Goal: Task Accomplishment & Management: Complete application form

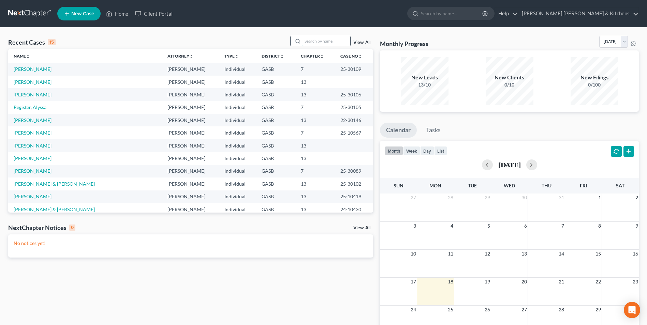
click at [312, 41] on input "search" at bounding box center [326, 41] width 48 height 10
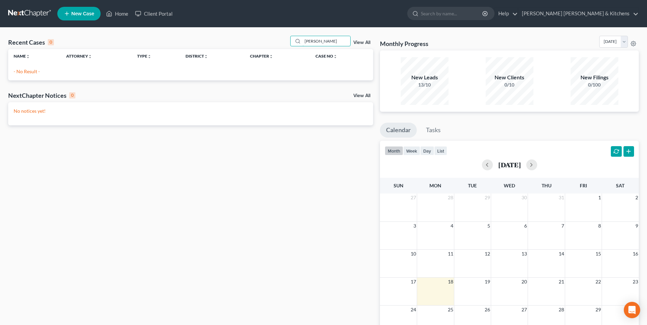
type input "schan"
click at [81, 13] on span "New Case" at bounding box center [82, 13] width 23 height 5
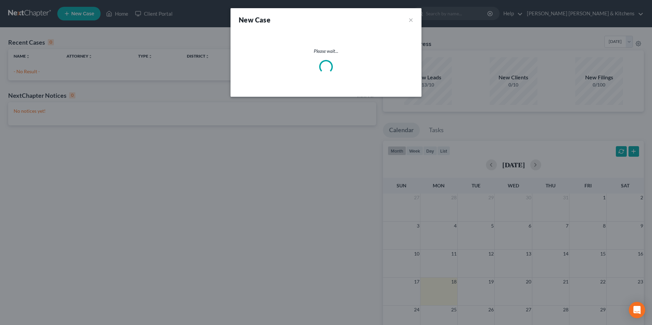
select select "20"
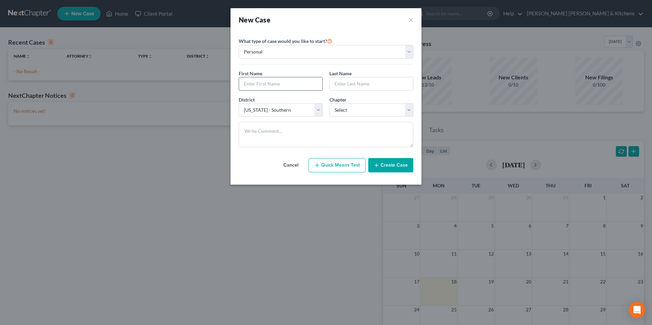
click at [256, 83] on input "text" at bounding box center [280, 83] width 83 height 13
type input "Schanequa"
type input "[PERSON_NAME]"
click at [345, 111] on select "Select 7 11 12 13" at bounding box center [371, 110] width 84 height 14
select select "3"
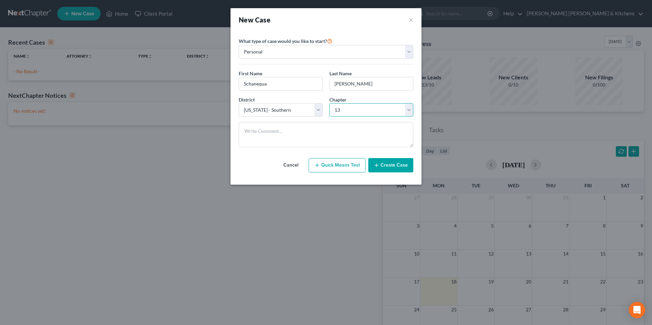
click at [329, 103] on select "Select 7 11 12 13" at bounding box center [371, 110] width 84 height 14
click at [389, 167] on button "Create Case" at bounding box center [390, 165] width 45 height 14
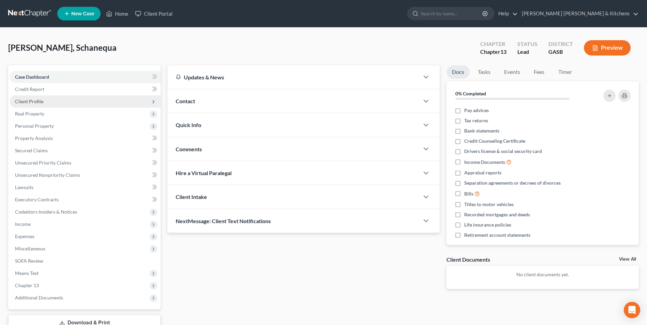
click at [31, 104] on span "Client Profile" at bounding box center [29, 102] width 28 height 6
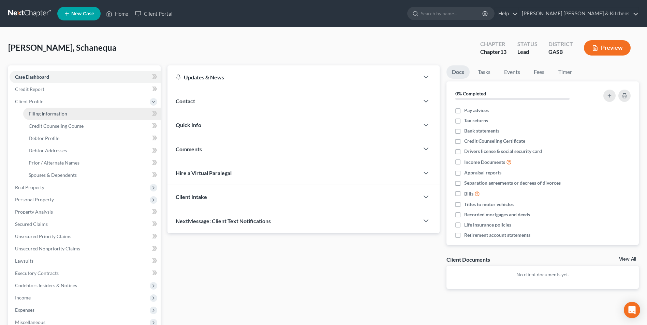
click at [34, 111] on span "Filing Information" at bounding box center [48, 114] width 39 height 6
select select "1"
select select "0"
select select "3"
select select "20"
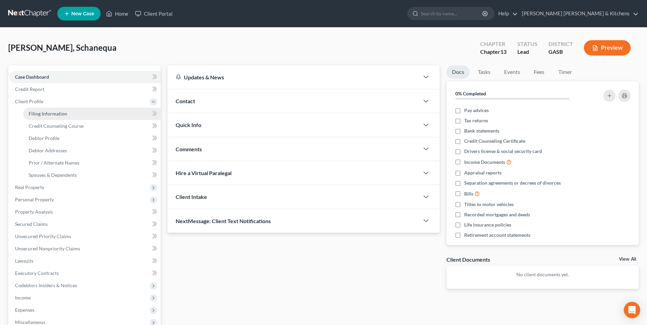
select select "10"
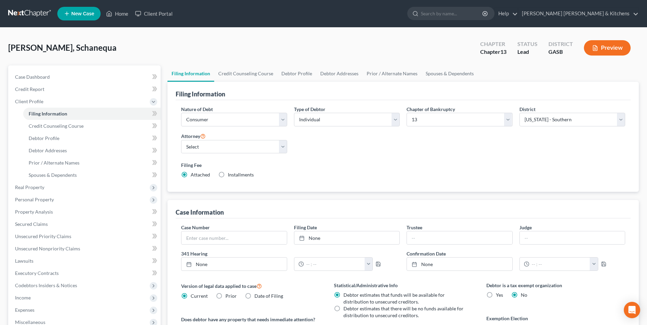
click at [228, 177] on label "Installments Installments" at bounding box center [241, 174] width 26 height 7
click at [230, 176] on input "Installments Installments" at bounding box center [232, 173] width 4 height 4
radio input "true"
radio input "false"
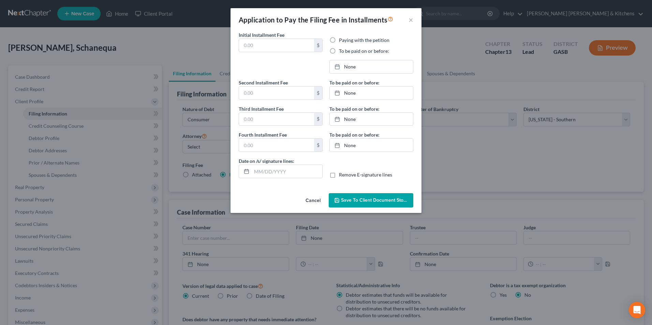
type input "0.00"
radio input "true"
type input "0.00"
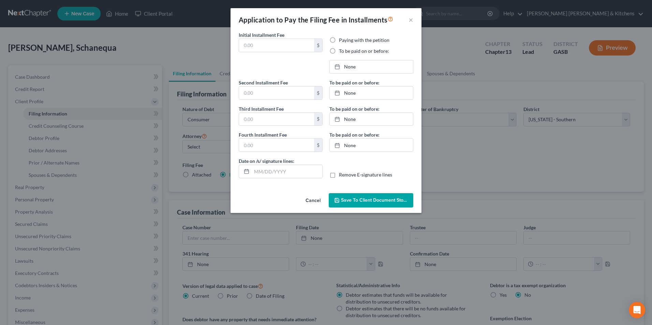
type input "[DATE]"
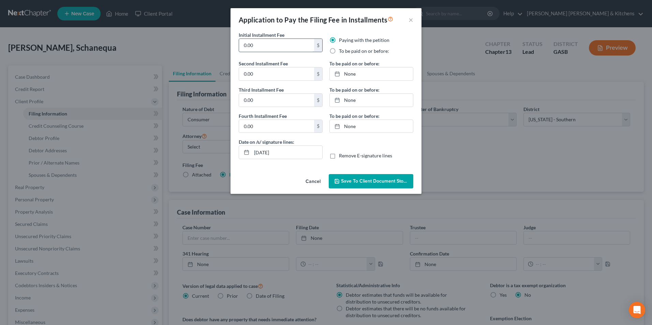
click at [254, 47] on input "0.00" at bounding box center [276, 45] width 75 height 13
drag, startPoint x: 254, startPoint y: 48, endPoint x: 232, endPoint y: 43, distance: 21.7
click at [233, 45] on div "Initial Installment Fee 0.00 $ Paying with the petition To be paid on or before…" at bounding box center [325, 101] width 191 height 140
type input "313.00"
drag, startPoint x: 332, startPoint y: 49, endPoint x: 350, endPoint y: 59, distance: 20.3
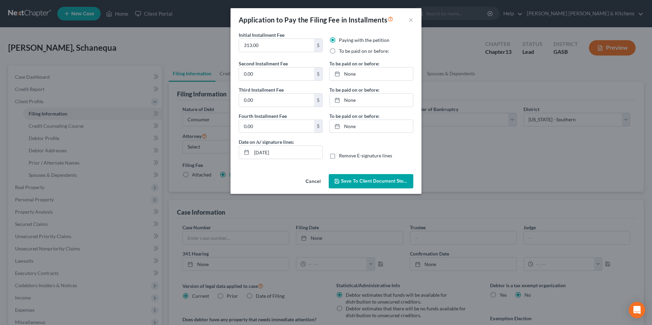
click at [339, 49] on label "To be paid on or before:" at bounding box center [364, 51] width 50 height 7
click at [342, 49] on input "To be paid on or before:" at bounding box center [344, 50] width 4 height 4
radio input "true"
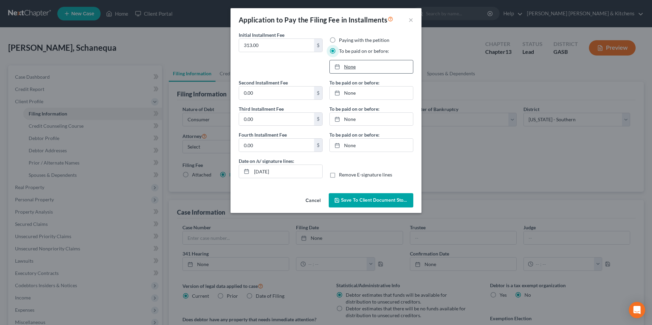
type input "[DATE]"
click at [356, 68] on link "None" at bounding box center [371, 66] width 83 height 13
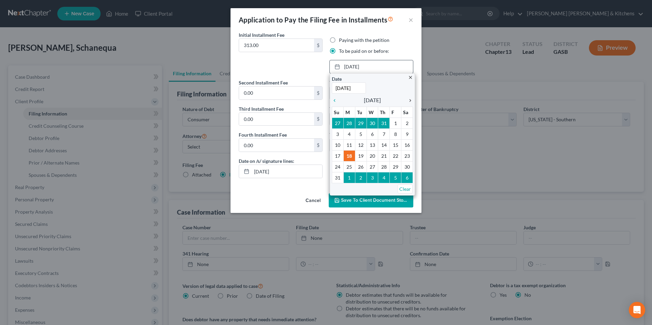
click at [412, 102] on icon "chevron_right" at bounding box center [408, 100] width 9 height 5
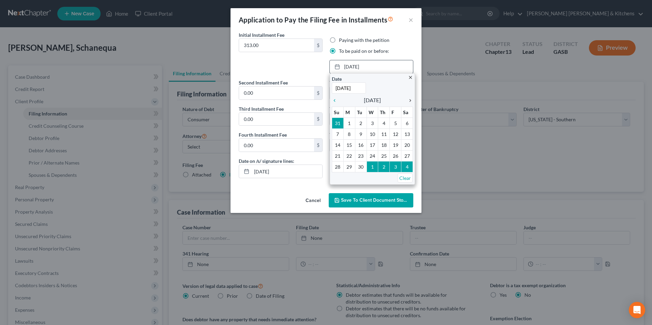
click at [410, 102] on icon "chevron_right" at bounding box center [408, 100] width 9 height 5
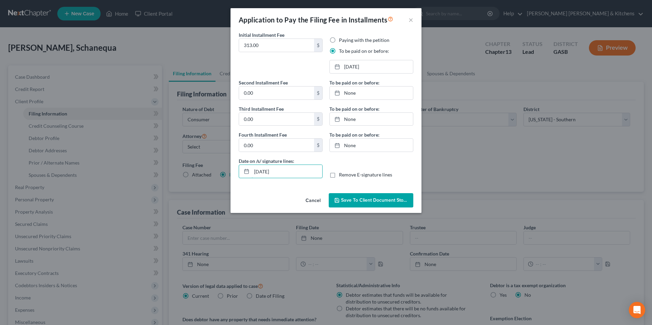
drag, startPoint x: 285, startPoint y: 175, endPoint x: 223, endPoint y: 175, distance: 61.7
click at [224, 175] on div "Application to Pay the Filing Fee in Installments × Initial Installment Fee 313…" at bounding box center [326, 162] width 652 height 325
click at [339, 175] on label "Remove E-signature lines" at bounding box center [365, 174] width 53 height 7
click at [342, 175] on input "Remove E-signature lines" at bounding box center [344, 173] width 4 height 4
checkbox input "true"
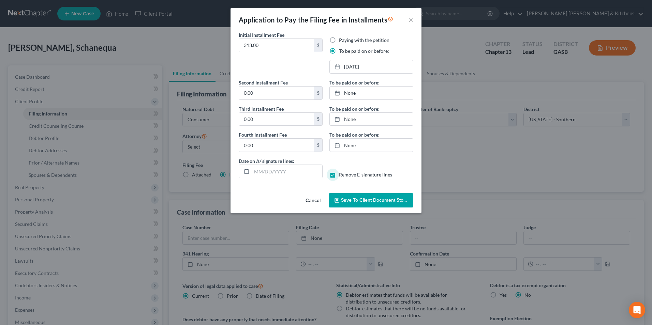
click at [348, 198] on span "Save to Client Document Storage" at bounding box center [377, 200] width 72 height 6
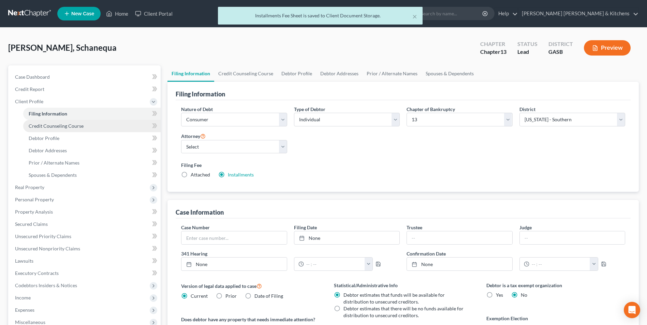
click at [54, 129] on link "Credit Counseling Course" at bounding box center [91, 126] width 137 height 12
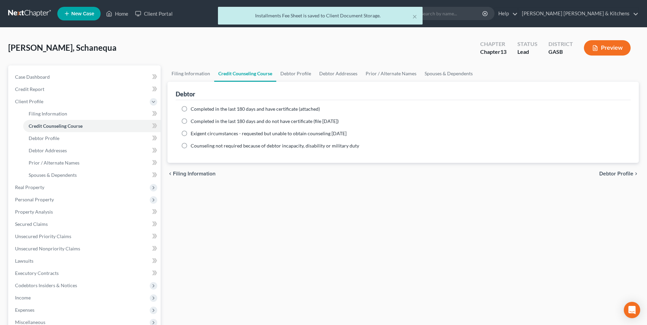
click at [191, 110] on label "Completed in the last 180 days and have certificate (attached)" at bounding box center [255, 109] width 129 height 7
click at [193, 110] on input "Completed in the last 180 days and have certificate (attached)" at bounding box center [195, 108] width 4 height 4
radio input "true"
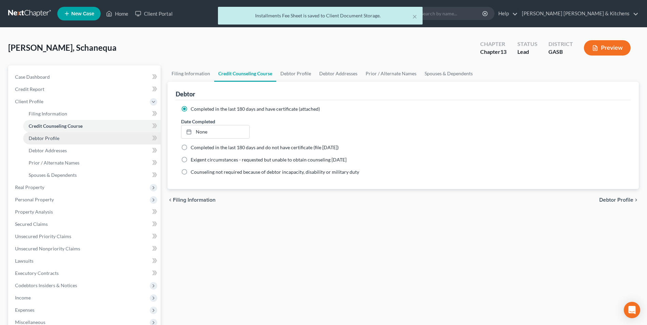
click at [39, 141] on link "Debtor Profile" at bounding box center [91, 138] width 137 height 12
select select "0"
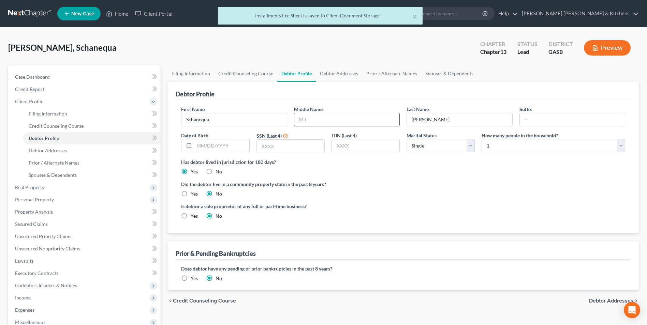
click at [322, 119] on input "text" at bounding box center [346, 119] width 105 height 13
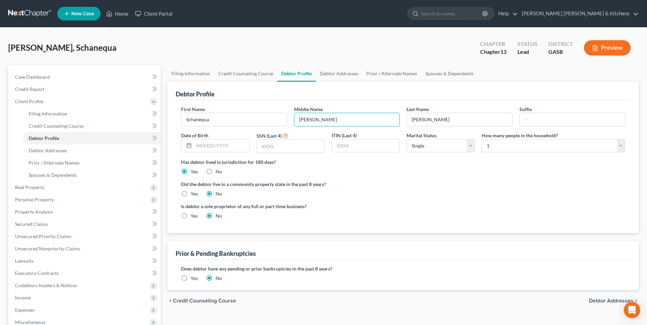
type input "Demetria"
type input "05/07/1993"
type input "8843"
click at [416, 146] on select "Select Single Married Separated Divorced Widowed" at bounding box center [440, 146] width 68 height 14
select select "3"
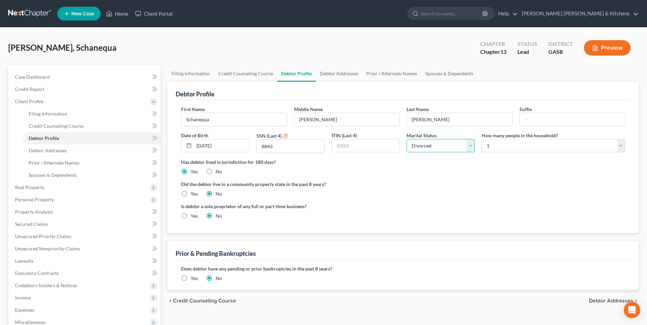
click at [406, 139] on select "Select Single Married Separated Divorced Widowed" at bounding box center [440, 146] width 68 height 14
click at [69, 161] on span "Prior / Alternate Names" at bounding box center [54, 163] width 51 height 6
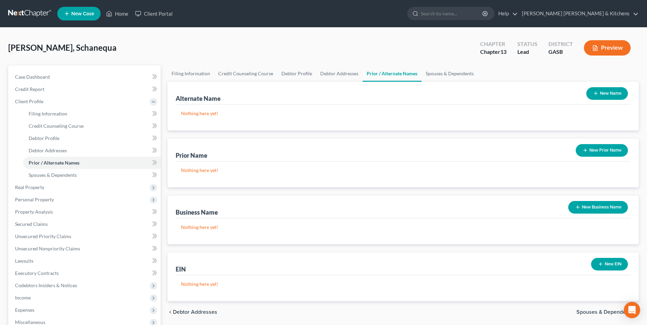
click at [604, 90] on button "New Name" at bounding box center [607, 93] width 42 height 13
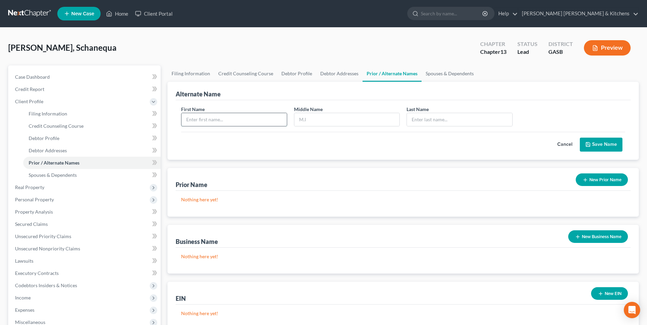
click at [224, 124] on input "text" at bounding box center [233, 119] width 105 height 13
type input "Schanequa"
type input "Holloway"
click at [588, 145] on polyline "submit" at bounding box center [588, 146] width 2 height 2
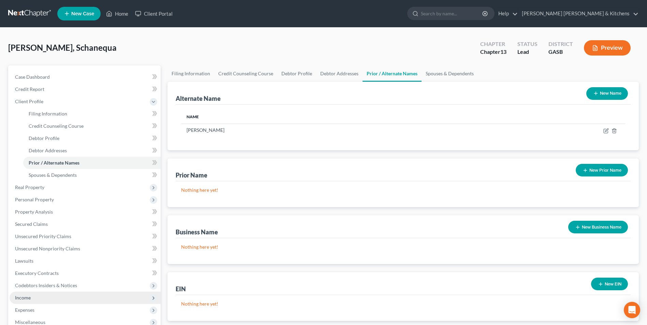
click at [30, 300] on span "Income" at bounding box center [23, 298] width 16 height 6
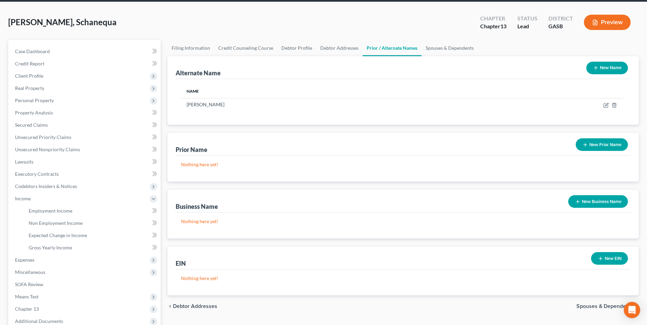
scroll to position [68, 0]
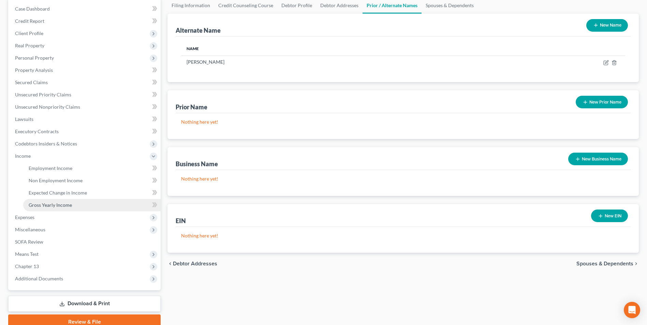
click at [32, 206] on span "Gross Yearly Income" at bounding box center [50, 205] width 43 height 6
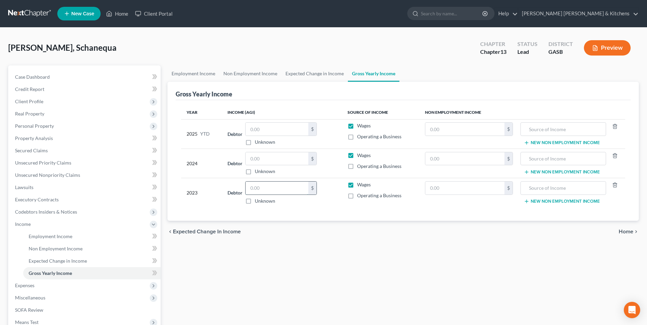
click at [252, 191] on input "text" at bounding box center [276, 188] width 63 height 13
type input "46,679"
click at [437, 190] on input "text" at bounding box center [464, 188] width 79 height 13
type input "715"
click at [565, 188] on input "text" at bounding box center [563, 188] width 78 height 13
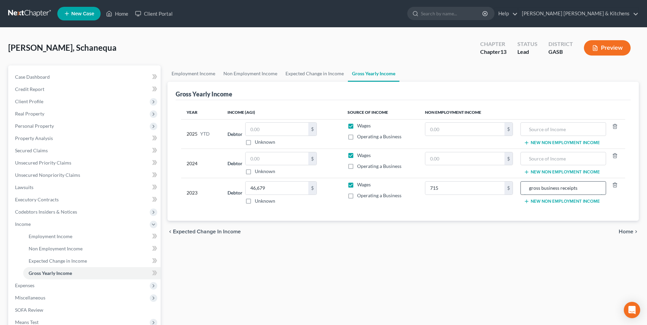
type input "gross business receipts"
click at [464, 163] on input "text" at bounding box center [464, 158] width 79 height 13
type input "4,174"
click at [556, 157] on input "text" at bounding box center [563, 158] width 78 height 13
type input "2023 tax refund"
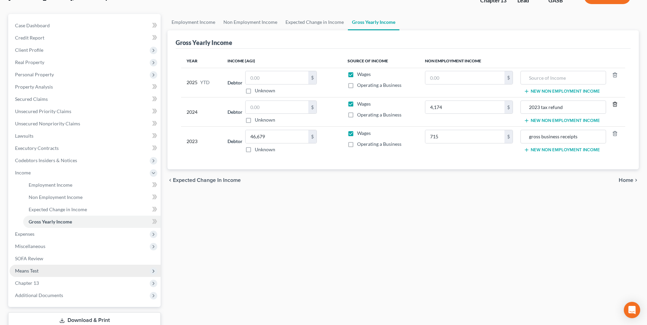
scroll to position [68, 0]
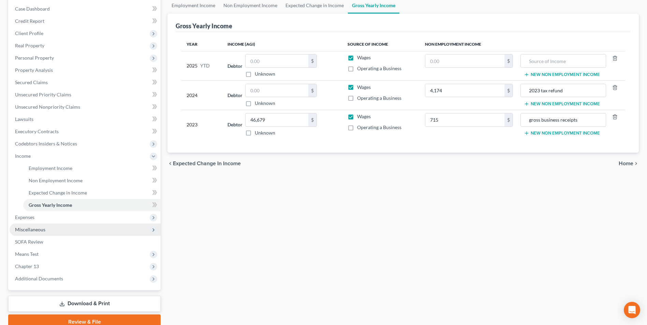
click at [28, 227] on span "Miscellaneous" at bounding box center [30, 230] width 30 height 6
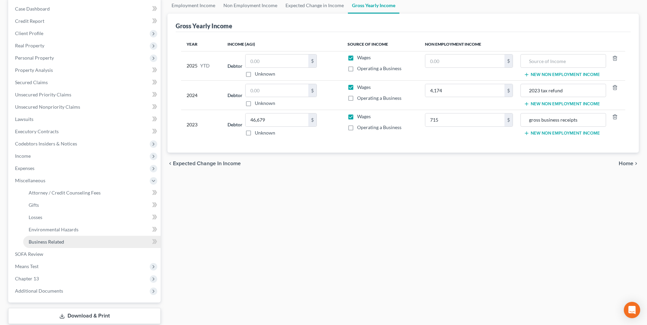
click at [32, 241] on span "Business Related" at bounding box center [46, 242] width 35 height 6
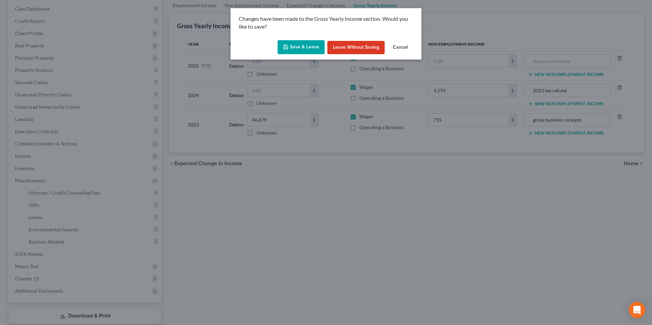
click at [302, 41] on div "Save & Leave Leave without Saving Cancel" at bounding box center [325, 48] width 191 height 22
drag, startPoint x: 301, startPoint y: 42, endPoint x: 342, endPoint y: 118, distance: 85.7
click at [301, 43] on button "Save & Leave" at bounding box center [300, 47] width 47 height 14
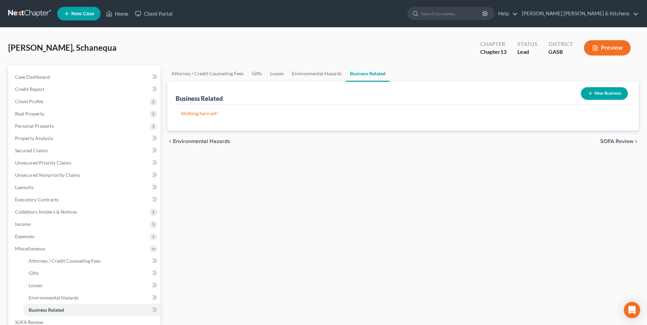
click at [616, 91] on button "New Business" at bounding box center [603, 93] width 47 height 13
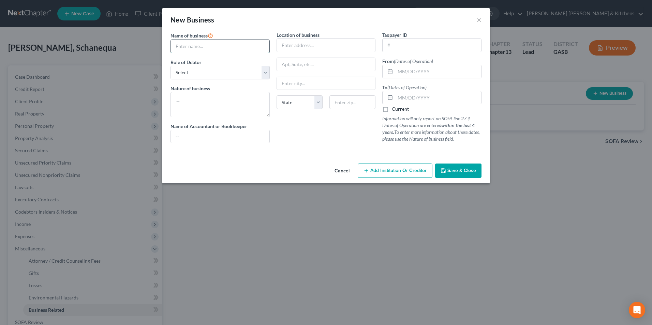
drag, startPoint x: 227, startPoint y: 45, endPoint x: 228, endPoint y: 49, distance: 5.0
click at [228, 49] on input "text" at bounding box center [220, 46] width 99 height 13
type input "Bling Brat LLC"
click at [335, 45] on input "text" at bounding box center [326, 45] width 99 height 13
type input "1212 Walton Court"
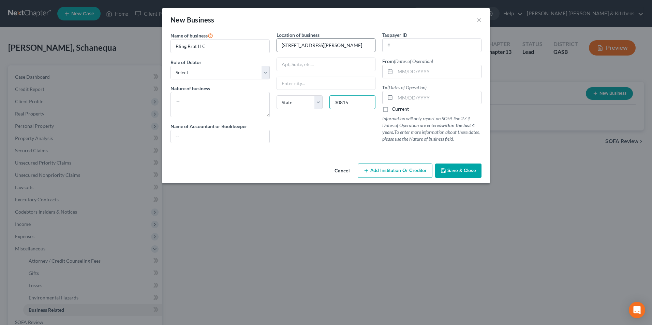
type input "30815"
type input "Hephzibah"
select select "10"
click at [214, 99] on textarea at bounding box center [219, 104] width 99 height 25
click at [205, 75] on select "Select A member of a limited liability company (LLC) or limited liability partn…" at bounding box center [219, 73] width 99 height 14
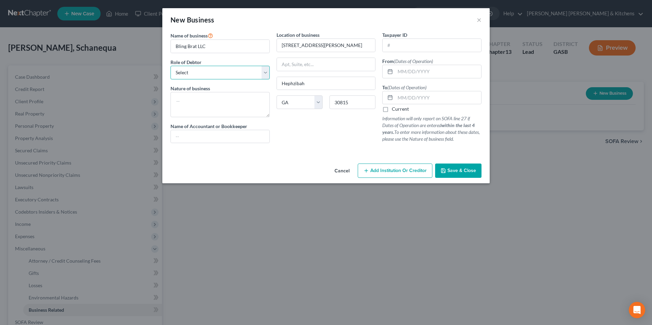
select select "member"
click at [170, 66] on select "Select A member of a limited liability company (LLC) or limited liability partn…" at bounding box center [219, 73] width 99 height 14
click at [205, 101] on textarea at bounding box center [219, 104] width 99 height 25
type textarea "craftin"
click at [403, 68] on input "text" at bounding box center [438, 71] width 86 height 13
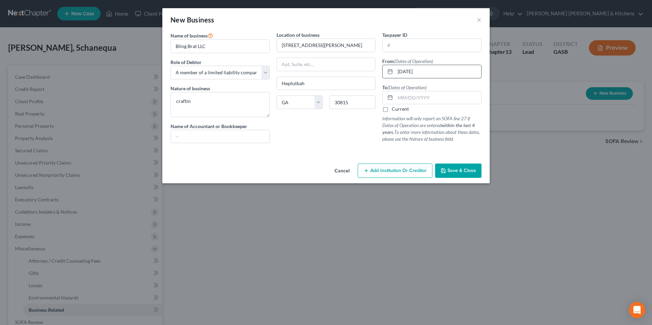
type input "01/01/2023"
type input "01/30/2024"
click at [453, 170] on span "Save & Close" at bounding box center [461, 171] width 29 height 6
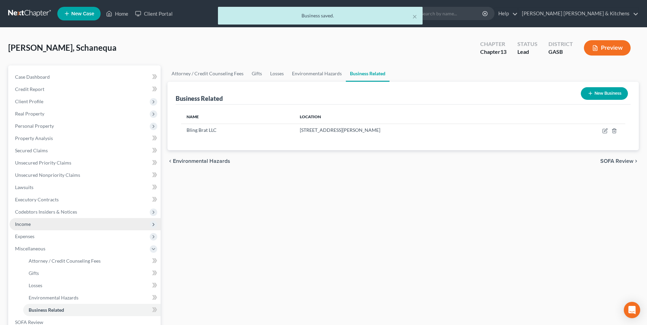
click at [30, 225] on span "Income" at bounding box center [23, 224] width 16 height 6
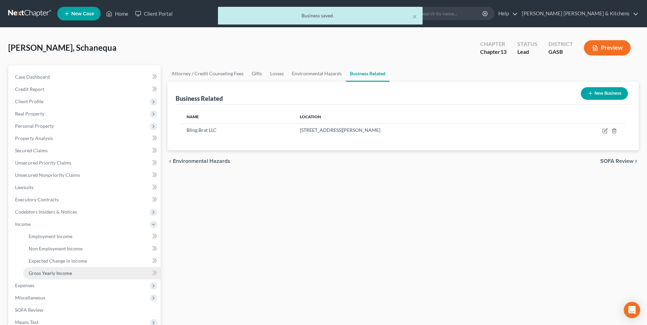
click at [45, 274] on span "Gross Yearly Income" at bounding box center [50, 273] width 43 height 6
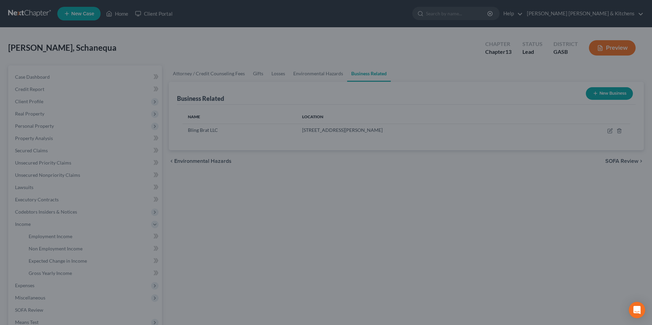
click at [36, 273] on div at bounding box center [326, 162] width 652 height 325
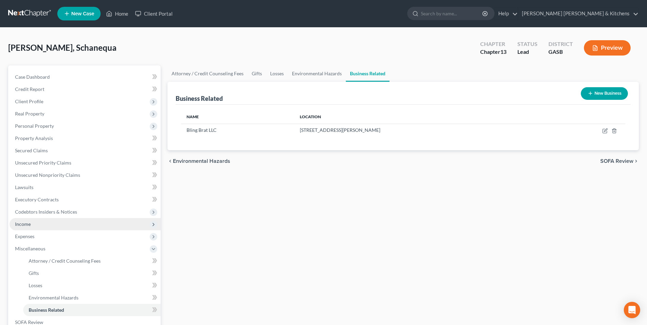
click at [17, 226] on span "Income" at bounding box center [23, 224] width 16 height 6
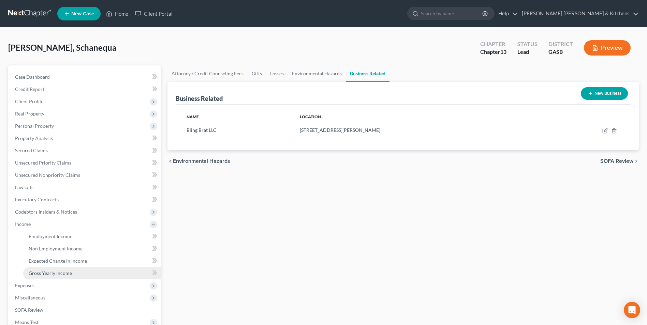
click at [44, 276] on span "Gross Yearly Income" at bounding box center [50, 273] width 43 height 6
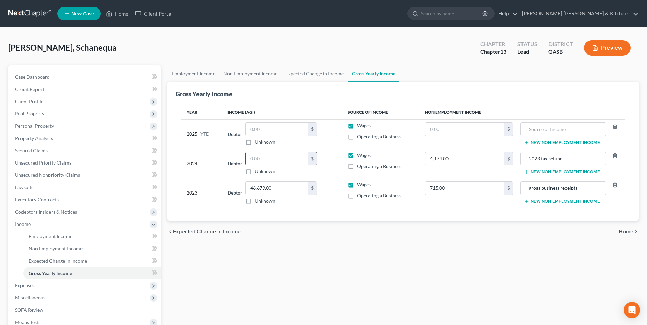
click at [281, 158] on input "text" at bounding box center [276, 158] width 63 height 13
type input "53,399"
click at [433, 131] on input "text" at bounding box center [464, 129] width 79 height 13
type input "3,764"
click at [540, 132] on input "text" at bounding box center [563, 129] width 78 height 13
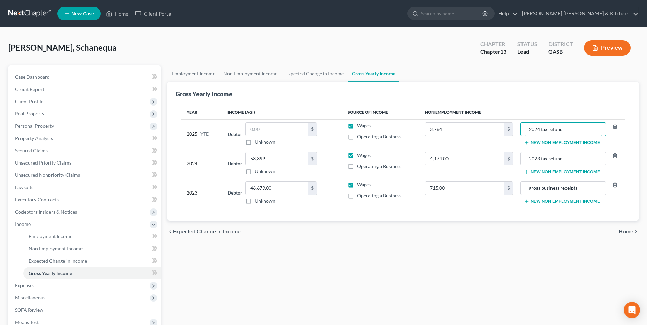
type input "2024 tax refund"
click at [547, 172] on button "New Non Employment Income" at bounding box center [562, 171] width 76 height 5
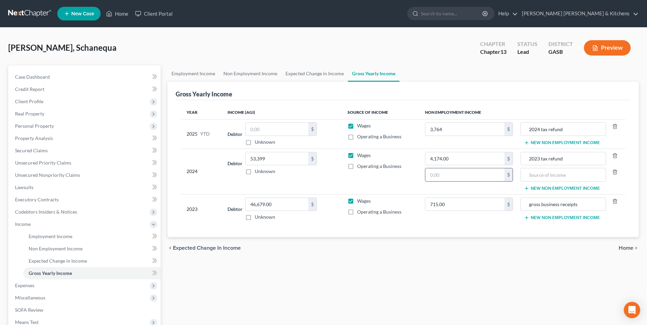
click at [484, 178] on input "text" at bounding box center [464, 174] width 79 height 13
type input "1,100"
click at [539, 170] on input "text" at bounding box center [563, 174] width 78 height 13
type input "gross business receipts"
click at [63, 236] on span "Employment Income" at bounding box center [51, 236] width 44 height 6
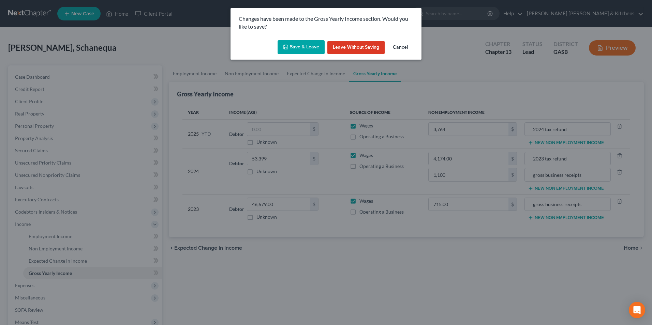
click at [292, 45] on button "Save & Leave" at bounding box center [300, 47] width 47 height 14
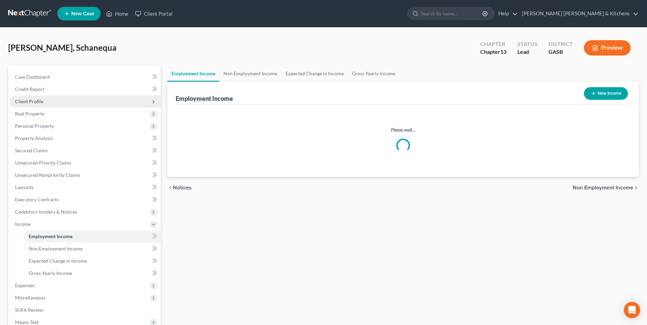
click at [27, 103] on span "Client Profile" at bounding box center [29, 102] width 28 height 6
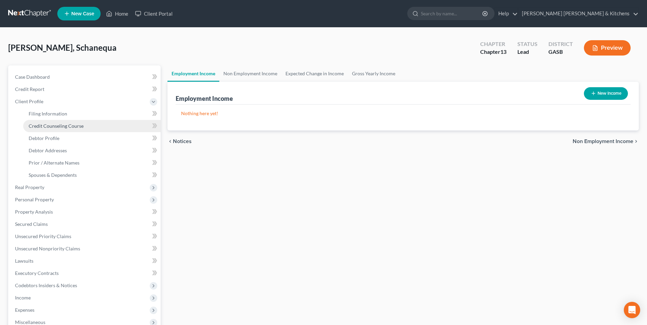
click at [54, 125] on span "Credit Counseling Course" at bounding box center [56, 126] width 55 height 6
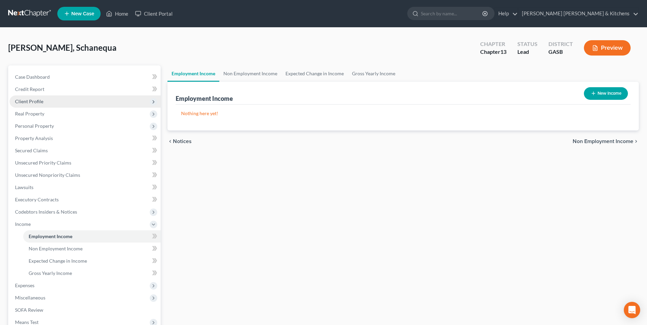
click at [23, 102] on span "Client Profile" at bounding box center [29, 102] width 28 height 6
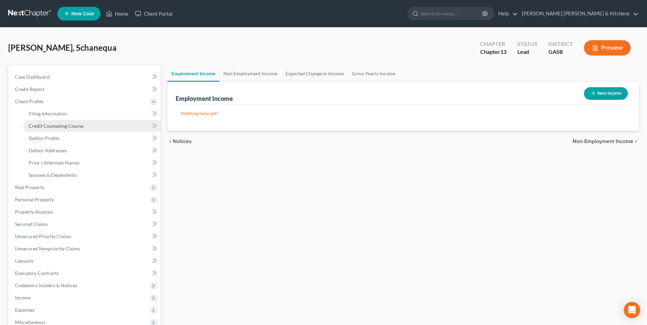
click at [43, 123] on span "Credit Counseling Course" at bounding box center [56, 126] width 55 height 6
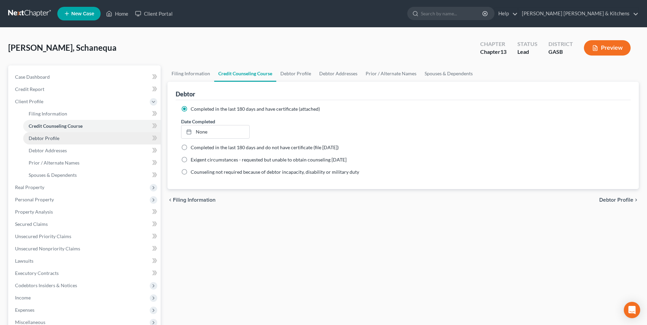
click at [34, 139] on span "Debtor Profile" at bounding box center [44, 138] width 31 height 6
select select "3"
select select "0"
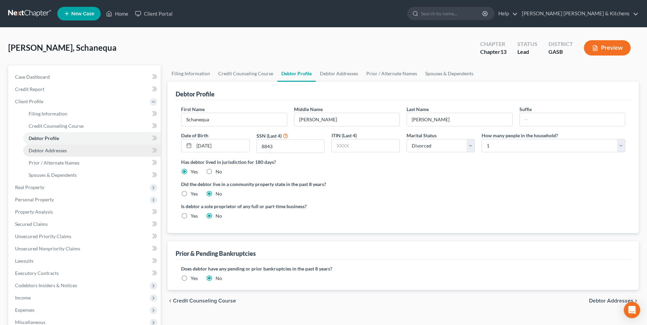
click at [38, 148] on span "Debtor Addresses" at bounding box center [48, 151] width 38 height 6
select select "0"
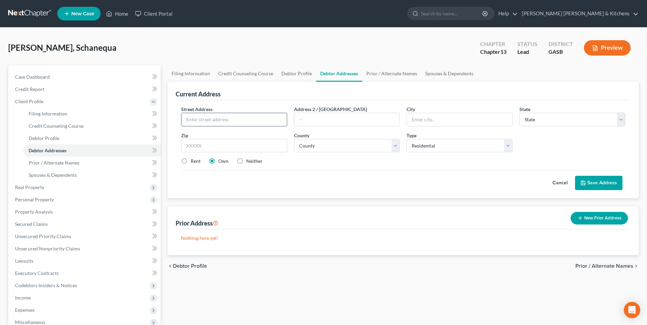
click at [188, 123] on input "text" at bounding box center [233, 119] width 105 height 13
type input "[STREET_ADDRESS]"
type input "30904"
type input "Augusta"
select select "10"
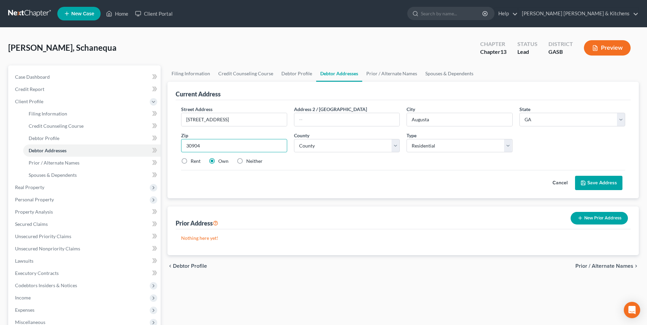
click at [211, 149] on input "30904" at bounding box center [234, 146] width 106 height 14
select select "120"
click at [191, 161] on label "Rent" at bounding box center [196, 161] width 10 height 7
click at [193, 161] on input "Rent" at bounding box center [195, 160] width 4 height 4
radio input "true"
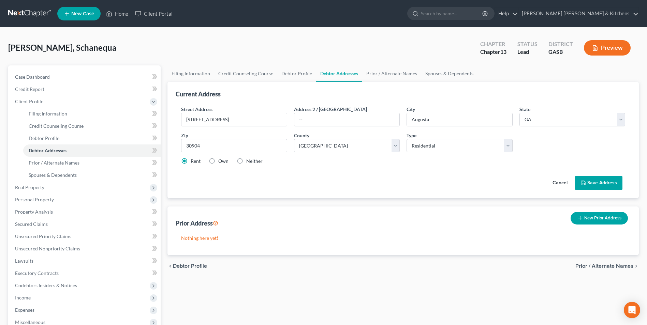
click at [591, 184] on button "Save Address" at bounding box center [598, 183] width 47 height 14
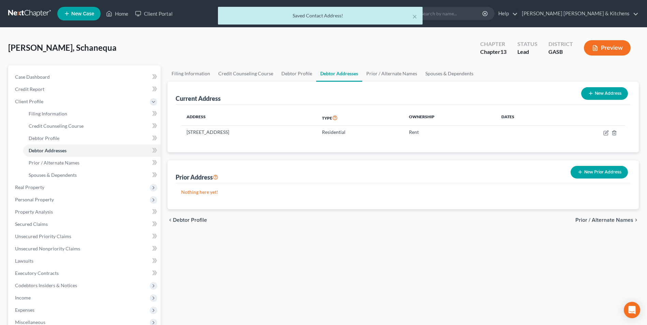
click at [600, 174] on button "New Prior Address" at bounding box center [598, 172] width 57 height 13
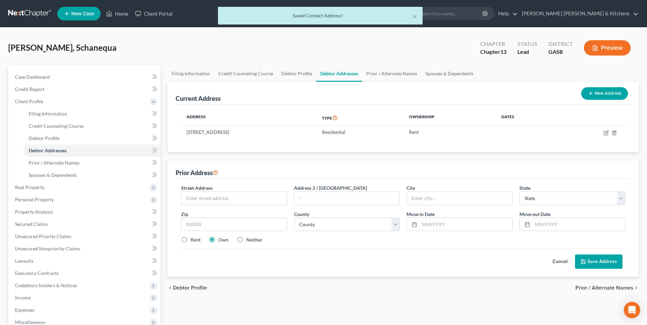
drag, startPoint x: 266, startPoint y: 194, endPoint x: 271, endPoint y: 187, distance: 8.5
click at [266, 194] on input "text" at bounding box center [233, 198] width 105 height 13
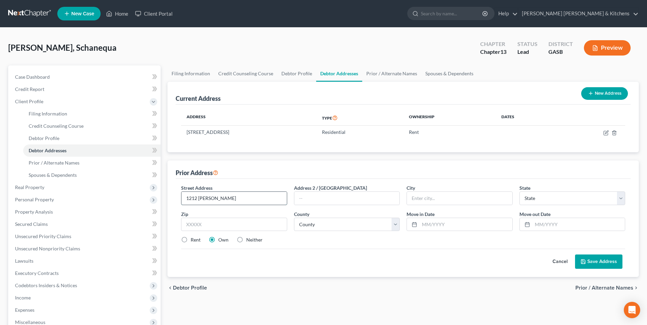
type input "[STREET_ADDRESS][PERSON_NAME]"
type input "Hephzibah"
select select "10"
type input "30815"
click at [249, 227] on input "30815" at bounding box center [234, 225] width 106 height 14
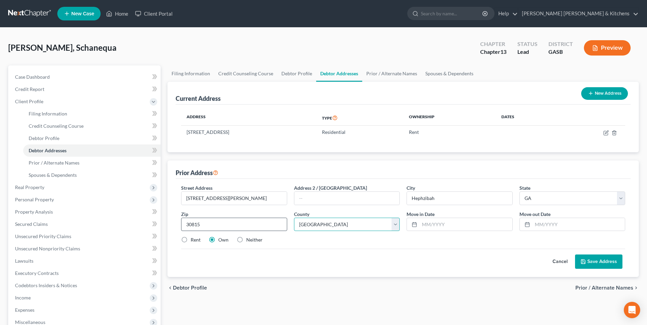
select select "120"
type input "01/2021"
type input "11/2024"
click at [246, 237] on label "Neither" at bounding box center [254, 240] width 16 height 7
click at [249, 237] on input "Neither" at bounding box center [251, 239] width 4 height 4
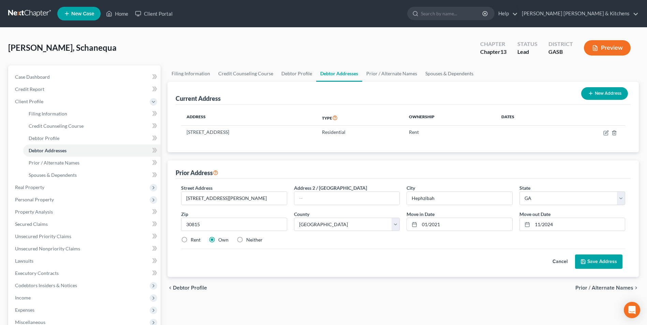
radio input "true"
click at [599, 255] on button "Save Address" at bounding box center [598, 262] width 47 height 14
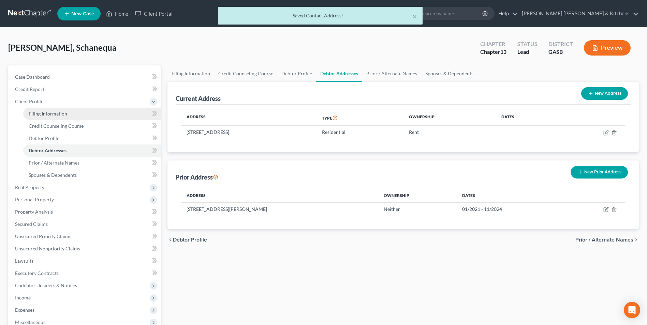
click at [31, 113] on span "Filing Information" at bounding box center [48, 114] width 39 height 6
select select "1"
select select "0"
select select "3"
select select "10"
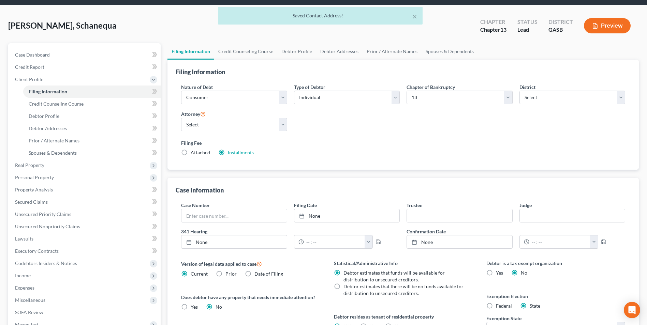
scroll to position [34, 0]
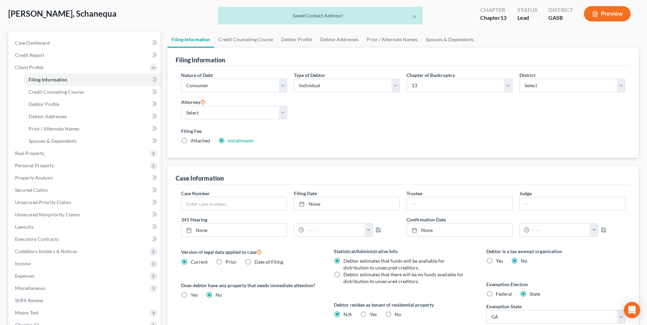
click at [369, 313] on label "Yes Yes" at bounding box center [372, 314] width 7 height 7
click at [372, 313] on input "Yes Yes" at bounding box center [374, 313] width 4 height 4
radio input "true"
radio input "false"
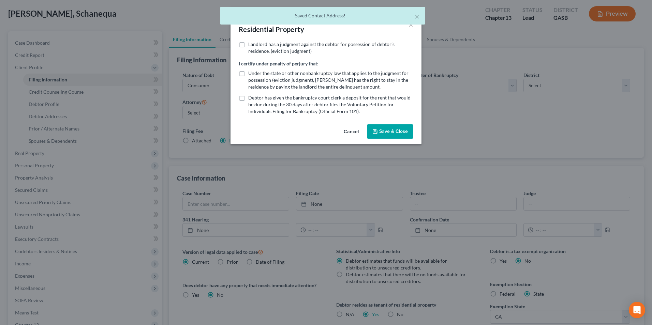
click at [387, 131] on button "Save & Close" at bounding box center [390, 131] width 46 height 14
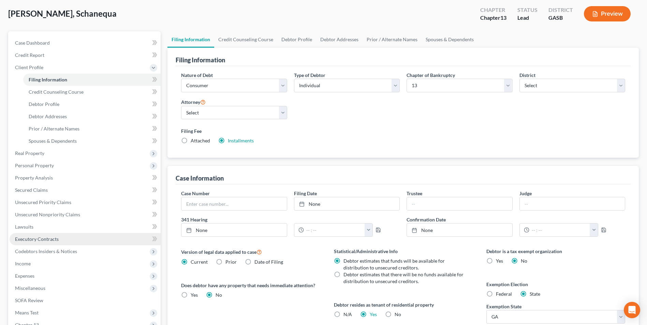
click at [28, 243] on link "Executory Contracts" at bounding box center [85, 239] width 151 height 12
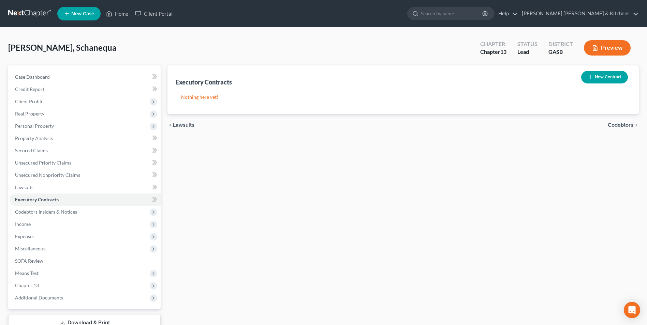
click at [595, 77] on button "New Contract" at bounding box center [604, 77] width 47 height 13
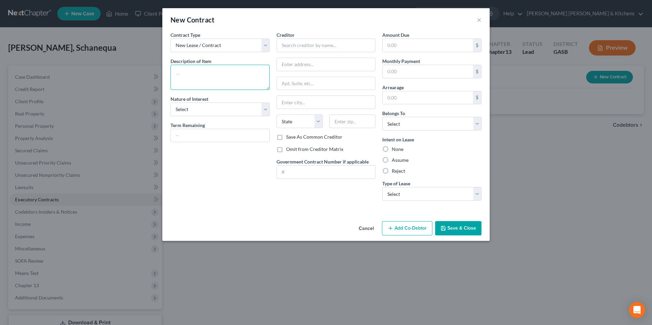
click at [229, 74] on textarea at bounding box center [219, 77] width 99 height 25
type textarea "assume rental agreement"
click at [282, 45] on input "text" at bounding box center [325, 46] width 99 height 14
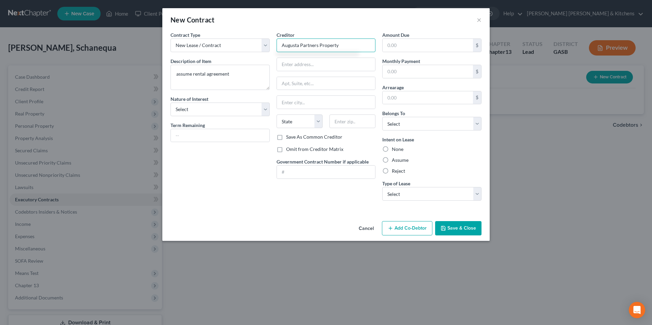
type input "Augusta Partners Property"
type input "3633 Wheeler Road, #140"
type input "30909"
type input "Augusta"
select select "10"
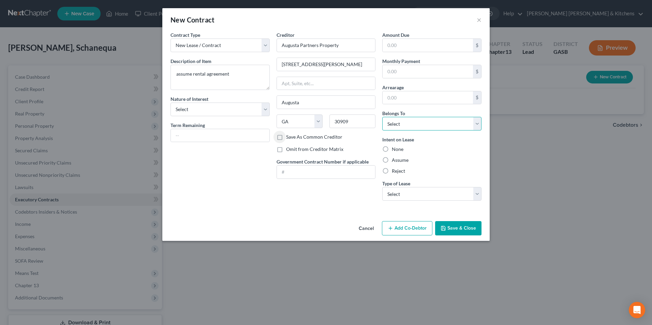
drag, startPoint x: 458, startPoint y: 125, endPoint x: 447, endPoint y: 132, distance: 13.3
click at [458, 125] on select "Select Debtor 1 Only Debtor 2 Only Debtor 1 And Debtor 2 Only At Least One Of T…" at bounding box center [431, 124] width 99 height 14
select select "0"
click at [382, 117] on select "Select Debtor 1 Only Debtor 2 Only Debtor 1 And Debtor 2 Only At Least One Of T…" at bounding box center [431, 124] width 99 height 14
click at [392, 161] on label "Assume" at bounding box center [400, 160] width 17 height 7
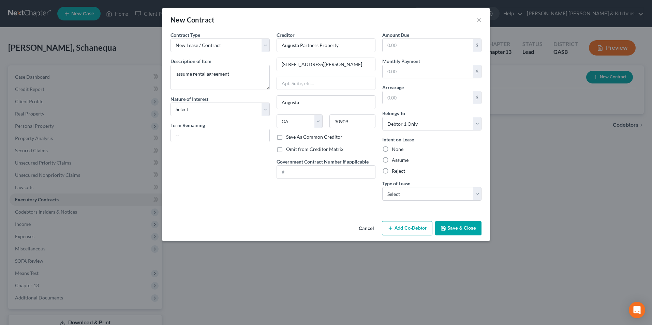
click at [394, 161] on input "Assume" at bounding box center [396, 159] width 4 height 4
radio input "true"
drag, startPoint x: 395, startPoint y: 194, endPoint x: 396, endPoint y: 202, distance: 8.2
click at [395, 194] on select "Select Real Estate Car Other" at bounding box center [431, 194] width 99 height 14
select select "2"
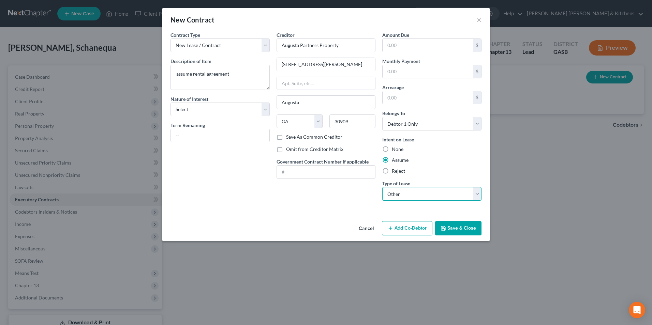
click at [382, 187] on select "Select Real Estate Car Other" at bounding box center [431, 194] width 99 height 14
click at [456, 230] on button "Save & Close" at bounding box center [458, 228] width 46 height 14
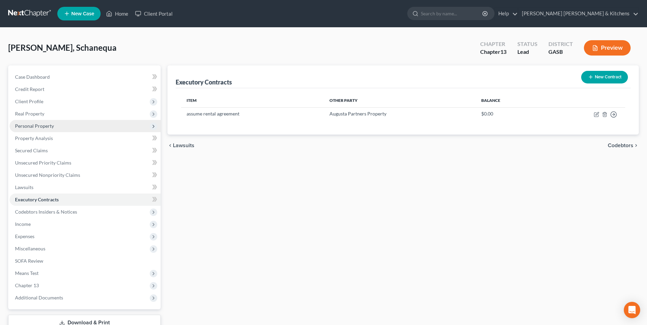
click at [31, 123] on span "Personal Property" at bounding box center [34, 126] width 39 height 6
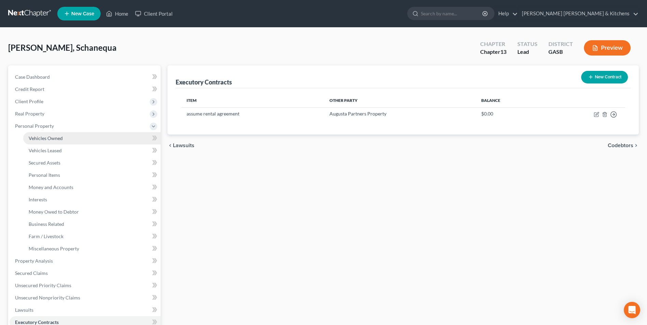
click at [35, 137] on span "Vehicles Owned" at bounding box center [46, 138] width 34 height 6
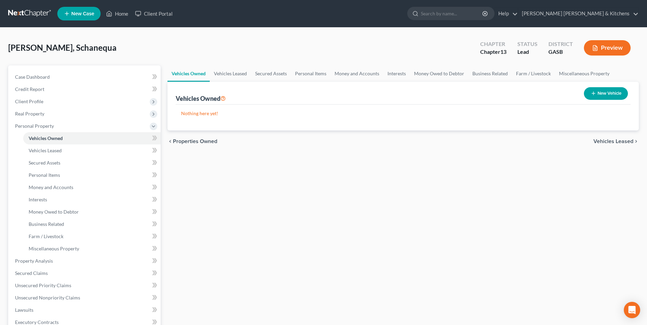
click at [604, 93] on button "New Vehicle" at bounding box center [606, 93] width 44 height 13
select select "0"
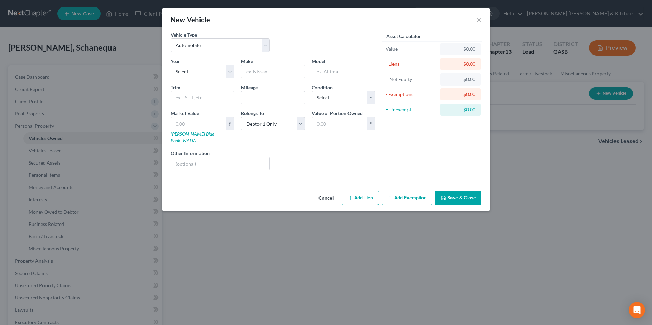
click at [177, 73] on select "Select 2026 2025 2024 2023 2022 2021 2020 2019 2018 2017 2016 2015 2014 2013 20…" at bounding box center [202, 72] width 64 height 14
select select "6"
click at [170, 65] on select "Select 2026 2025 2024 2023 2022 2021 2020 2019 2018 2017 2016 2015 2014 2013 20…" at bounding box center [202, 72] width 64 height 14
click at [247, 75] on input "text" at bounding box center [272, 71] width 63 height 13
type input "Chevy"
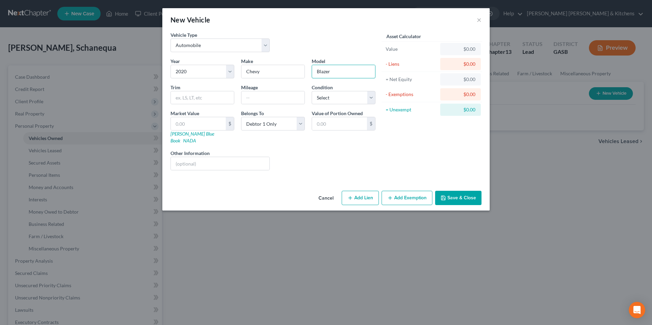
type input "Blazer"
type input "2"
type input "2.00"
type input "21"
type input "21.00"
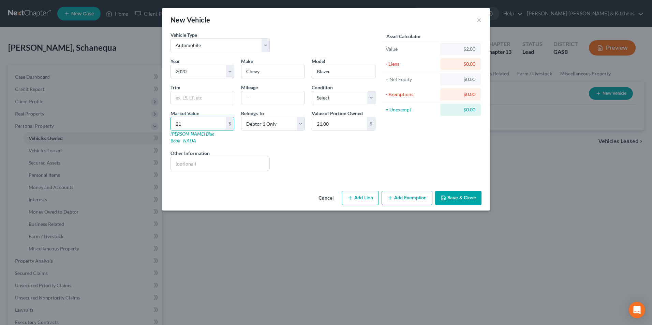
type input "212"
type input "212.00"
type input "2125"
type input "2,125.00"
type input "2,1250"
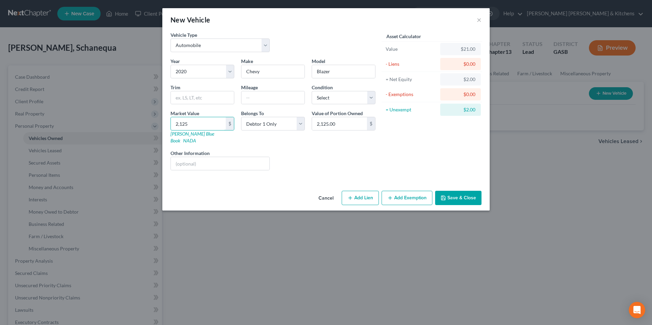
type input "21,250.00"
type input "21,250"
click at [250, 157] on input "text" at bounding box center [220, 163] width 99 height 13
drag, startPoint x: 229, startPoint y: 154, endPoint x: 310, endPoint y: 142, distance: 81.9
click at [306, 160] on div "Year Select 2026 2025 2024 2023 2022 2021 2020 2019 2018 2017 2016 2015 2014 20…" at bounding box center [273, 117] width 212 height 118
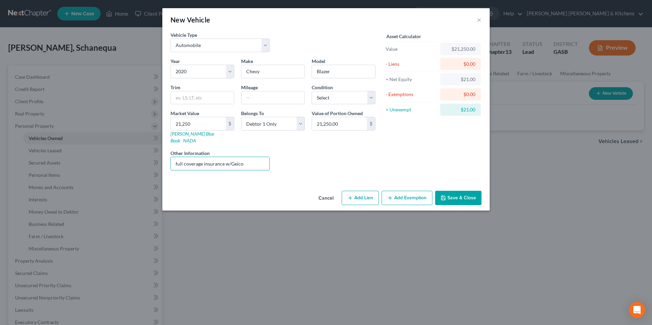
type input "full coverage insurance w/Geico"
click at [365, 192] on button "Add Lien" at bounding box center [360, 198] width 37 height 14
select select "0"
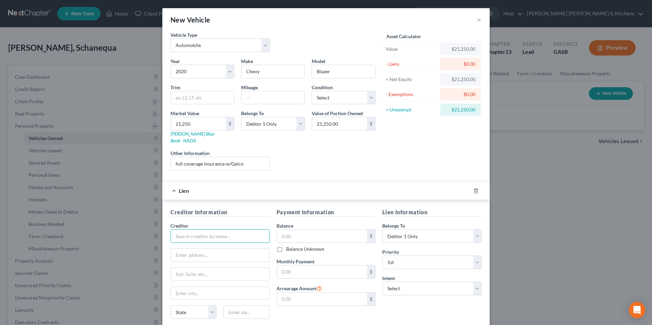
click at [232, 229] on input "text" at bounding box center [219, 236] width 99 height 14
click at [225, 255] on div "GM Financial/Americredit" at bounding box center [211, 258] width 71 height 7
type input "GM Financial/Americredit"
type input "Attn: Servicing Agent/Officer"
type input "PO Box 181145"
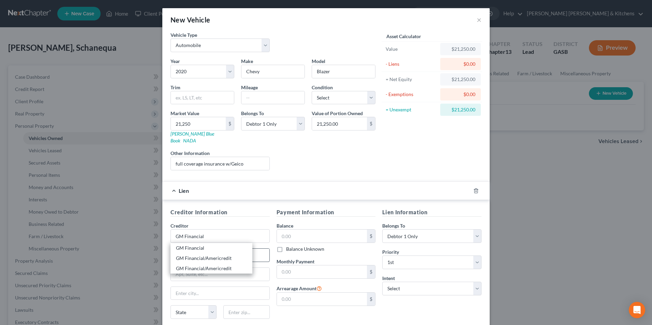
type input "Arlington"
select select "45"
type input "76096"
click at [287, 234] on input "text" at bounding box center [322, 236] width 90 height 13
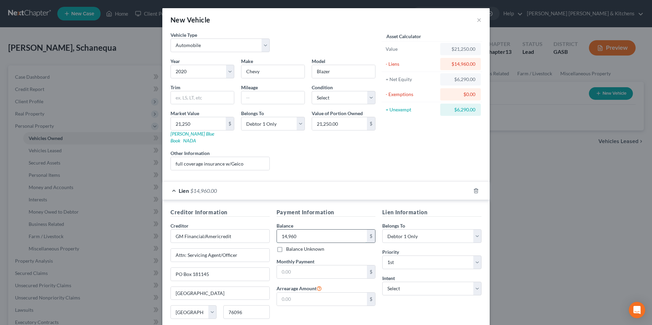
type input "14,960"
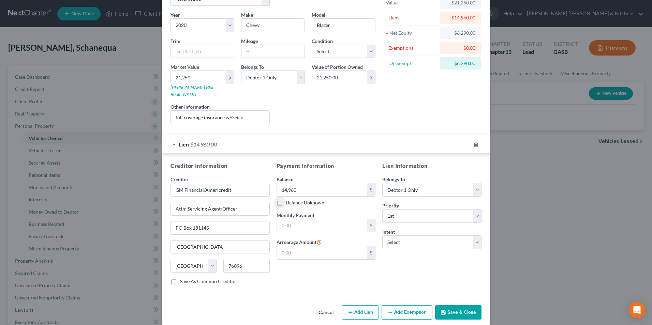
scroll to position [48, 0]
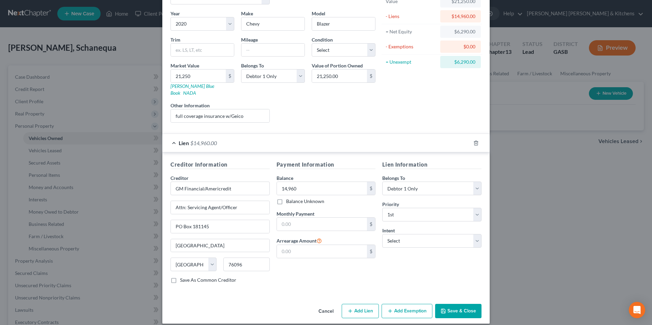
click at [410, 304] on button "Add Exemption" at bounding box center [406, 311] width 51 height 14
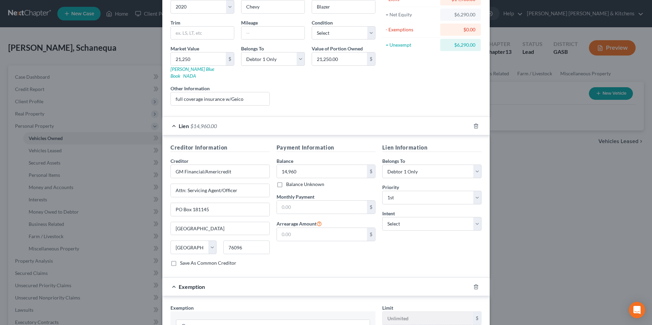
scroll to position [116, 0]
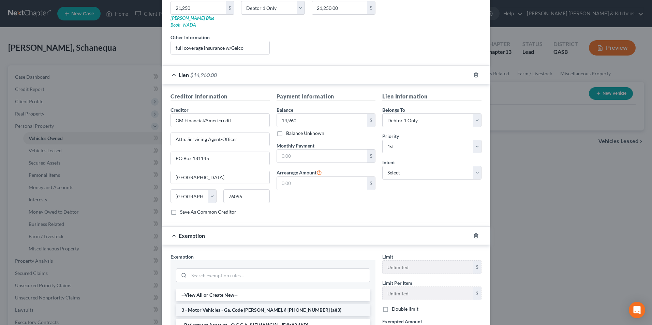
click at [249, 304] on li "3 - Motor Vehicles - Ga. Code [PERSON_NAME]. § [PHONE_NUMBER] (a)(3)" at bounding box center [273, 310] width 194 height 12
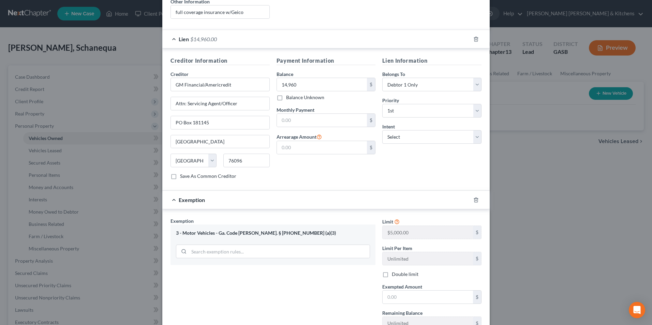
scroll to position [184, 0]
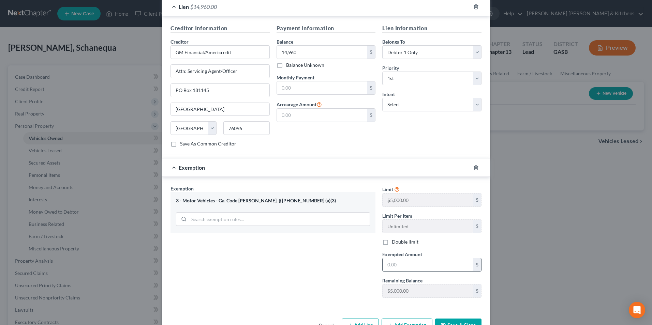
click at [413, 259] on input "text" at bounding box center [427, 264] width 90 height 13
type input "5,000"
click at [412, 319] on button "Add Exemption" at bounding box center [406, 325] width 51 height 14
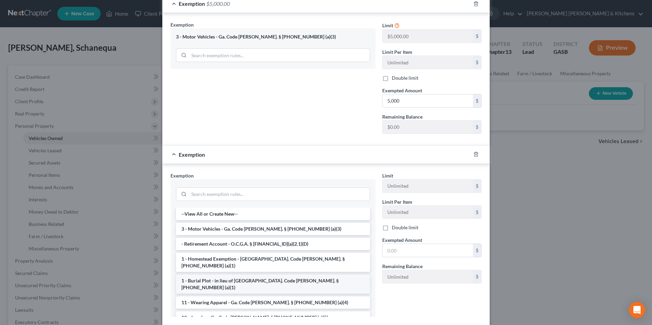
scroll to position [355, 0]
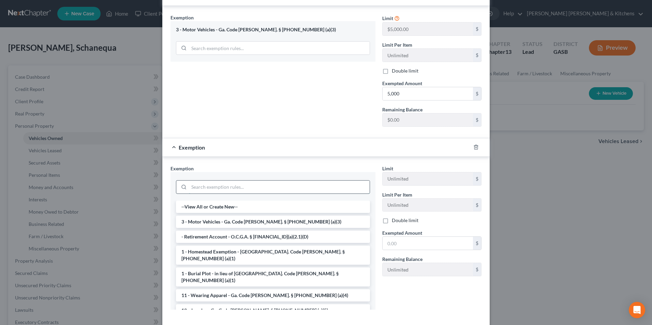
click at [198, 181] on input "search" at bounding box center [279, 187] width 181 height 13
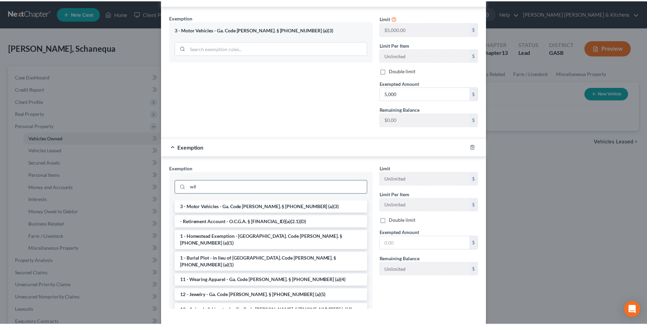
scroll to position [348, 0]
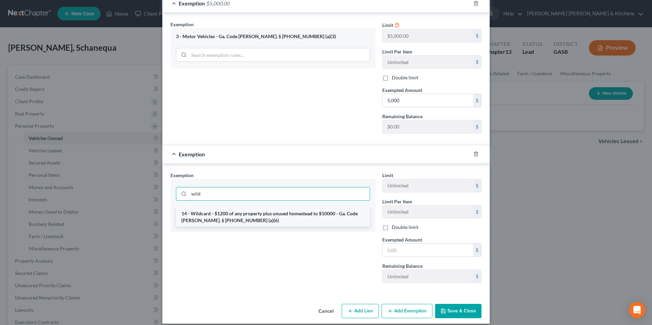
type input "wild"
click at [206, 208] on li "14 - Wildcard - $1200 of any property plus unused homestead to $10000 - Ga. Cod…" at bounding box center [273, 217] width 194 height 19
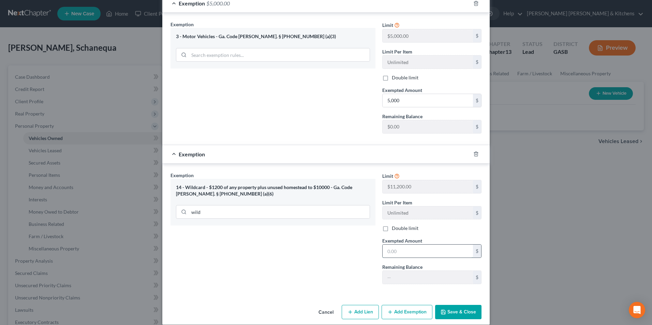
click at [424, 245] on input "text" at bounding box center [427, 251] width 90 height 13
type input "1,290"
click at [457, 307] on button "Save & Close" at bounding box center [458, 312] width 46 height 14
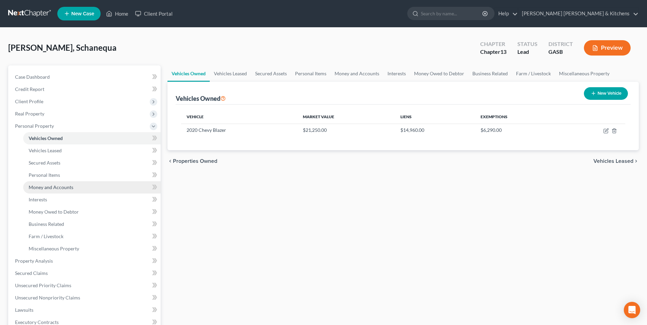
click at [50, 190] on span "Money and Accounts" at bounding box center [51, 187] width 45 height 6
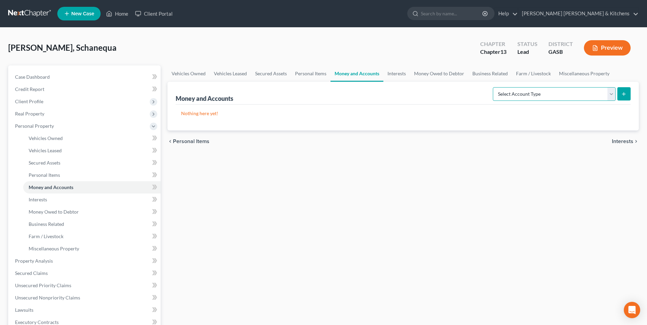
click at [531, 95] on select "Select Account Type Brokerage Cash on Hand Certificates of Deposit Checking Acc…" at bounding box center [554, 94] width 123 height 14
select select "checking"
click at [494, 87] on select "Select Account Type Brokerage Cash on Hand Certificates of Deposit Checking Acc…" at bounding box center [554, 94] width 123 height 14
click at [617, 98] on button "submit" at bounding box center [623, 93] width 13 height 13
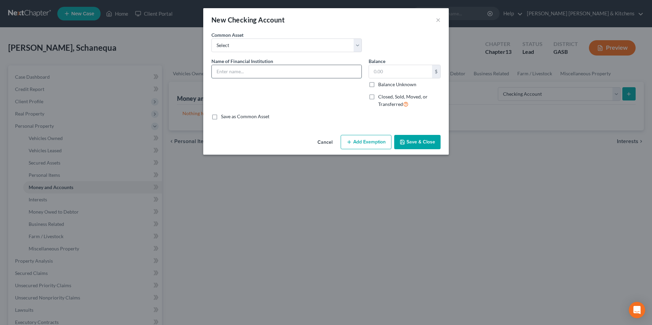
click at [328, 71] on input "text" at bounding box center [287, 71] width 150 height 13
type input "Bank of America"
type input "0.00"
click at [417, 147] on button "Save & Close" at bounding box center [417, 142] width 46 height 14
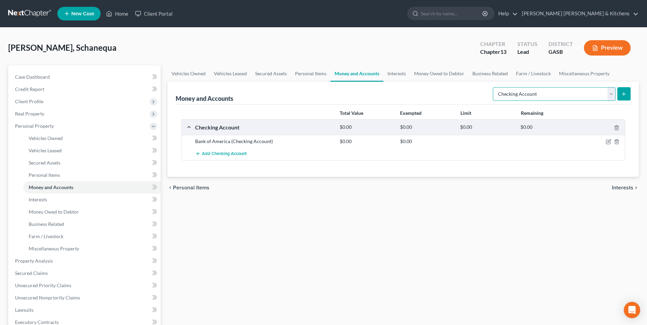
click at [532, 97] on select "Select Account Type Brokerage Cash on Hand Certificates of Deposit Checking Acc…" at bounding box center [554, 94] width 123 height 14
select select "savings"
click at [494, 87] on select "Select Account Type Brokerage Cash on Hand Certificates of Deposit Checking Acc…" at bounding box center [554, 94] width 123 height 14
click at [627, 96] on button "submit" at bounding box center [623, 93] width 13 height 13
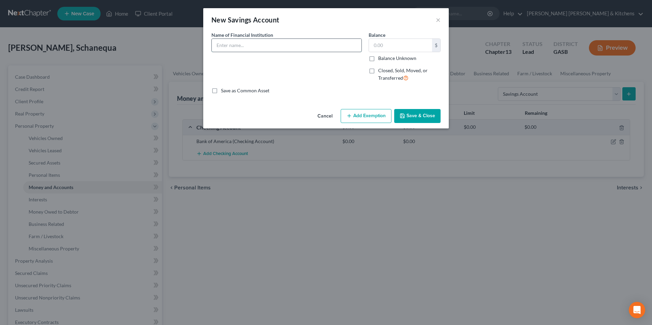
click at [230, 48] on input "text" at bounding box center [287, 45] width 150 height 13
type input "Bank of America"
type input "0.00"
click at [436, 117] on button "Save & Close" at bounding box center [417, 116] width 46 height 14
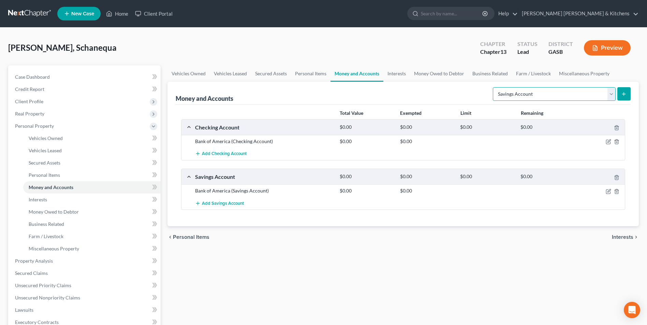
click at [533, 95] on select "Select Account Type Brokerage Cash on Hand Certificates of Deposit Checking Acc…" at bounding box center [554, 94] width 123 height 14
select select "checking"
click at [494, 87] on select "Select Account Type Brokerage Cash on Hand Certificates of Deposit Checking Acc…" at bounding box center [554, 94] width 123 height 14
click at [622, 95] on icon "submit" at bounding box center [623, 93] width 5 height 5
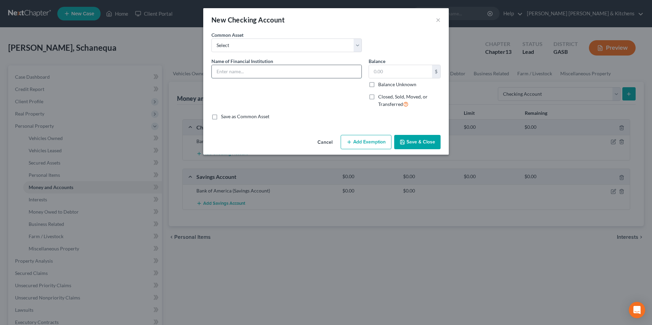
click at [296, 69] on input "text" at bounding box center [287, 71] width 150 height 13
type input "Navy FCU"
type input "1.24"
click at [359, 149] on button "Add Exemption" at bounding box center [366, 142] width 51 height 14
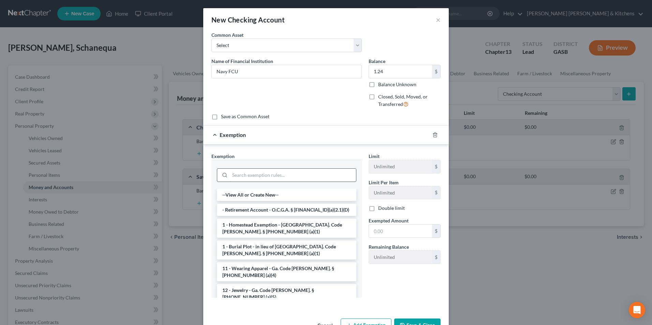
click at [292, 179] on input "search" at bounding box center [293, 175] width 126 height 13
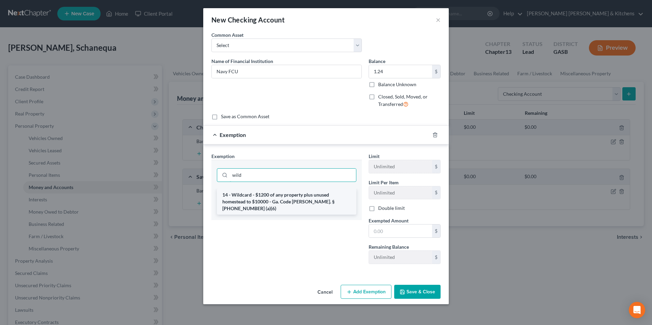
type input "wild"
drag, startPoint x: 298, startPoint y: 191, endPoint x: 365, endPoint y: 216, distance: 71.6
click at [300, 193] on li "14 - Wildcard - $1200 of any property plus unused homestead to $10000 - Ga. Cod…" at bounding box center [286, 202] width 139 height 26
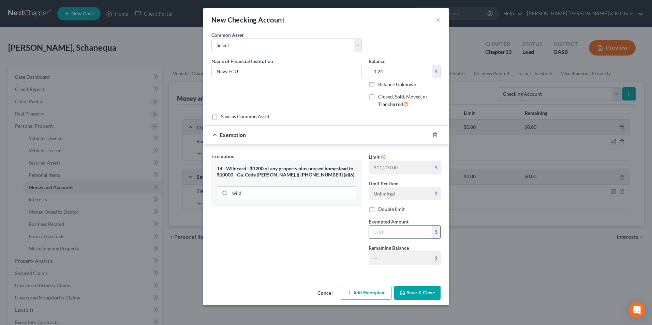
click at [388, 231] on input "text" at bounding box center [400, 232] width 63 height 13
type input "1.24"
click at [412, 291] on button "Save & Close" at bounding box center [417, 293] width 46 height 14
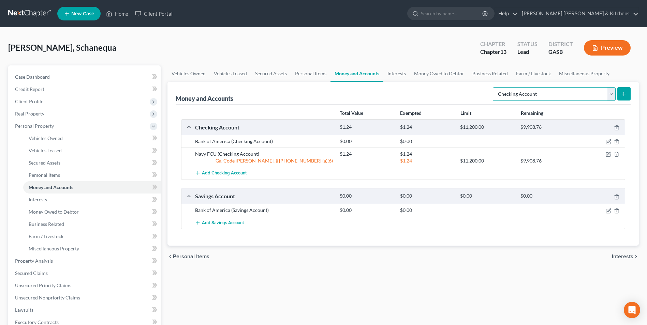
drag, startPoint x: 539, startPoint y: 97, endPoint x: 540, endPoint y: 101, distance: 4.1
click at [539, 97] on select "Select Account Type Brokerage Cash on Hand Certificates of Deposit Checking Acc…" at bounding box center [554, 94] width 123 height 14
select select "savings"
click at [494, 87] on select "Select Account Type Brokerage Cash on Hand Certificates of Deposit Checking Acc…" at bounding box center [554, 94] width 123 height 14
click at [621, 95] on icon "submit" at bounding box center [623, 93] width 5 height 5
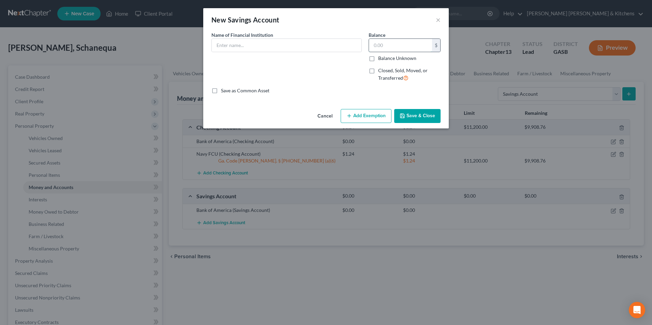
click at [393, 45] on input "text" at bounding box center [400, 45] width 63 height 13
type input "3.00"
click at [357, 42] on input "text" at bounding box center [287, 45] width 150 height 13
type input "Navy FCU"
click at [379, 115] on button "Add Exemption" at bounding box center [366, 116] width 51 height 14
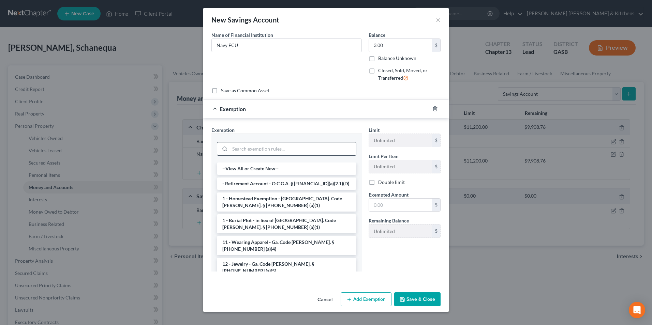
click at [298, 145] on input "search" at bounding box center [293, 148] width 126 height 13
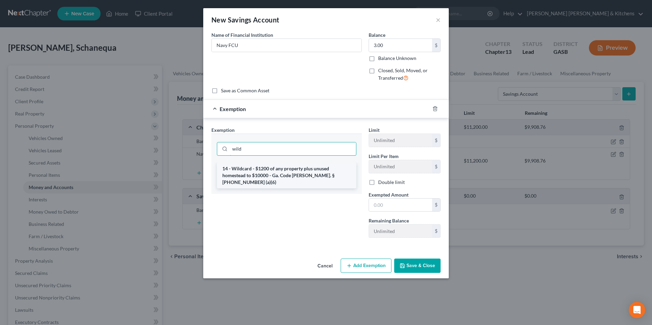
type input "wild"
click at [314, 176] on li "14 - Wildcard - $1200 of any property plus unused homestead to $10000 - Ga. Cod…" at bounding box center [286, 176] width 139 height 26
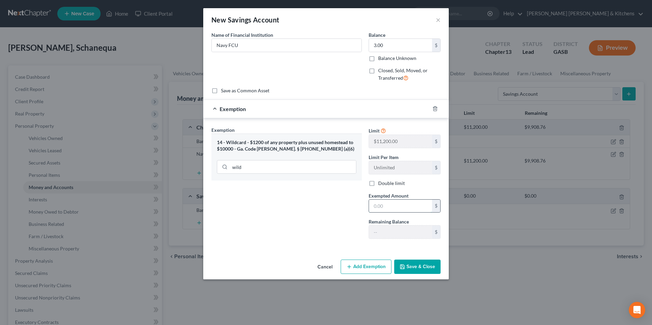
click at [381, 205] on input "text" at bounding box center [400, 206] width 63 height 13
type input "3.00"
click at [424, 264] on button "Save & Close" at bounding box center [417, 267] width 46 height 14
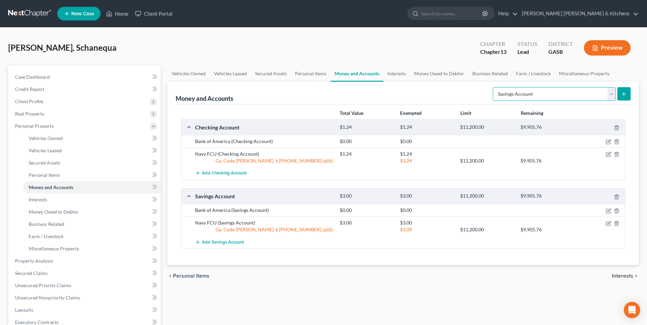
click at [541, 97] on select "Select Account Type Brokerage Cash on Hand Certificates of Deposit Checking Acc…" at bounding box center [554, 94] width 123 height 14
select select "other"
click at [494, 87] on select "Select Account Type Brokerage Cash on Hand Certificates of Deposit Checking Acc…" at bounding box center [554, 94] width 123 height 14
click at [623, 95] on icon "submit" at bounding box center [623, 93] width 5 height 5
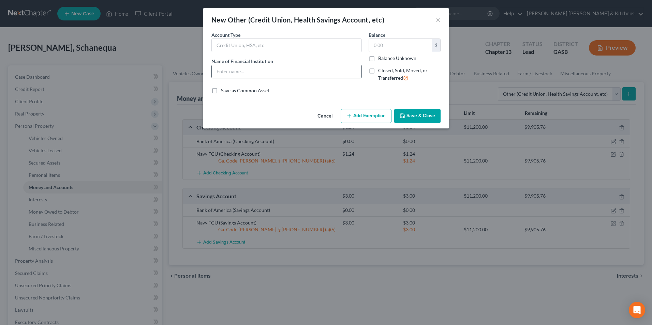
click at [272, 73] on input "text" at bounding box center [287, 71] width 150 height 13
type input "Apple Pay"
click at [386, 49] on input "text" at bounding box center [400, 45] width 63 height 13
type input "0"
type input "5.07"
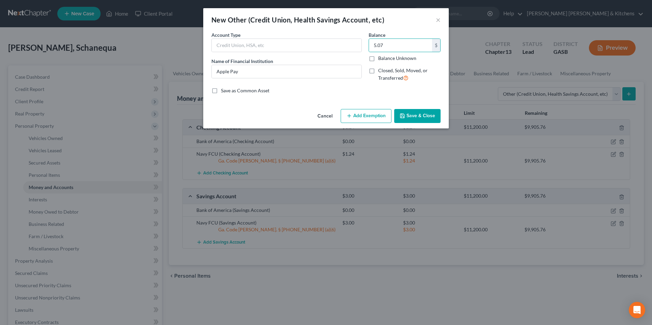
click at [373, 119] on button "Add Exemption" at bounding box center [366, 116] width 51 height 14
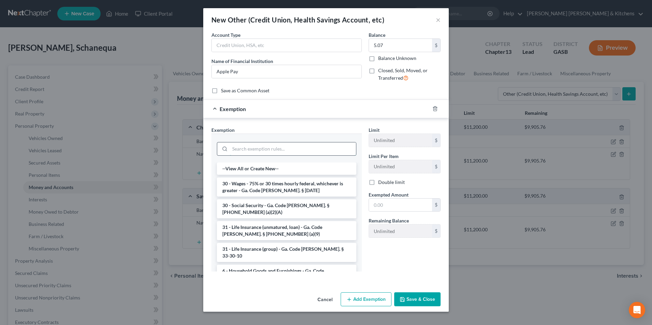
click at [263, 144] on input "search" at bounding box center [293, 148] width 126 height 13
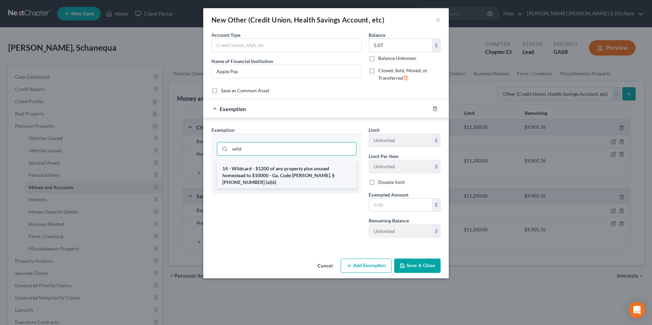
type input "wild"
click at [267, 170] on li "14 - Wildcard - $1200 of any property plus unused homestead to $10000 - Ga. Cod…" at bounding box center [286, 176] width 139 height 26
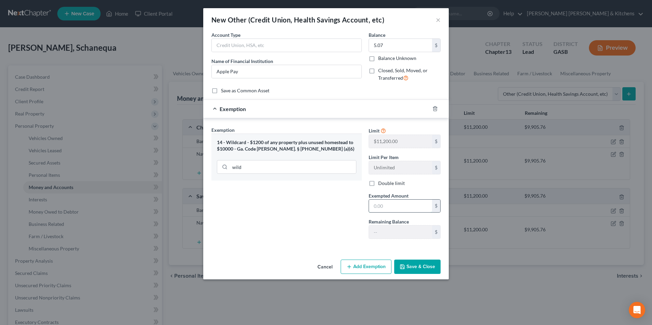
click at [380, 204] on input "text" at bounding box center [400, 206] width 63 height 13
type input "5.07"
click at [425, 267] on button "Save & Close" at bounding box center [417, 267] width 46 height 14
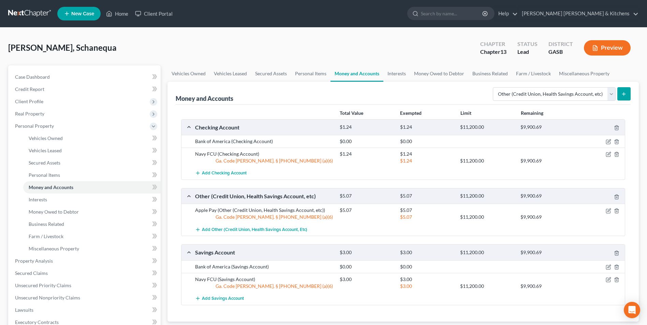
click at [616, 96] on form "Select Account Type Brokerage Cash on Hand Certificates of Deposit Checking Acc…" at bounding box center [562, 94] width 138 height 14
click at [626, 93] on icon "submit" at bounding box center [623, 93] width 5 height 5
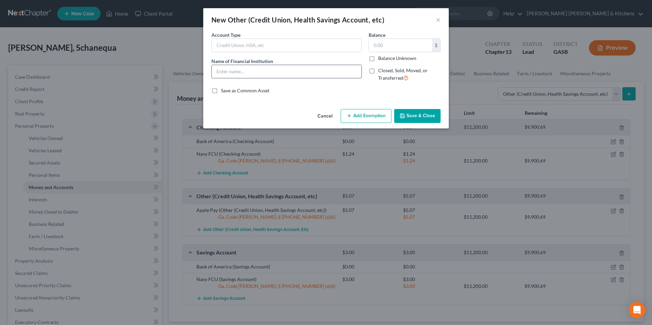
click at [311, 74] on input "text" at bounding box center [287, 71] width 150 height 13
type input "cash app"
click at [383, 47] on input "text" at bounding box center [400, 45] width 63 height 13
type input "55"
click at [379, 115] on button "Add Exemption" at bounding box center [366, 116] width 51 height 14
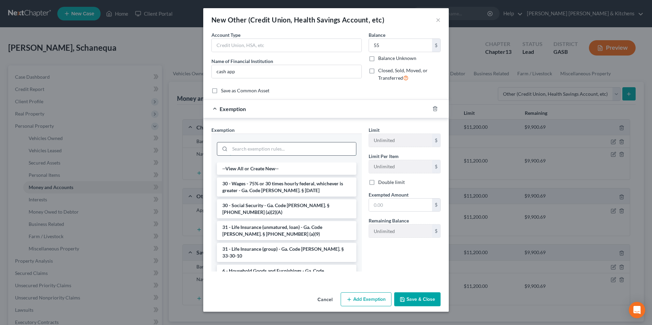
click at [295, 147] on input "search" at bounding box center [293, 148] width 126 height 13
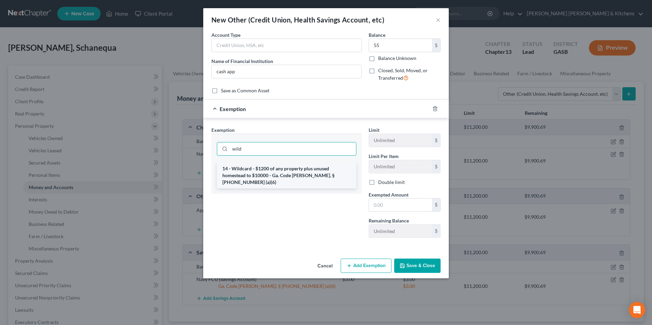
type input "wild"
click at [295, 172] on li "14 - Wildcard - $1200 of any property plus unused homestead to $10000 - Ga. Cod…" at bounding box center [286, 176] width 139 height 26
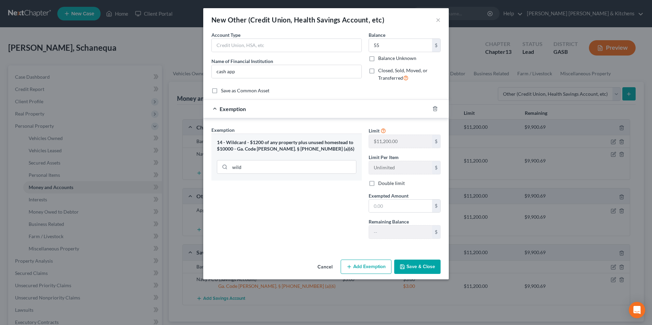
click at [390, 199] on label "Exempted Amount *" at bounding box center [388, 195] width 40 height 7
click at [391, 205] on input "text" at bounding box center [400, 206] width 63 height 13
type input "55"
click at [411, 268] on button "Save & Close" at bounding box center [417, 267] width 46 height 14
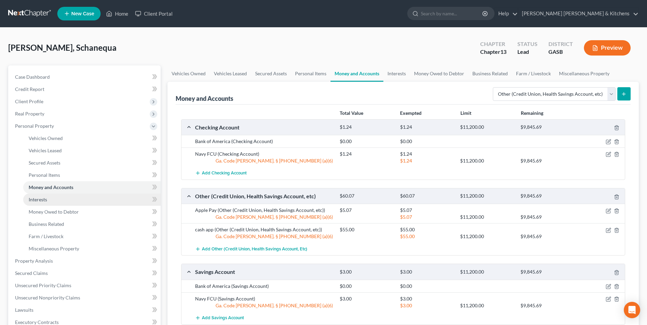
click at [30, 202] on span "Interests" at bounding box center [38, 200] width 18 height 6
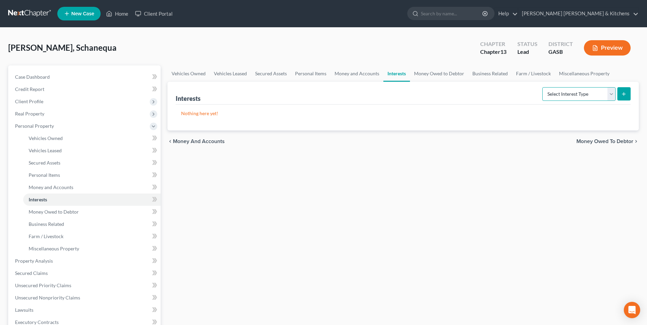
click at [575, 99] on select "Select Interest Type 401K Annuity Bond Education IRA Government Bond Government…" at bounding box center [578, 94] width 73 height 14
select select "term_life_insurance"
click at [543, 87] on select "Select Interest Type 401K Annuity Bond Education IRA Government Bond Government…" at bounding box center [578, 94] width 73 height 14
click at [619, 94] on button "submit" at bounding box center [623, 93] width 13 height 13
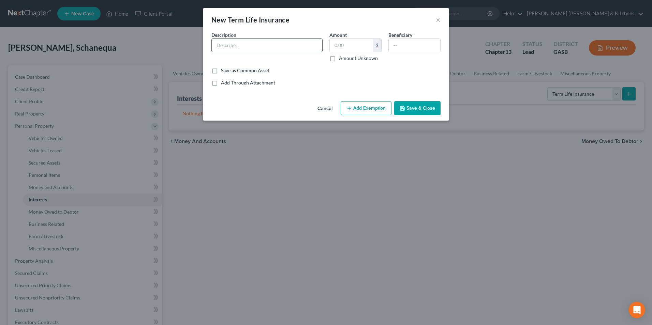
click at [268, 47] on input "text" at bounding box center [267, 45] width 110 height 13
type input "policy thru work"
click at [337, 45] on input "text" at bounding box center [351, 45] width 43 height 13
type input "0.00"
click at [399, 45] on input "text" at bounding box center [414, 45] width 51 height 13
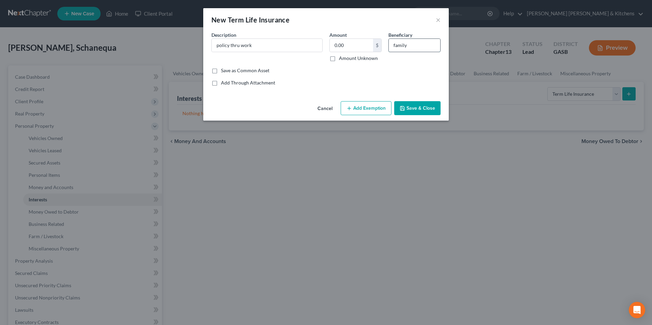
type input "family"
click at [407, 106] on button "Save & Close" at bounding box center [417, 108] width 46 height 14
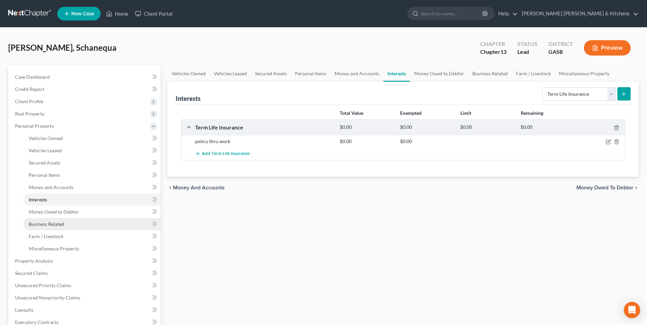
click at [60, 223] on span "Business Related" at bounding box center [46, 224] width 35 height 6
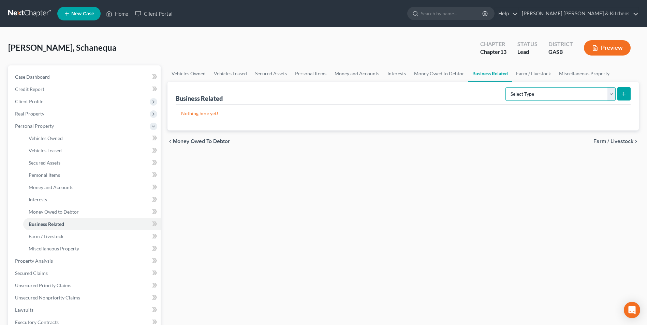
click at [518, 99] on select "Select Type Customer Lists Franchises Inventory Licenses Machinery Office Equip…" at bounding box center [560, 94] width 110 height 14
select select "license"
click at [505, 87] on select "Select Type Customer Lists Franchises Inventory Licenses Machinery Office Equip…" at bounding box center [560, 94] width 110 height 14
click at [621, 91] on icon "submit" at bounding box center [623, 93] width 5 height 5
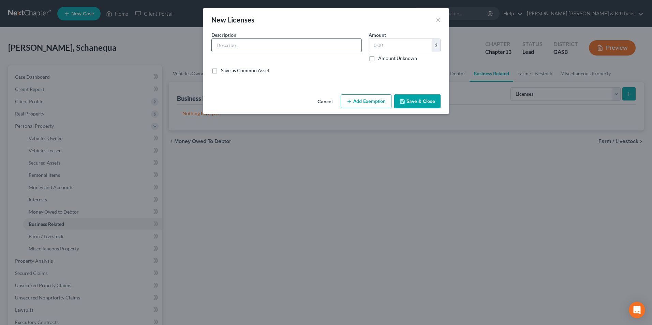
click at [236, 48] on input "text" at bounding box center [287, 45] width 150 height 13
type input "teaching license"
type input "0.00"
click at [397, 105] on button "Save & Close" at bounding box center [417, 101] width 46 height 14
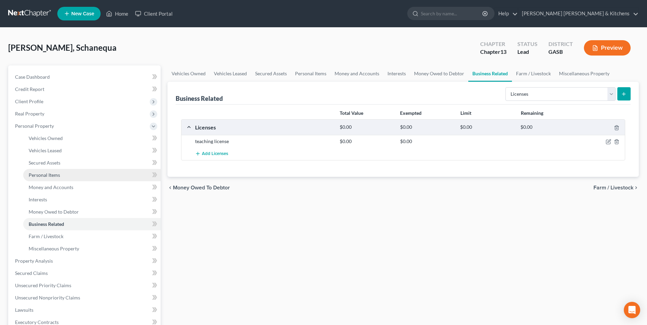
click at [40, 177] on span "Personal Items" at bounding box center [44, 175] width 31 height 6
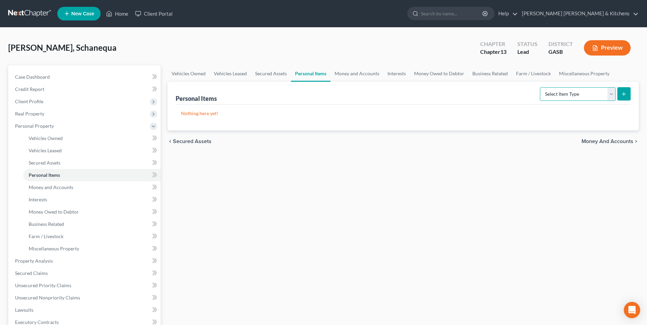
click at [568, 98] on select "Select Item Type Clothing Collectibles Of Value Electronics Firearms Household …" at bounding box center [578, 94] width 76 height 14
select select "clothing"
click at [540, 87] on select "Select Item Type Clothing Collectibles Of Value Electronics Firearms Household …" at bounding box center [578, 94] width 76 height 14
click at [620, 97] on button "submit" at bounding box center [623, 93] width 13 height 13
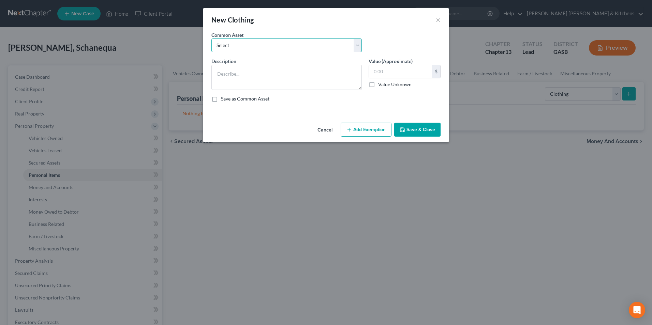
click at [275, 43] on select "Select misc wearing apparel on person & at residence" at bounding box center [286, 46] width 150 height 14
select select "0"
click at [211, 39] on select "Select misc wearing apparel on person & at residence" at bounding box center [286, 46] width 150 height 14
type textarea "misc wearing apparel on person & at residence"
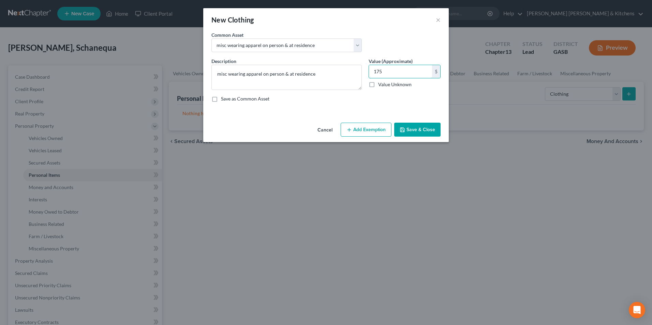
type input "175"
click at [368, 132] on button "Add Exemption" at bounding box center [366, 130] width 51 height 14
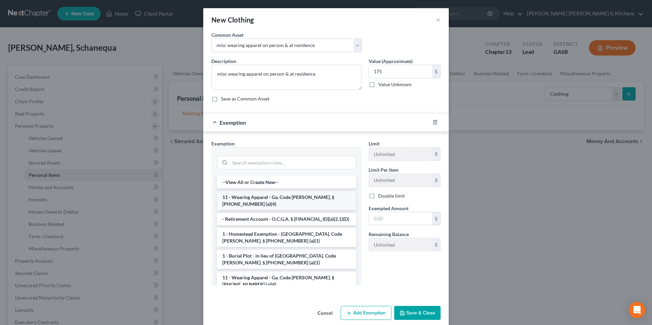
click at [257, 198] on li "11 - Wearing Apparel - Ga. Code [PERSON_NAME]. § [PHONE_NUMBER] (a)(4)" at bounding box center [286, 200] width 139 height 19
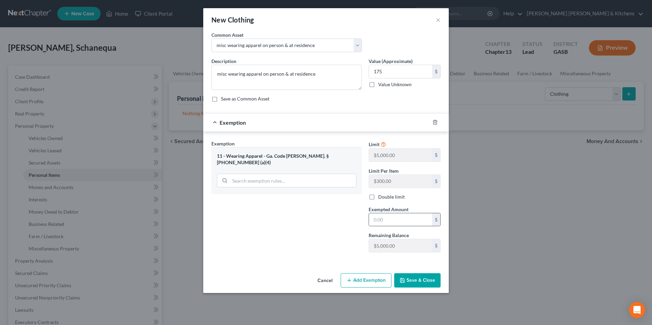
click at [392, 226] on div "$" at bounding box center [404, 220] width 72 height 14
click at [393, 222] on input "text" at bounding box center [400, 219] width 63 height 13
type input "175"
click at [428, 282] on button "Save & Close" at bounding box center [417, 280] width 46 height 14
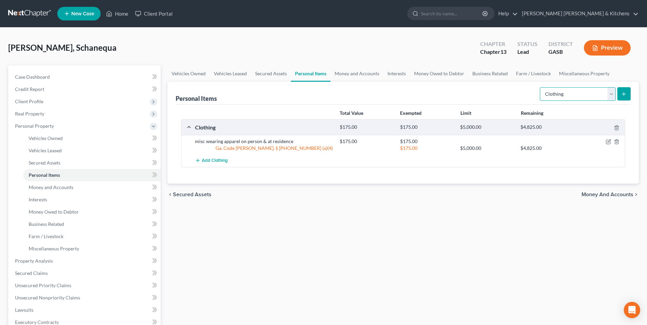
click at [570, 97] on select "Select Item Type Clothing Collectibles Of Value Electronics Firearms Household …" at bounding box center [578, 94] width 76 height 14
select select "electronics"
click at [540, 87] on select "Select Item Type Clothing Collectibles Of Value Electronics Firearms Household …" at bounding box center [578, 94] width 76 height 14
click at [621, 91] on icon "submit" at bounding box center [623, 93] width 5 height 5
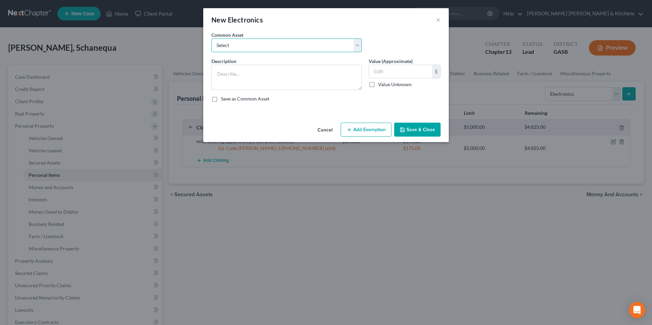
drag, startPoint x: 223, startPoint y: 44, endPoint x: 226, endPoint y: 47, distance: 4.4
click at [225, 45] on select "Select misc electronics located at residence 1/2 interest w/spouse - misc elect…" at bounding box center [286, 46] width 150 height 14
select select "2"
click at [211, 39] on select "Select misc electronics located at residence 1/2 interest w/spouse - misc elect…" at bounding box center [286, 46] width 150 height 14
type textarea "misc electronics located at residence (no single item value more than $300)"
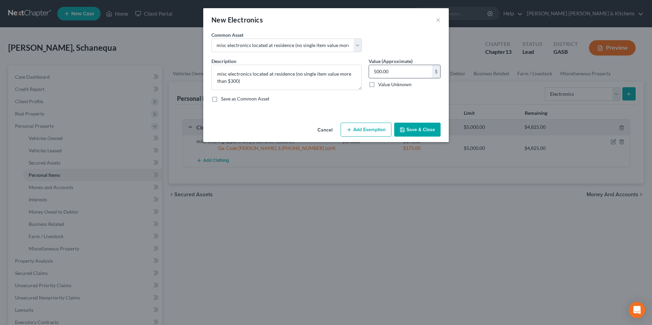
click at [420, 68] on input "500.00" at bounding box center [400, 71] width 63 height 13
type input "600"
click at [374, 129] on button "Add Exemption" at bounding box center [366, 130] width 51 height 14
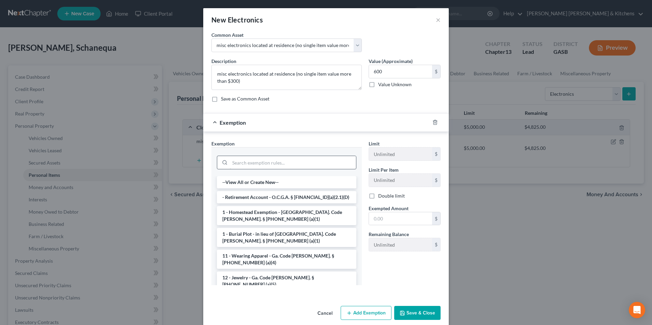
click at [275, 156] on div at bounding box center [286, 162] width 139 height 18
click at [258, 162] on input "search" at bounding box center [293, 162] width 126 height 13
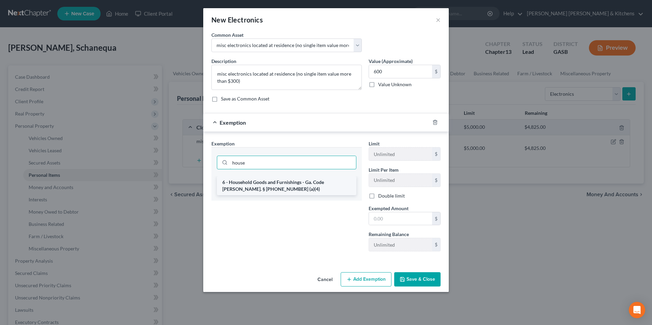
type input "house"
click at [262, 184] on li "6 - Household Goods and Furnishings - Ga. Code [PERSON_NAME]. § [PHONE_NUMBER] …" at bounding box center [286, 185] width 139 height 19
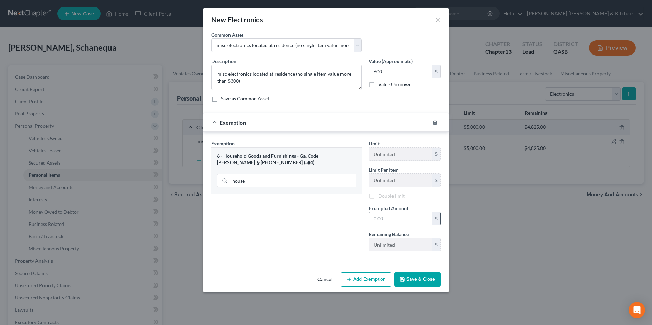
click at [392, 217] on input "text" at bounding box center [400, 218] width 63 height 13
type input "600"
click at [421, 284] on button "Save & Close" at bounding box center [417, 280] width 46 height 14
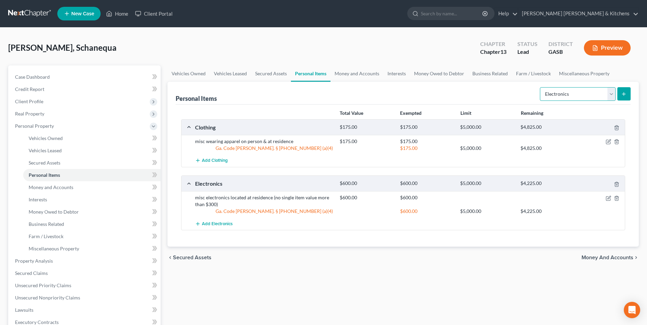
click at [558, 95] on select "Select Item Type Clothing Collectibles Of Value Electronics Firearms Household …" at bounding box center [578, 94] width 76 height 14
select select "household_goods"
click at [540, 87] on select "Select Item Type Clothing Collectibles Of Value Electronics Firearms Household …" at bounding box center [578, 94] width 76 height 14
click at [624, 96] on icon "submit" at bounding box center [623, 93] width 5 height 5
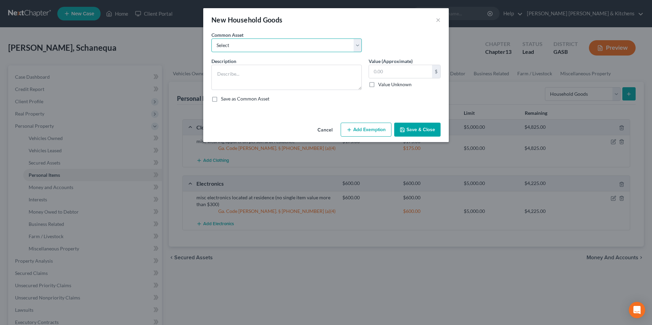
click at [221, 50] on select "Select misc furnishings & appliances at residence misc furnishings & appliances…" at bounding box center [286, 46] width 150 height 14
select select "1"
click at [211, 39] on select "Select misc furnishings & appliances at residence misc furnishings & appliances…" at bounding box center [286, 46] width 150 height 14
type textarea "misc furnishings & appliances at residence (no single item valued over $300)"
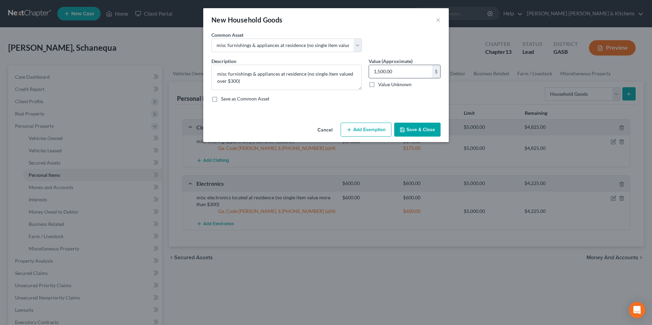
click at [423, 69] on input "1,500.00" at bounding box center [400, 71] width 63 height 13
type input "1,000"
click at [361, 129] on button "Add Exemption" at bounding box center [366, 130] width 51 height 14
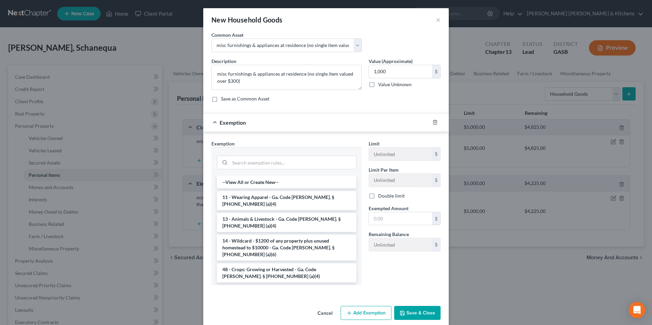
click at [272, 285] on li "6 - Household Goods and Furnishings - Ga. Code [PERSON_NAME]. § [PHONE_NUMBER] …" at bounding box center [286, 294] width 139 height 19
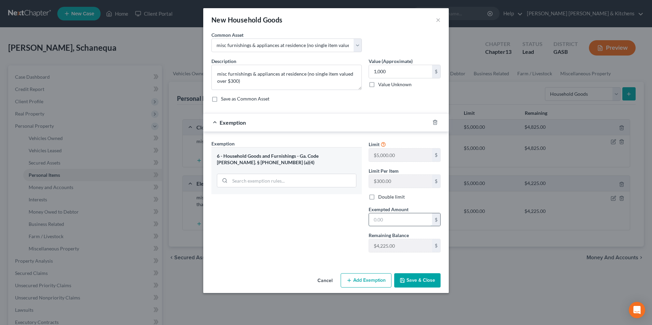
click at [382, 220] on input "text" at bounding box center [400, 219] width 63 height 13
type input "1,000"
click at [413, 276] on button "Save & Close" at bounding box center [417, 280] width 46 height 14
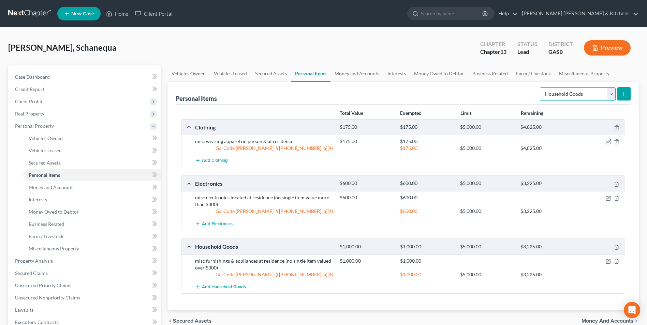
click at [547, 94] on select "Select Item Type Clothing Collectibles Of Value Electronics Firearms Household …" at bounding box center [578, 94] width 76 height 14
select select "firearms"
click at [540, 87] on select "Select Item Type Clothing Collectibles Of Value Electronics Firearms Household …" at bounding box center [578, 94] width 76 height 14
click at [621, 95] on icon "submit" at bounding box center [623, 93] width 5 height 5
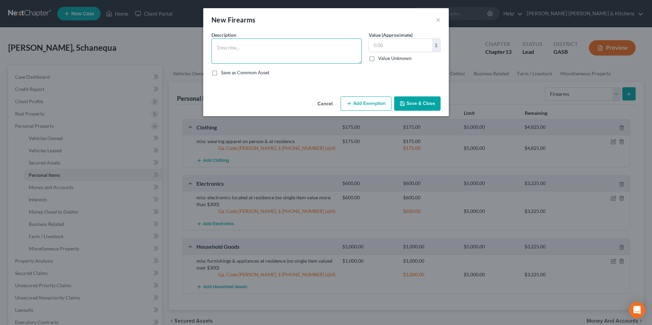
click at [257, 56] on textarea at bounding box center [286, 51] width 150 height 25
type textarea "Ruger"
type input "80"
click at [361, 103] on button "Add Exemption" at bounding box center [366, 103] width 51 height 14
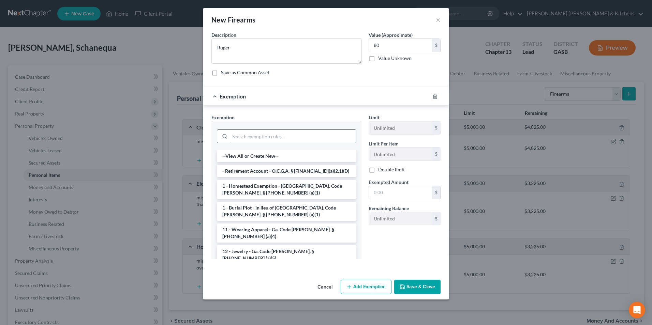
click at [262, 136] on input "search" at bounding box center [293, 136] width 126 height 13
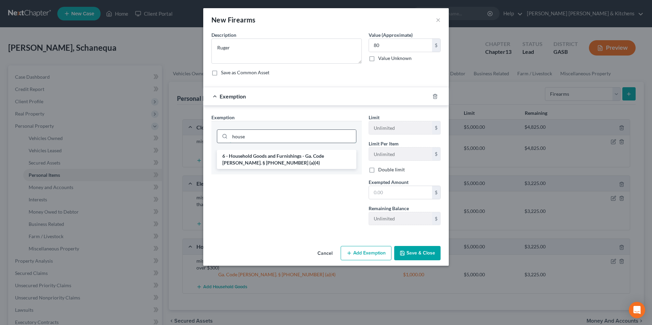
type input "house"
click at [261, 153] on li "6 - Household Goods and Furnishings - Ga. Code [PERSON_NAME]. § [PHONE_NUMBER] …" at bounding box center [286, 159] width 139 height 19
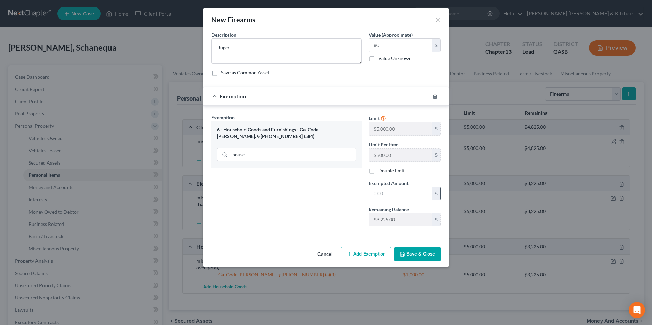
click at [403, 198] on input "text" at bounding box center [400, 193] width 63 height 13
type input "80"
click at [428, 259] on button "Save & Close" at bounding box center [417, 254] width 46 height 14
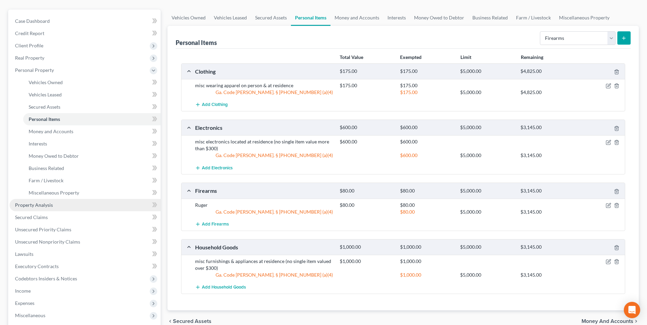
scroll to position [68, 0]
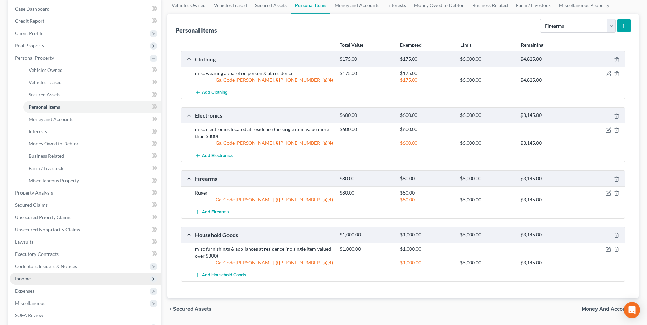
click at [33, 284] on span "Income" at bounding box center [85, 279] width 151 height 12
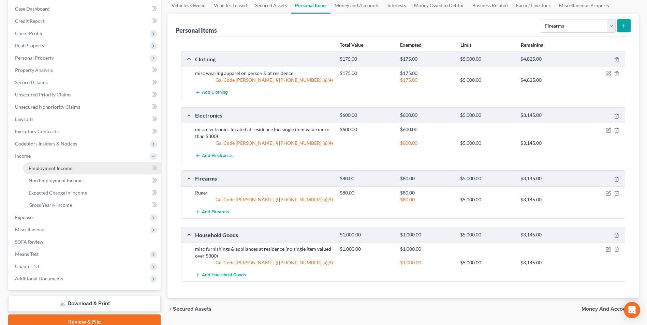
click at [51, 170] on span "Employment Income" at bounding box center [51, 168] width 44 height 6
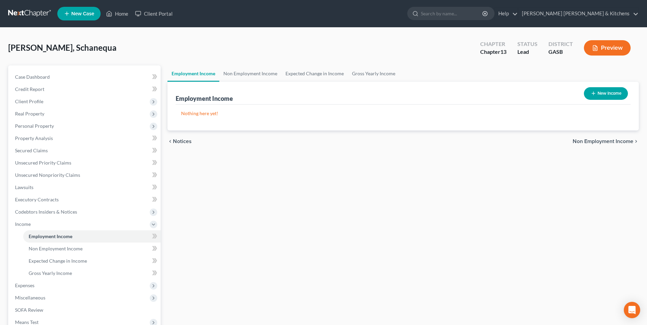
click at [601, 95] on button "New Income" at bounding box center [606, 93] width 44 height 13
select select "0"
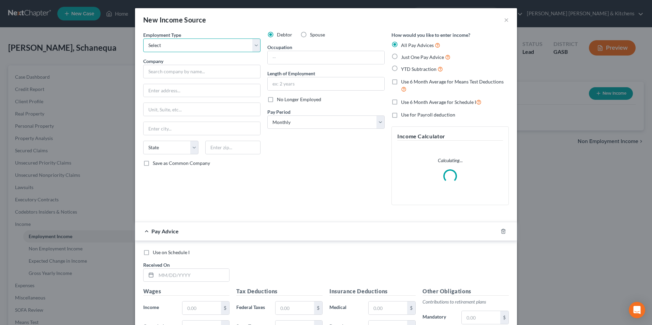
drag, startPoint x: 192, startPoint y: 47, endPoint x: 189, endPoint y: 52, distance: 5.6
click at [192, 47] on select "Select Full or Part Time Employment Self Employment" at bounding box center [201, 46] width 117 height 14
select select "0"
click at [143, 39] on select "Select Full or Part Time Employment Self Employment" at bounding box center [201, 46] width 117 height 14
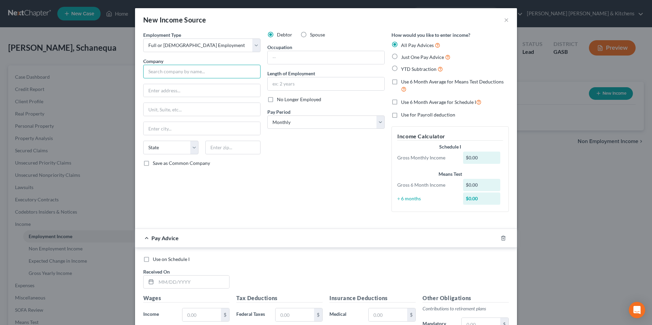
click at [186, 75] on input "text" at bounding box center [201, 72] width 117 height 14
type input "RC BOE"
type input "864 Broad Street"
type input "Augusta"
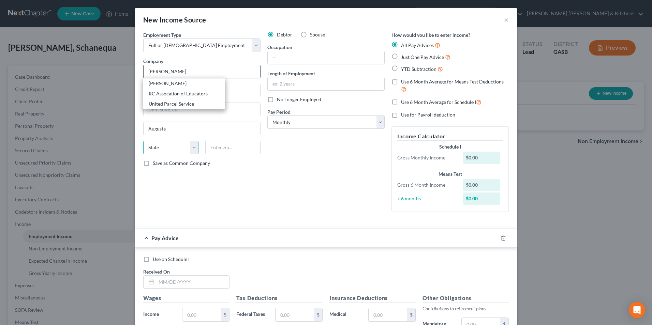
select select "10"
type input "30901"
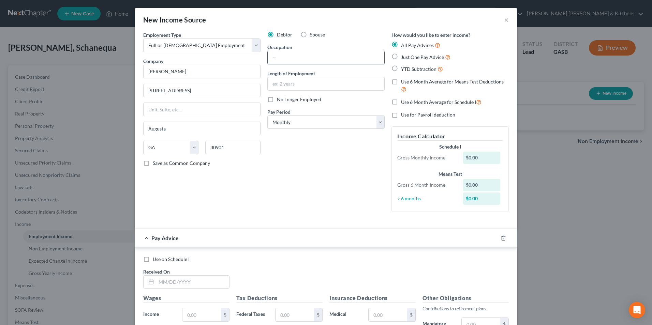
click at [309, 59] on input "text" at bounding box center [326, 57] width 117 height 13
type input "teacher"
click at [401, 57] on label "Just One Pay Advice" at bounding box center [425, 57] width 49 height 8
click at [404, 57] on input "Just One Pay Advice" at bounding box center [406, 55] width 4 height 4
radio input "true"
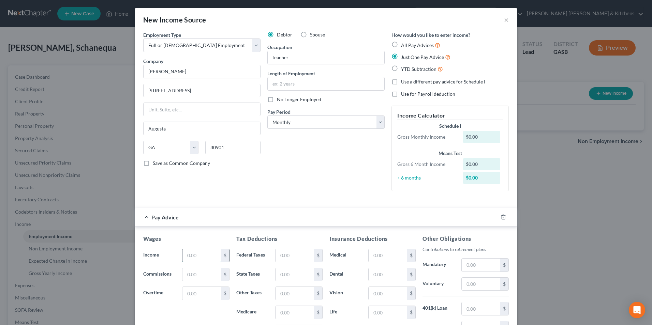
click at [210, 254] on input "text" at bounding box center [201, 255] width 39 height 13
type input "5,558.77"
click at [279, 252] on input "text" at bounding box center [294, 255] width 39 height 13
type input "1,064.93"
click at [395, 260] on input "text" at bounding box center [387, 255] width 39 height 13
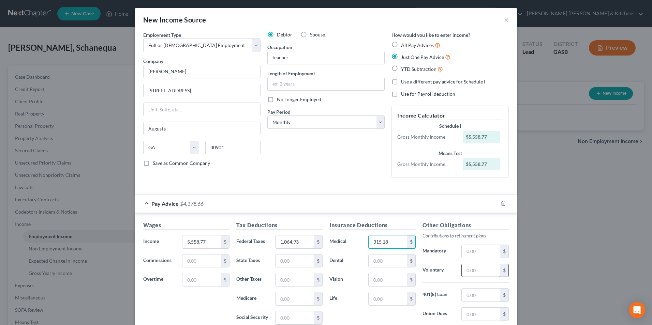
type input "315.18"
click at [473, 271] on input "text" at bounding box center [481, 270] width 39 height 13
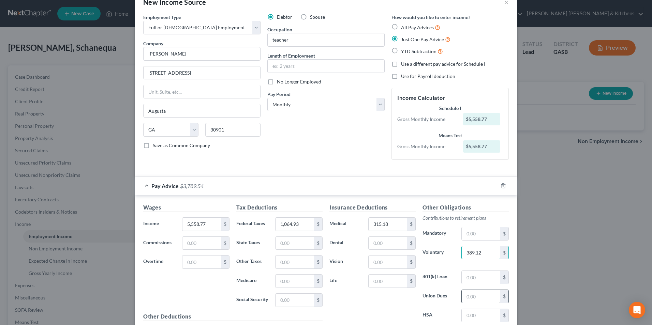
scroll to position [34, 0]
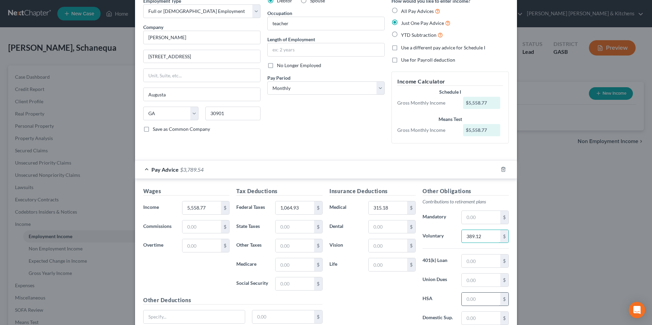
type input "389.12"
click at [467, 302] on input "text" at bounding box center [481, 299] width 39 height 13
type input "30.00"
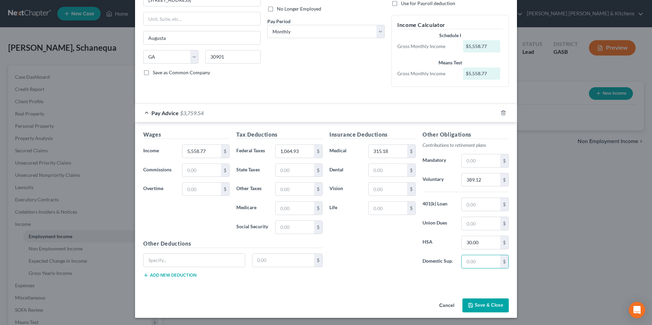
scroll to position [92, 0]
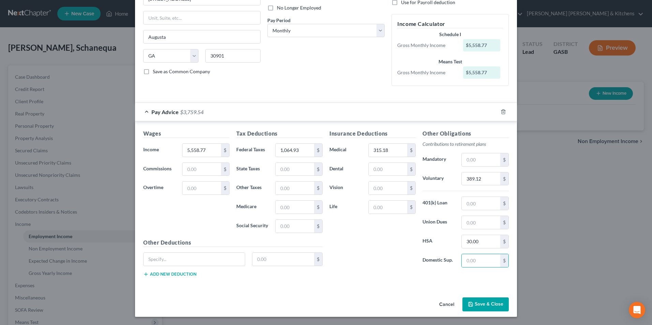
click at [480, 304] on button "Save & Close" at bounding box center [485, 305] width 46 height 14
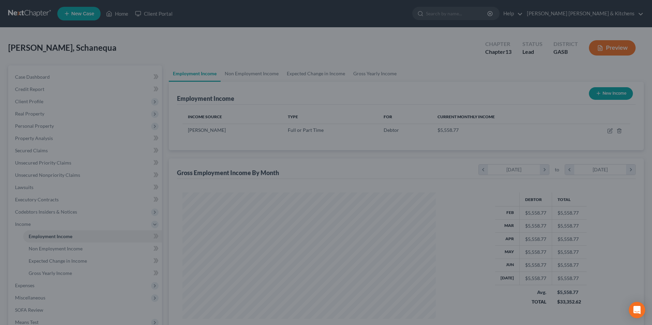
scroll to position [340720, 340580]
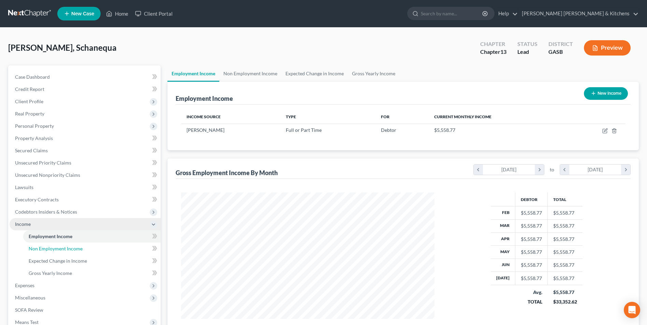
drag, startPoint x: 68, startPoint y: 251, endPoint x: 140, endPoint y: 227, distance: 75.6
click at [68, 251] on span "Non Employment Income" at bounding box center [56, 249] width 54 height 6
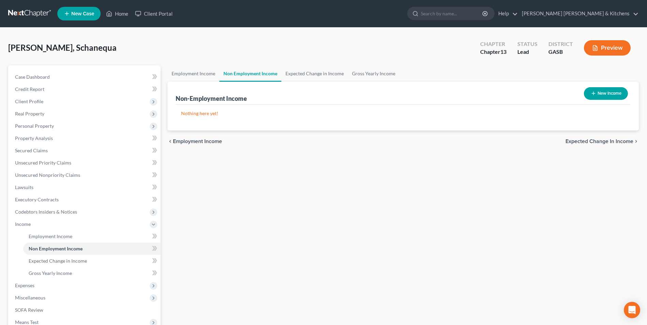
click at [610, 94] on button "New Income" at bounding box center [606, 93] width 44 height 13
select select "0"
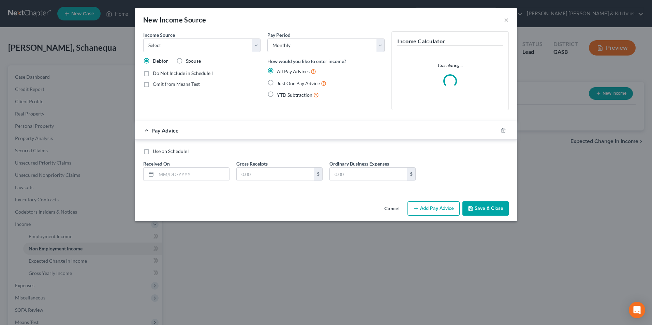
click at [170, 52] on div "Income Source * Select Unemployment Disability (from employer) Pension Retireme…" at bounding box center [202, 73] width 124 height 84
click at [167, 46] on select "Select Unemployment Disability (from employer) Pension Retirement Social Securi…" at bounding box center [201, 46] width 117 height 14
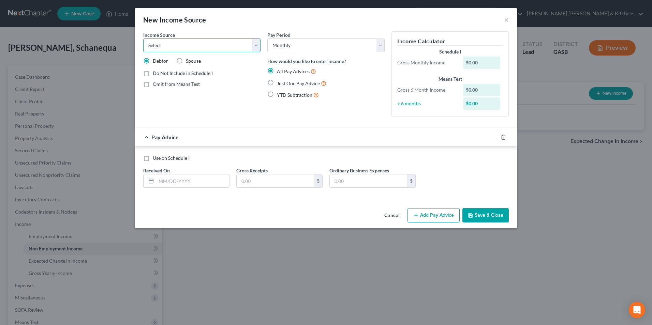
select select "13"
click at [143, 39] on select "Select Unemployment Disability (from employer) Pension Retirement Social Securi…" at bounding box center [201, 46] width 117 height 14
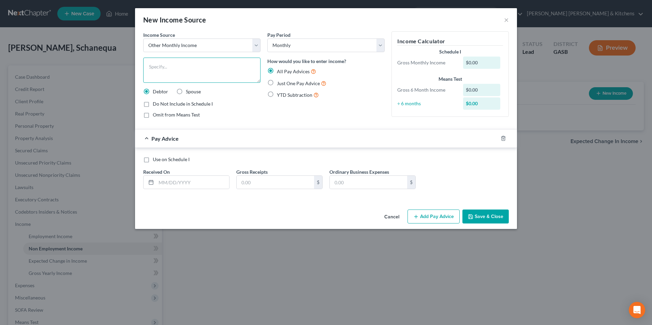
click at [149, 74] on textarea at bounding box center [201, 70] width 117 height 25
type textarea "prorated tax refund"
click at [277, 84] on label "Just One Pay Advice" at bounding box center [301, 83] width 49 height 8
click at [279, 84] on input "Just One Pay Advice" at bounding box center [281, 81] width 4 height 4
radio input "true"
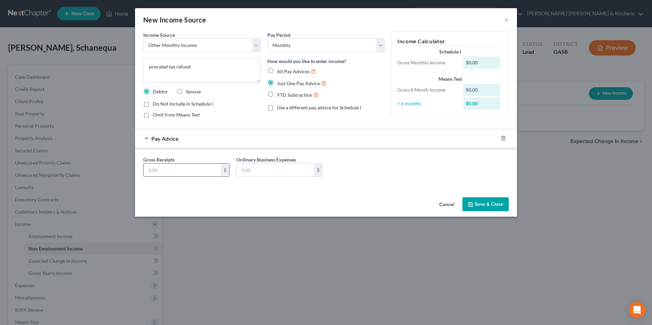
click at [161, 173] on input "text" at bounding box center [181, 170] width 77 height 13
type input "6"
type input "313.67"
type input "0.00"
click at [480, 208] on button "Save & Close" at bounding box center [485, 204] width 46 height 14
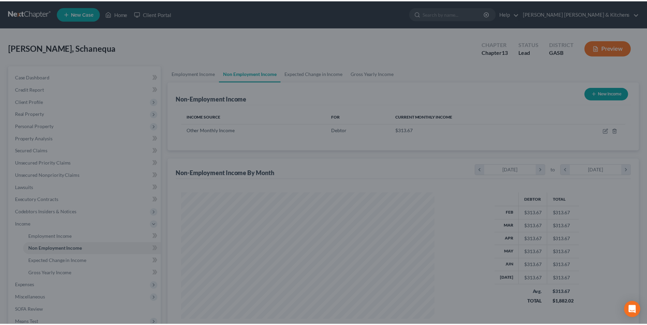
scroll to position [126, 267]
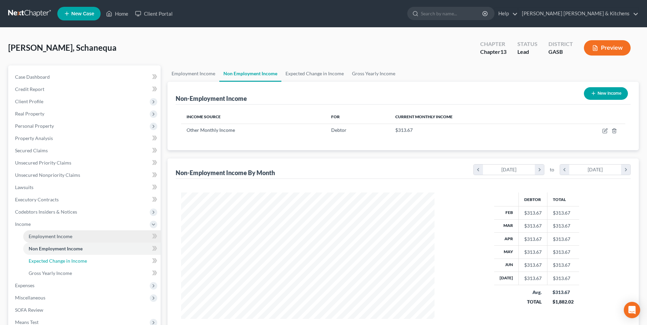
drag, startPoint x: 84, startPoint y: 257, endPoint x: 97, endPoint y: 232, distance: 28.1
click at [84, 257] on link "Expected Change in Income" at bounding box center [91, 261] width 137 height 12
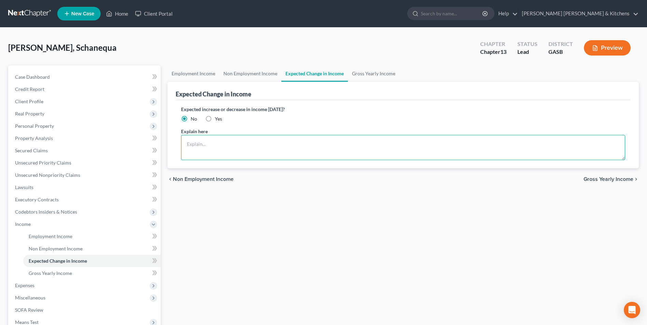
click at [245, 146] on textarea at bounding box center [403, 147] width 444 height 25
type textarea "debtor paid monthly salary"
click at [32, 287] on span "Expenses" at bounding box center [24, 286] width 19 height 6
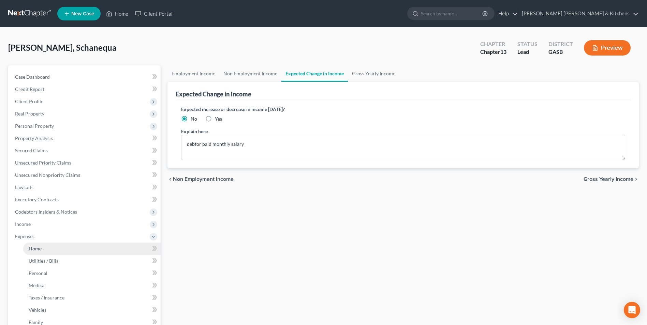
click at [25, 246] on link "Home" at bounding box center [91, 249] width 137 height 12
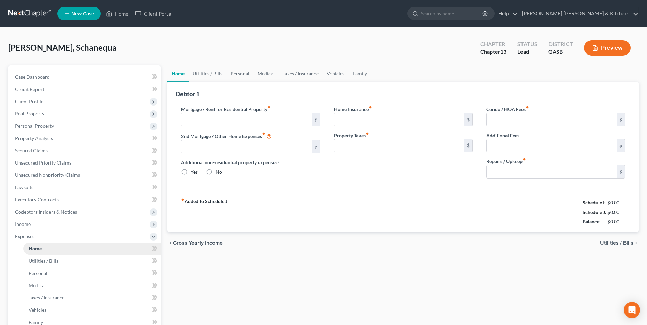
type input "0.00"
radio input "true"
type input "0.00"
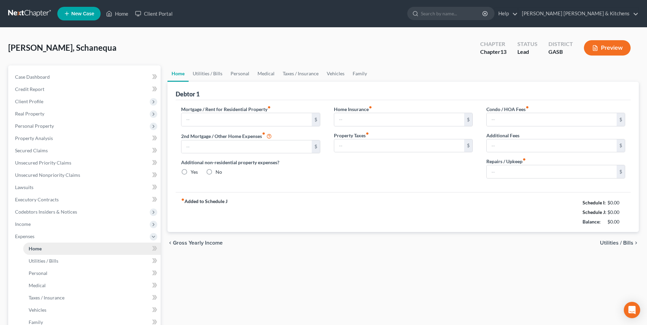
type input "0.00"
click at [215, 123] on input "text" at bounding box center [246, 119] width 130 height 13
type input "1,200"
click at [365, 124] on input "0.00" at bounding box center [399, 119] width 130 height 13
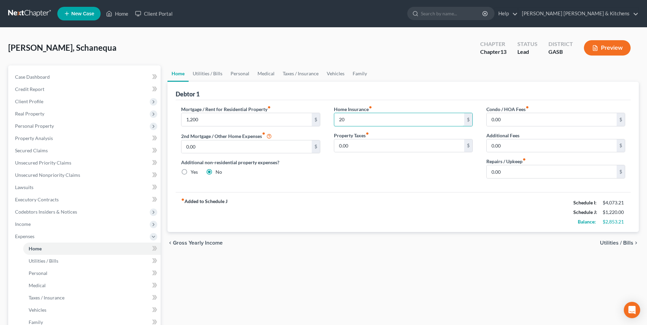
type input "20"
click at [613, 244] on span "Utilities / Bills" at bounding box center [616, 242] width 33 height 5
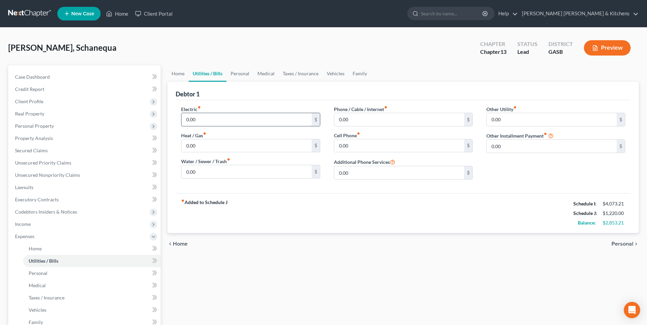
click at [236, 123] on input "0.00" at bounding box center [246, 119] width 130 height 13
type input "150"
type input "60"
type input "75"
type input "100"
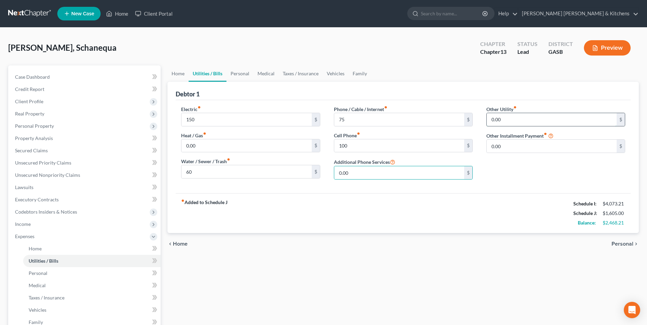
click at [523, 124] on input "0.00" at bounding box center [551, 119] width 130 height 13
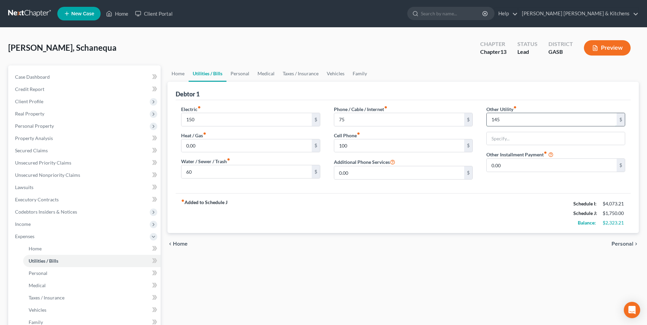
type input "145"
type input "streaming & online accts"
click at [617, 243] on span "Personal" at bounding box center [622, 243] width 22 height 5
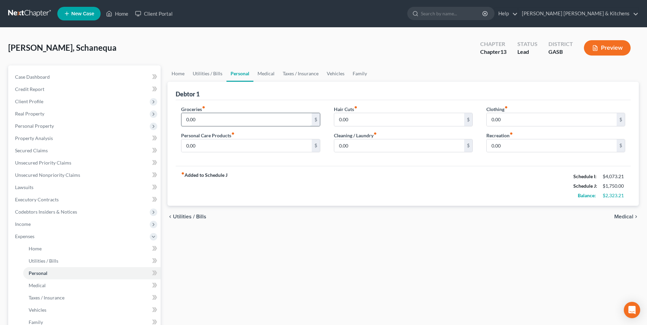
click at [215, 117] on input "0.00" at bounding box center [246, 119] width 130 height 13
type input "400"
type input "40"
type input "135"
click at [628, 222] on div "chevron_left Utilities / Bills Medical chevron_right" at bounding box center [402, 217] width 471 height 22
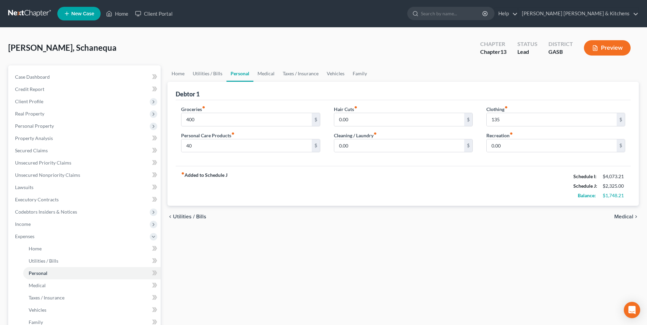
click at [631, 216] on span "Medical" at bounding box center [623, 216] width 19 height 5
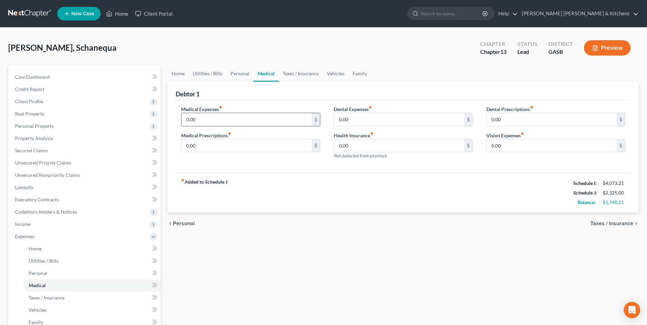
click at [217, 120] on input "0.00" at bounding box center [246, 119] width 130 height 13
type input "250"
click at [623, 224] on span "Taxes / Insurance" at bounding box center [611, 223] width 43 height 5
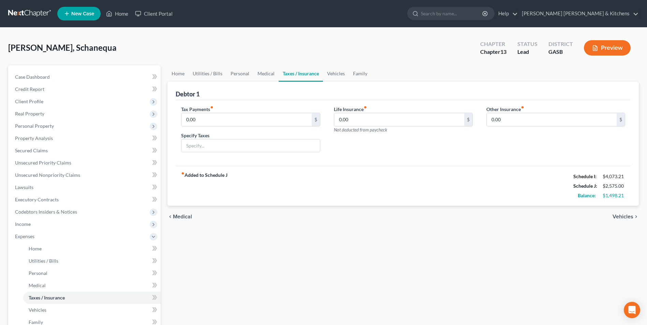
click at [623, 224] on div "chevron_left Medical Vehicles chevron_right" at bounding box center [402, 217] width 471 height 22
click at [619, 217] on span "Vehicles" at bounding box center [622, 216] width 21 height 5
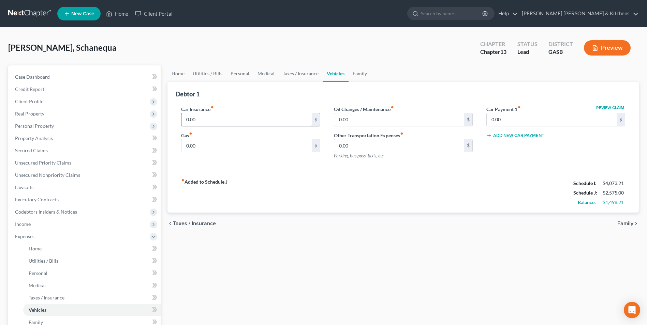
click at [231, 123] on input "0.00" at bounding box center [246, 119] width 130 height 13
type input "334"
type input "200"
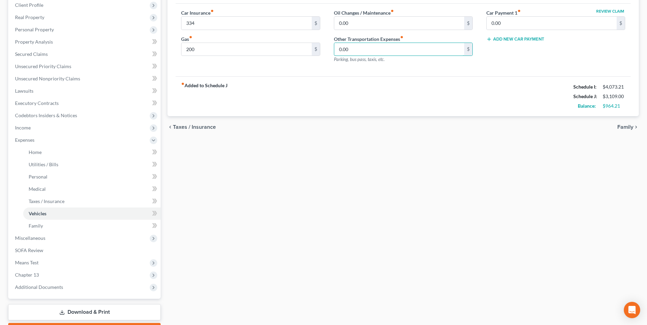
scroll to position [135, 0]
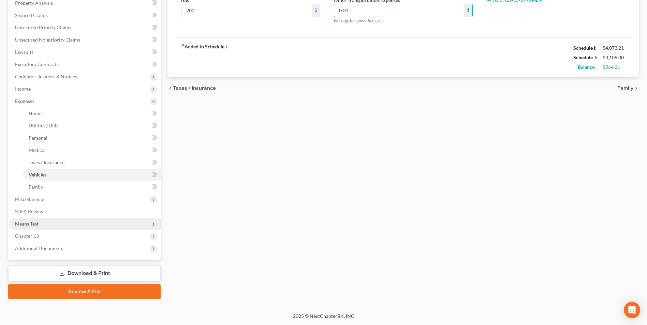
click at [26, 224] on span "Means Test" at bounding box center [27, 224] width 24 height 6
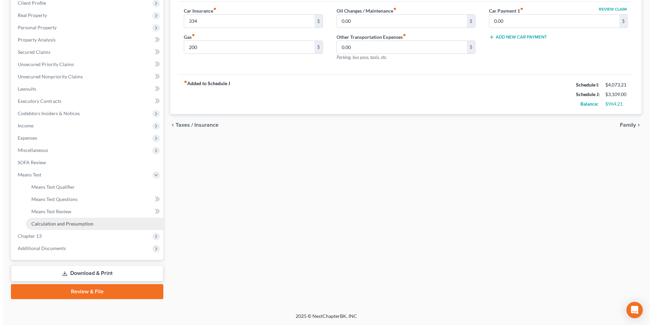
scroll to position [99, 0]
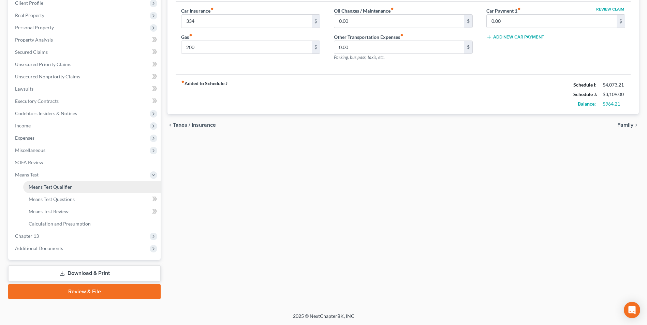
click at [37, 189] on span "Means Test Qualifier" at bounding box center [50, 187] width 43 height 6
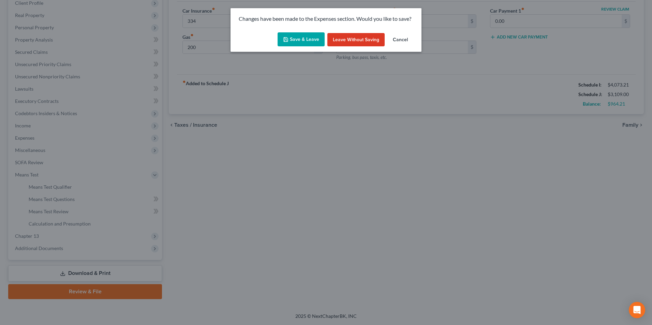
click at [302, 42] on button "Save & Leave" at bounding box center [300, 39] width 47 height 14
type input "334.00"
type input "200.00"
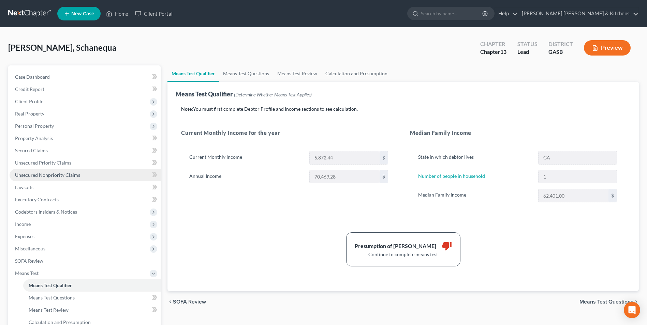
click at [34, 173] on span "Unsecured Nonpriority Claims" at bounding box center [47, 175] width 65 height 6
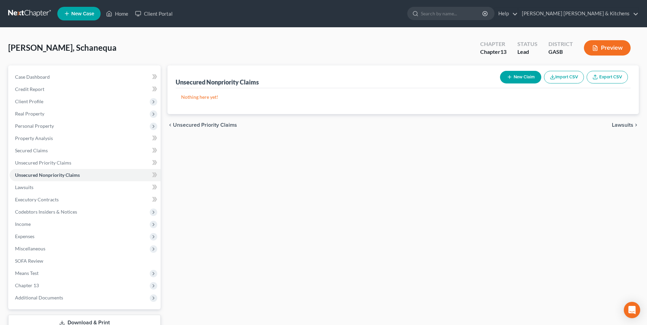
click at [510, 79] on icon "button" at bounding box center [508, 76] width 5 height 5
select select "0"
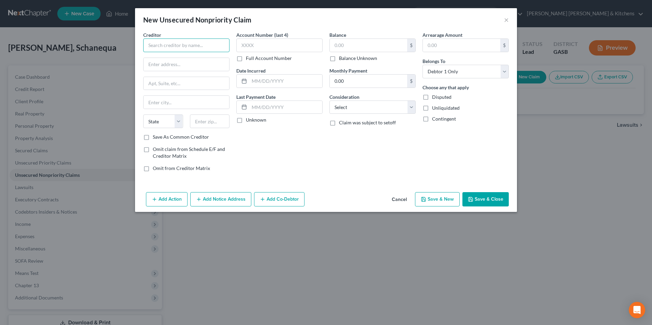
click at [193, 47] on input "text" at bounding box center [186, 46] width 86 height 14
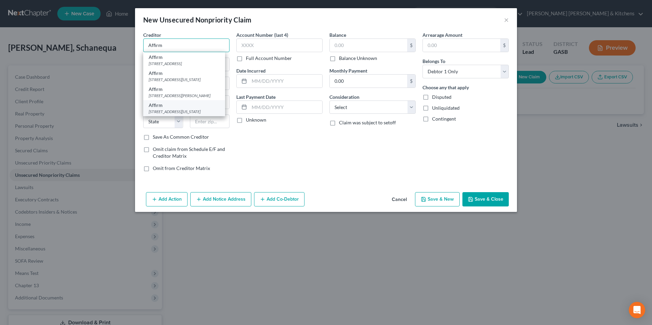
type input "Affirm"
click at [185, 109] on div "Affirm" at bounding box center [184, 105] width 71 height 7
type input "650 California Street"
type input "Floor 12"
type input "San Francisco"
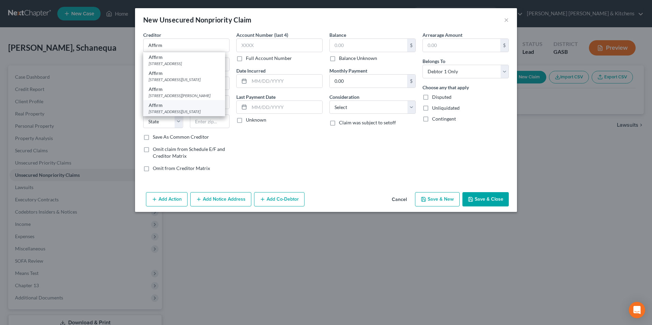
select select "4"
type input "94108"
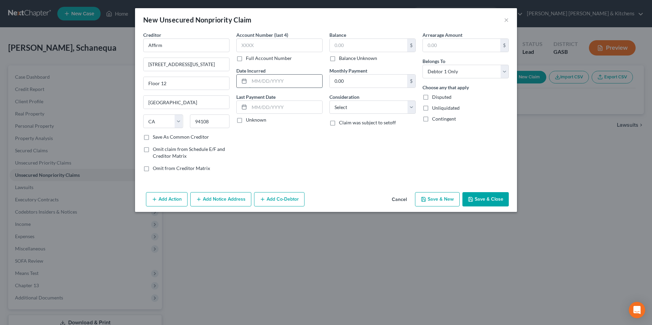
click at [293, 83] on input "text" at bounding box center [285, 81] width 73 height 13
type input "2025"
click at [340, 48] on input "text" at bounding box center [368, 45] width 77 height 13
type input "139"
click at [343, 104] on select "Select Cable / Satellite Services Collection Agency Credit Card Debt Debt Couns…" at bounding box center [372, 108] width 86 height 14
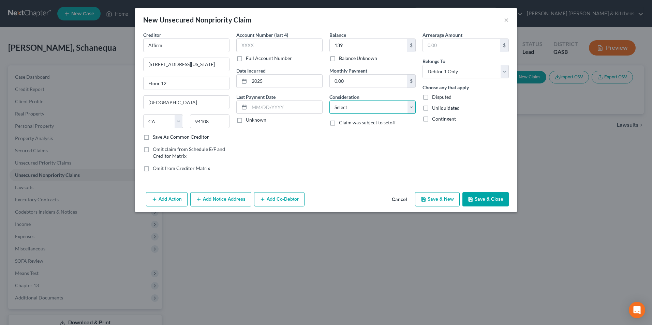
select select "2"
click at [329, 101] on select "Select Cable / Satellite Services Collection Agency Credit Card Debt Debt Couns…" at bounding box center [372, 108] width 86 height 14
click at [437, 200] on button "Save & New" at bounding box center [437, 199] width 45 height 14
select select "0"
type input "139.00"
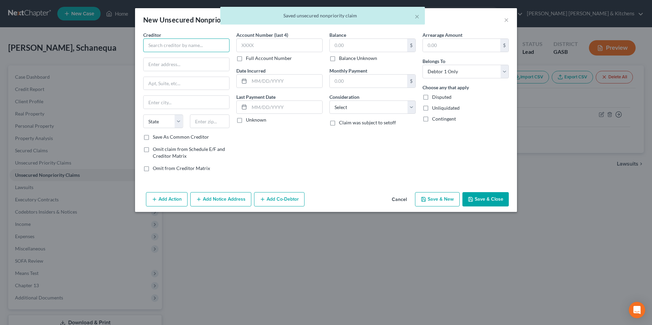
click at [197, 46] on input "text" at bounding box center [186, 46] width 86 height 14
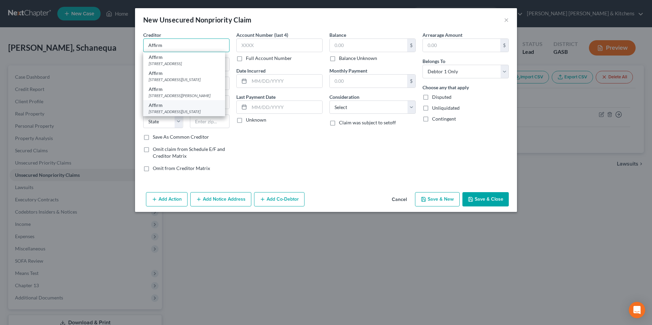
type input "Affirm"
click at [206, 109] on div "Affirm" at bounding box center [184, 105] width 71 height 7
type input "650 California Street"
type input "Floor 12"
type input "San Francisco"
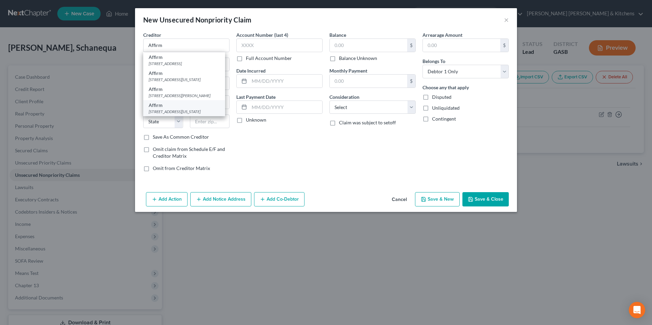
select select "4"
type input "94108"
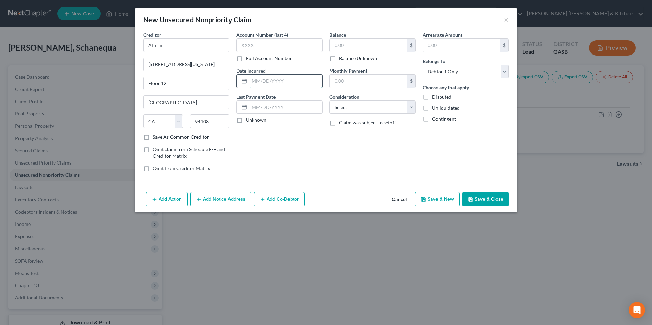
click at [277, 77] on input "text" at bounding box center [285, 81] width 73 height 13
type input "2025"
click at [344, 49] on input "text" at bounding box center [368, 45] width 77 height 13
type input "166"
drag, startPoint x: 363, startPoint y: 103, endPoint x: 363, endPoint y: 108, distance: 5.5
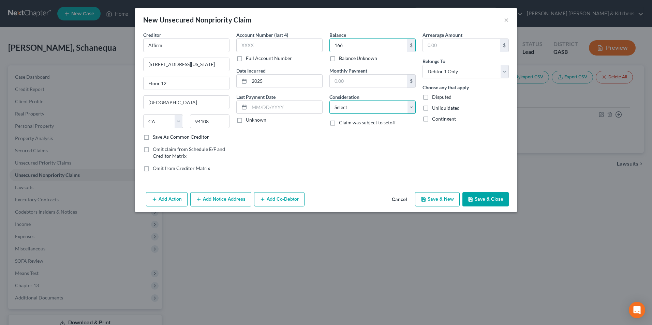
click at [363, 106] on select "Select Cable / Satellite Services Collection Agency Credit Card Debt Debt Couns…" at bounding box center [372, 108] width 86 height 14
select select "2"
click at [329, 101] on select "Select Cable / Satellite Services Collection Agency Credit Card Debt Debt Couns…" at bounding box center [372, 108] width 86 height 14
click at [493, 201] on button "Save & Close" at bounding box center [485, 199] width 46 height 14
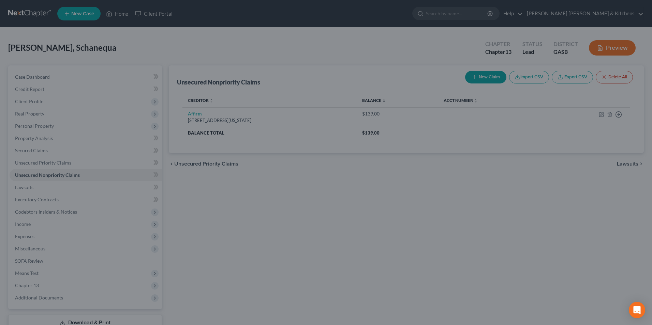
type input "166.00"
type input "0.00"
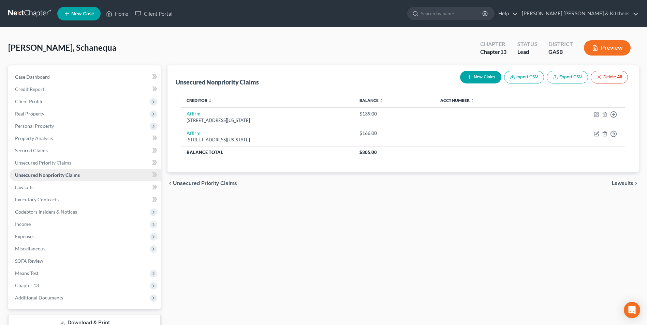
click at [54, 176] on span "Unsecured Nonpriority Claims" at bounding box center [47, 175] width 65 height 6
click at [463, 78] on button "New Claim" at bounding box center [480, 77] width 41 height 13
select select "0"
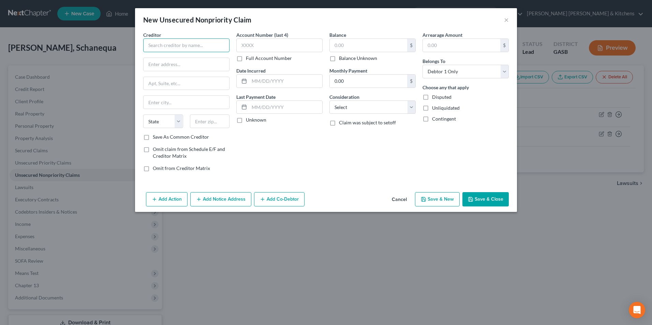
click at [183, 48] on input "text" at bounding box center [186, 46] width 86 height 14
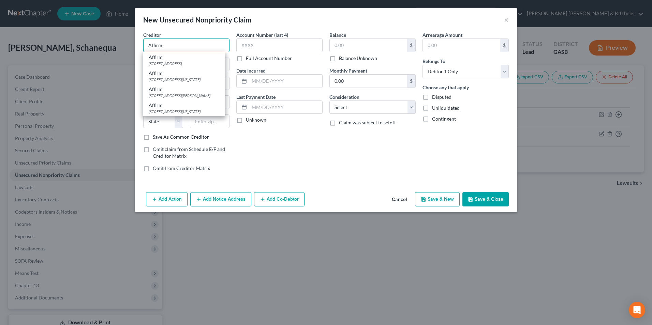
type input "Affirm"
click at [180, 109] on div "Affirm" at bounding box center [184, 105] width 71 height 7
type input "650 California Street"
type input "Floor 12"
type input "San Francisco"
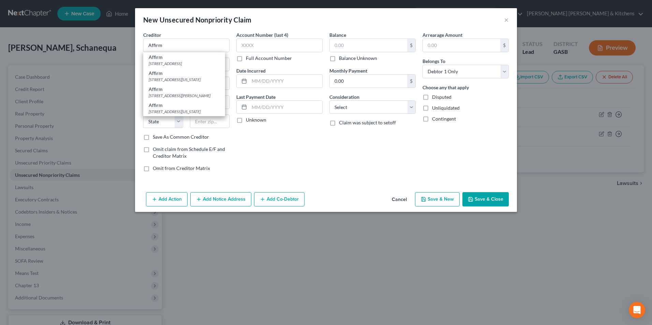
select select "4"
type input "94108"
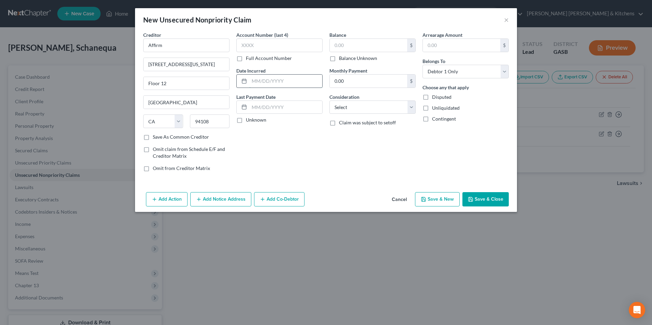
click at [251, 86] on input "text" at bounding box center [285, 81] width 73 height 13
type input "2025"
click at [383, 47] on input "text" at bounding box center [368, 45] width 77 height 13
type input "517"
drag, startPoint x: 357, startPoint y: 107, endPoint x: 357, endPoint y: 115, distance: 7.8
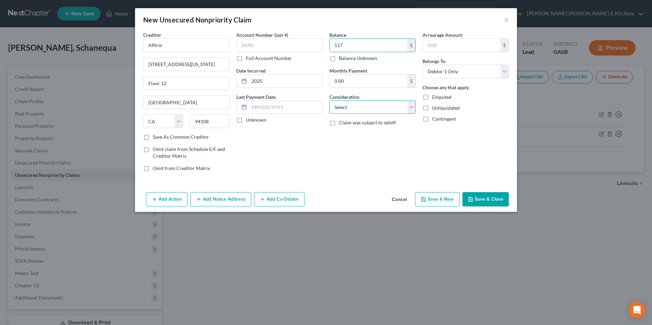
click at [357, 107] on select "Select Cable / Satellite Services Collection Agency Credit Card Debt Debt Couns…" at bounding box center [372, 108] width 86 height 14
select select "2"
click at [329, 101] on select "Select Cable / Satellite Services Collection Agency Credit Card Debt Debt Couns…" at bounding box center [372, 108] width 86 height 14
click at [430, 199] on button "Save & New" at bounding box center [437, 199] width 45 height 14
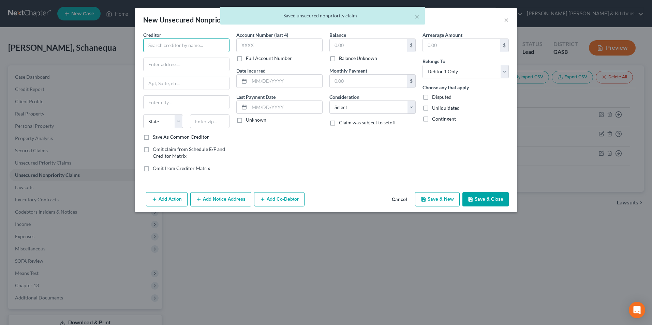
click at [193, 45] on input "text" at bounding box center [186, 46] width 86 height 14
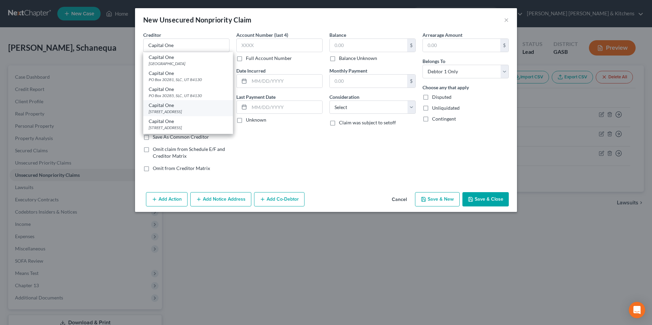
click at [176, 112] on div "PO Box 31293, Salt Lake City, UT 84131" at bounding box center [188, 112] width 79 height 6
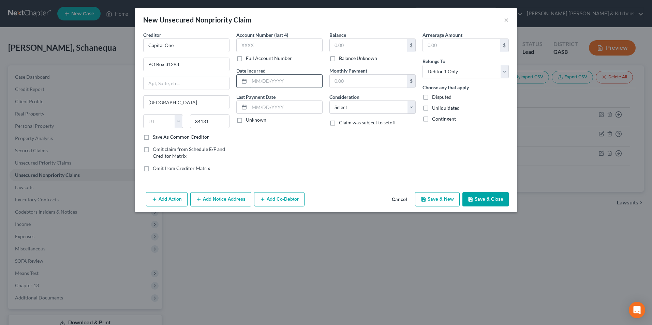
click at [252, 82] on input "text" at bounding box center [285, 81] width 73 height 13
click at [356, 45] on input "text" at bounding box center [368, 45] width 77 height 13
click at [353, 112] on select "Select Cable / Satellite Services Collection Agency Credit Card Debt Debt Couns…" at bounding box center [372, 108] width 86 height 14
click at [329, 101] on select "Select Cable / Satellite Services Collection Agency Credit Card Debt Debt Couns…" at bounding box center [372, 108] width 86 height 14
click at [429, 199] on button "Save & New" at bounding box center [437, 199] width 45 height 14
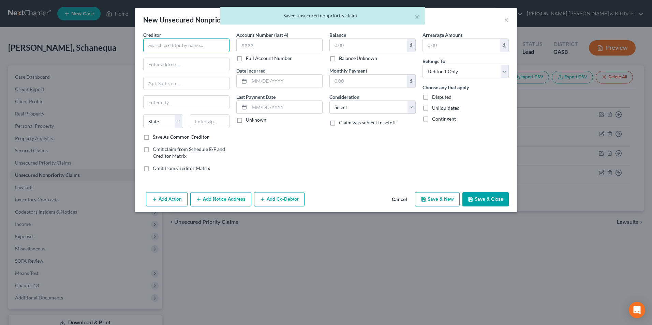
click at [206, 51] on input "text" at bounding box center [186, 46] width 86 height 14
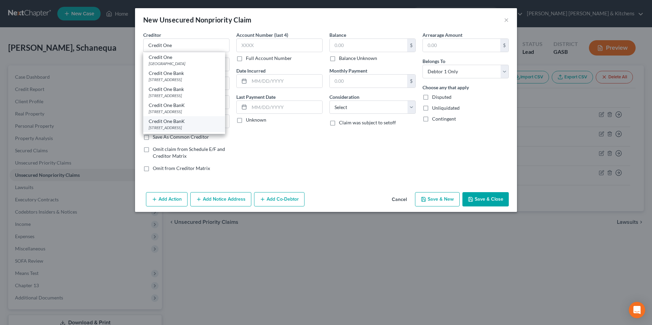
click at [194, 129] on div "PO Box 98875, Las Vegas, NV 89193" at bounding box center [184, 128] width 71 height 6
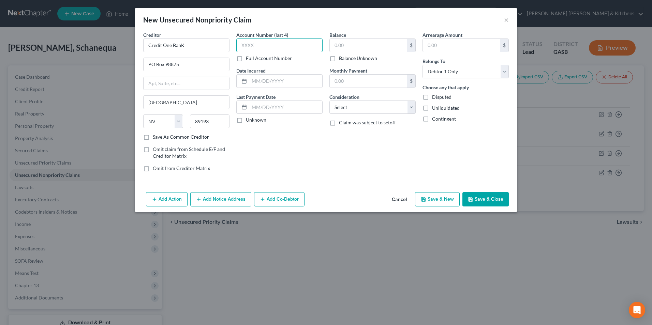
click at [268, 50] on input "text" at bounding box center [279, 46] width 86 height 14
click at [264, 81] on input "text" at bounding box center [285, 81] width 73 height 13
click at [341, 46] on input "text" at bounding box center [368, 45] width 77 height 13
click at [264, 46] on input "1656" at bounding box center [279, 46] width 86 height 14
drag, startPoint x: 264, startPoint y: 46, endPoint x: 231, endPoint y: 39, distance: 33.4
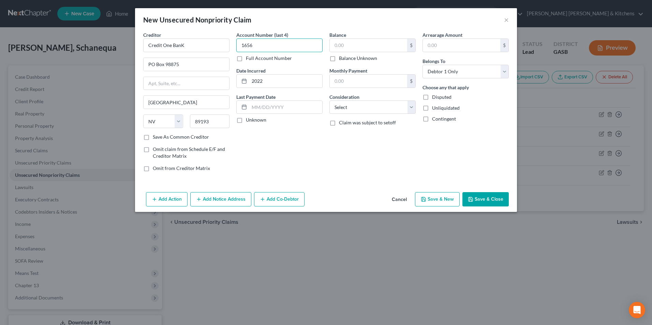
click at [231, 39] on div "Creditor * Credit One BanK PO Box 98875 Las Vegas State AL AK AR AZ CA CO CT DE…" at bounding box center [326, 104] width 372 height 146
click at [367, 44] on input "text" at bounding box center [368, 45] width 77 height 13
click at [362, 106] on select "Select Cable / Satellite Services Collection Agency Credit Card Debt Debt Couns…" at bounding box center [372, 108] width 86 height 14
click at [329, 101] on select "Select Cable / Satellite Services Collection Agency Credit Card Debt Debt Couns…" at bounding box center [372, 108] width 86 height 14
click at [435, 201] on button "Save & New" at bounding box center [437, 199] width 45 height 14
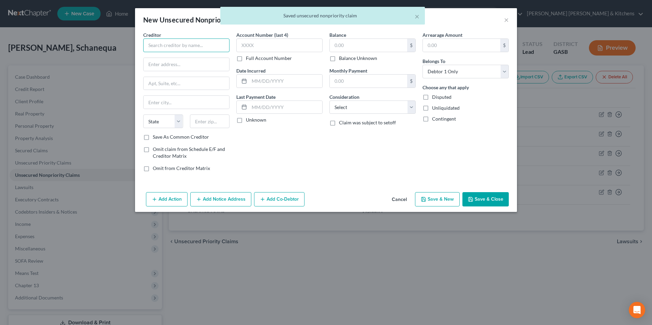
click at [187, 45] on input "text" at bounding box center [186, 46] width 86 height 14
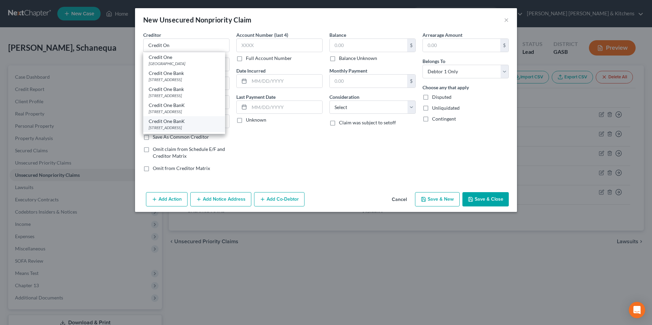
click at [189, 120] on div "Credit One BanK" at bounding box center [184, 121] width 71 height 7
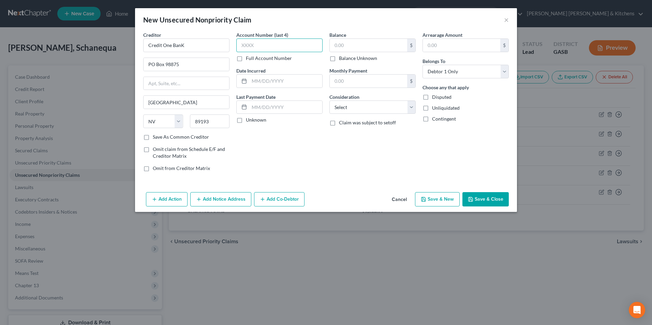
click at [272, 42] on input "text" at bounding box center [279, 46] width 86 height 14
click at [277, 84] on input "text" at bounding box center [285, 81] width 73 height 13
click at [346, 49] on input "text" at bounding box center [368, 45] width 77 height 13
drag, startPoint x: 347, startPoint y: 107, endPoint x: 348, endPoint y: 114, distance: 7.3
click at [347, 107] on select "Select Cable / Satellite Services Collection Agency Credit Card Debt Debt Couns…" at bounding box center [372, 108] width 86 height 14
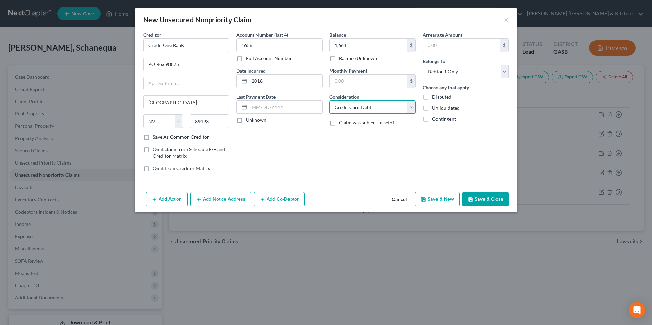
click at [329, 101] on select "Select Cable / Satellite Services Collection Agency Credit Card Debt Debt Couns…" at bounding box center [372, 108] width 86 height 14
click at [496, 199] on button "Save & Close" at bounding box center [485, 199] width 46 height 14
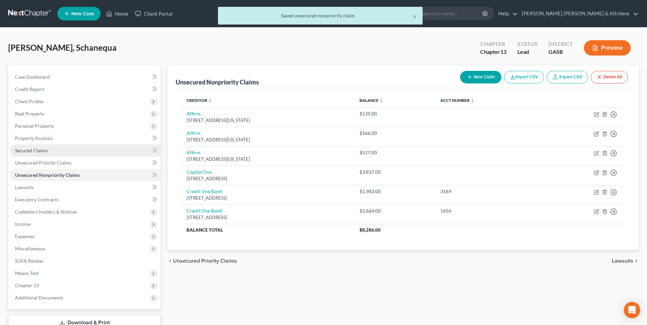
click at [34, 149] on span "Secured Claims" at bounding box center [31, 151] width 33 height 6
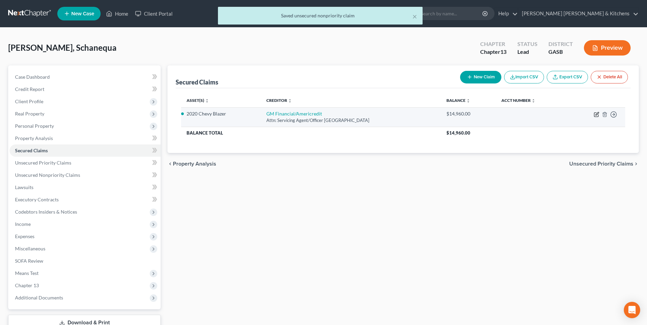
click at [594, 113] on icon "button" at bounding box center [595, 114] width 5 height 5
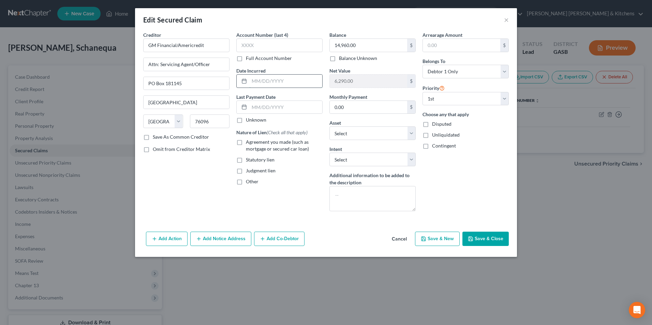
click at [283, 84] on input "text" at bounding box center [285, 81] width 73 height 13
click at [273, 47] on input "text" at bounding box center [279, 46] width 86 height 14
click at [246, 143] on label "Agreement you made (such as mortgage or secured car loan)" at bounding box center [284, 146] width 77 height 14
click at [248, 143] on input "Agreement you made (such as mortgage or secured car loan)" at bounding box center [250, 141] width 4 height 4
click at [504, 240] on button "Save & Close" at bounding box center [485, 239] width 46 height 14
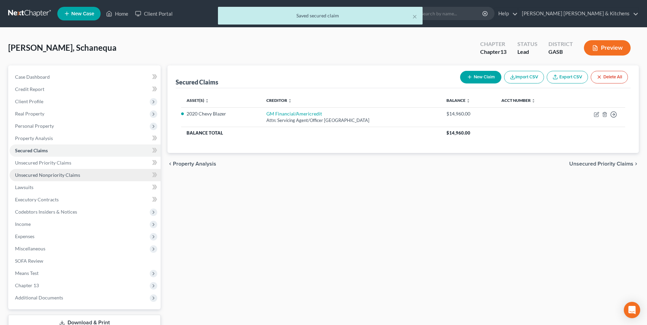
click at [67, 176] on span "Unsecured Nonpriority Claims" at bounding box center [47, 175] width 65 height 6
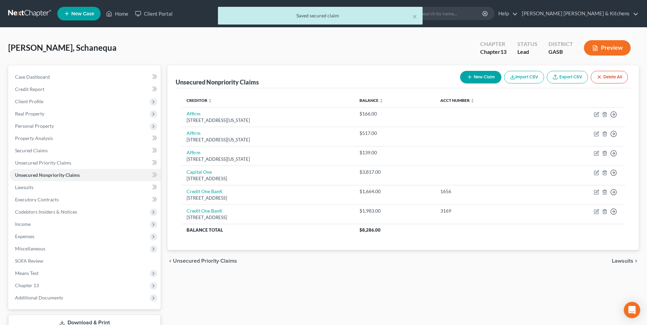
click at [482, 73] on button "New Claim" at bounding box center [480, 77] width 41 height 13
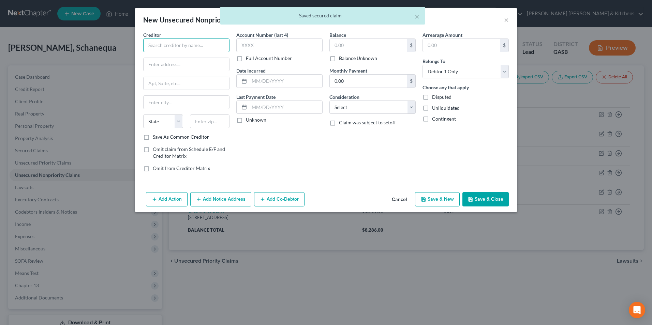
click at [172, 51] on input "text" at bounding box center [186, 46] width 86 height 14
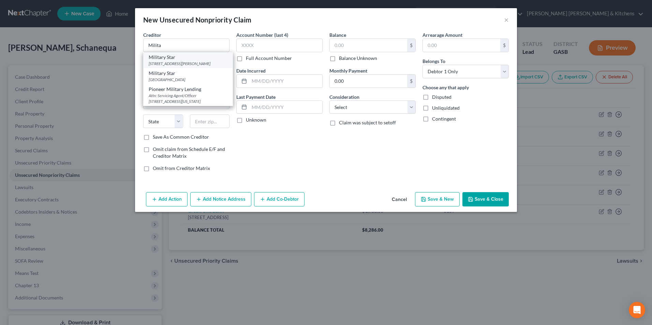
click at [172, 54] on div "Military Star" at bounding box center [188, 57] width 79 height 7
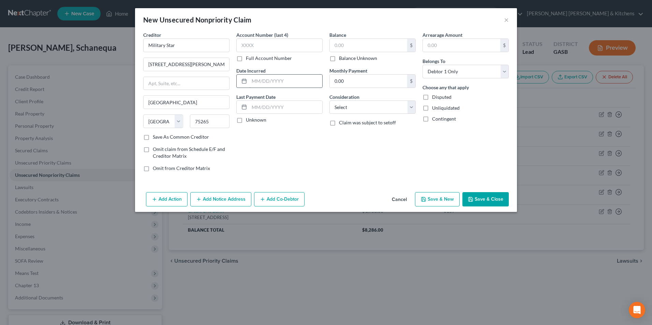
click at [262, 82] on input "text" at bounding box center [285, 81] width 73 height 13
click at [253, 40] on input "text" at bounding box center [279, 46] width 86 height 14
click at [335, 45] on input "text" at bounding box center [368, 45] width 77 height 13
click at [350, 108] on select "Select Cable / Satellite Services Collection Agency Credit Card Debt Debt Couns…" at bounding box center [372, 108] width 86 height 14
click at [329, 101] on select "Select Cable / Satellite Services Collection Agency Credit Card Debt Debt Couns…" at bounding box center [372, 108] width 86 height 14
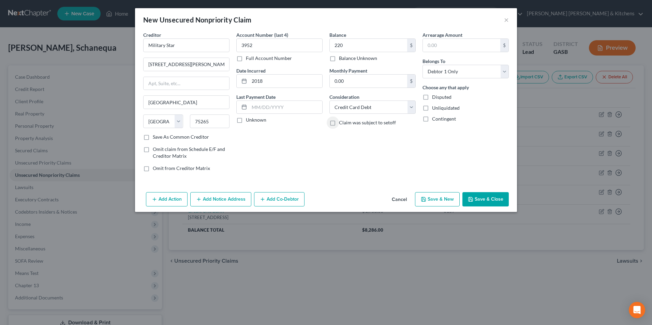
click at [432, 200] on button "Save & New" at bounding box center [437, 199] width 45 height 14
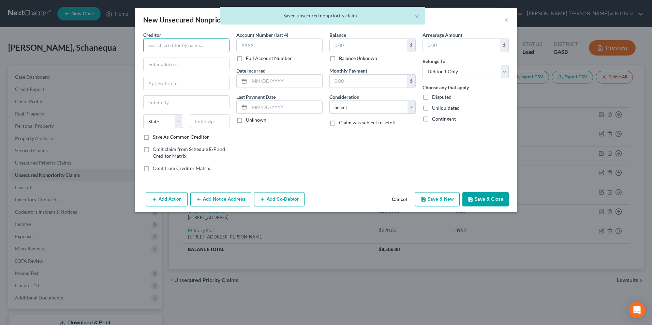
click at [205, 44] on input "text" at bounding box center [186, 46] width 86 height 14
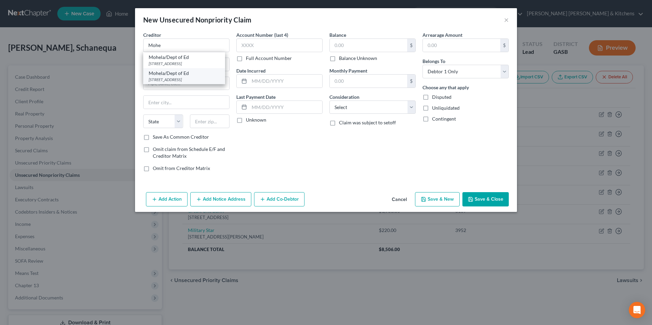
click at [192, 78] on div "633 Spirit Drive, Chesterfield, MO 63005" at bounding box center [184, 80] width 71 height 6
click at [287, 78] on input "text" at bounding box center [285, 81] width 73 height 13
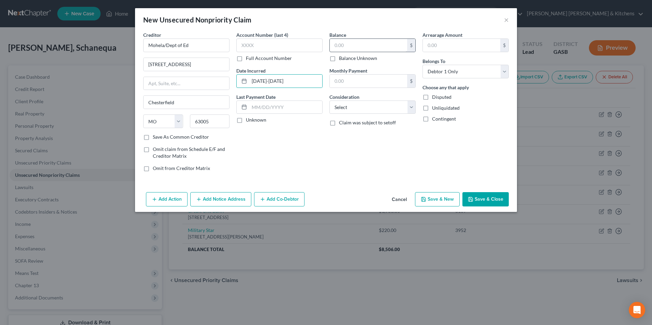
click at [348, 38] on div "Balance $ Balance Unknown Balance Undetermined $ Balance Unknown" at bounding box center [372, 46] width 86 height 30
click at [349, 46] on input "text" at bounding box center [368, 45] width 77 height 13
drag, startPoint x: 341, startPoint y: 105, endPoint x: 342, endPoint y: 111, distance: 6.3
click at [341, 105] on select "Select Cable / Satellite Services Collection Agency Credit Card Debt Debt Couns…" at bounding box center [372, 108] width 86 height 14
click at [329, 101] on select "Select Cable / Satellite Services Collection Agency Credit Card Debt Debt Couns…" at bounding box center [372, 108] width 86 height 14
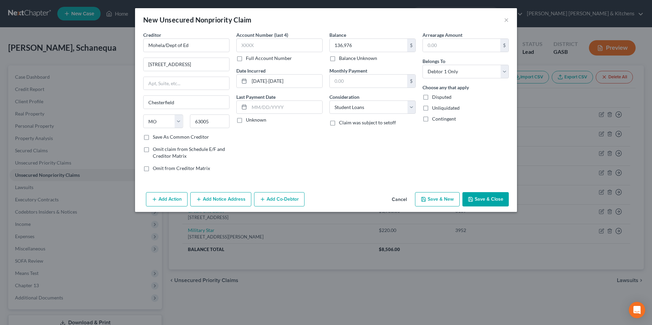
click at [435, 201] on button "Save & New" at bounding box center [437, 199] width 45 height 14
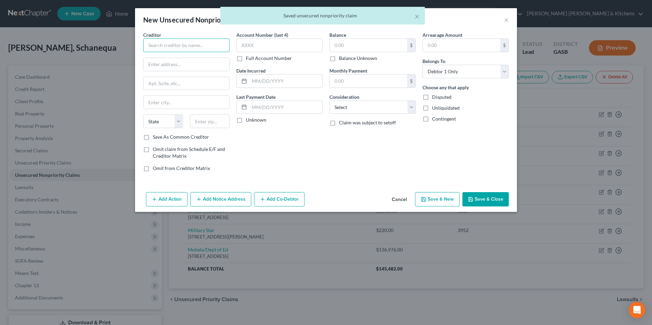
click at [176, 48] on input "text" at bounding box center [186, 46] width 86 height 14
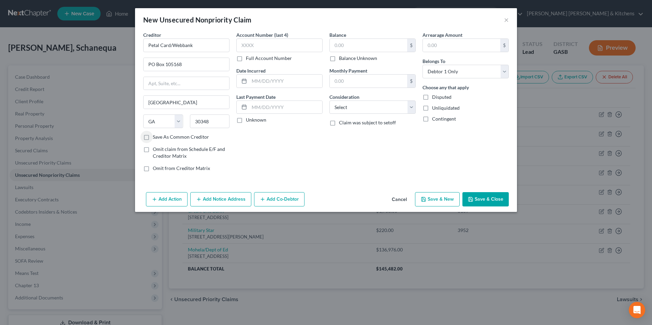
click at [153, 138] on label "Save As Common Creditor" at bounding box center [181, 137] width 56 height 7
click at [155, 138] on input "Save As Common Creditor" at bounding box center [157, 136] width 4 height 4
click at [305, 83] on input "text" at bounding box center [285, 81] width 73 height 13
click at [348, 42] on input "text" at bounding box center [368, 45] width 77 height 13
drag, startPoint x: 342, startPoint y: 105, endPoint x: 345, endPoint y: 109, distance: 5.2
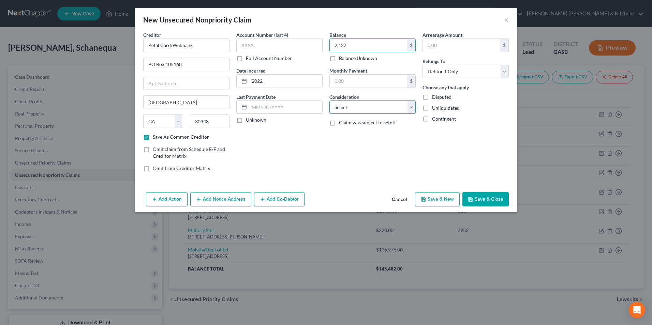
click at [342, 105] on select "Select Cable / Satellite Services Collection Agency Credit Card Debt Debt Couns…" at bounding box center [372, 108] width 86 height 14
click at [329, 101] on select "Select Cable / Satellite Services Collection Agency Credit Card Debt Debt Couns…" at bounding box center [372, 108] width 86 height 14
click at [431, 197] on button "Save & New" at bounding box center [437, 199] width 45 height 14
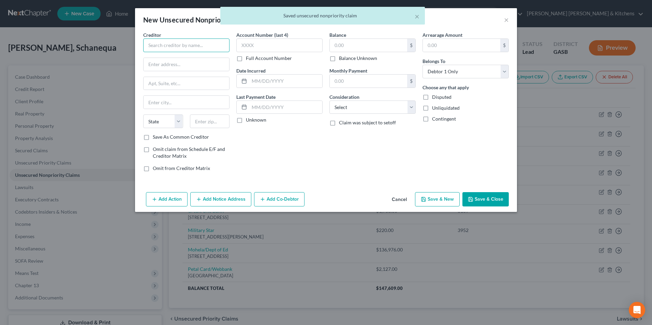
click at [188, 46] on input "text" at bounding box center [186, 46] width 86 height 14
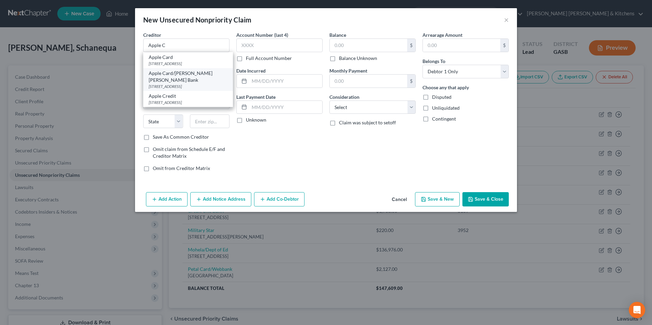
click at [191, 84] on div "PO Box 7247 Lockbox 6112, Philadelphia, PA 19170" at bounding box center [188, 87] width 79 height 6
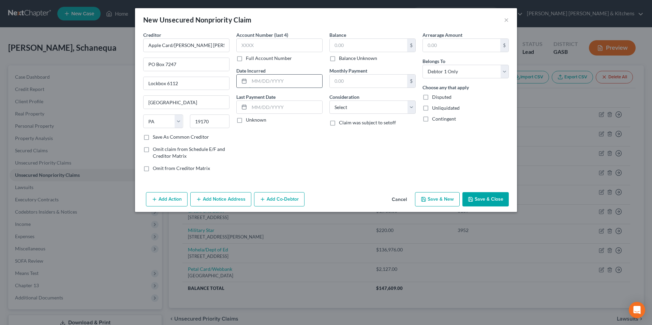
click at [252, 81] on input "text" at bounding box center [285, 81] width 73 height 13
click at [344, 48] on input "text" at bounding box center [368, 45] width 77 height 13
drag, startPoint x: 344, startPoint y: 105, endPoint x: 350, endPoint y: 115, distance: 12.1
click at [344, 105] on select "Select Cable / Satellite Services Collection Agency Credit Card Debt Debt Couns…" at bounding box center [372, 108] width 86 height 14
click at [329, 101] on select "Select Cable / Satellite Services Collection Agency Credit Card Debt Debt Couns…" at bounding box center [372, 108] width 86 height 14
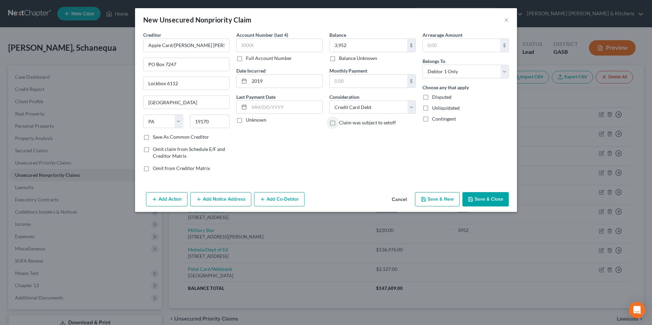
click at [432, 203] on button "Save & New" at bounding box center [437, 199] width 45 height 14
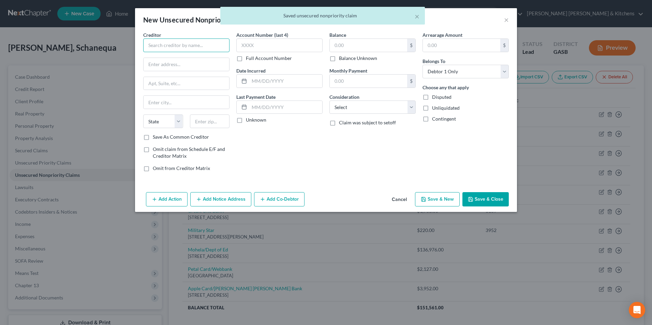
click at [188, 44] on input "text" at bounding box center [186, 46] width 86 height 14
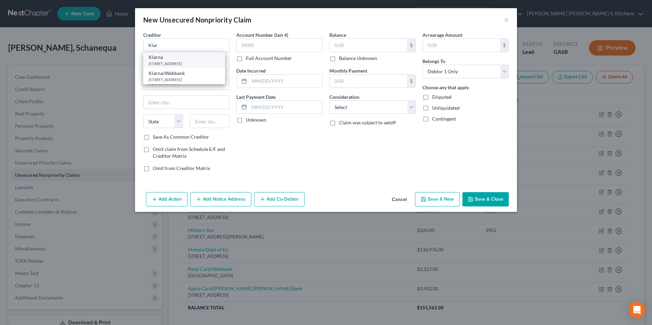
click at [202, 64] on div "629 N High Street Ste 300, Columbus, OH 43215" at bounding box center [184, 64] width 71 height 6
click at [340, 43] on input "text" at bounding box center [368, 45] width 77 height 13
click at [346, 110] on select "Select Cable / Satellite Services Collection Agency Credit Card Debt Debt Couns…" at bounding box center [372, 108] width 86 height 14
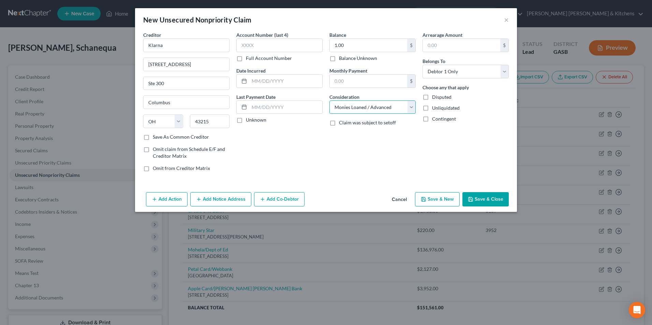
click at [329, 101] on select "Select Cable / Satellite Services Collection Agency Credit Card Debt Debt Couns…" at bounding box center [372, 108] width 86 height 14
click at [432, 94] on label "Disputed" at bounding box center [441, 97] width 19 height 7
click at [435, 94] on input "Disputed" at bounding box center [437, 96] width 4 height 4
drag, startPoint x: 489, startPoint y: 199, endPoint x: 526, endPoint y: 181, distance: 40.9
click at [492, 197] on button "Save & Close" at bounding box center [485, 199] width 46 height 14
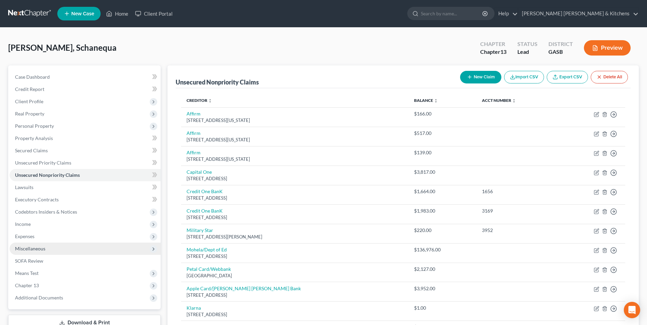
click at [22, 249] on span "Miscellaneous" at bounding box center [30, 249] width 30 height 6
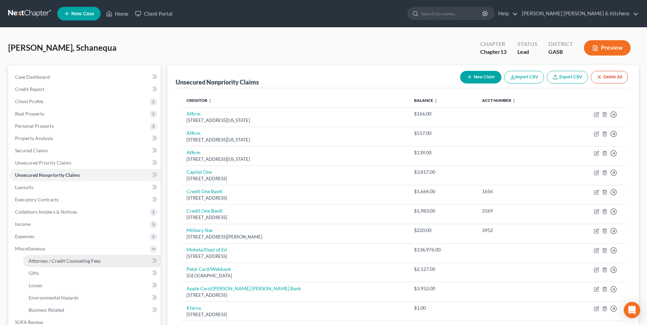
click at [39, 257] on link "Attorney / Credit Counseling Fees" at bounding box center [91, 261] width 137 height 12
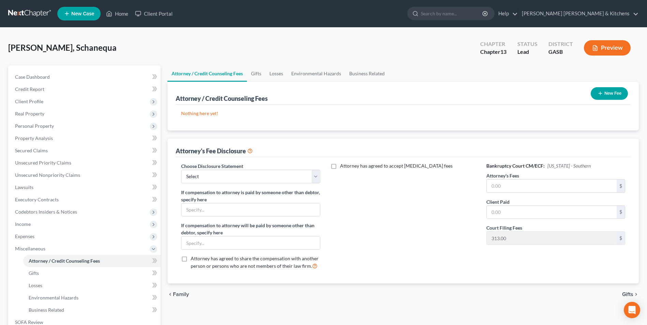
click at [605, 95] on button "New Fee" at bounding box center [608, 93] width 37 height 13
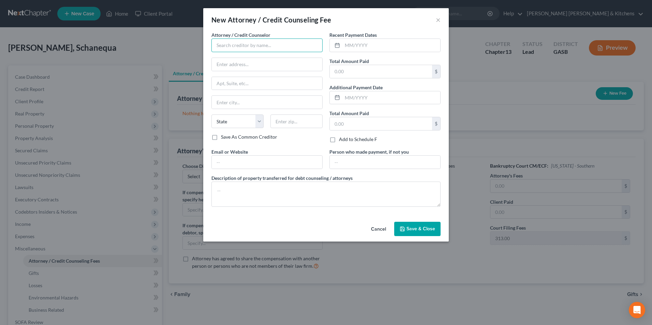
click at [225, 44] on input "text" at bounding box center [266, 46] width 111 height 14
click at [348, 72] on input "text" at bounding box center [381, 71] width 102 height 13
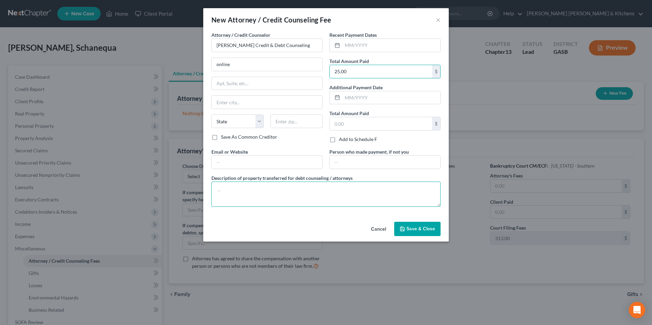
click at [275, 197] on textarea at bounding box center [325, 194] width 229 height 25
click at [407, 228] on span "Save & Close" at bounding box center [420, 229] width 29 height 6
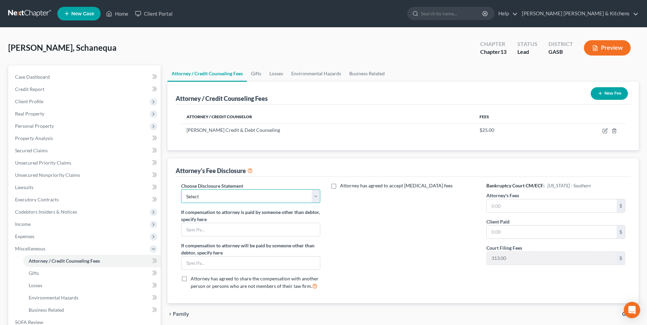
drag, startPoint x: 225, startPoint y: 198, endPoint x: 224, endPoint y: 203, distance: 5.8
click at [225, 198] on select "Select Disclosure of Compensation of Attorney For Debtors" at bounding box center [250, 197] width 139 height 14
click at [181, 190] on select "Select Disclosure of Compensation of Attorney For Debtors" at bounding box center [250, 197] width 139 height 14
click at [505, 211] on input "text" at bounding box center [551, 205] width 130 height 13
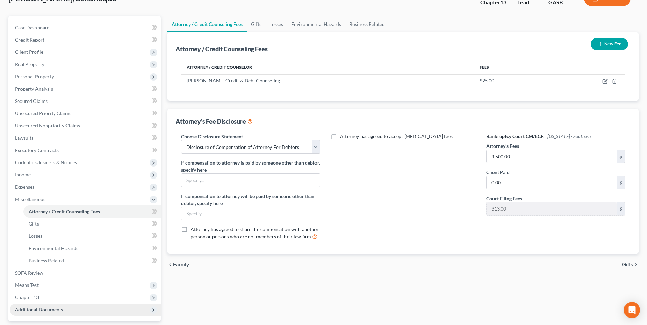
scroll to position [102, 0]
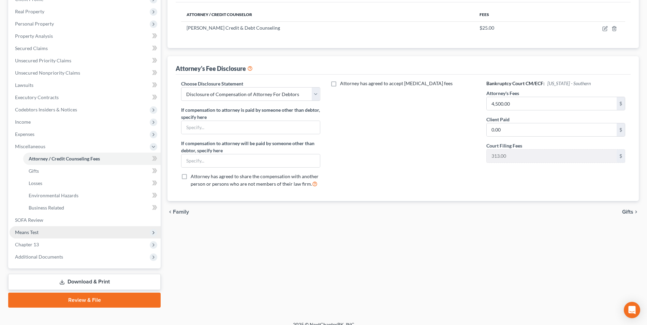
click at [36, 234] on span "Means Test" at bounding box center [27, 232] width 24 height 6
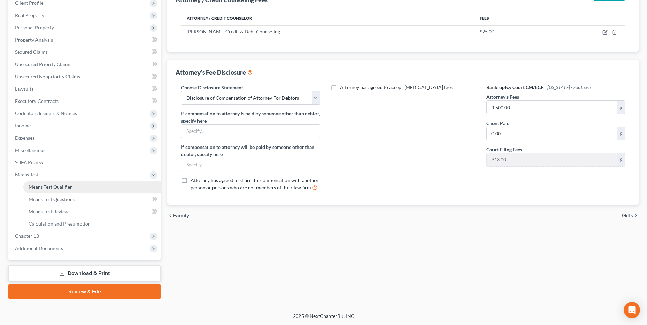
click at [46, 190] on span "Means Test Qualifier" at bounding box center [50, 187] width 43 height 6
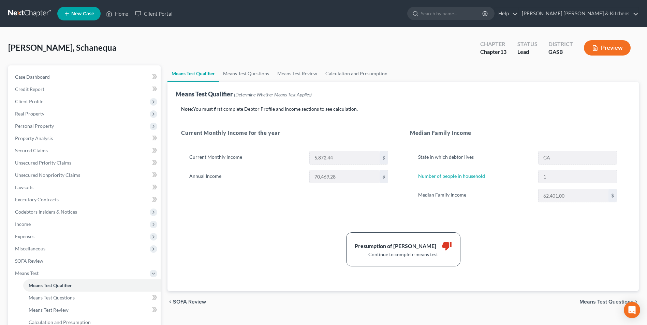
click at [590, 301] on span "Means Test Questions" at bounding box center [606, 301] width 54 height 5
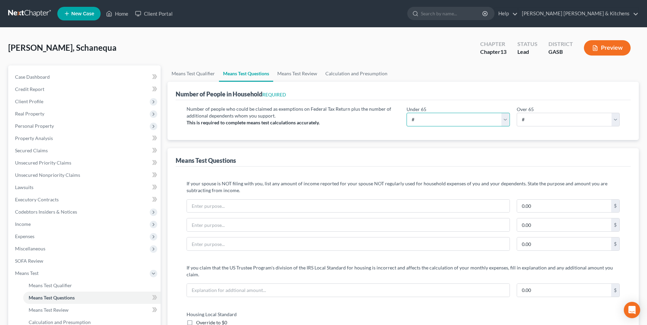
click at [421, 121] on select "# 0 1 2 3 4 5 6 7 8 9 10" at bounding box center [457, 120] width 103 height 14
click at [406, 113] on select "# 0 1 2 3 4 5 6 7 8 9 10" at bounding box center [457, 120] width 103 height 14
click at [541, 121] on select "# 0 1 2 3 4 5 6 7 8 9 10" at bounding box center [567, 120] width 103 height 14
click at [516, 113] on select "# 0 1 2 3 4 5 6 7 8 9 10" at bounding box center [567, 120] width 103 height 14
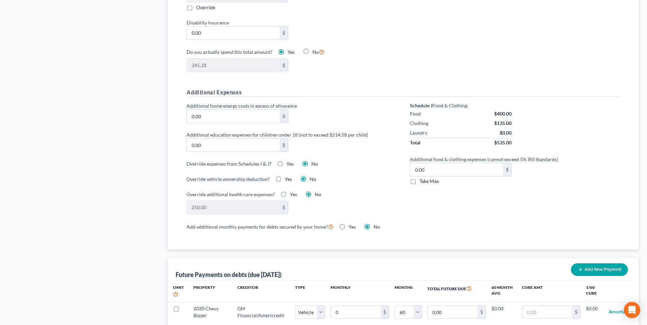
scroll to position [443, 0]
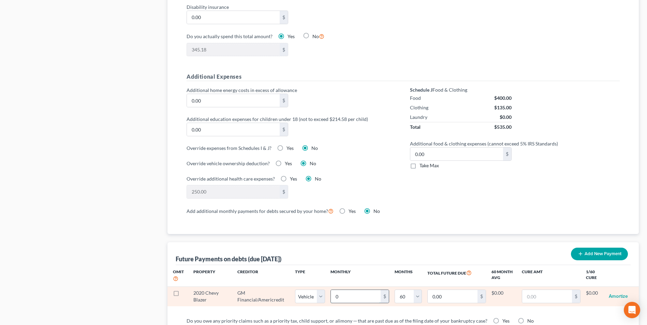
click at [345, 290] on input "0" at bounding box center [356, 296] width 50 height 13
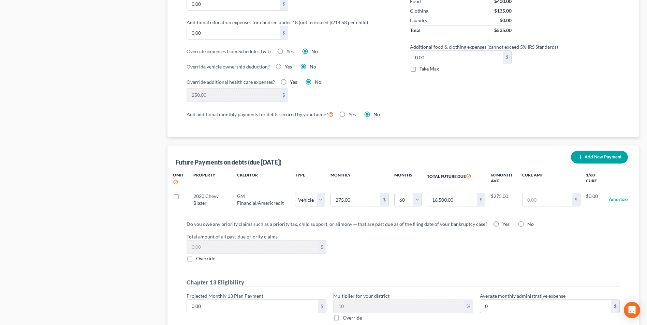
scroll to position [579, 0]
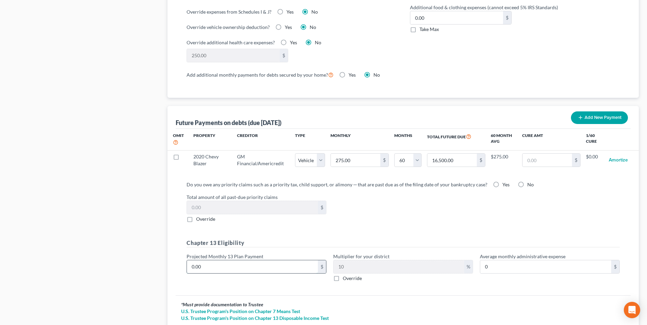
click at [209, 263] on input "0.00" at bounding box center [252, 266] width 131 height 13
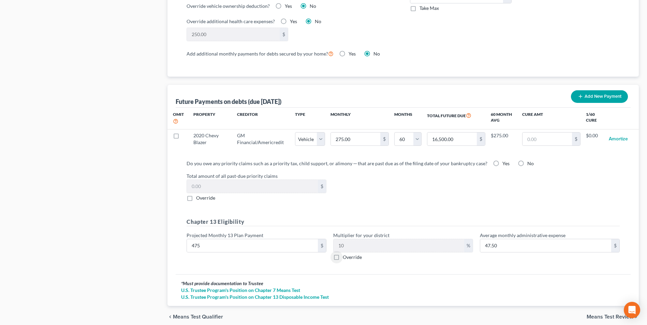
scroll to position [622, 0]
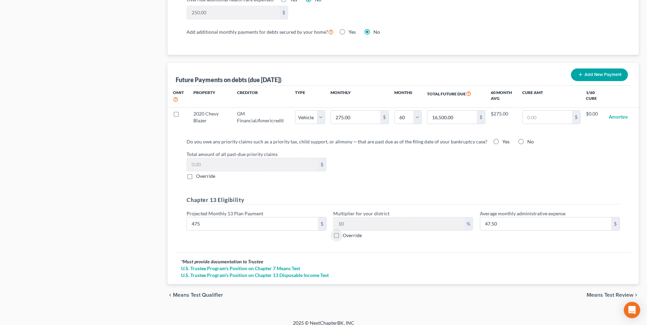
click at [616, 292] on span "Means Test Review" at bounding box center [609, 294] width 47 height 5
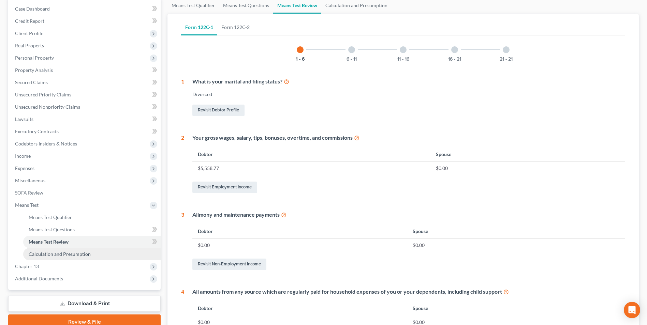
click at [77, 252] on span "Calculation and Presumption" at bounding box center [60, 254] width 62 height 6
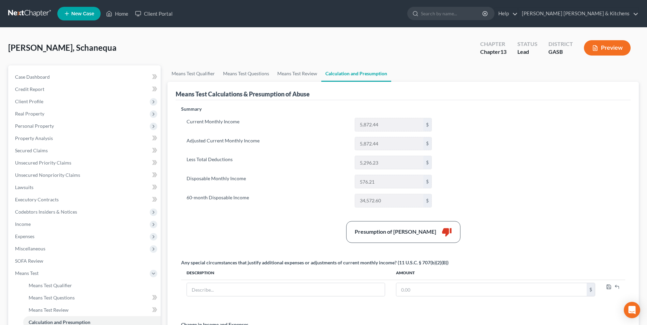
click at [612, 48] on button "Preview" at bounding box center [607, 47] width 47 height 15
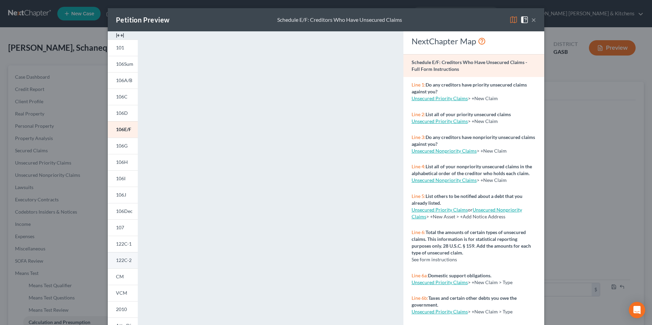
click at [118, 258] on span "122C-2" at bounding box center [124, 260] width 16 height 6
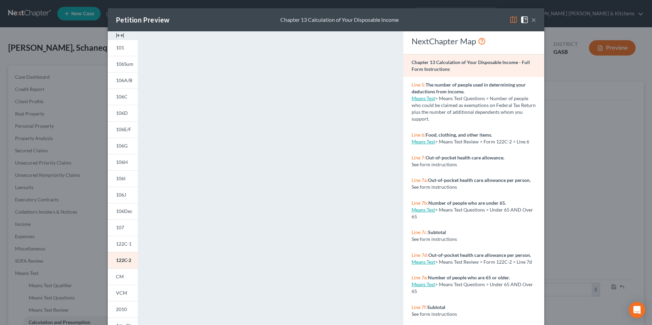
click at [618, 168] on div "Petition Preview Chapter 13 Calculation of Your Disposable Income × 101 106Sum …" at bounding box center [326, 162] width 652 height 325
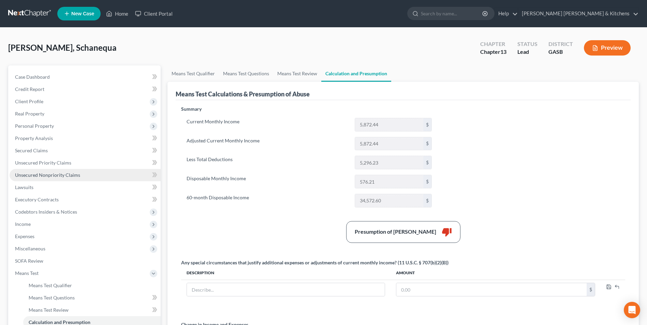
drag, startPoint x: 32, startPoint y: 175, endPoint x: 40, endPoint y: 177, distance: 8.4
click at [32, 175] on span "Unsecured Nonpriority Claims" at bounding box center [47, 175] width 65 height 6
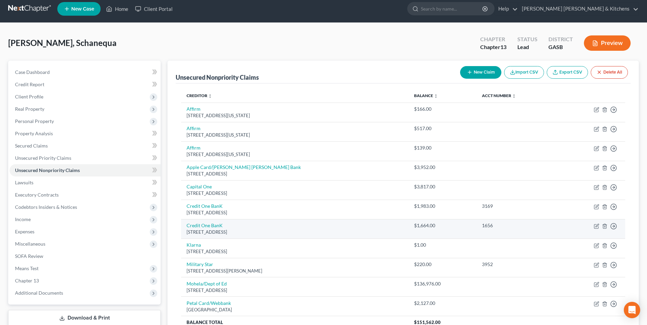
scroll to position [70, 0]
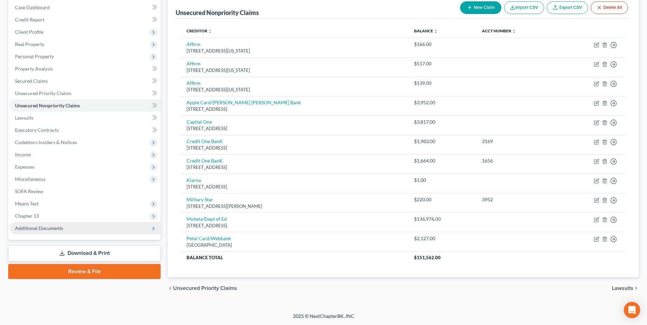
click at [43, 228] on span "Additional Documents" at bounding box center [39, 228] width 48 height 6
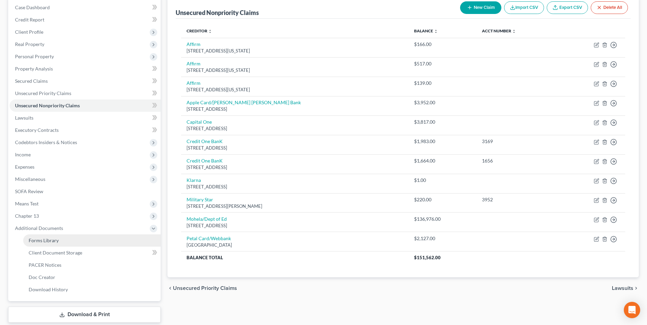
click at [41, 244] on link "Forms Library" at bounding box center [91, 241] width 137 height 12
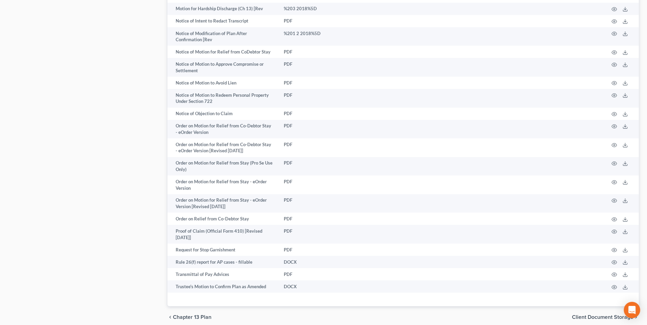
scroll to position [733, 0]
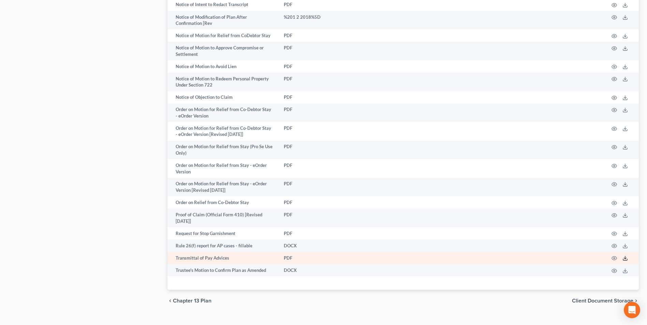
click at [625, 256] on icon at bounding box center [624, 258] width 5 height 5
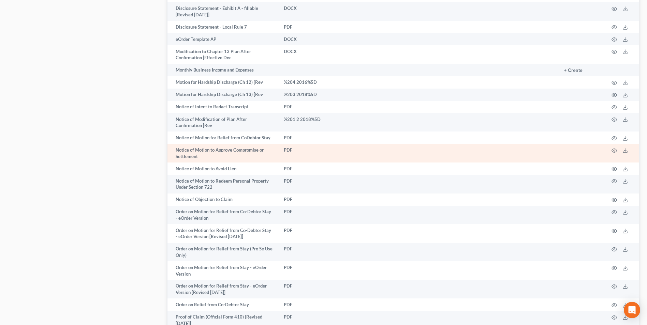
scroll to position [597, 0]
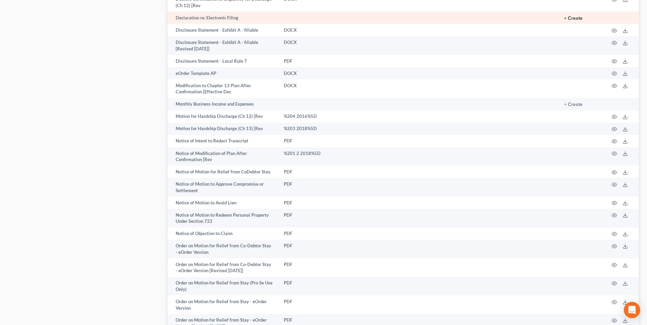
click at [580, 16] on button "+ Create" at bounding box center [573, 18] width 18 height 5
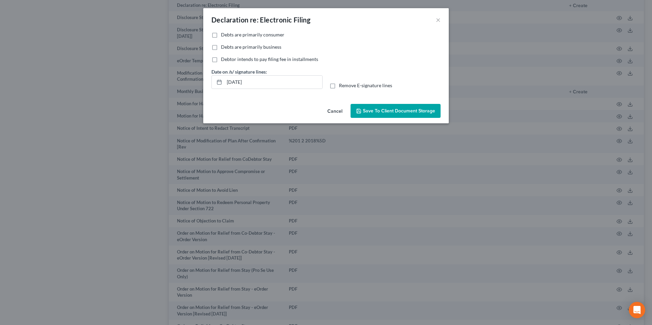
click at [221, 34] on label "Debts are primarily consumer" at bounding box center [252, 34] width 63 height 7
click at [224, 34] on input "Debts are primarily consumer" at bounding box center [226, 33] width 4 height 4
drag, startPoint x: 255, startPoint y: 86, endPoint x: 205, endPoint y: 87, distance: 50.1
click at [207, 87] on div "No additional information is needed to generate this form. Debts are primarily …" at bounding box center [325, 66] width 245 height 70
click at [339, 87] on label "Remove E-signature lines" at bounding box center [365, 85] width 53 height 7
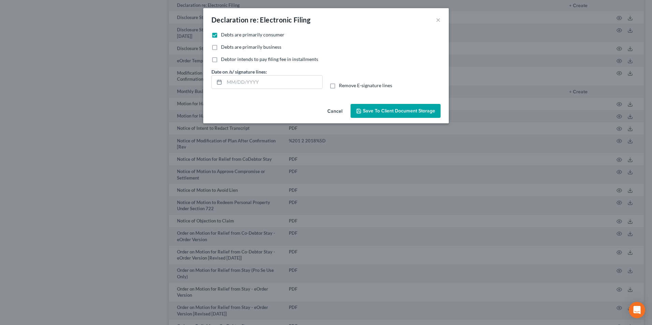
click at [342, 87] on input "Remove E-signature lines" at bounding box center [344, 84] width 4 height 4
click at [372, 111] on span "Save to Client Document Storage" at bounding box center [399, 111] width 72 height 6
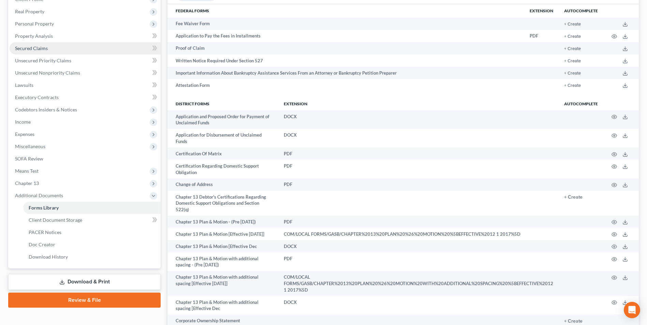
scroll to position [86, 0]
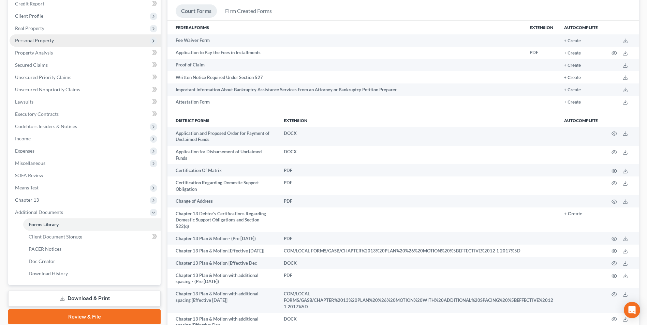
click at [40, 38] on span "Personal Property" at bounding box center [34, 40] width 39 height 6
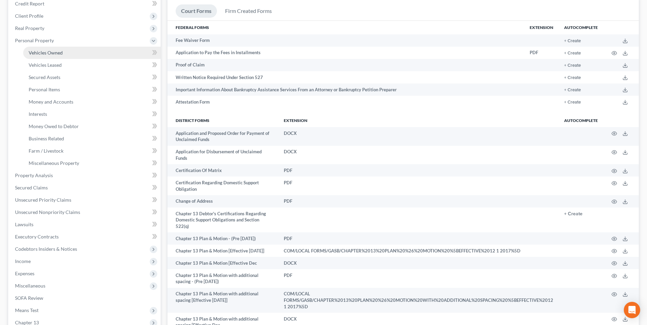
click at [41, 52] on span "Vehicles Owned" at bounding box center [46, 53] width 34 height 6
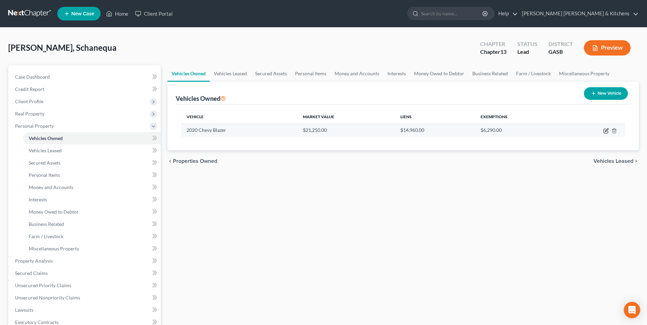
click at [605, 130] on icon "button" at bounding box center [605, 130] width 5 height 5
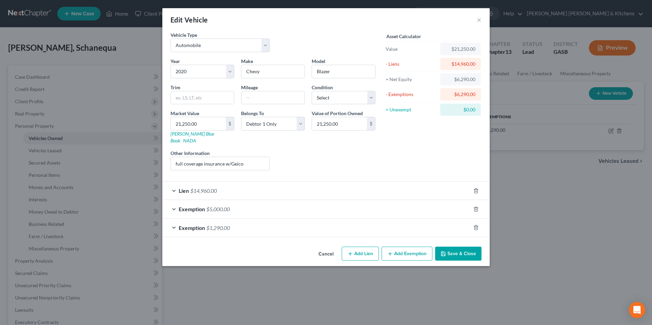
click at [186, 187] on span "Lien" at bounding box center [184, 190] width 10 height 6
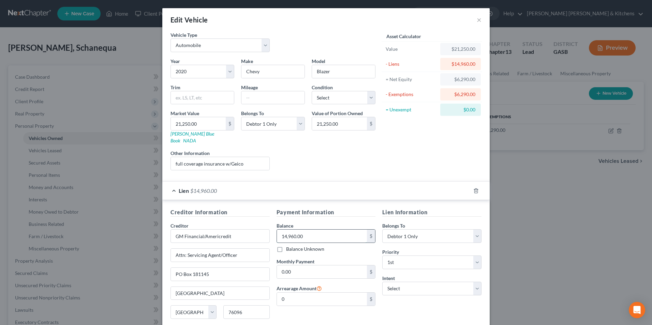
click at [320, 230] on input "14,960.00" at bounding box center [322, 236] width 90 height 13
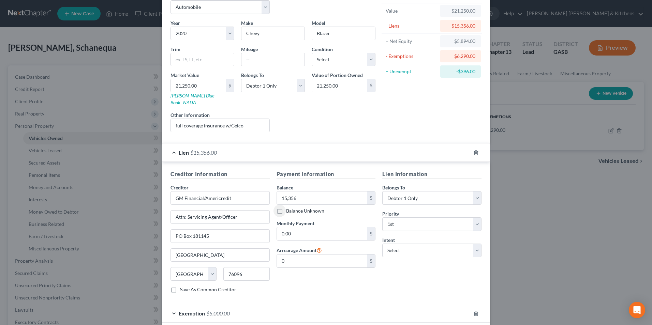
scroll to position [85, 0]
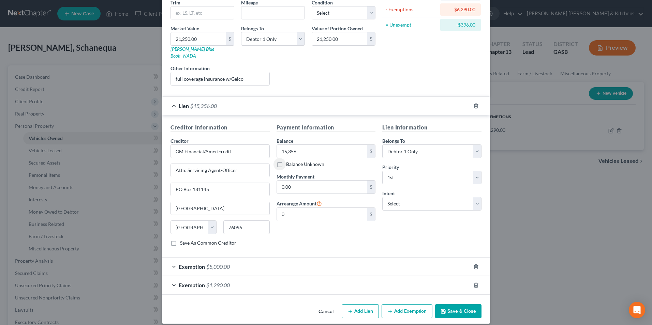
click at [234, 280] on div "Exemption $1,290.00" at bounding box center [316, 285] width 308 height 18
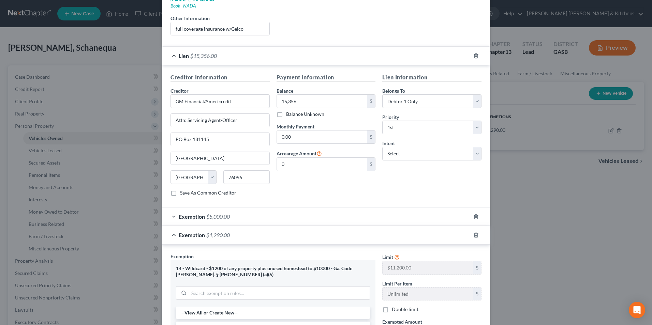
scroll to position [187, 0]
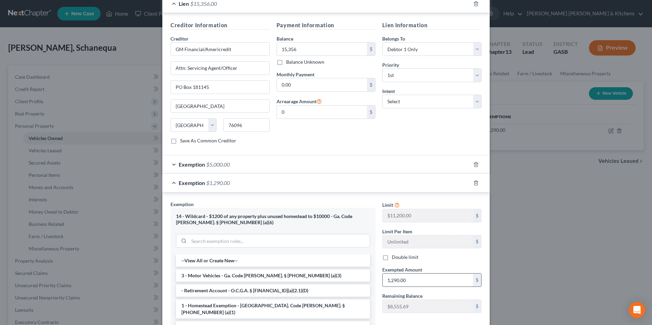
click at [419, 275] on input "1,290.00" at bounding box center [427, 280] width 90 height 13
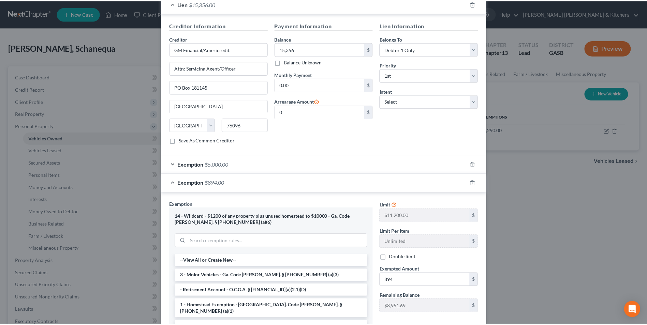
scroll to position [267, 0]
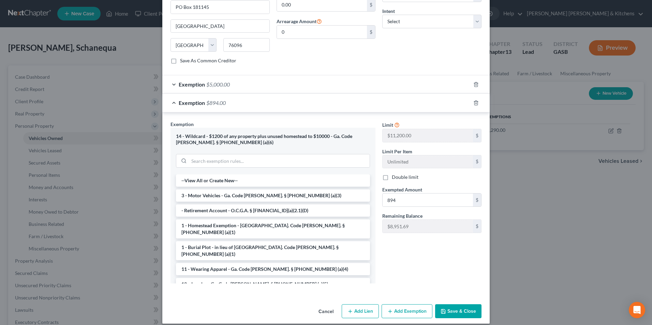
click at [465, 304] on button "Save & Close" at bounding box center [458, 311] width 46 height 14
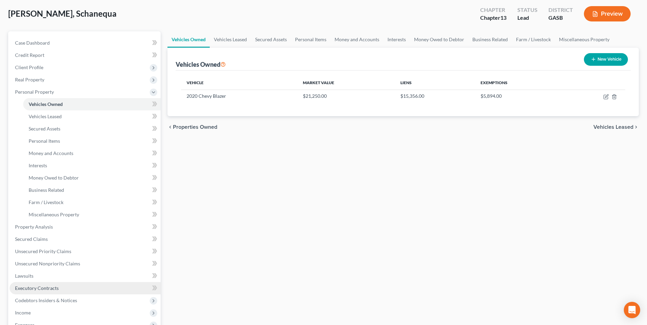
click at [43, 291] on link "Executory Contracts" at bounding box center [85, 288] width 151 height 12
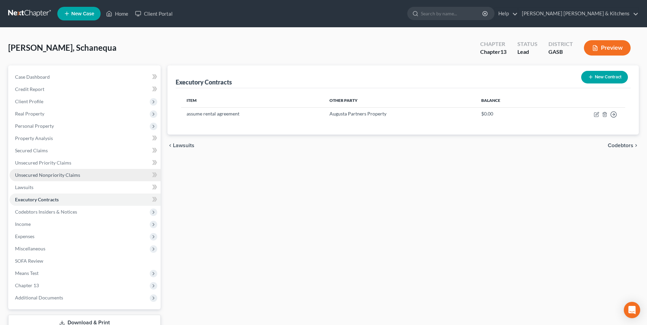
click at [32, 175] on span "Unsecured Nonpriority Claims" at bounding box center [47, 175] width 65 height 6
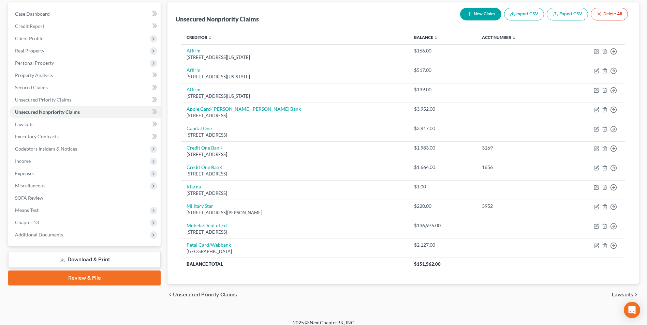
scroll to position [70, 0]
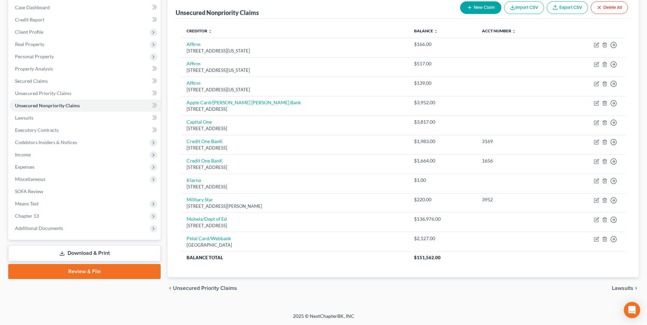
click at [103, 251] on link "Download & Print" at bounding box center [84, 253] width 152 height 16
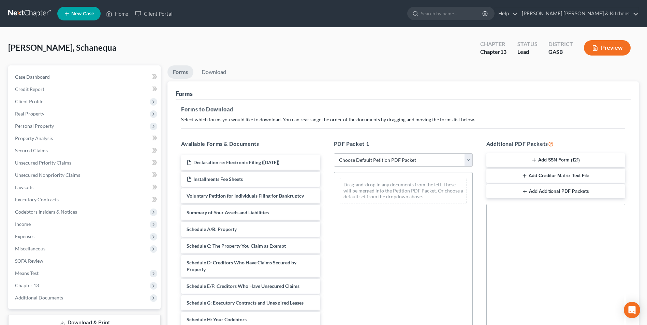
drag, startPoint x: 401, startPoint y: 163, endPoint x: 400, endPoint y: 166, distance: 3.6
click at [401, 163] on select "Choose Default Petition PDF Packet Complete Bankruptcy Petition (all forms and …" at bounding box center [403, 160] width 139 height 14
click at [334, 153] on select "Choose Default Petition PDF Packet Complete Bankruptcy Petition (all forms and …" at bounding box center [403, 160] width 139 height 14
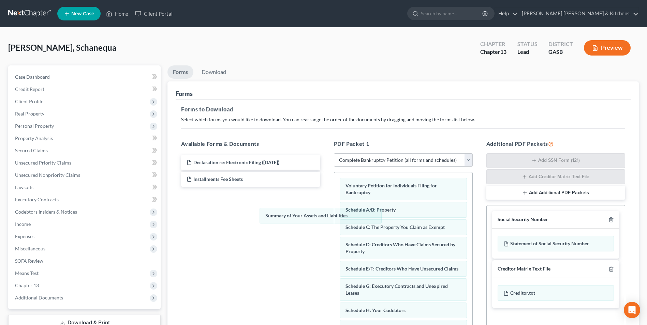
drag, startPoint x: 389, startPoint y: 209, endPoint x: 252, endPoint y: 190, distance: 139.0
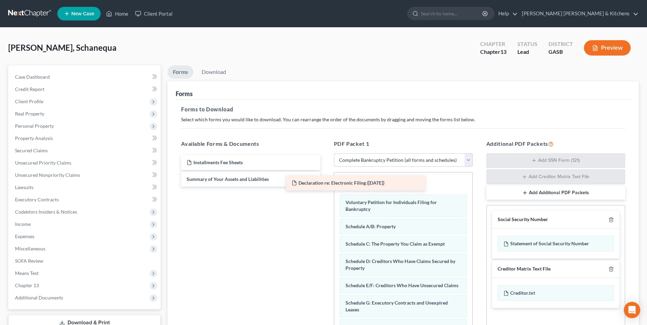
drag, startPoint x: 255, startPoint y: 165, endPoint x: 378, endPoint y: 191, distance: 125.9
click at [325, 187] on div "Declaration re: Electronic Filing (08/18/2025) Declaration re: Electronic Filin…" at bounding box center [251, 171] width 150 height 32
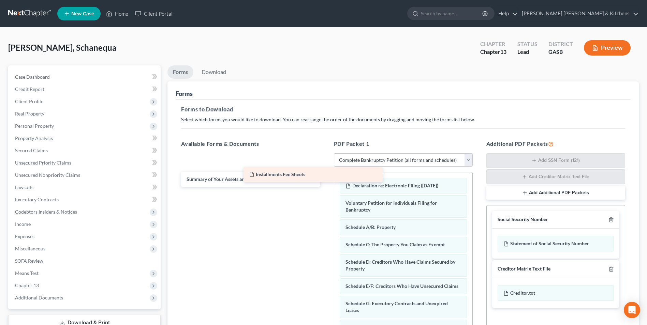
drag, startPoint x: 245, startPoint y: 164, endPoint x: 391, endPoint y: 185, distance: 147.2
click at [325, 182] on div "Installments Fee Sheets Installments Fee Sheets Installments Fee Sheets Summary…" at bounding box center [251, 171] width 150 height 32
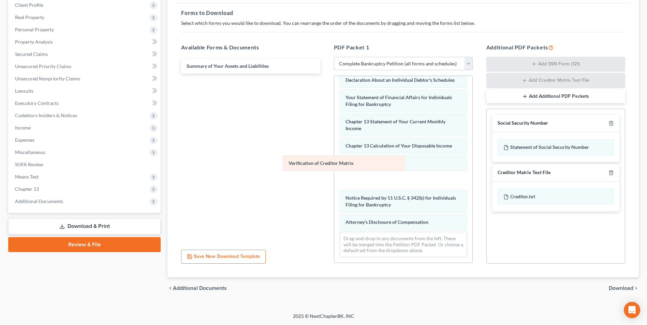
scroll to position [210, 0]
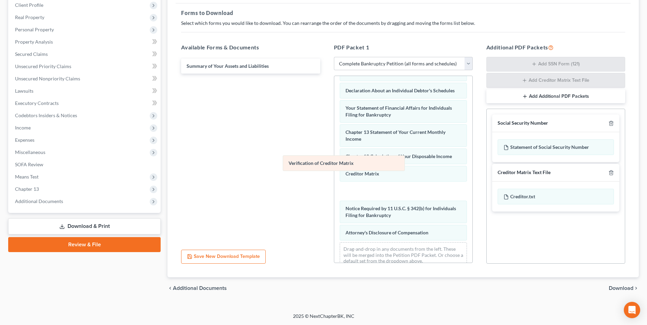
drag, startPoint x: 380, startPoint y: 184, endPoint x: 281, endPoint y: 137, distance: 109.5
click at [334, 138] on div "Verification of Creditor Matrix Installments Fee Sheets Declaration re: Electro…" at bounding box center [403, 70] width 138 height 408
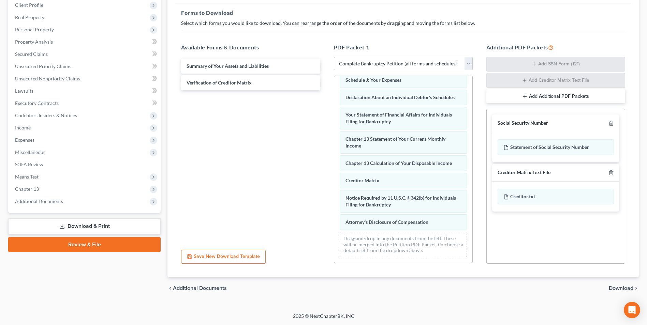
click at [623, 287] on span "Download" at bounding box center [620, 288] width 25 height 5
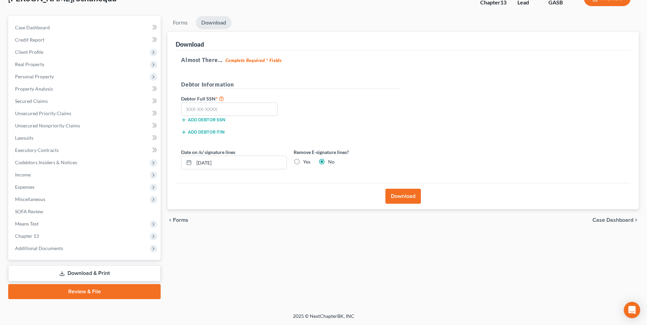
scroll to position [49, 0]
click at [211, 113] on input "text" at bounding box center [229, 110] width 96 height 14
drag, startPoint x: 228, startPoint y: 164, endPoint x: 175, endPoint y: 171, distance: 54.0
click at [175, 171] on div "Download Almost There... Complete Required * Fields Debtor Information Debtor F…" at bounding box center [402, 121] width 471 height 178
click at [303, 163] on label "Yes" at bounding box center [306, 161] width 7 height 7
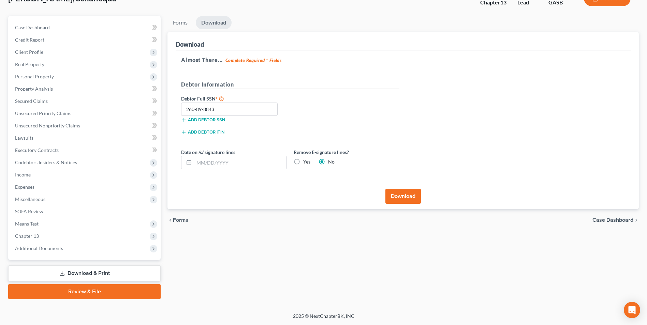
click at [306, 163] on input "Yes" at bounding box center [308, 160] width 4 height 4
click at [399, 200] on button "Download" at bounding box center [402, 196] width 35 height 15
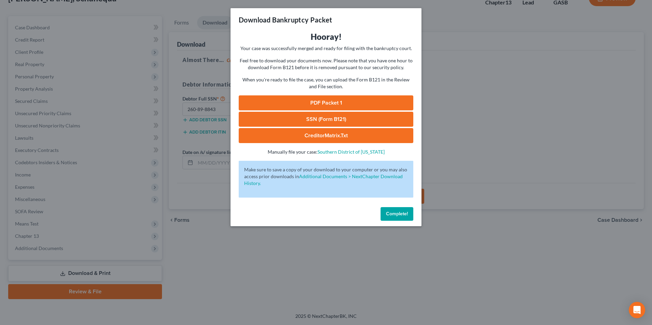
click at [331, 120] on link "SSN (Form B121)" at bounding box center [326, 119] width 175 height 15
click at [330, 109] on link "PDF Packet 1" at bounding box center [326, 102] width 175 height 15
click at [236, 247] on div "Download Bankruptcy Packet Hooray! Your case was successfully merged and ready …" at bounding box center [326, 162] width 652 height 325
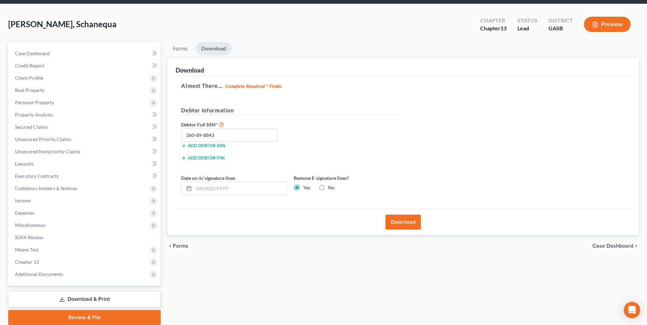
scroll to position [0, 0]
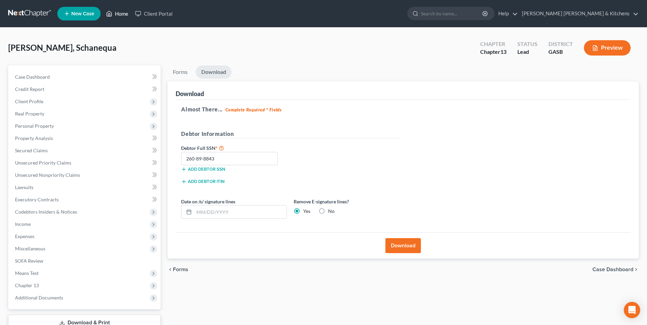
click at [126, 14] on link "Home" at bounding box center [117, 13] width 29 height 12
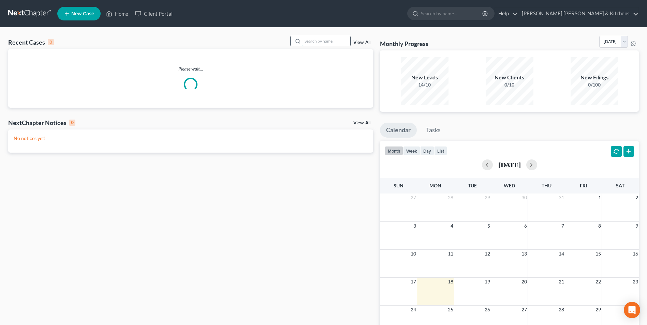
click at [328, 43] on input "search" at bounding box center [326, 41] width 48 height 10
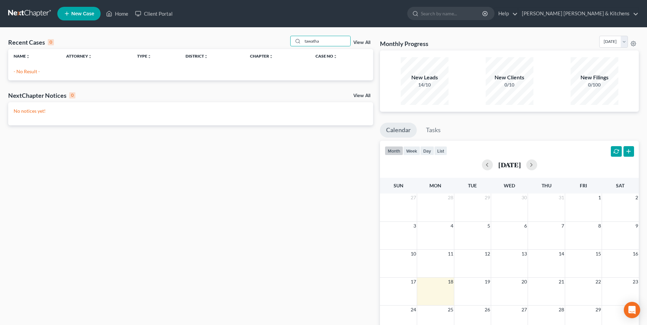
click at [85, 15] on span "New Case" at bounding box center [82, 13] width 23 height 5
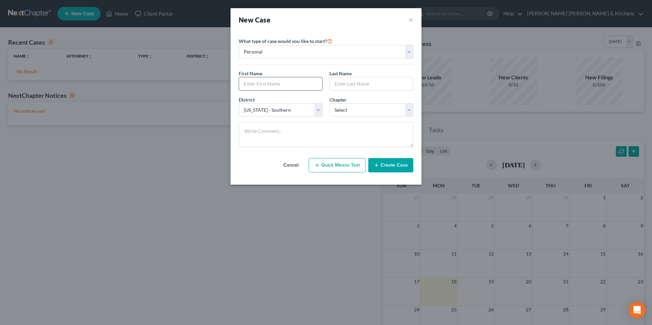
click at [255, 89] on input "text" at bounding box center [280, 83] width 83 height 13
click at [345, 112] on select "Select 7 11 12 13" at bounding box center [371, 110] width 84 height 14
click at [329, 103] on select "Select 7 11 12 13" at bounding box center [371, 110] width 84 height 14
drag, startPoint x: 384, startPoint y: 165, endPoint x: 377, endPoint y: 181, distance: 17.7
click at [387, 166] on button "Create Case" at bounding box center [390, 165] width 45 height 14
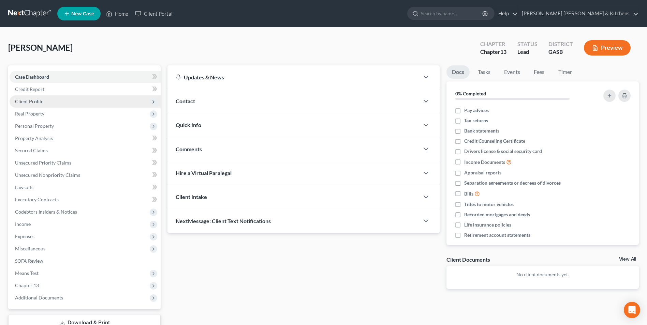
click at [43, 105] on span "Client Profile" at bounding box center [85, 101] width 151 height 12
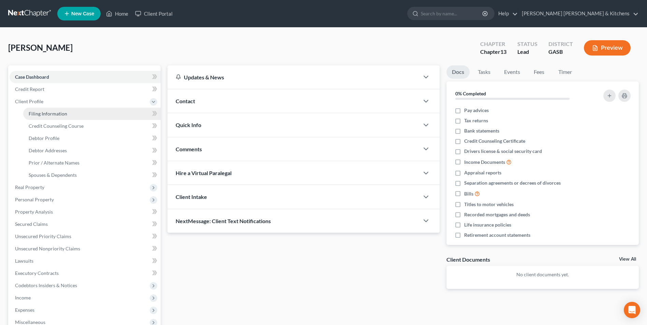
click at [43, 112] on span "Filing Information" at bounding box center [48, 114] width 39 height 6
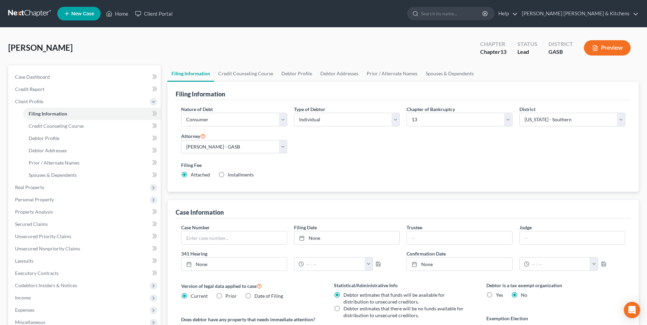
click at [228, 176] on label "Installments Installments" at bounding box center [241, 174] width 26 height 7
click at [230, 176] on input "Installments Installments" at bounding box center [232, 173] width 4 height 4
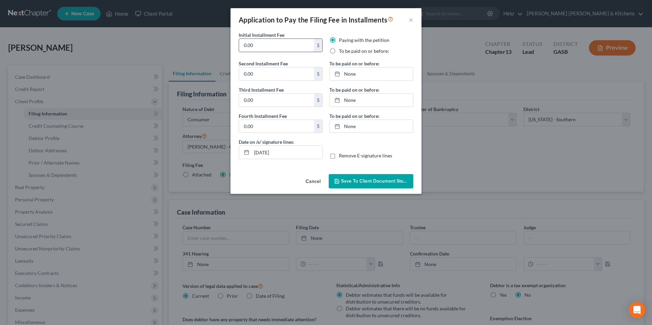
click at [263, 51] on input "0.00" at bounding box center [276, 45] width 75 height 13
drag, startPoint x: 255, startPoint y: 45, endPoint x: 224, endPoint y: 50, distance: 31.1
click at [225, 50] on div "Application to Pay the Filing Fee in Installments × Initial Installment Fee 0.0…" at bounding box center [326, 162] width 652 height 325
click at [339, 52] on label "To be paid on or before:" at bounding box center [364, 51] width 50 height 7
click at [342, 52] on input "To be paid on or before:" at bounding box center [344, 50] width 4 height 4
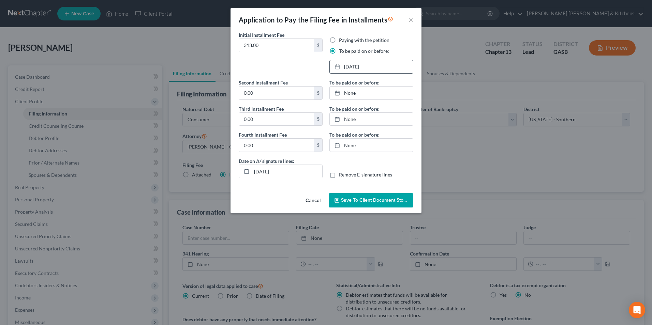
click at [344, 67] on link "[DATE]" at bounding box center [371, 66] width 83 height 13
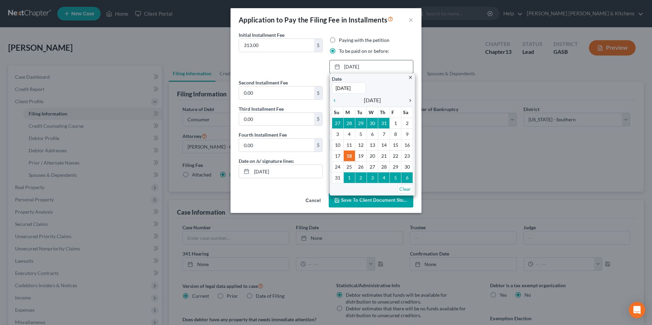
click at [408, 100] on icon "chevron_right" at bounding box center [408, 100] width 9 height 5
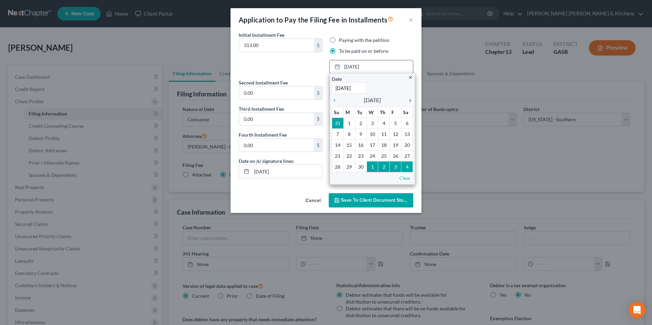
click at [408, 100] on icon "chevron_right" at bounding box center [408, 100] width 9 height 5
click at [409, 100] on icon "chevron_right" at bounding box center [408, 100] width 9 height 5
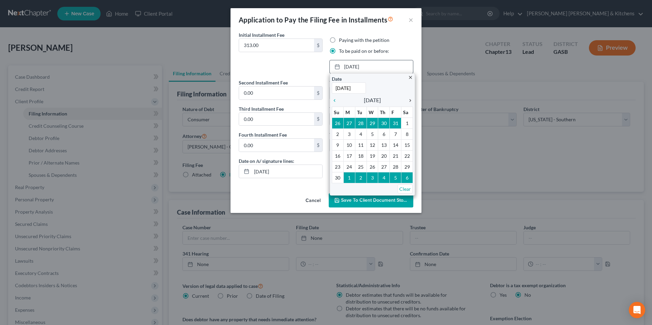
click at [409, 100] on icon "chevron_right" at bounding box center [408, 100] width 9 height 5
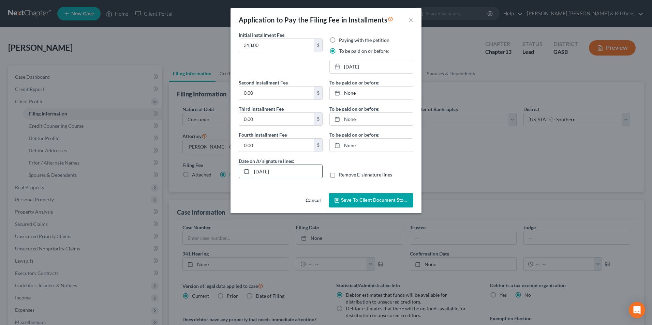
drag, startPoint x: 283, startPoint y: 171, endPoint x: 244, endPoint y: 176, distance: 39.8
click at [245, 176] on div "[DATE]" at bounding box center [281, 172] width 84 height 14
click at [339, 173] on label "Remove E-signature lines" at bounding box center [365, 174] width 53 height 7
click at [342, 173] on input "Remove E-signature lines" at bounding box center [344, 173] width 4 height 4
drag, startPoint x: 341, startPoint y: 197, endPoint x: 300, endPoint y: 238, distance: 57.6
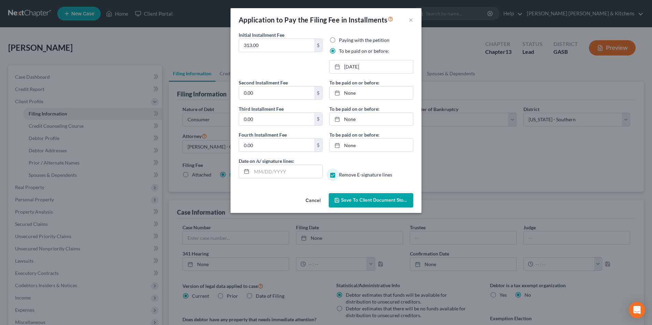
click at [341, 201] on span "Save to Client Document Storage" at bounding box center [377, 200] width 72 height 6
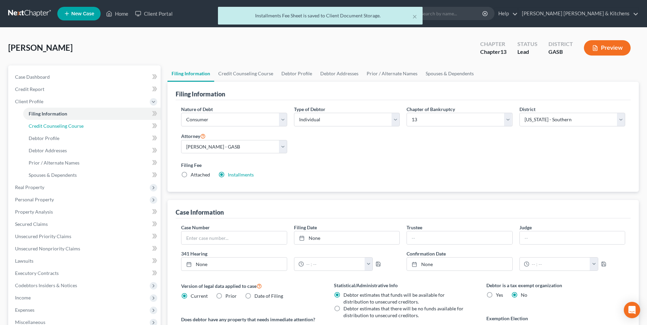
click at [51, 127] on span "Credit Counseling Course" at bounding box center [56, 126] width 55 height 6
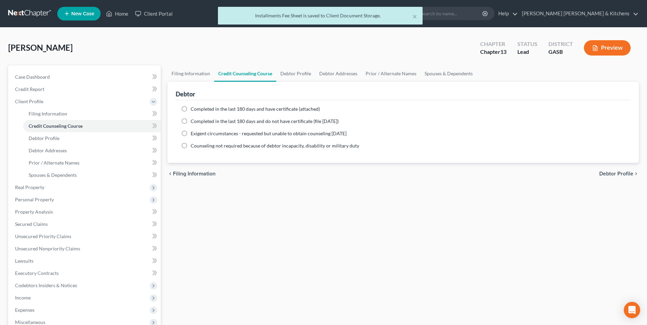
click at [191, 110] on label "Completed in the last 180 days and have certificate (attached)" at bounding box center [255, 109] width 129 height 7
click at [193, 110] on input "Completed in the last 180 days and have certificate (attached)" at bounding box center [195, 108] width 4 height 4
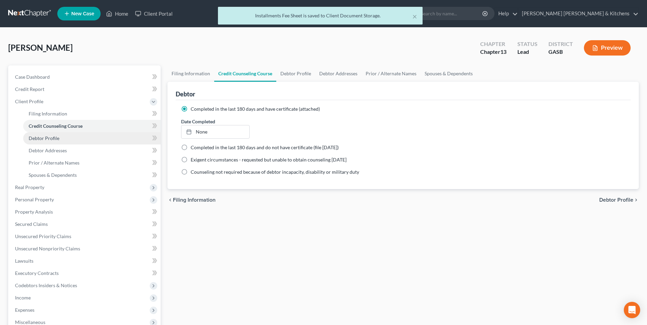
click at [50, 140] on span "Debtor Profile" at bounding box center [44, 138] width 31 height 6
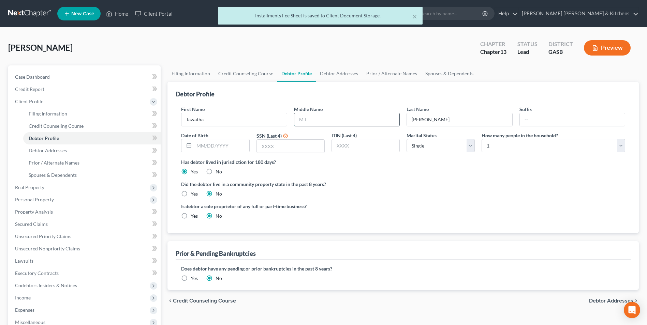
click at [315, 117] on input "text" at bounding box center [346, 119] width 105 height 13
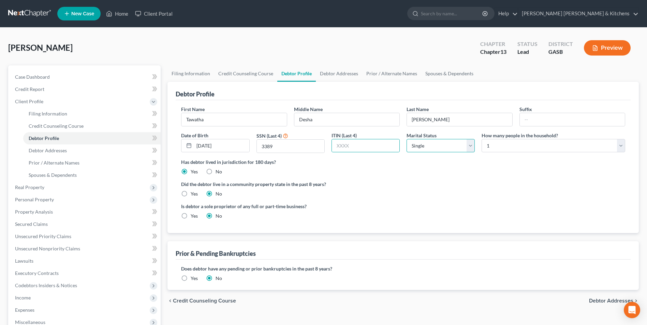
click at [415, 145] on select "Select Single Married Separated Divorced Widowed" at bounding box center [440, 146] width 68 height 14
click at [406, 139] on select "Select Single Married Separated Divorced Widowed" at bounding box center [440, 146] width 68 height 14
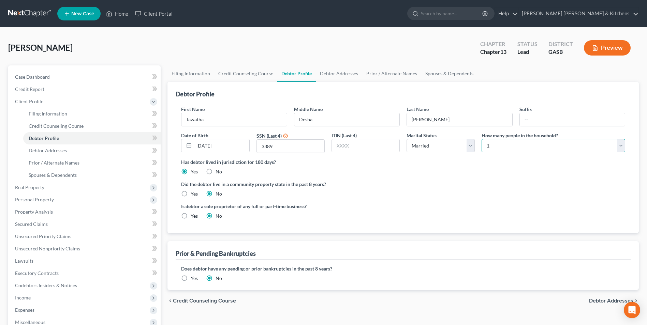
click at [488, 147] on select "Select 1 2 3 4 5 6 7 8 9 10 11 12 13 14 15 16 17 18 19 20" at bounding box center [552, 146] width 143 height 14
click at [481, 139] on select "Select 1 2 3 4 5 6 7 8 9 10 11 12 13 14 15 16 17 18 19 20" at bounding box center [552, 146] width 143 height 14
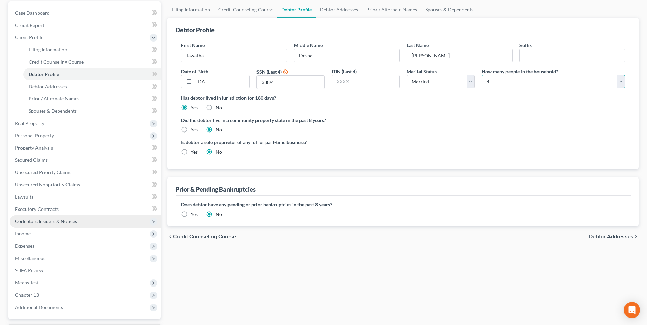
scroll to position [68, 0]
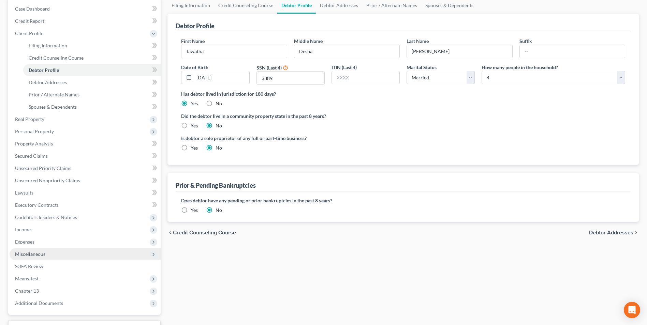
click at [24, 256] on span "Miscellaneous" at bounding box center [30, 254] width 30 height 6
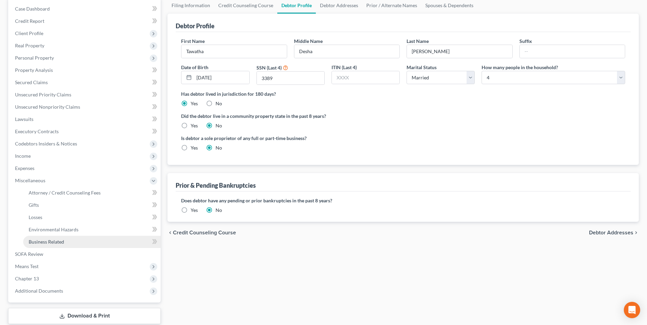
click at [38, 240] on span "Business Related" at bounding box center [46, 242] width 35 height 6
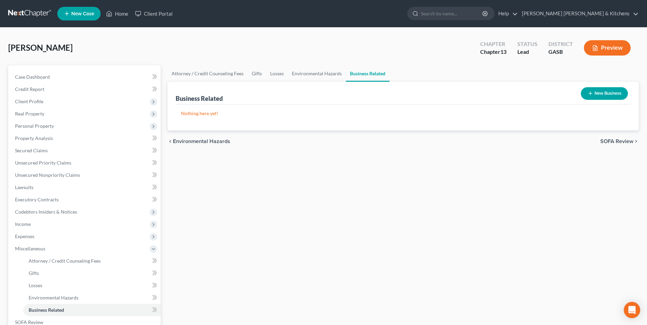
click at [598, 93] on button "New Business" at bounding box center [603, 93] width 47 height 13
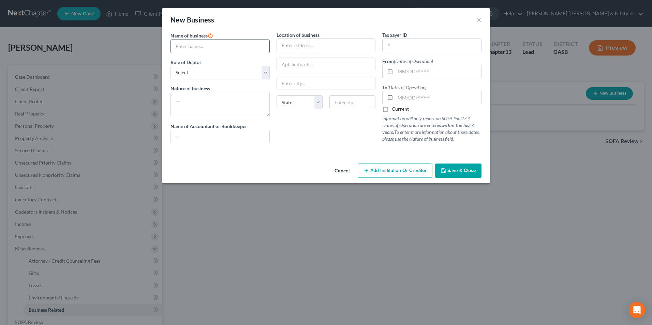
click at [180, 51] on input "text" at bounding box center [220, 46] width 99 height 13
click at [203, 66] on select "Select A member of a limited liability company (LLC) or limited liability partn…" at bounding box center [219, 73] width 99 height 14
click at [170, 66] on select "Select A member of a limited liability company (LLC) or limited liability partn…" at bounding box center [219, 73] width 99 height 14
click at [196, 97] on textarea at bounding box center [219, 104] width 99 height 25
click at [296, 49] on input "text" at bounding box center [326, 45] width 99 height 13
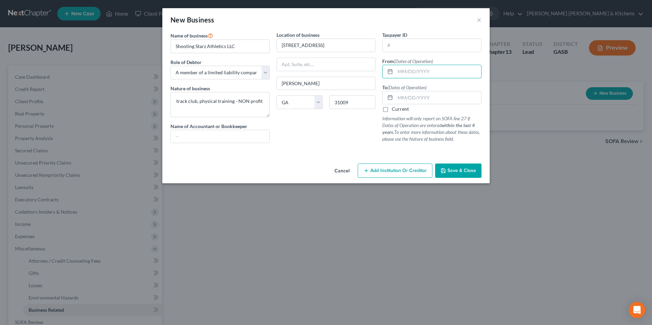
drag, startPoint x: 410, startPoint y: 73, endPoint x: 413, endPoint y: 64, distance: 9.4
click at [410, 73] on input "text" at bounding box center [438, 71] width 86 height 13
click at [392, 111] on label "Current" at bounding box center [400, 109] width 17 height 7
click at [394, 110] on input "Current" at bounding box center [396, 108] width 4 height 4
click at [468, 171] on span "Save & Close" at bounding box center [461, 171] width 29 height 6
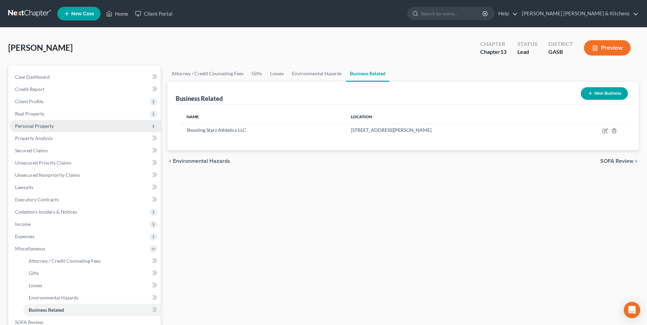
click at [25, 127] on span "Personal Property" at bounding box center [34, 126] width 39 height 6
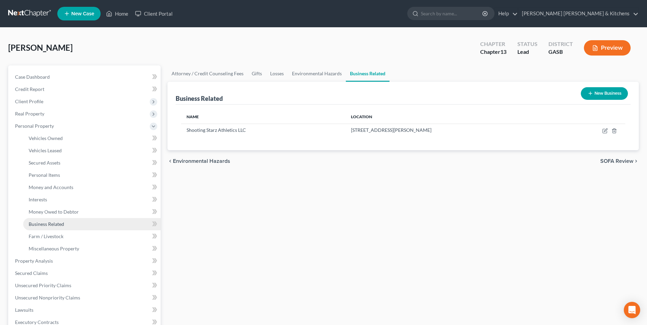
click at [42, 223] on span "Business Related" at bounding box center [46, 224] width 35 height 6
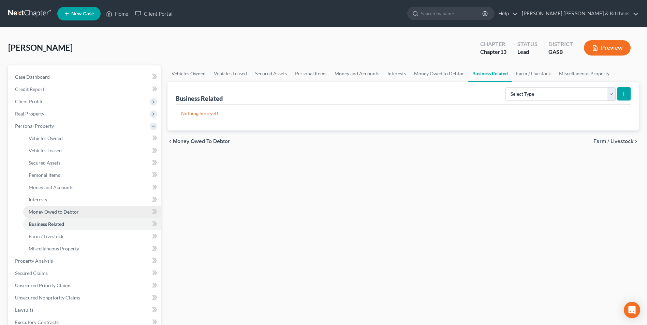
click at [40, 209] on span "Money Owed to Debtor" at bounding box center [54, 212] width 50 height 6
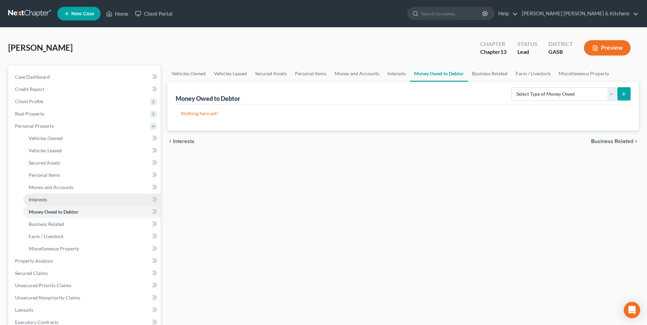
click at [40, 200] on span "Interests" at bounding box center [38, 200] width 18 height 6
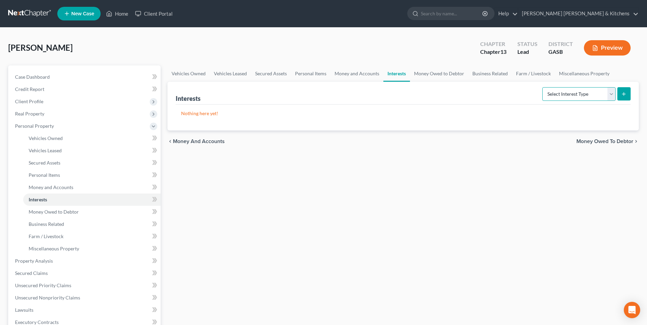
click at [566, 96] on select "Select Interest Type 401K Annuity Bond Education IRA Government Bond Government…" at bounding box center [578, 94] width 73 height 14
click at [543, 87] on select "Select Interest Type 401K Annuity Bond Education IRA Government Bond Government…" at bounding box center [578, 94] width 73 height 14
click at [621, 96] on icon "submit" at bounding box center [623, 93] width 5 height 5
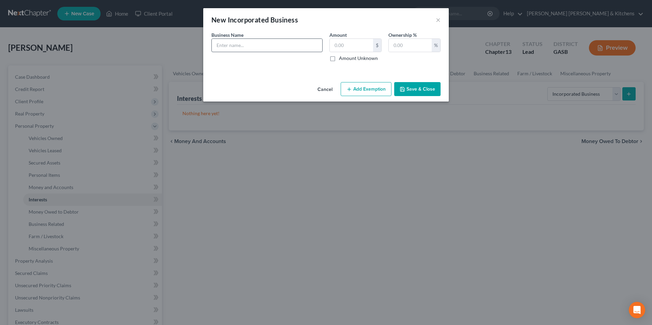
click at [269, 41] on div "Business Name *" at bounding box center [267, 46] width 118 height 30
click at [267, 42] on input "text" at bounding box center [267, 45] width 110 height 13
click at [285, 49] on input "Shooting Starz Athletics LLC" at bounding box center [267, 45] width 110 height 13
click at [418, 49] on input "text" at bounding box center [410, 45] width 43 height 13
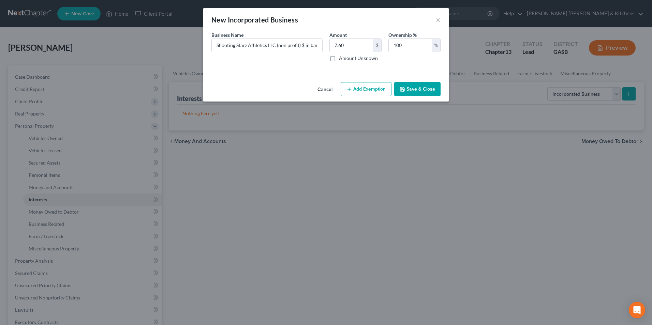
click at [416, 91] on button "Save & Close" at bounding box center [417, 89] width 46 height 14
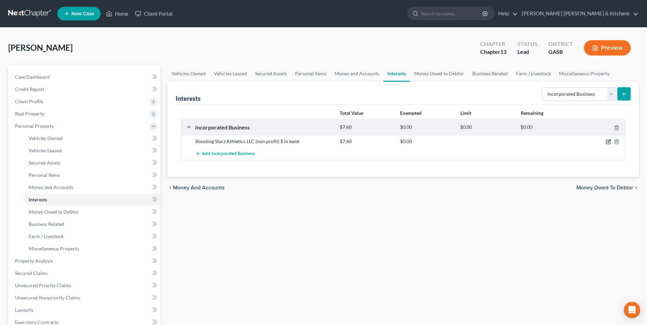
click at [606, 142] on icon "button" at bounding box center [608, 142] width 4 height 4
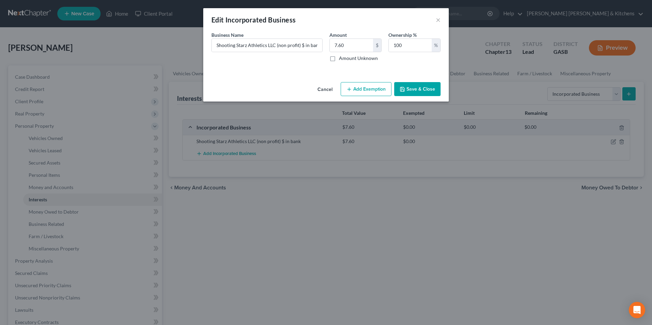
drag, startPoint x: 366, startPoint y: 93, endPoint x: 360, endPoint y: 120, distance: 27.9
click at [366, 93] on button "Add Exemption" at bounding box center [366, 89] width 51 height 14
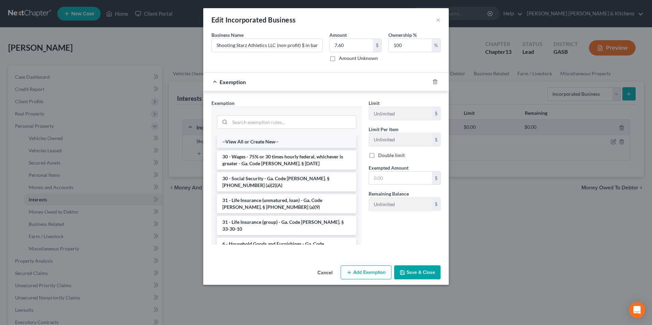
click at [241, 136] on li "--View All or Create New--" at bounding box center [286, 142] width 139 height 12
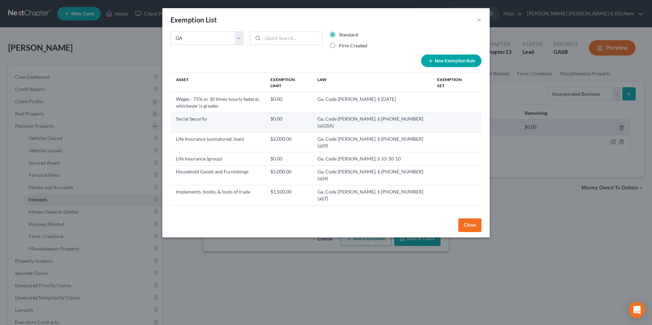
click at [241, 123] on td "Social Security" at bounding box center [217, 122] width 94 height 20
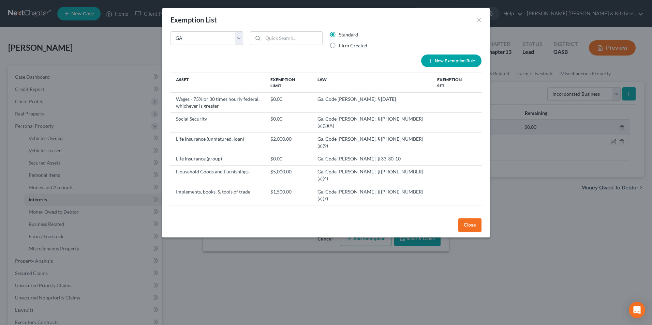
click at [470, 227] on button "Close" at bounding box center [469, 225] width 23 height 14
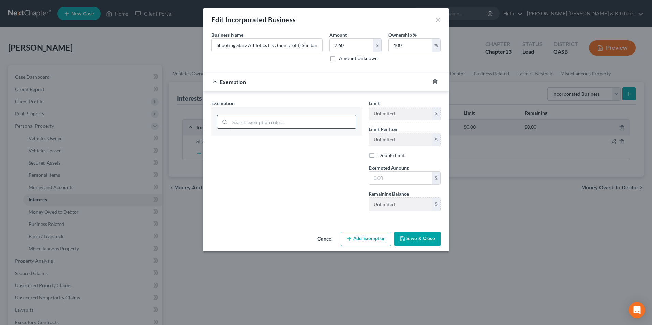
click at [275, 125] on input "search" at bounding box center [293, 122] width 126 height 13
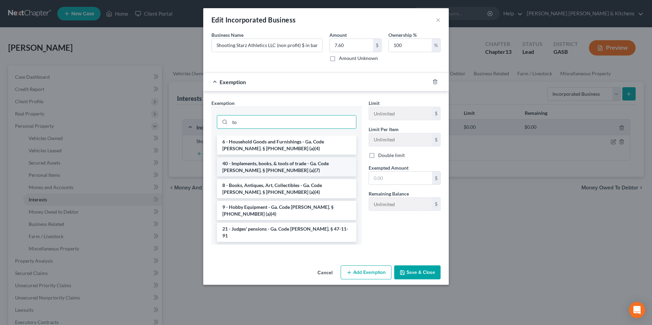
click at [279, 161] on li "40 - Implements, books, & tools of trade - Ga. Code [PERSON_NAME]. § [PHONE_NUM…" at bounding box center [286, 166] width 139 height 19
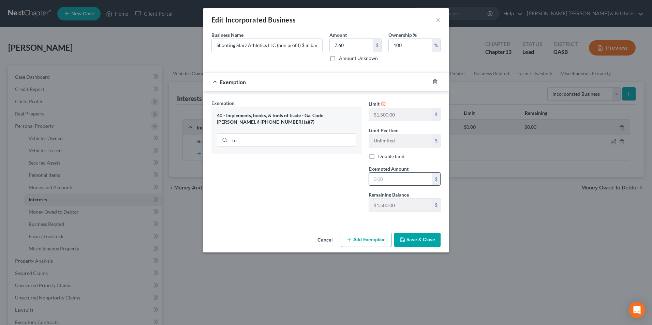
click at [389, 173] on input "text" at bounding box center [400, 179] width 63 height 13
click at [421, 235] on button "Save & Close" at bounding box center [417, 240] width 46 height 14
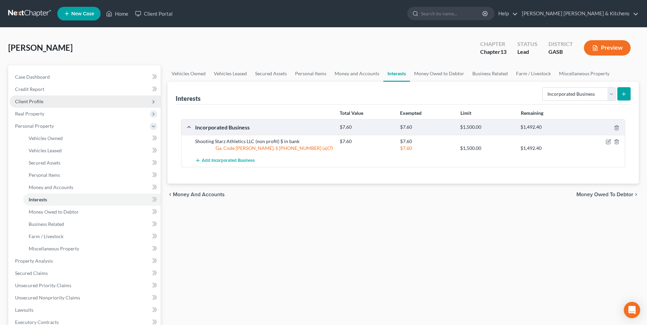
click at [34, 103] on span "Client Profile" at bounding box center [29, 102] width 28 height 6
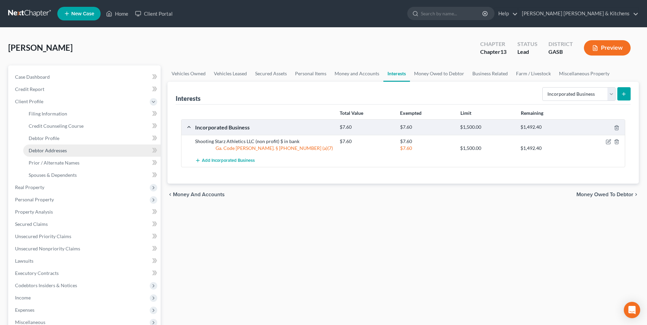
click at [38, 150] on span "Debtor Addresses" at bounding box center [48, 151] width 38 height 6
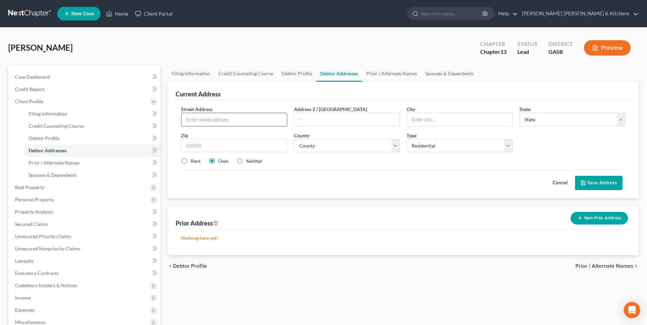
click at [229, 118] on input "text" at bounding box center [233, 119] width 105 height 13
click at [591, 178] on button "Save Address" at bounding box center [598, 183] width 47 height 14
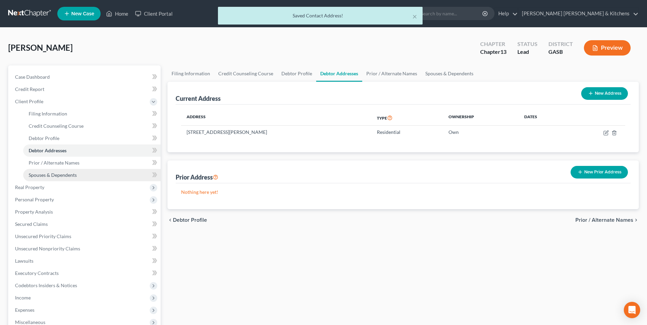
click at [59, 179] on link "Spouses & Dependents" at bounding box center [91, 175] width 137 height 12
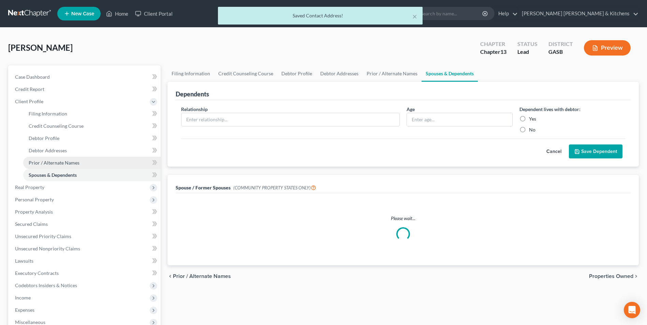
click at [55, 163] on span "Prior / Alternate Names" at bounding box center [54, 163] width 51 height 6
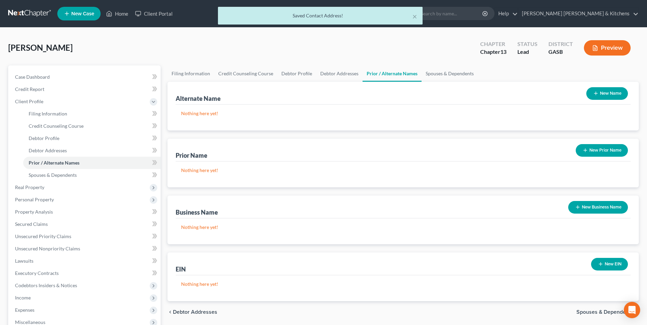
click at [601, 99] on button "New Name" at bounding box center [607, 93] width 42 height 13
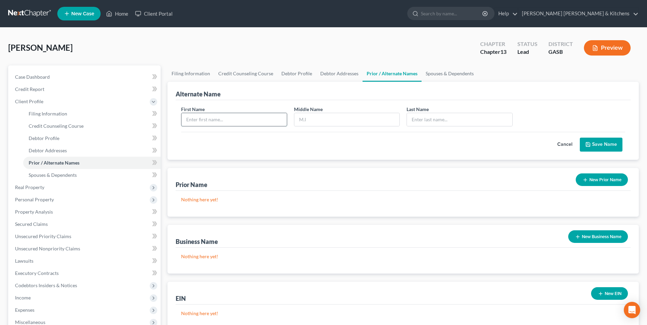
click at [261, 124] on input "text" at bounding box center [233, 119] width 105 height 13
click at [610, 142] on button "Save Name" at bounding box center [600, 145] width 43 height 14
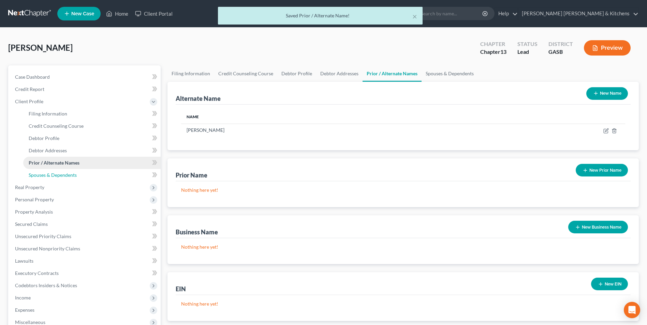
drag, startPoint x: 73, startPoint y: 174, endPoint x: 135, endPoint y: 160, distance: 63.4
click at [73, 174] on span "Spouses & Dependents" at bounding box center [53, 175] width 48 height 6
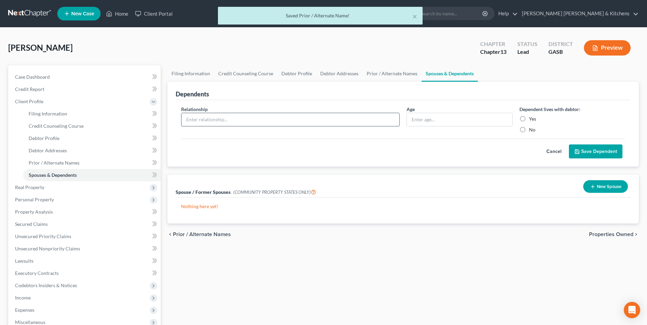
click at [215, 119] on input "text" at bounding box center [290, 119] width 218 height 13
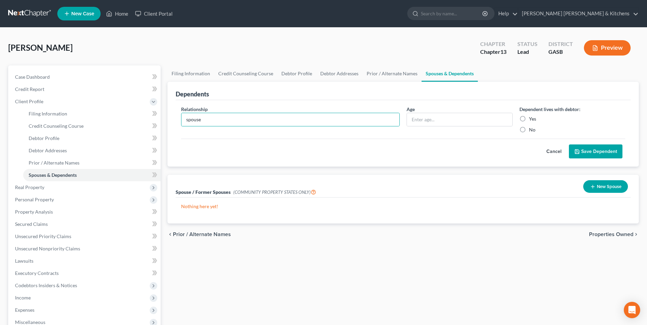
click at [529, 120] on label "Yes" at bounding box center [532, 119] width 7 height 7
click at [531, 120] on input "Yes" at bounding box center [533, 118] width 4 height 4
click at [608, 154] on button "Save Dependent" at bounding box center [596, 152] width 54 height 14
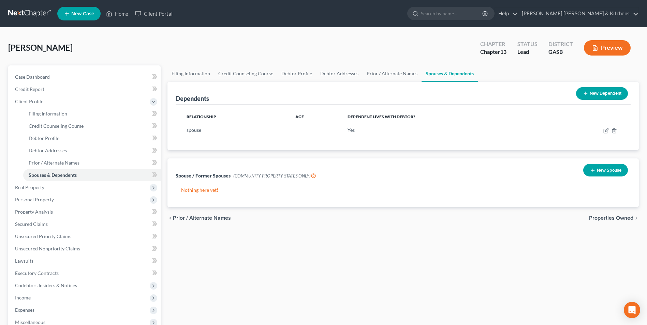
click at [588, 91] on button "New Dependent" at bounding box center [602, 93] width 52 height 13
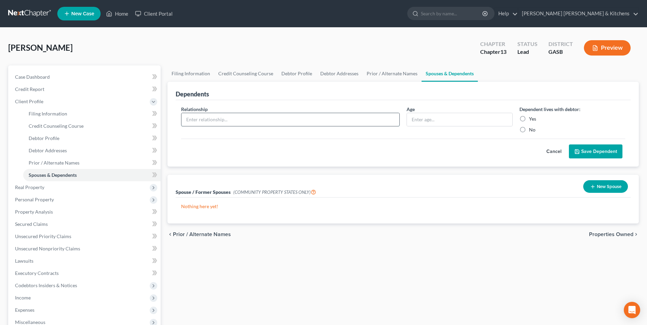
click at [290, 124] on input "text" at bounding box center [290, 119] width 218 height 13
click at [431, 121] on input "text" at bounding box center [459, 119] width 105 height 13
click at [529, 121] on label "Yes" at bounding box center [532, 119] width 7 height 7
click at [531, 120] on input "Yes" at bounding box center [533, 118] width 4 height 4
click at [595, 155] on button "Save Dependent" at bounding box center [596, 152] width 54 height 14
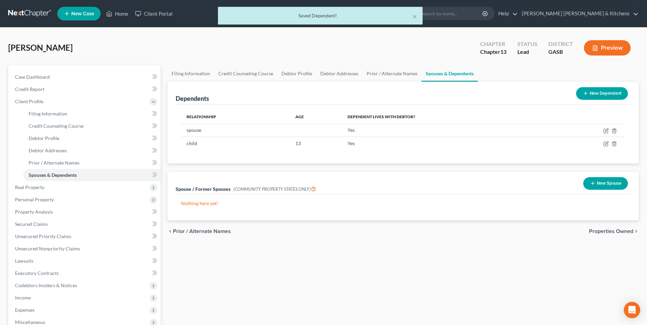
click at [590, 94] on button "New Dependent" at bounding box center [602, 93] width 52 height 13
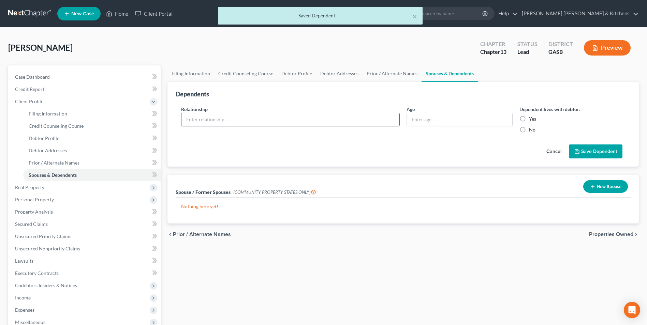
click at [228, 124] on input "text" at bounding box center [290, 119] width 218 height 13
click at [421, 122] on input "text" at bounding box center [459, 119] width 105 height 13
click at [529, 119] on label "Yes" at bounding box center [532, 119] width 7 height 7
click at [531, 119] on input "Yes" at bounding box center [533, 118] width 4 height 4
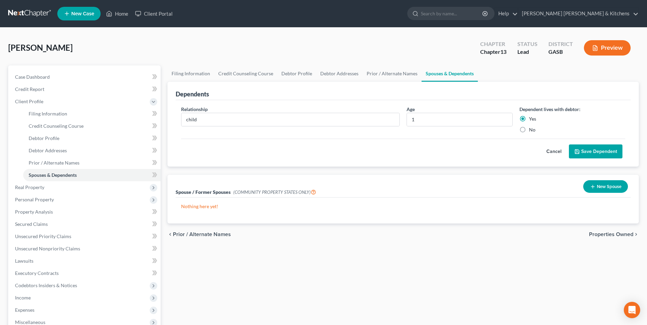
click at [610, 152] on button "Save Dependent" at bounding box center [596, 152] width 54 height 14
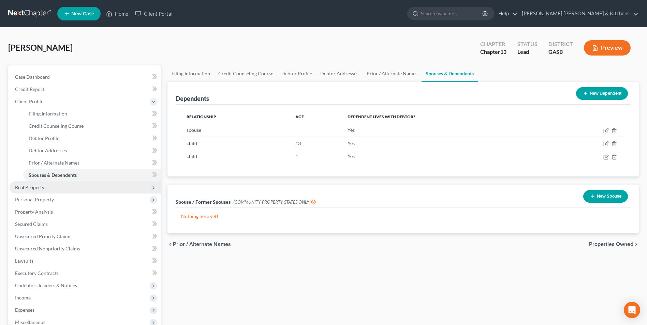
click at [25, 188] on span "Real Property" at bounding box center [29, 187] width 29 height 6
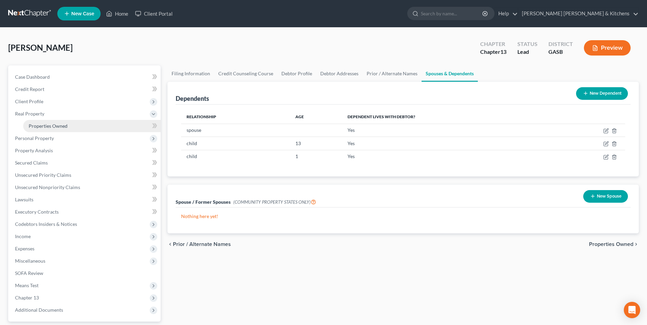
click at [43, 126] on span "Properties Owned" at bounding box center [48, 126] width 39 height 6
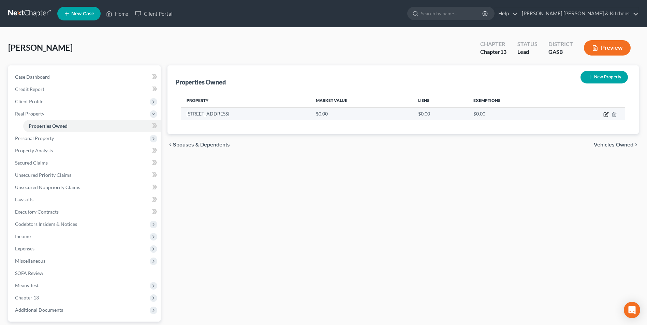
click at [606, 114] on icon "button" at bounding box center [606, 113] width 3 height 3
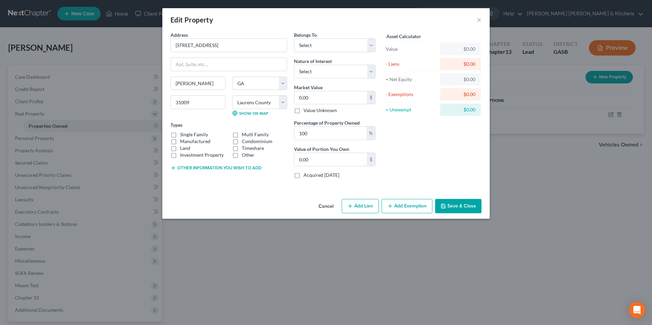
click at [180, 135] on label "Single Family" at bounding box center [194, 134] width 28 height 7
click at [183, 135] on input "Single Family" at bounding box center [185, 133] width 4 height 4
click at [179, 169] on button "Other information you wish to add" at bounding box center [215, 167] width 91 height 5
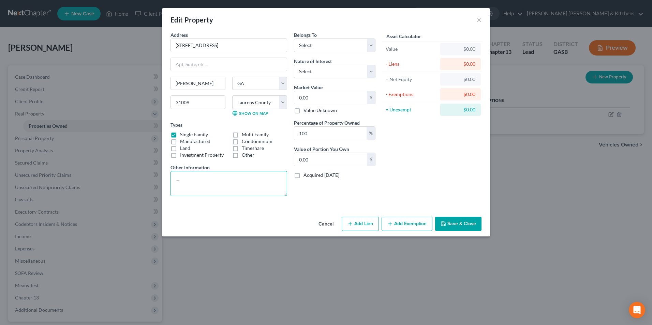
click at [207, 174] on textarea at bounding box center [228, 183] width 117 height 25
click at [308, 43] on select "Select Debtor 1 Only Debtor 2 Only Debtor 1 And Debtor 2 Only At Least One Of T…" at bounding box center [334, 46] width 81 height 14
click at [294, 39] on select "Select Debtor 1 Only Debtor 2 Only Debtor 1 And Debtor 2 Only At Least One Of T…" at bounding box center [334, 46] width 81 height 14
click at [313, 74] on select "Select Fee Simple Joint Tenant Life Estate Equitable Interest Future Interest T…" at bounding box center [334, 72] width 81 height 14
click at [294, 65] on select "Select Fee Simple Joint Tenant Life Estate Equitable Interest Future Interest T…" at bounding box center [334, 72] width 81 height 14
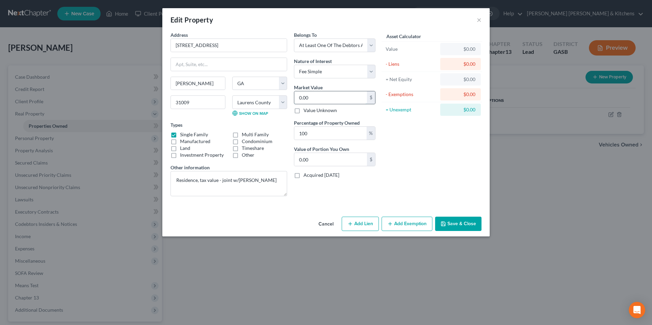
click at [313, 95] on input "0.00" at bounding box center [330, 97] width 73 height 13
click at [313, 135] on input "100" at bounding box center [330, 133] width 72 height 13
drag, startPoint x: 313, startPoint y: 135, endPoint x: 302, endPoint y: 135, distance: 11.3
click at [303, 135] on input "100" at bounding box center [330, 133] width 72 height 13
click at [396, 226] on button "Add Exemption" at bounding box center [406, 224] width 51 height 14
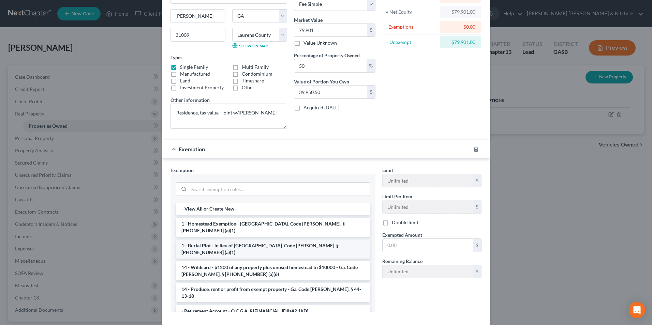
scroll to position [68, 0]
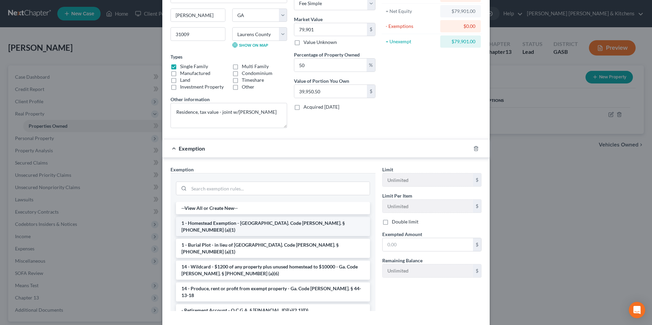
click at [229, 224] on li "1 - Homestead Exemption - [GEOGRAPHIC_DATA]. Code [PERSON_NAME]. § [PHONE_NUMBE…" at bounding box center [273, 226] width 194 height 19
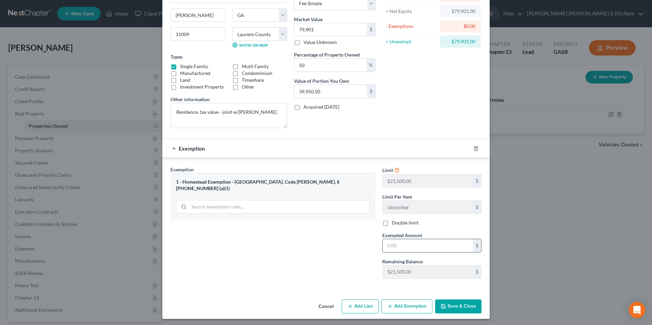
click at [423, 244] on input "text" at bounding box center [427, 245] width 90 height 13
click at [360, 305] on button "Add Lien" at bounding box center [360, 307] width 37 height 14
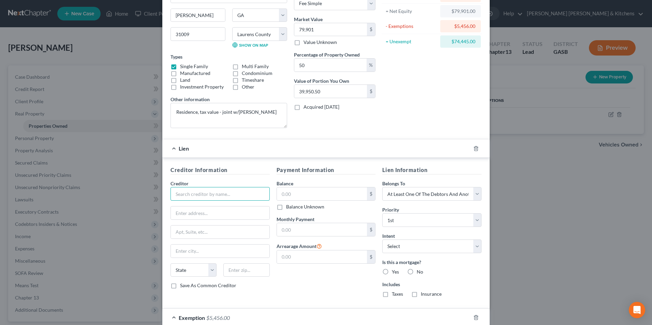
click at [212, 196] on input "text" at bounding box center [219, 194] width 99 height 14
click at [210, 205] on div "First Laurens Bank" at bounding box center [211, 205] width 71 height 7
click at [307, 195] on input "text" at bounding box center [322, 193] width 90 height 13
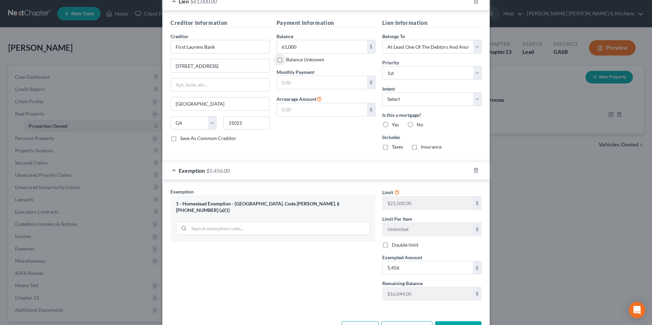
scroll to position [239, 0]
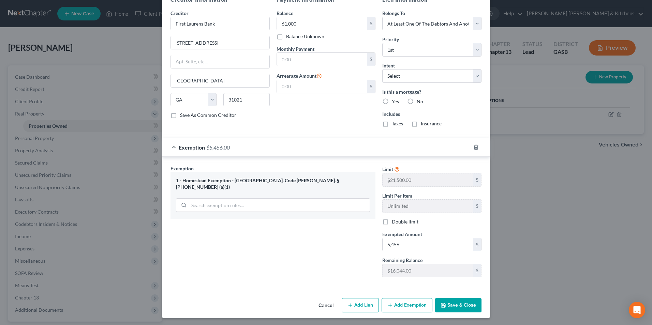
click at [462, 302] on button "Save & Close" at bounding box center [458, 305] width 46 height 14
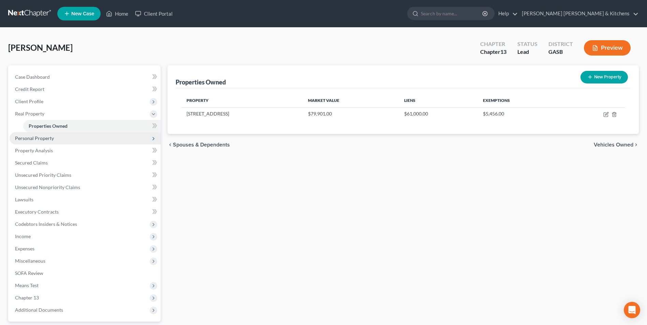
click at [18, 136] on span "Personal Property" at bounding box center [34, 138] width 39 height 6
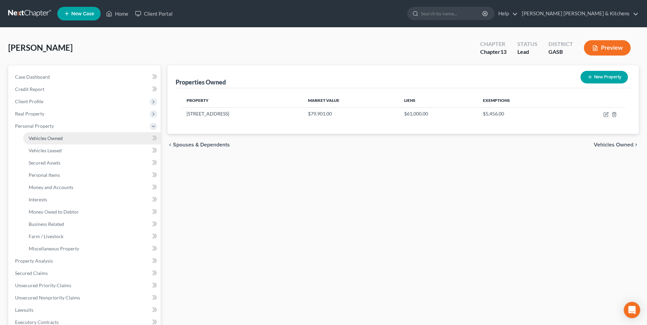
click at [35, 140] on span "Vehicles Owned" at bounding box center [46, 138] width 34 height 6
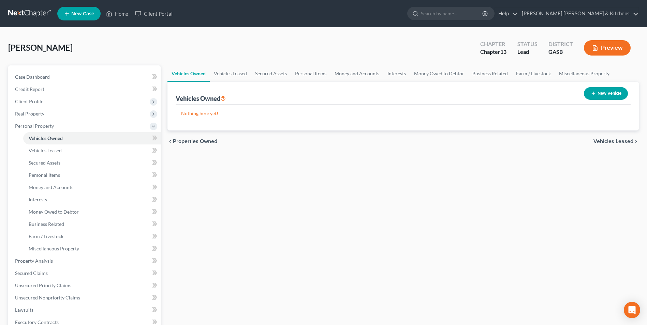
click at [613, 96] on button "New Vehicle" at bounding box center [606, 93] width 44 height 13
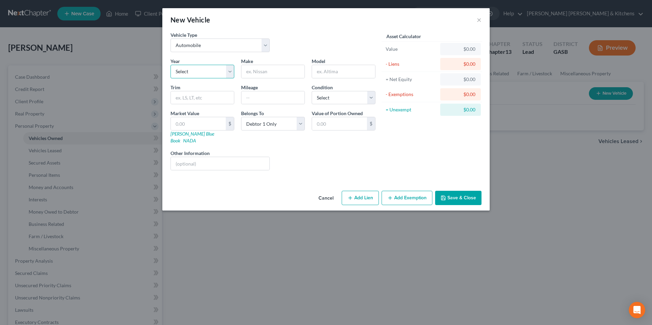
click at [183, 74] on select "Select 2026 2025 2024 2023 2022 2021 2020 2019 2018 2017 2016 2015 2014 2013 20…" at bounding box center [202, 72] width 64 height 14
click at [170, 65] on select "Select 2026 2025 2024 2023 2022 2021 2020 2019 2018 2017 2016 2015 2014 2013 20…" at bounding box center [202, 72] width 64 height 14
click at [262, 74] on input "text" at bounding box center [272, 71] width 63 height 13
click at [293, 100] on input "text" at bounding box center [272, 97] width 63 height 13
click at [190, 123] on input "text" at bounding box center [198, 123] width 55 height 13
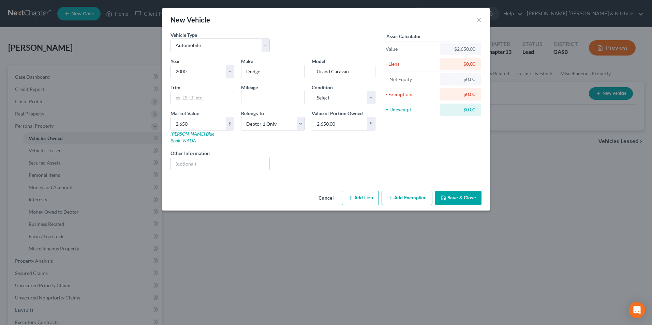
drag, startPoint x: 358, startPoint y: 194, endPoint x: 254, endPoint y: 217, distance: 106.5
click at [358, 194] on button "Add Lien" at bounding box center [360, 198] width 37 height 14
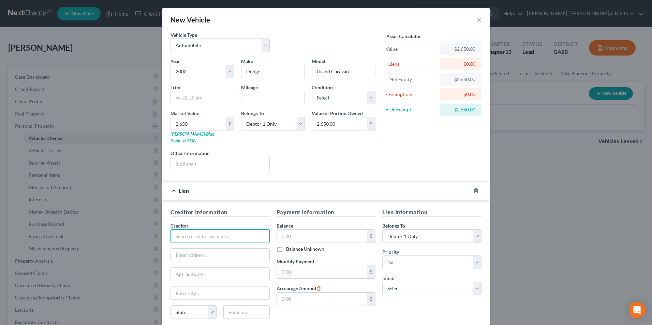
click at [184, 229] on input "text" at bounding box center [219, 236] width 99 height 14
click at [186, 245] on div "First Laurens Bank" at bounding box center [211, 248] width 71 height 7
click at [277, 230] on input "text" at bounding box center [322, 236] width 90 height 13
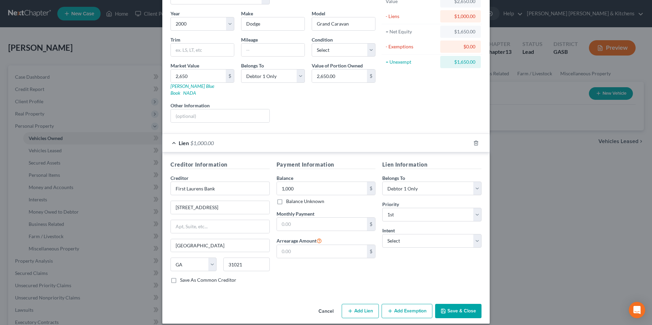
click at [396, 304] on button "Add Exemption" at bounding box center [406, 311] width 51 height 14
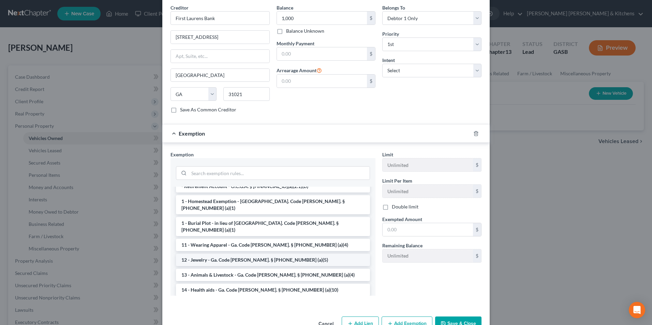
scroll to position [0, 0]
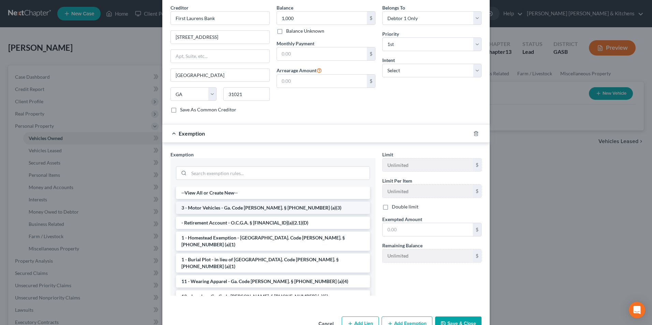
click at [213, 202] on li "3 - Motor Vehicles - Ga. Code [PERSON_NAME]. § [PHONE_NUMBER] (a)(3)" at bounding box center [273, 208] width 194 height 12
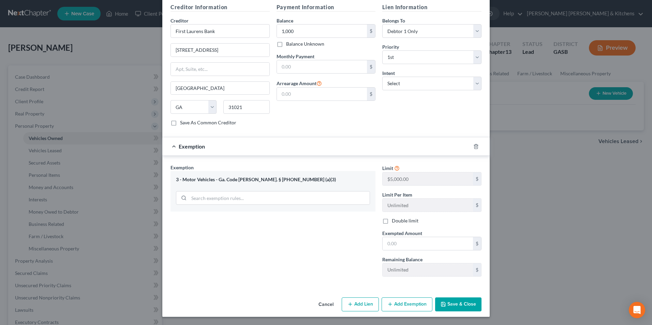
scroll to position [198, 0]
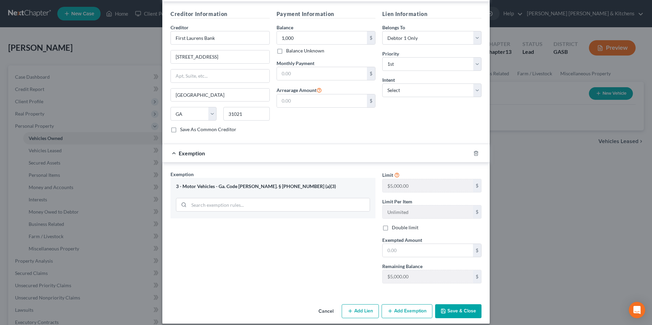
click at [428, 237] on div "Exempted Amount * $" at bounding box center [432, 247] width 106 height 21
click at [427, 244] on input "text" at bounding box center [427, 250] width 90 height 13
click at [455, 304] on button "Save & Close" at bounding box center [458, 311] width 46 height 14
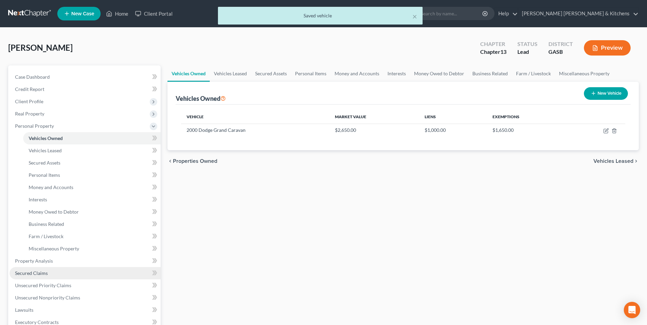
drag, startPoint x: 26, startPoint y: 272, endPoint x: 30, endPoint y: 272, distance: 3.7
click at [26, 272] on span "Secured Claims" at bounding box center [31, 273] width 33 height 6
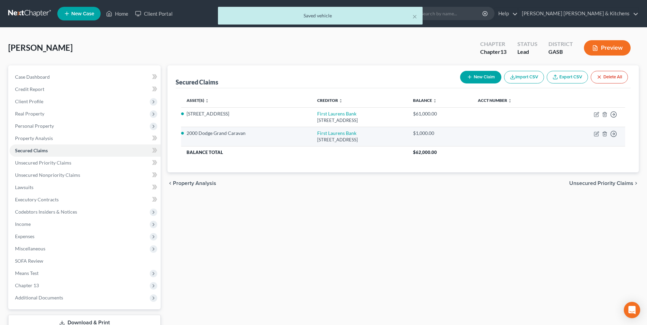
click at [596, 138] on td "Move to E Move to F Move to G Move to Notice Only" at bounding box center [590, 136] width 69 height 19
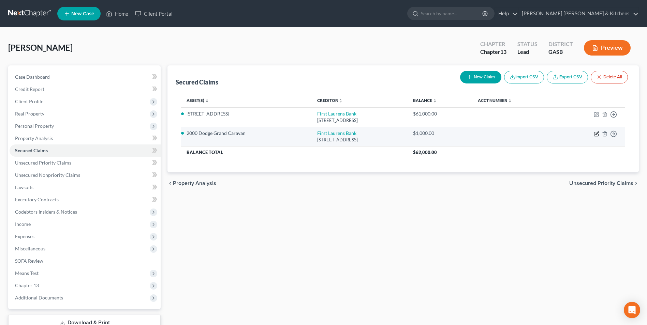
click at [594, 134] on icon "button" at bounding box center [596, 134] width 4 height 4
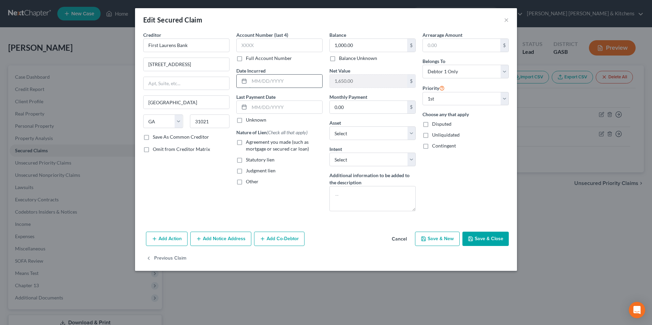
click at [302, 86] on input "text" at bounding box center [285, 81] width 73 height 13
click at [246, 140] on label "Agreement you made (such as mortgage or secured car loan)" at bounding box center [284, 146] width 77 height 14
click at [248, 140] on input "Agreement you made (such as mortgage or secured car loan)" at bounding box center [250, 141] width 4 height 4
drag, startPoint x: 475, startPoint y: 238, endPoint x: 460, endPoint y: 221, distance: 23.0
click at [475, 239] on button "Save & Close" at bounding box center [485, 239] width 46 height 14
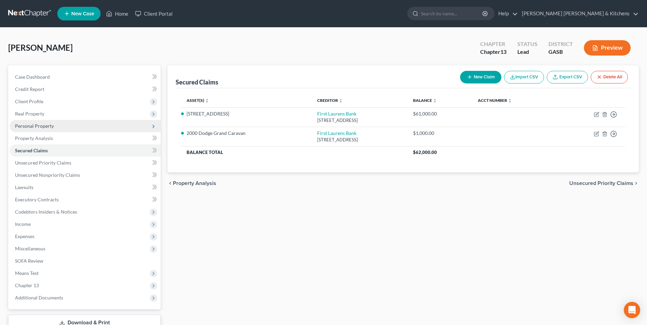
click at [20, 124] on span "Personal Property" at bounding box center [34, 126] width 39 height 6
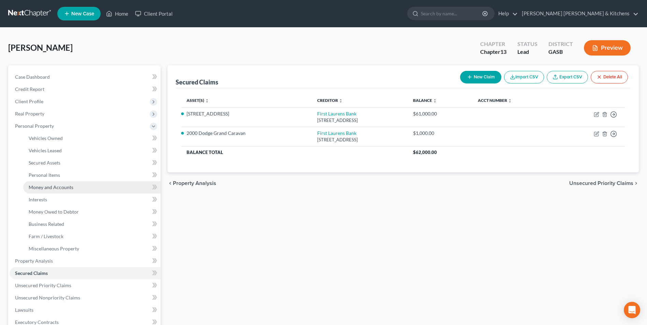
click at [50, 188] on span "Money and Accounts" at bounding box center [51, 187] width 45 height 6
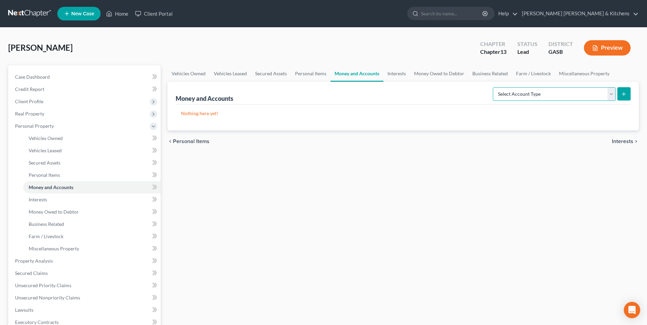
click at [511, 96] on select "Select Account Type Brokerage Cash on Hand Certificates of Deposit Checking Acc…" at bounding box center [554, 94] width 123 height 14
click at [494, 87] on select "Select Account Type Brokerage Cash on Hand Certificates of Deposit Checking Acc…" at bounding box center [554, 94] width 123 height 14
click at [622, 90] on button "submit" at bounding box center [623, 93] width 13 height 13
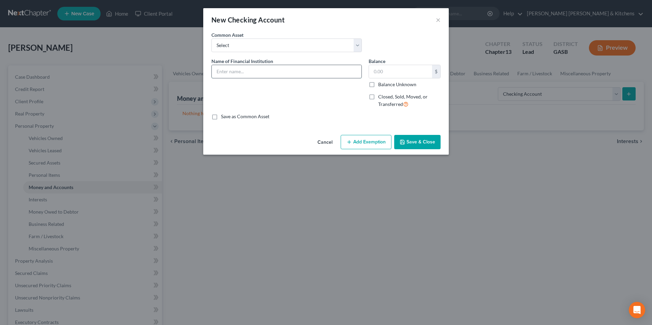
drag, startPoint x: 276, startPoint y: 65, endPoint x: 276, endPoint y: 72, distance: 6.1
click at [276, 66] on input "text" at bounding box center [287, 71] width 150 height 13
click at [410, 139] on button "Save & Close" at bounding box center [417, 142] width 46 height 14
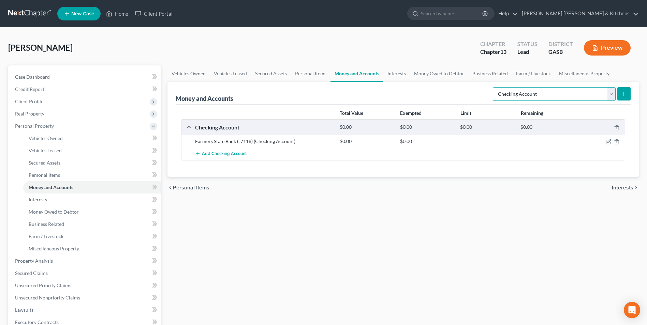
click at [519, 97] on select "Select Account Type Brokerage Cash on Hand Certificates of Deposit Checking Acc…" at bounding box center [554, 94] width 123 height 14
click at [494, 87] on select "Select Account Type Brokerage Cash on Hand Certificates of Deposit Checking Acc…" at bounding box center [554, 94] width 123 height 14
click at [623, 94] on line "submit" at bounding box center [623, 94] width 3 height 0
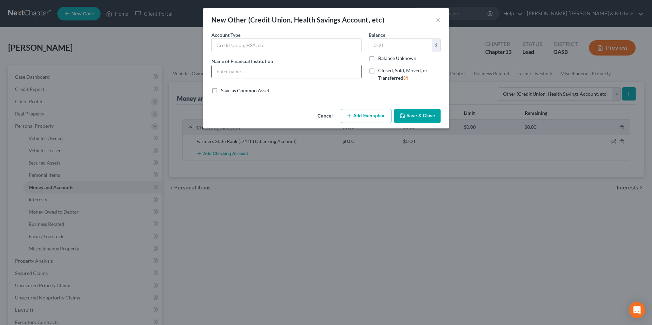
click at [245, 75] on input "text" at bounding box center [287, 71] width 150 height 13
click at [394, 47] on input "text" at bounding box center [400, 45] width 63 height 13
click at [375, 115] on button "Add Exemption" at bounding box center [366, 116] width 51 height 14
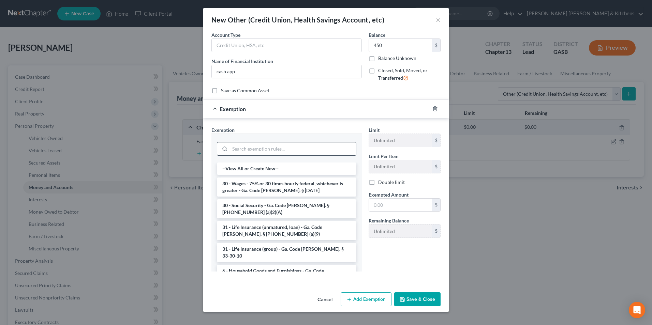
click at [271, 150] on input "search" at bounding box center [293, 148] width 126 height 13
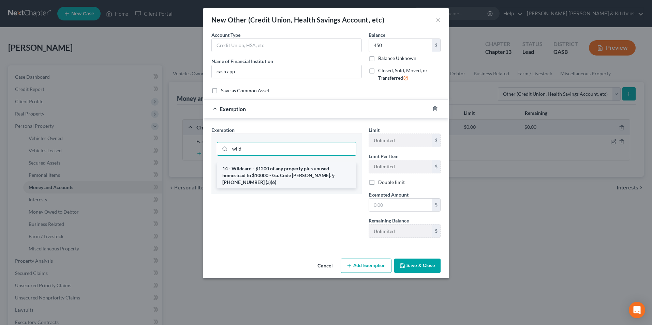
click at [262, 173] on li "14 - Wildcard - $1200 of any property plus unused homestead to $10000 - Ga. Cod…" at bounding box center [286, 176] width 139 height 26
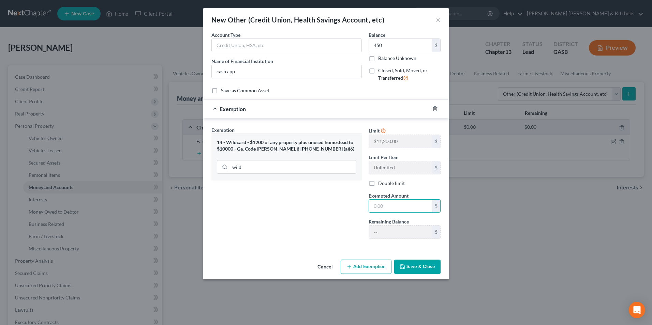
drag, startPoint x: 371, startPoint y: 204, endPoint x: 375, endPoint y: 192, distance: 12.8
click at [373, 205] on input "text" at bounding box center [400, 206] width 63 height 13
click at [407, 267] on button "Save & Close" at bounding box center [417, 267] width 46 height 14
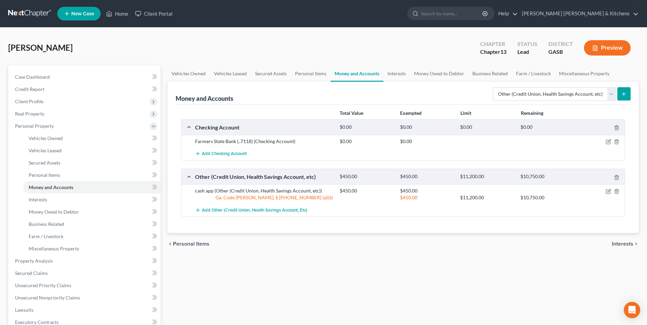
click at [621, 93] on button "submit" at bounding box center [623, 93] width 13 height 13
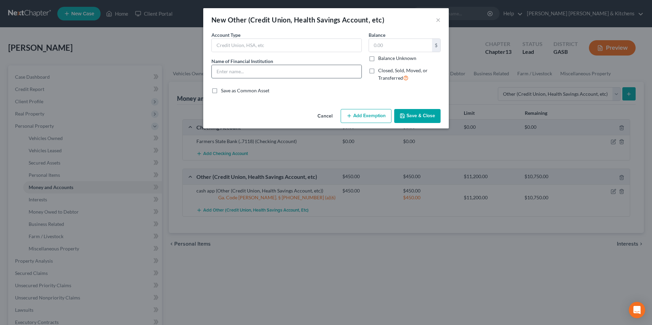
click at [230, 76] on input "text" at bounding box center [287, 71] width 150 height 13
click at [393, 48] on input "text" at bounding box center [400, 45] width 63 height 13
click at [369, 115] on button "Add Exemption" at bounding box center [366, 116] width 51 height 14
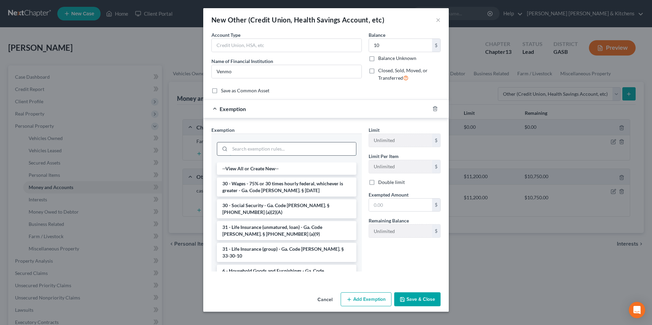
click at [272, 148] on input "search" at bounding box center [293, 148] width 126 height 13
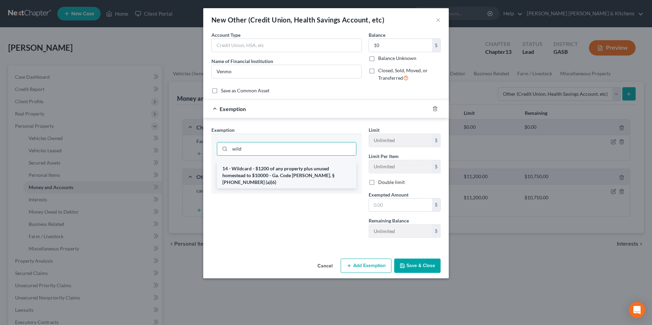
click at [273, 176] on li "14 - Wildcard - $1200 of any property plus unused homestead to $10000 - Ga. Cod…" at bounding box center [286, 176] width 139 height 26
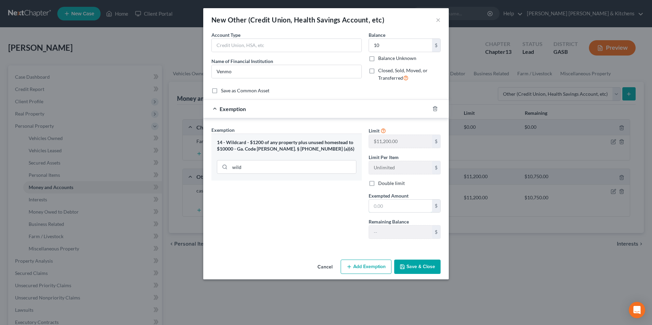
drag, startPoint x: 393, startPoint y: 207, endPoint x: 374, endPoint y: 175, distance: 37.6
click at [393, 207] on input "text" at bounding box center [400, 206] width 63 height 13
click at [426, 267] on button "Save & Close" at bounding box center [417, 267] width 46 height 14
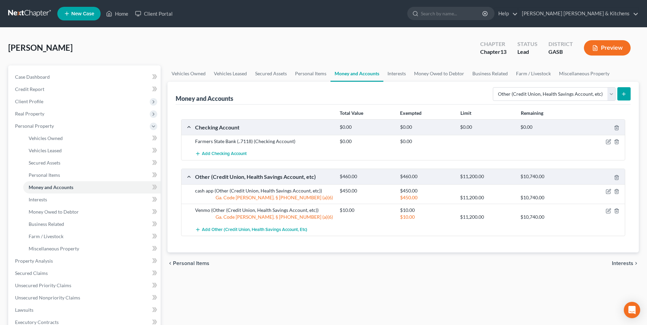
click at [624, 95] on icon "submit" at bounding box center [623, 93] width 5 height 5
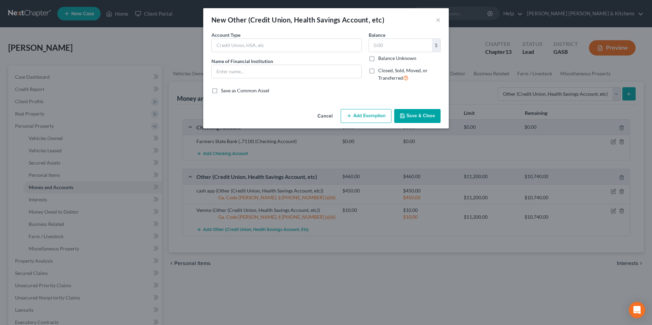
click at [254, 80] on div "Account Type Name of Financial Institution *" at bounding box center [286, 59] width 157 height 56
click at [252, 76] on input "text" at bounding box center [287, 71] width 150 height 13
click at [381, 45] on input "text" at bounding box center [400, 45] width 63 height 13
click at [385, 116] on button "Add Exemption" at bounding box center [366, 116] width 51 height 14
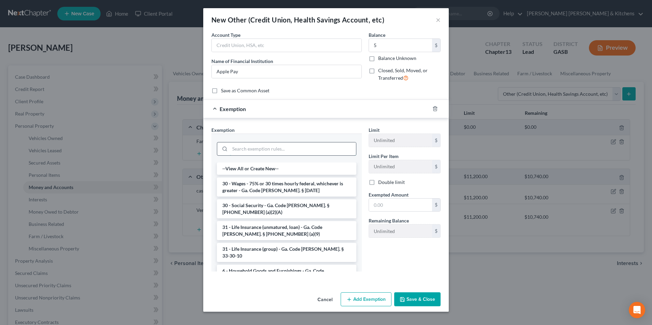
click at [257, 149] on input "search" at bounding box center [293, 148] width 126 height 13
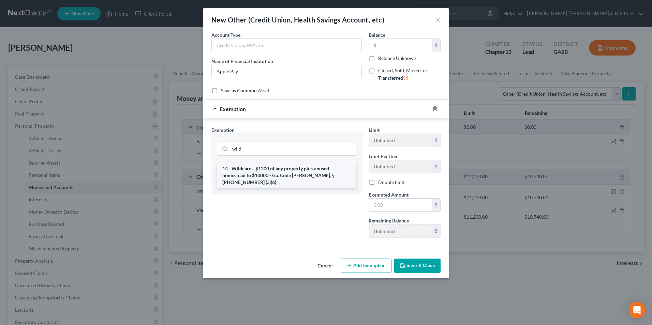
click at [254, 169] on li "14 - Wildcard - $1200 of any property plus unused homestead to $10000 - Ga. Cod…" at bounding box center [286, 176] width 139 height 26
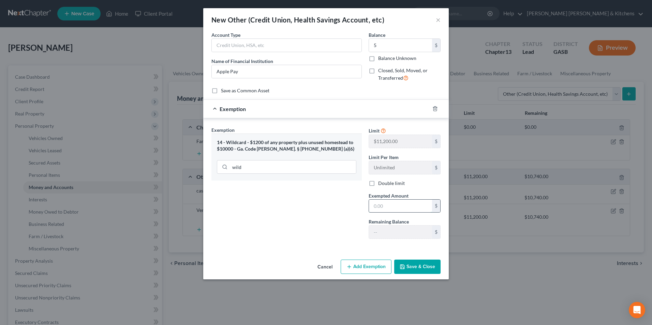
click at [394, 208] on input "text" at bounding box center [400, 206] width 63 height 13
click at [429, 264] on button "Save & Close" at bounding box center [417, 267] width 46 height 14
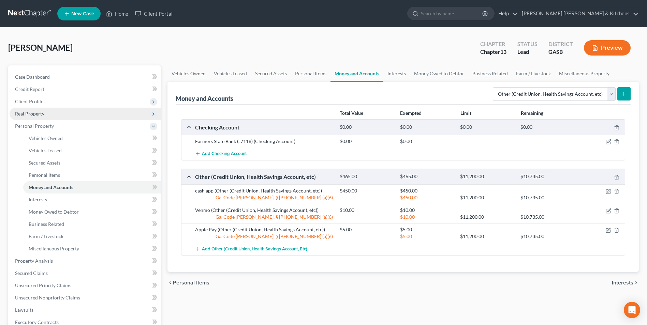
click at [33, 112] on span "Real Property" at bounding box center [29, 114] width 29 height 6
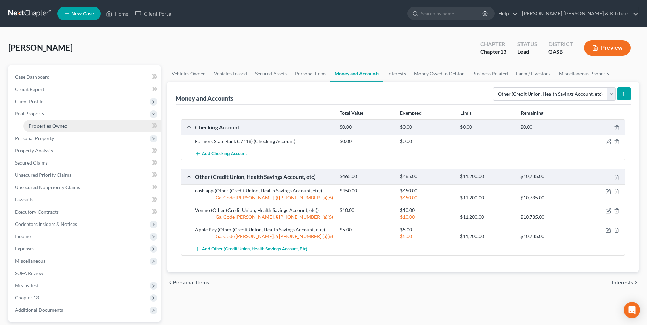
click at [40, 124] on span "Properties Owned" at bounding box center [48, 126] width 39 height 6
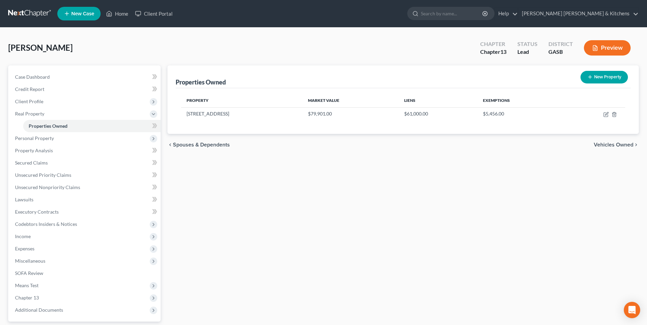
click at [607, 76] on button "New Property" at bounding box center [603, 77] width 47 height 13
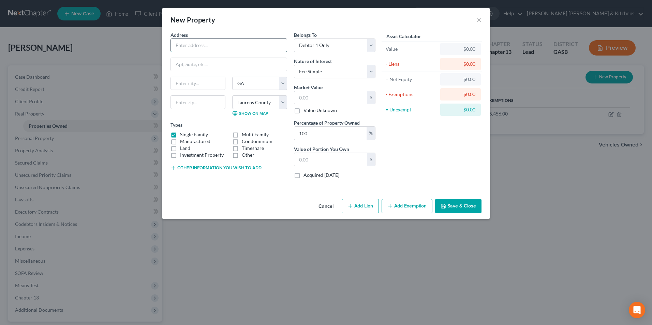
click at [229, 48] on input "text" at bounding box center [229, 45] width 116 height 13
click at [180, 135] on label "Single Family" at bounding box center [194, 134] width 28 height 7
click at [183, 135] on input "Single Family" at bounding box center [185, 133] width 4 height 4
click at [180, 145] on label "Land" at bounding box center [185, 148] width 10 height 7
click at [183, 145] on input "Land" at bounding box center [185, 147] width 4 height 4
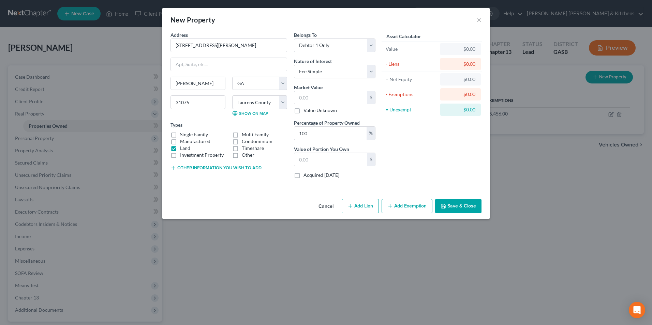
click at [180, 140] on label "Manufactured" at bounding box center [195, 141] width 30 height 7
click at [183, 140] on input "Manufactured" at bounding box center [185, 140] width 4 height 4
click at [180, 152] on label "Investment Property" at bounding box center [202, 155] width 44 height 7
click at [183, 152] on input "Investment Property" at bounding box center [185, 154] width 4 height 4
click at [180, 152] on label "Investment Property" at bounding box center [202, 155] width 44 height 7
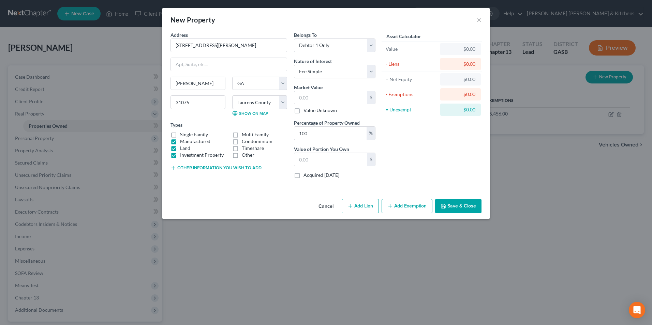
click at [183, 152] on input "Investment Property" at bounding box center [185, 154] width 4 height 4
click at [180, 149] on label "Land" at bounding box center [185, 148] width 10 height 7
click at [183, 149] on input "Land" at bounding box center [185, 147] width 4 height 4
click at [192, 168] on button "Other information you wish to add" at bounding box center [215, 167] width 91 height 5
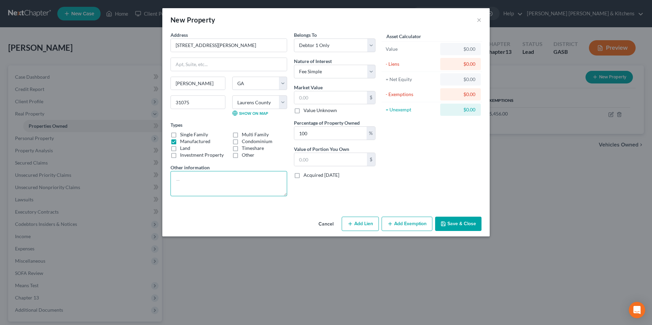
click at [192, 176] on textarea at bounding box center [228, 183] width 117 height 25
click at [317, 100] on input "text" at bounding box center [330, 97] width 73 height 13
click at [395, 220] on button "Add Exemption" at bounding box center [406, 224] width 51 height 14
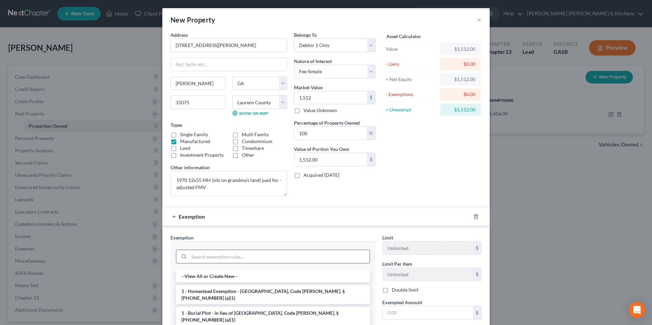
click at [247, 257] on input "search" at bounding box center [279, 256] width 181 height 13
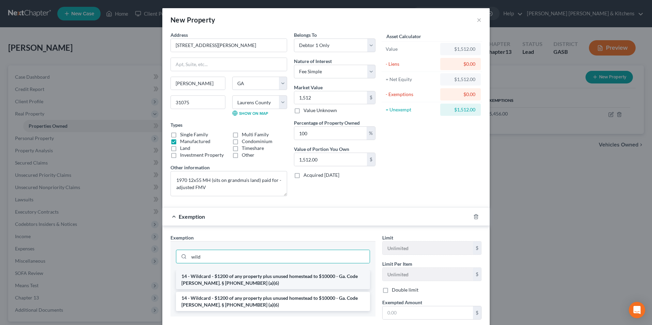
click at [239, 284] on li "14 - Wildcard - $1200 of any property plus unused homestead to $10000 - Ga. Cod…" at bounding box center [273, 279] width 194 height 19
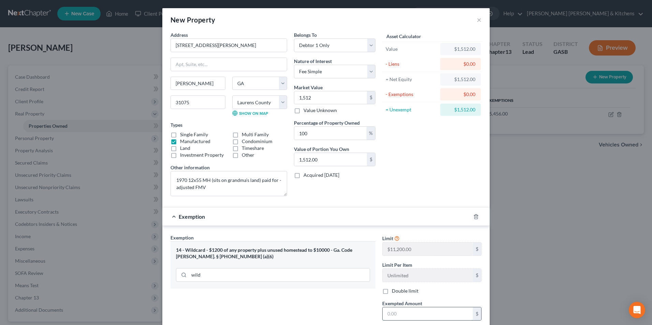
click at [394, 313] on input "text" at bounding box center [427, 313] width 90 height 13
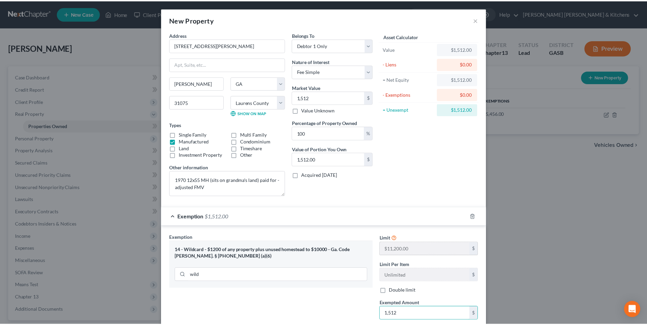
scroll to position [70, 0]
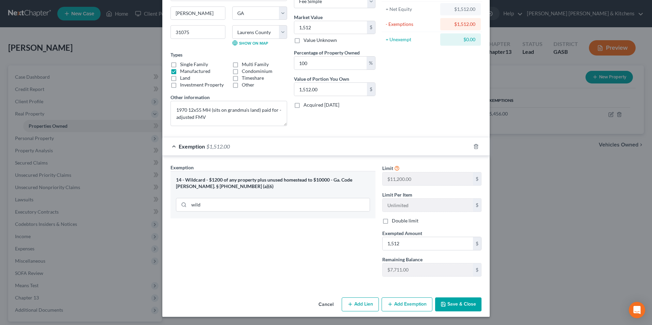
click at [457, 303] on button "Save & Close" at bounding box center [458, 305] width 46 height 14
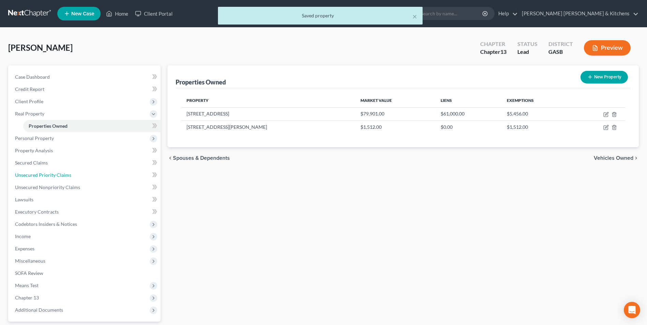
drag, startPoint x: 39, startPoint y: 176, endPoint x: 344, endPoint y: 183, distance: 305.1
click at [39, 176] on span "Unsecured Priority Claims" at bounding box center [43, 175] width 56 height 6
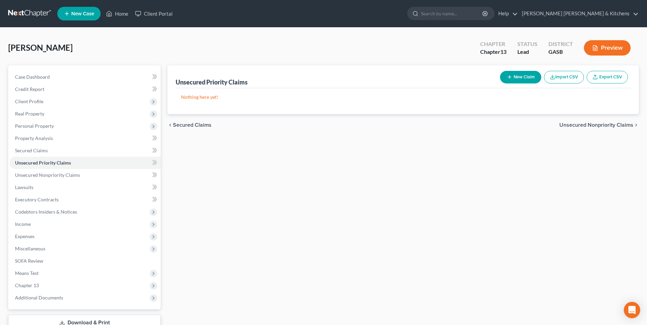
click at [511, 76] on button "New Claim" at bounding box center [520, 77] width 41 height 13
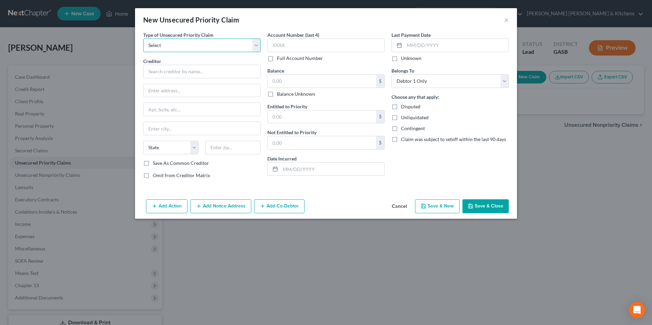
click at [194, 48] on select "Select Taxes & Other Government Units Domestic Support Obligations Extensions o…" at bounding box center [201, 46] width 117 height 14
click at [143, 39] on select "Select Taxes & Other Government Units Domestic Support Obligations Extensions o…" at bounding box center [201, 46] width 117 height 14
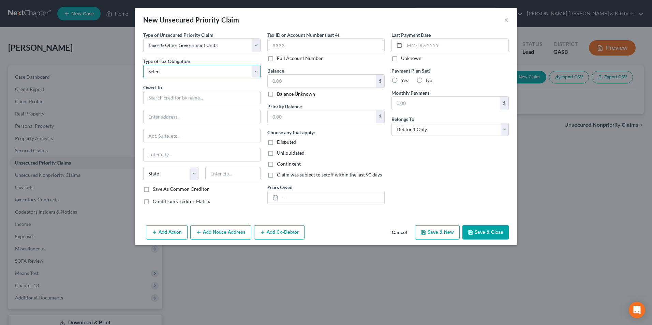
drag, startPoint x: 179, startPoint y: 69, endPoint x: 177, endPoint y: 79, distance: 10.8
click at [179, 69] on select "Select Federal City State Franchise Tax Board Other" at bounding box center [201, 72] width 117 height 14
click at [143, 65] on select "Select Federal City State Franchise Tax Board Other" at bounding box center [201, 72] width 117 height 14
click at [166, 95] on input "text" at bounding box center [201, 98] width 117 height 14
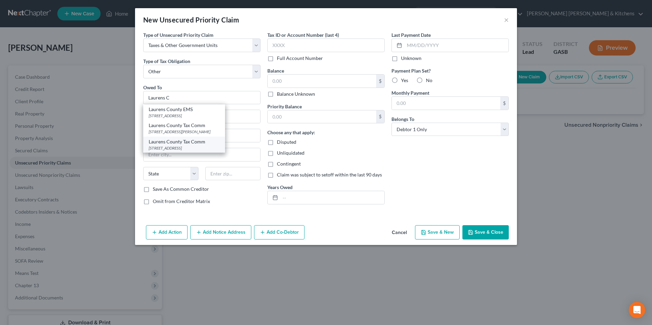
click at [170, 149] on div "PO Box 2099, Dublin, GA 31040" at bounding box center [184, 148] width 71 height 6
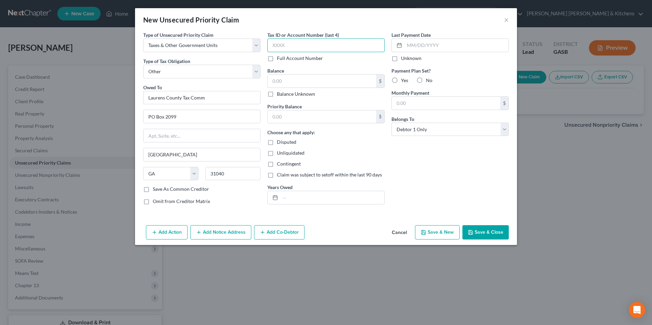
click at [314, 47] on input "text" at bounding box center [325, 46] width 117 height 14
click at [299, 82] on input "text" at bounding box center [322, 81] width 108 height 13
drag, startPoint x: 331, startPoint y: 199, endPoint x: 331, endPoint y: 183, distance: 16.7
click at [331, 199] on input "text" at bounding box center [332, 197] width 104 height 13
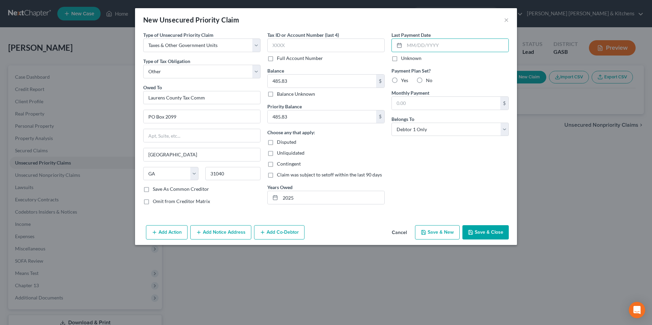
click at [480, 231] on button "Save & Close" at bounding box center [485, 232] width 46 height 14
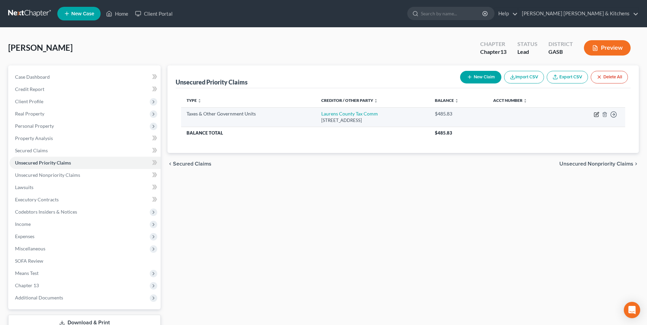
click at [595, 115] on icon "button" at bounding box center [596, 113] width 3 height 3
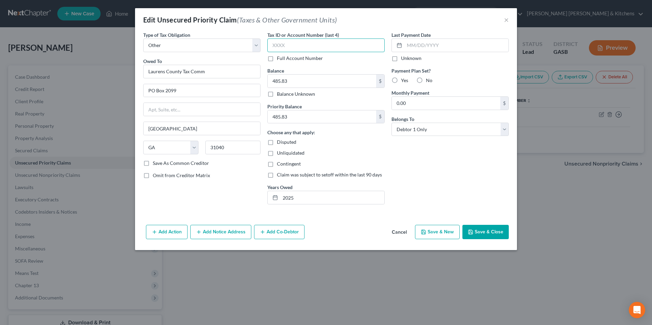
click at [281, 44] on input "text" at bounding box center [325, 46] width 117 height 14
click at [480, 228] on button "Save & Close" at bounding box center [485, 232] width 46 height 14
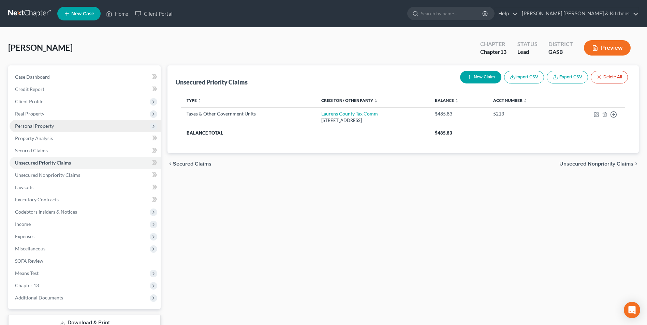
click at [31, 128] on span "Personal Property" at bounding box center [34, 126] width 39 height 6
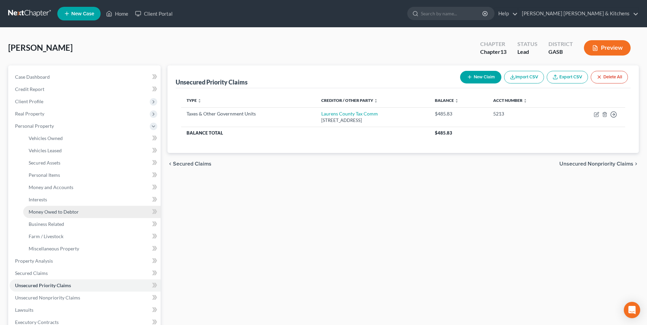
drag, startPoint x: 42, startPoint y: 211, endPoint x: 90, endPoint y: 208, distance: 47.9
click at [42, 212] on span "Money Owed to Debtor" at bounding box center [54, 212] width 50 height 6
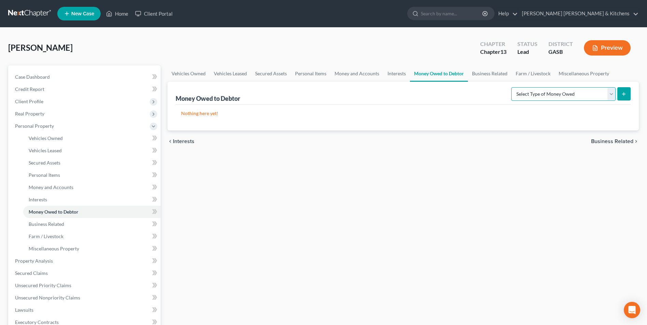
click at [544, 92] on select "Select Type of Money Owed Accounts Receivable Alimony Child Support Claims Agai…" at bounding box center [563, 94] width 104 height 14
click at [512, 87] on select "Select Type of Money Owed Accounts Receivable Alimony Child Support Claims Agai…" at bounding box center [563, 94] width 104 height 14
click at [619, 97] on button "submit" at bounding box center [623, 93] width 13 height 13
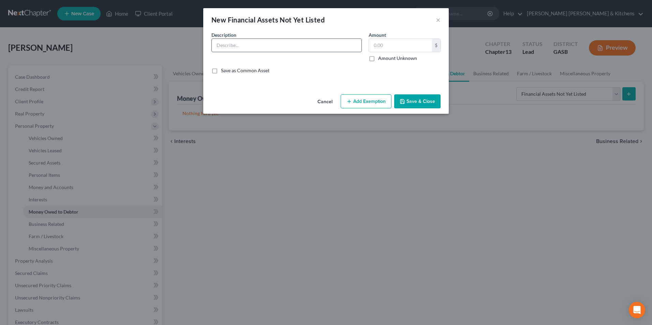
click at [233, 44] on input "text" at bounding box center [287, 45] width 150 height 13
click at [364, 102] on button "Add Exemption" at bounding box center [366, 101] width 51 height 14
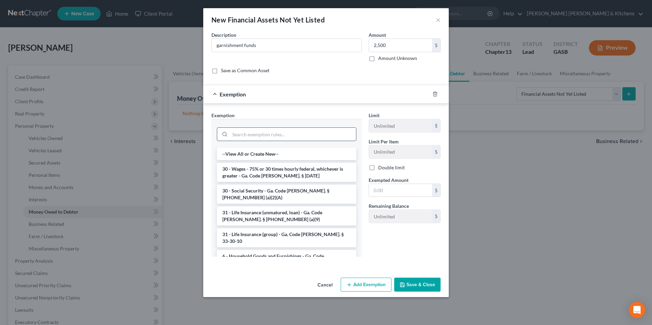
click at [311, 133] on input "search" at bounding box center [293, 134] width 126 height 13
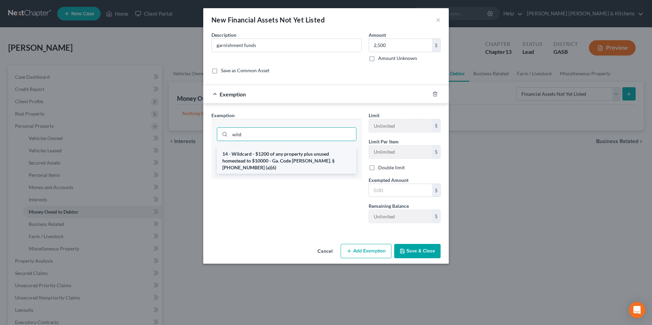
click at [307, 157] on li "14 - Wildcard - $1200 of any property plus unused homestead to $10000 - Ga. Cod…" at bounding box center [286, 161] width 139 height 26
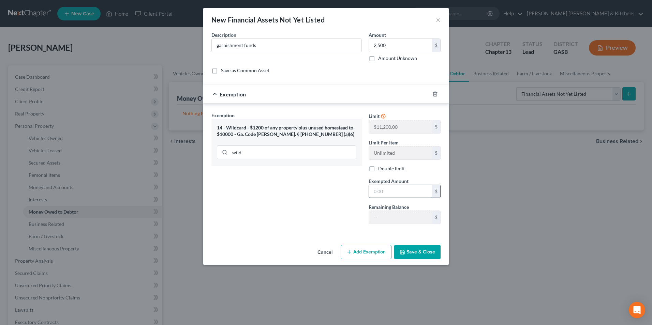
drag, startPoint x: 385, startPoint y: 190, endPoint x: 388, endPoint y: 185, distance: 5.7
click at [385, 190] on input "text" at bounding box center [400, 191] width 63 height 13
click at [420, 255] on button "Save & Close" at bounding box center [417, 252] width 46 height 14
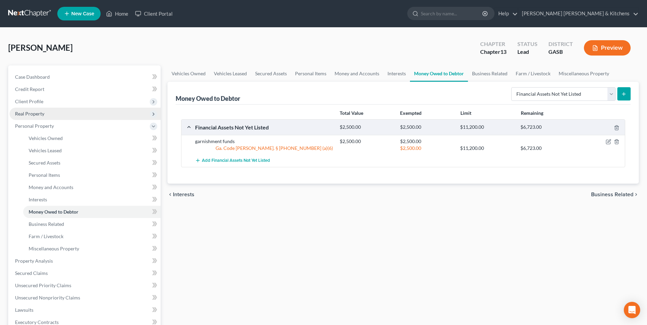
click at [26, 111] on span "Real Property" at bounding box center [29, 114] width 29 height 6
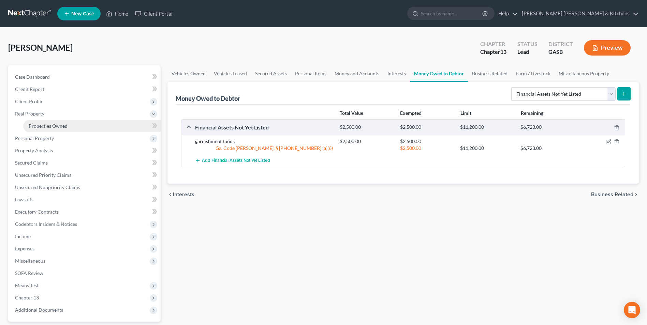
click at [32, 120] on link "Properties Owned" at bounding box center [91, 126] width 137 height 12
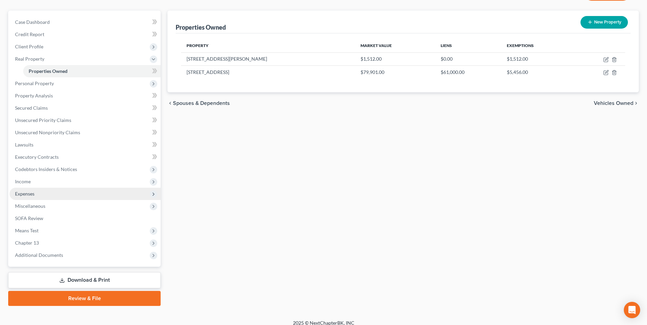
scroll to position [62, 0]
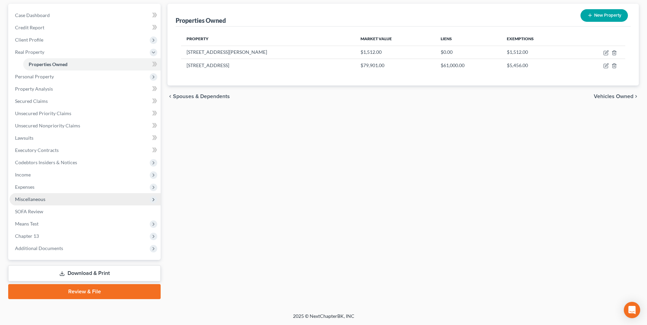
click at [34, 198] on span "Miscellaneous" at bounding box center [30, 199] width 30 height 6
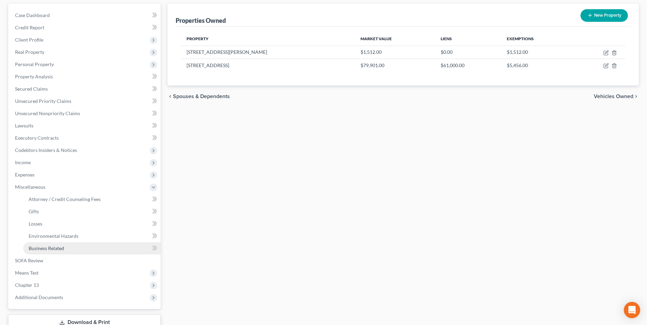
click at [64, 246] on link "Business Related" at bounding box center [91, 248] width 137 height 12
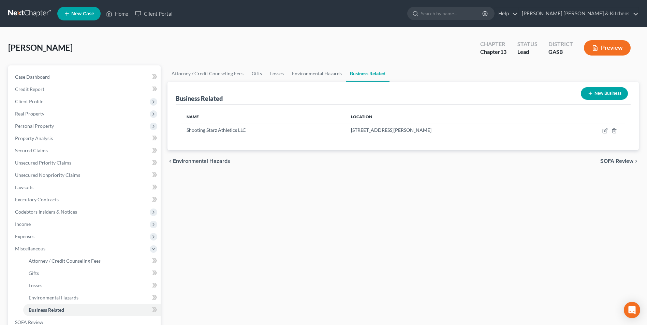
click at [610, 96] on button "New Business" at bounding box center [603, 93] width 47 height 13
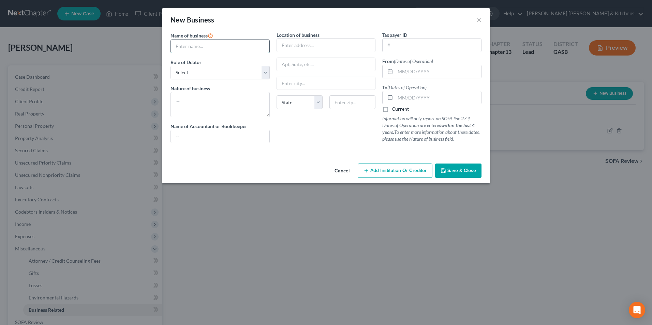
click at [186, 46] on input "text" at bounding box center [220, 46] width 99 height 13
click at [183, 73] on select "Select A member of a limited liability company (LLC) or limited liability partn…" at bounding box center [219, 73] width 99 height 14
click at [170, 66] on select "Select A member of a limited liability company (LLC) or limited liability partn…" at bounding box center [219, 73] width 99 height 14
click at [186, 102] on textarea at bounding box center [219, 104] width 99 height 25
drag, startPoint x: 402, startPoint y: 70, endPoint x: 402, endPoint y: 62, distance: 7.9
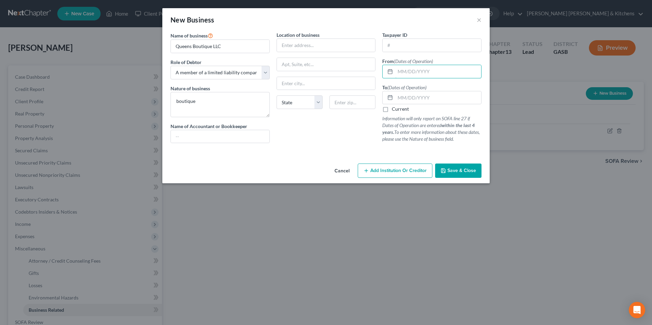
click at [402, 70] on input "text" at bounding box center [438, 71] width 86 height 13
click at [459, 173] on span "Save & Close" at bounding box center [461, 171] width 29 height 6
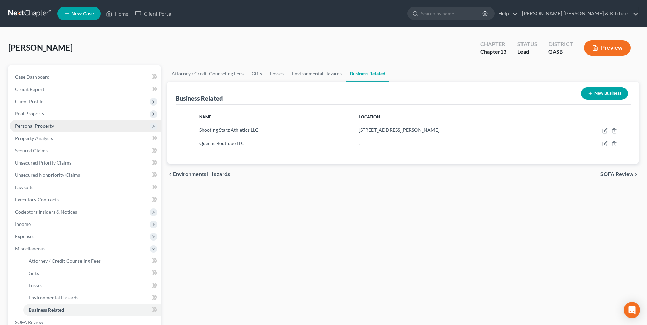
click at [40, 127] on span "Personal Property" at bounding box center [34, 126] width 39 height 6
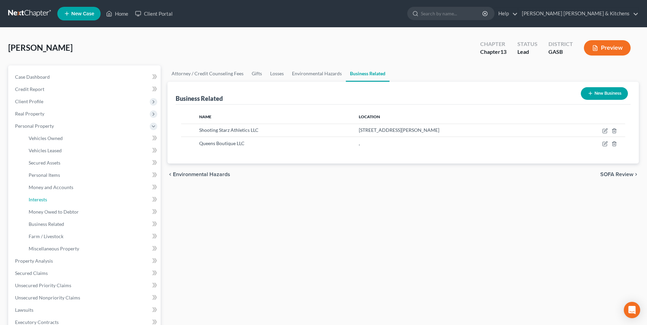
drag, startPoint x: 45, startPoint y: 203, endPoint x: 267, endPoint y: 206, distance: 221.6
click at [45, 203] on link "Interests" at bounding box center [91, 200] width 137 height 12
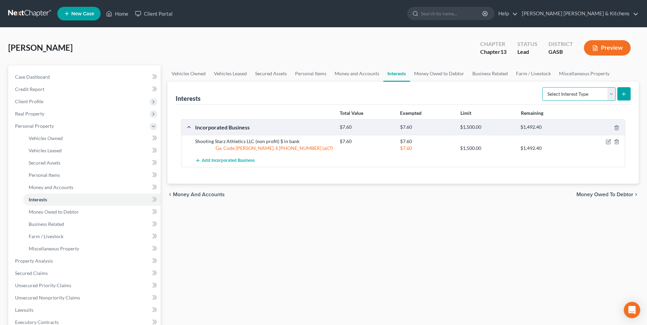
drag, startPoint x: 553, startPoint y: 95, endPoint x: 555, endPoint y: 99, distance: 3.8
click at [553, 95] on select "Select Interest Type 401K Annuity Bond Education IRA Government Bond Government…" at bounding box center [578, 94] width 73 height 14
click at [543, 87] on select "Select Interest Type 401K Annuity Bond Education IRA Government Bond Government…" at bounding box center [578, 94] width 73 height 14
click at [627, 94] on button "submit" at bounding box center [623, 93] width 13 height 13
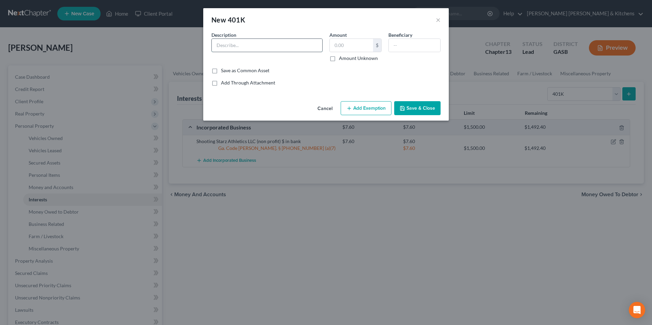
click at [271, 47] on input "text" at bounding box center [267, 45] width 110 height 13
click at [349, 47] on input "text" at bounding box center [351, 45] width 43 height 13
click at [360, 108] on button "Add Exemption" at bounding box center [366, 108] width 51 height 14
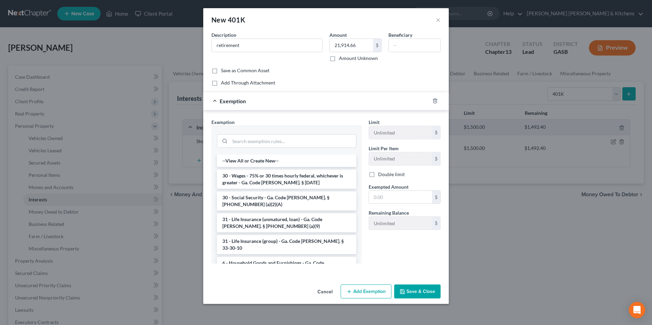
drag, startPoint x: 293, startPoint y: 137, endPoint x: 284, endPoint y: 148, distance: 14.3
click at [291, 142] on input "search" at bounding box center [293, 141] width 126 height 13
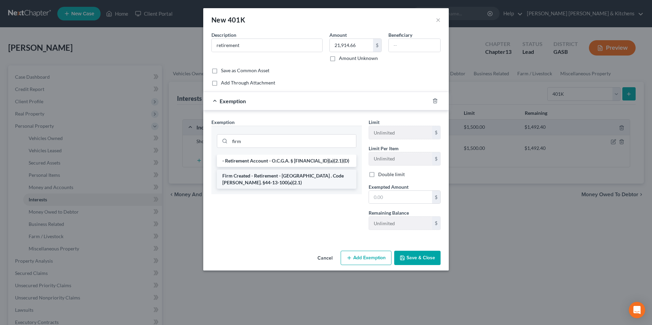
click at [278, 176] on li "Firm Created - Retirement - [GEOGRAPHIC_DATA] . Code [PERSON_NAME]. §44-13-100(…" at bounding box center [286, 179] width 139 height 19
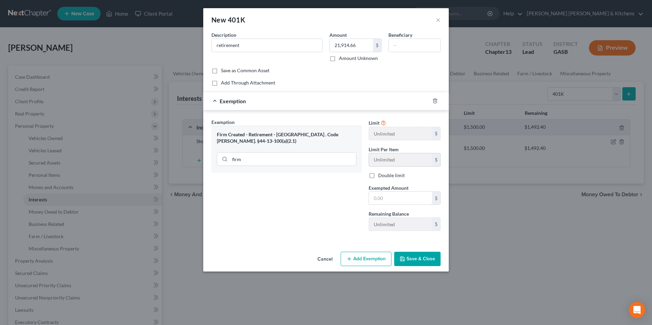
drag, startPoint x: 384, startPoint y: 197, endPoint x: 394, endPoint y: 163, distance: 35.6
click at [384, 197] on input "text" at bounding box center [400, 198] width 63 height 13
click at [428, 264] on button "Save & Close" at bounding box center [417, 259] width 46 height 14
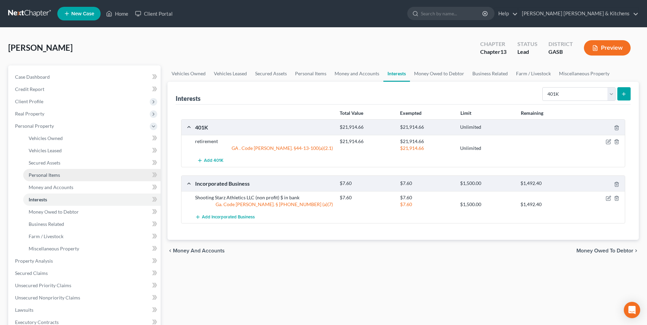
click at [31, 177] on span "Personal Items" at bounding box center [44, 175] width 31 height 6
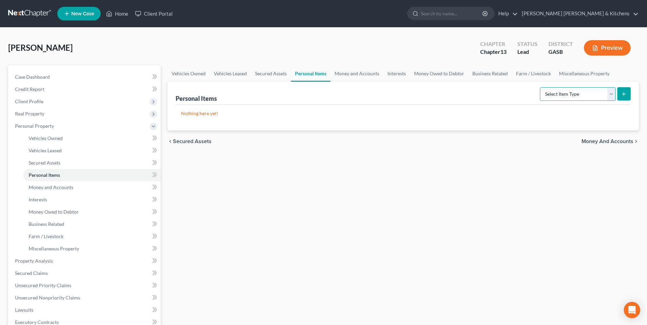
click at [590, 92] on select "Select Item Type Clothing Collectibles Of Value Electronics Firearms Household …" at bounding box center [578, 94] width 76 height 14
click at [540, 87] on select "Select Item Type Clothing Collectibles Of Value Electronics Firearms Household …" at bounding box center [578, 94] width 76 height 14
click at [622, 97] on button "submit" at bounding box center [623, 93] width 13 height 13
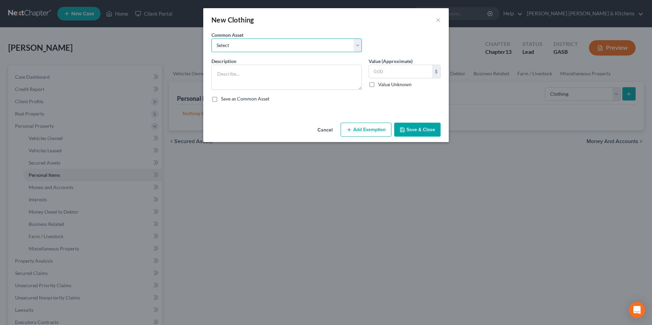
click at [239, 45] on select "Select misc wearing apparel on person & at residence" at bounding box center [286, 46] width 150 height 14
click at [211, 39] on select "Select misc wearing apparel on person & at residence" at bounding box center [286, 46] width 150 height 14
click at [393, 69] on input "400.00" at bounding box center [400, 71] width 63 height 13
click at [375, 128] on button "Add Exemption" at bounding box center [366, 130] width 51 height 14
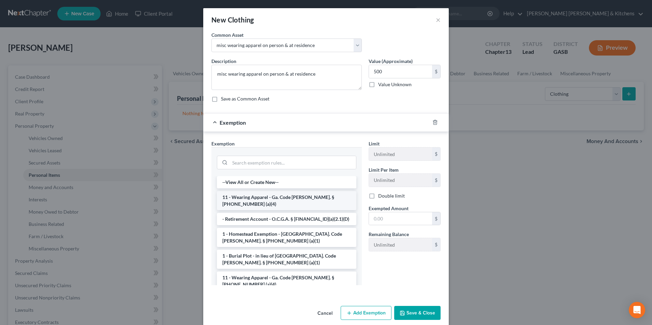
click at [240, 194] on li "11 - Wearing Apparel - Ga. Code [PERSON_NAME]. § [PHONE_NUMBER] (a)(4)" at bounding box center [286, 200] width 139 height 19
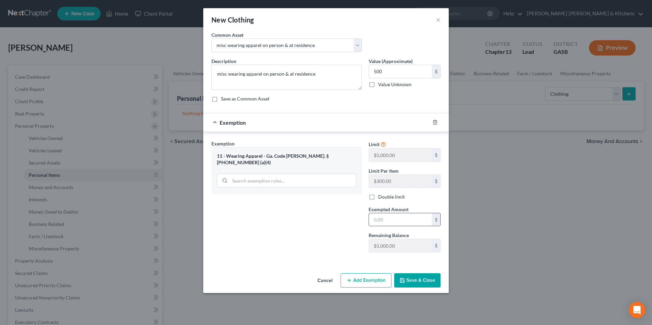
click at [420, 222] on input "text" at bounding box center [400, 219] width 63 height 13
click at [427, 278] on button "Save & Close" at bounding box center [417, 280] width 46 height 14
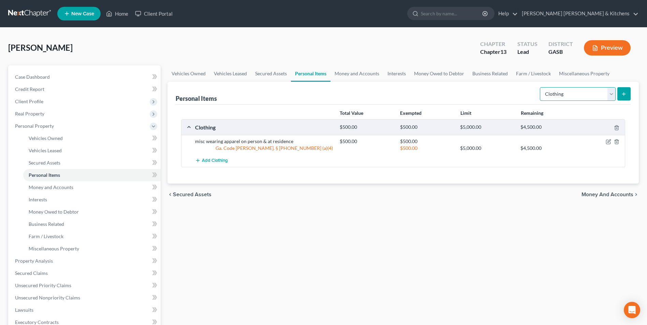
drag, startPoint x: 575, startPoint y: 98, endPoint x: 574, endPoint y: 102, distance: 3.8
click at [575, 98] on select "Select Item Type Clothing Collectibles Of Value Electronics Firearms Household …" at bounding box center [578, 94] width 76 height 14
click at [540, 87] on select "Select Item Type Clothing Collectibles Of Value Electronics Firearms Household …" at bounding box center [578, 94] width 76 height 14
click at [563, 93] on select "Select Item Type Clothing Collectibles Of Value Electronics Firearms Household …" at bounding box center [578, 94] width 76 height 14
click at [540, 87] on select "Select Item Type Clothing Collectibles Of Value Electronics Firearms Household …" at bounding box center [578, 94] width 76 height 14
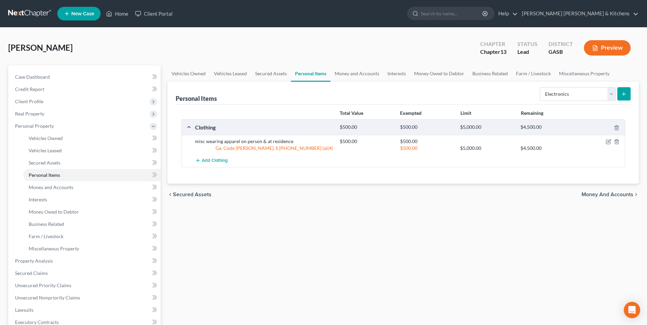
click at [629, 94] on button "submit" at bounding box center [623, 93] width 13 height 13
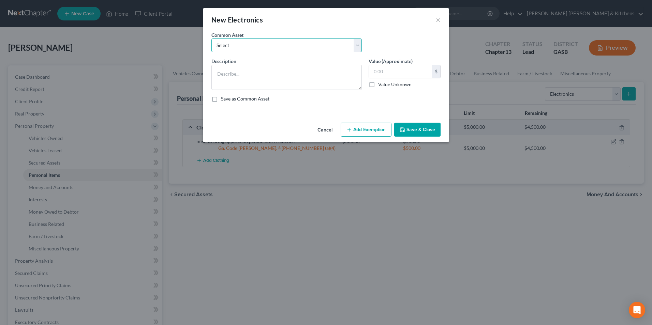
drag, startPoint x: 257, startPoint y: 45, endPoint x: 238, endPoint y: 53, distance: 21.0
click at [256, 45] on select "Select misc electronics located at residence 1/2 interest w/spouse - misc elect…" at bounding box center [286, 46] width 150 height 14
click at [211, 39] on select "Select misc electronics located at residence 1/2 interest w/spouse - misc elect…" at bounding box center [286, 46] width 150 height 14
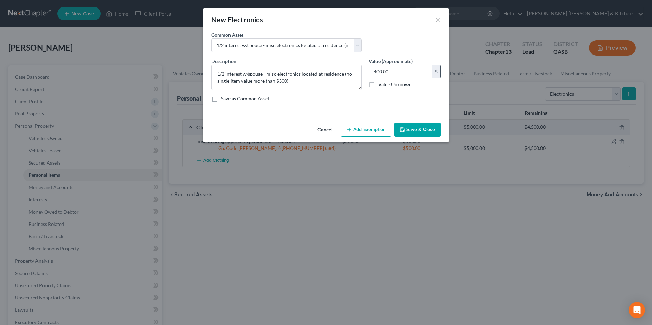
click at [399, 76] on input "400.00" at bounding box center [400, 71] width 63 height 13
click at [377, 132] on button "Add Exemption" at bounding box center [366, 130] width 51 height 14
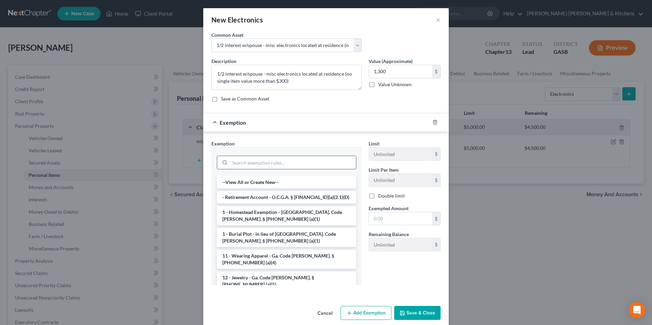
click at [240, 164] on input "search" at bounding box center [293, 162] width 126 height 13
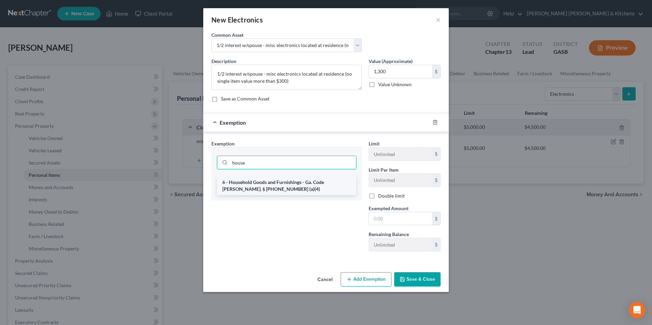
click at [251, 193] on li "6 - Household Goods and Furnishings - Ga. Code [PERSON_NAME]. § [PHONE_NUMBER] …" at bounding box center [286, 185] width 139 height 19
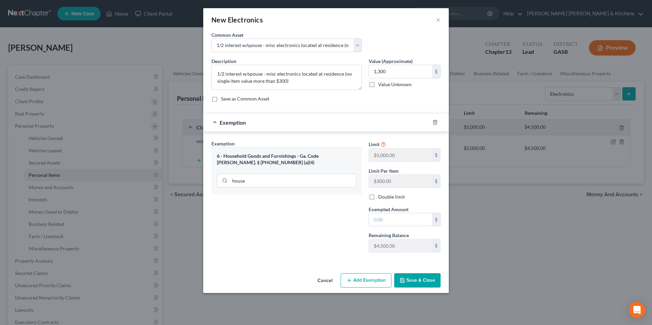
drag, startPoint x: 373, startPoint y: 214, endPoint x: 392, endPoint y: 201, distance: 23.5
click at [373, 214] on input "text" at bounding box center [400, 219] width 63 height 13
click at [418, 279] on button "Save & Close" at bounding box center [417, 280] width 46 height 14
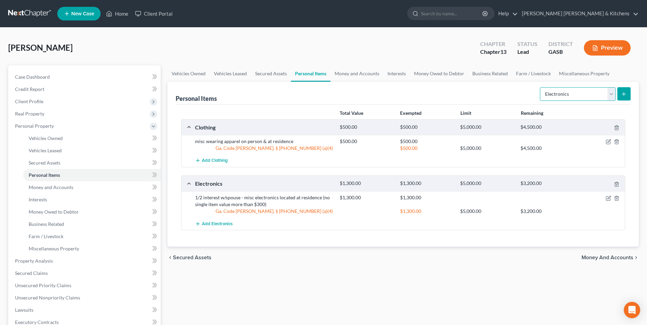
drag, startPoint x: 558, startPoint y: 93, endPoint x: 560, endPoint y: 99, distance: 6.9
click at [558, 93] on select "Select Item Type Clothing Collectibles Of Value Electronics Firearms Household …" at bounding box center [578, 94] width 76 height 14
click at [540, 87] on select "Select Item Type Clothing Collectibles Of Value Electronics Firearms Household …" at bounding box center [578, 94] width 76 height 14
click at [620, 95] on button "submit" at bounding box center [623, 93] width 13 height 13
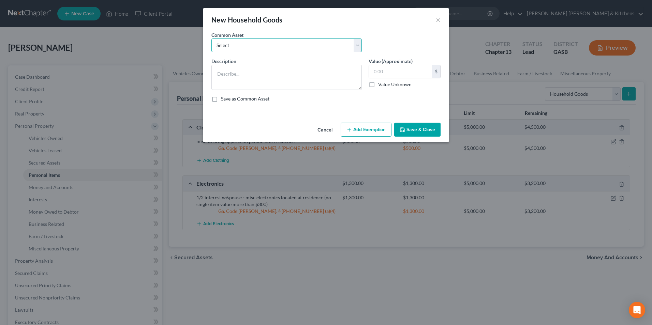
drag, startPoint x: 259, startPoint y: 45, endPoint x: 255, endPoint y: 52, distance: 7.7
click at [259, 45] on select "Select misc furnishings & appliances at residence misc furnishings & appliances…" at bounding box center [286, 46] width 150 height 14
click at [211, 39] on select "Select misc furnishings & appliances at residence misc furnishings & appliances…" at bounding box center [286, 46] width 150 height 14
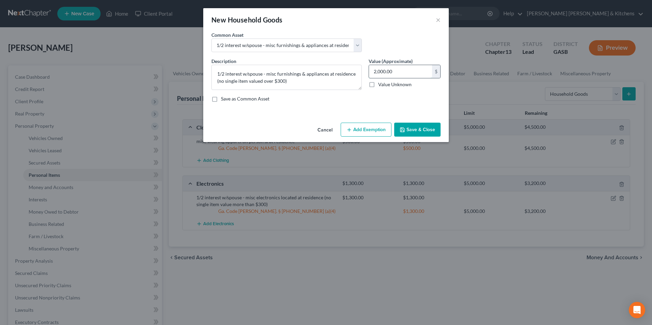
click at [405, 69] on input "2,000.00" at bounding box center [400, 71] width 63 height 13
click at [372, 128] on button "Add Exemption" at bounding box center [366, 130] width 51 height 14
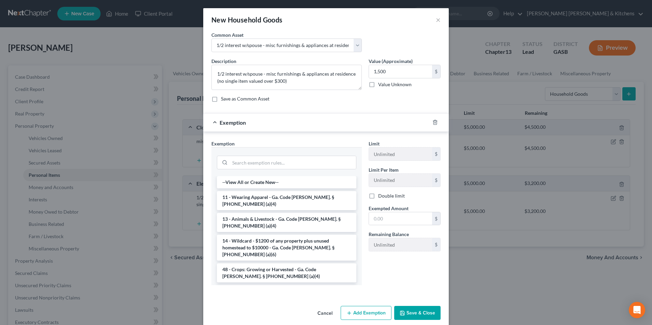
click at [293, 285] on li "6 - Household Goods and Furnishings - Ga. Code [PERSON_NAME]. § [PHONE_NUMBER] …" at bounding box center [286, 294] width 139 height 19
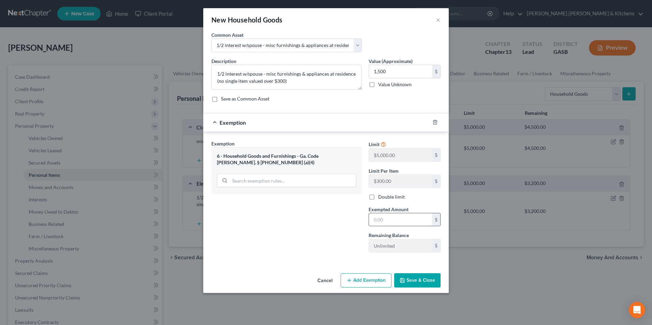
click at [381, 223] on input "text" at bounding box center [400, 219] width 63 height 13
click at [394, 72] on input "1,500" at bounding box center [400, 71] width 63 height 13
click at [398, 219] on input "15" at bounding box center [400, 219] width 63 height 13
click at [424, 280] on button "Save & Close" at bounding box center [417, 280] width 46 height 14
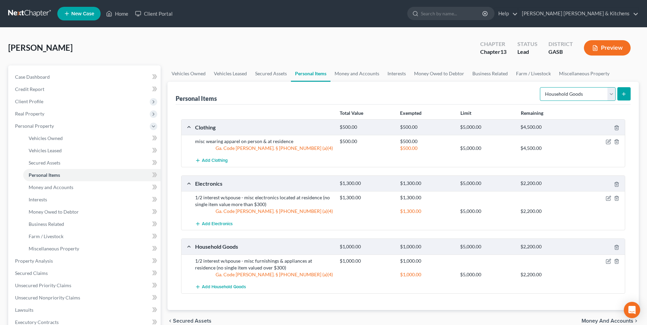
drag, startPoint x: 546, startPoint y: 95, endPoint x: 553, endPoint y: 102, distance: 9.9
click at [546, 95] on select "Select Item Type Clothing Collectibles Of Value Electronics Firearms Household …" at bounding box center [578, 94] width 76 height 14
click at [540, 87] on select "Select Item Type Clothing Collectibles Of Value Electronics Firearms Household …" at bounding box center [578, 94] width 76 height 14
click at [626, 97] on button "submit" at bounding box center [623, 93] width 13 height 13
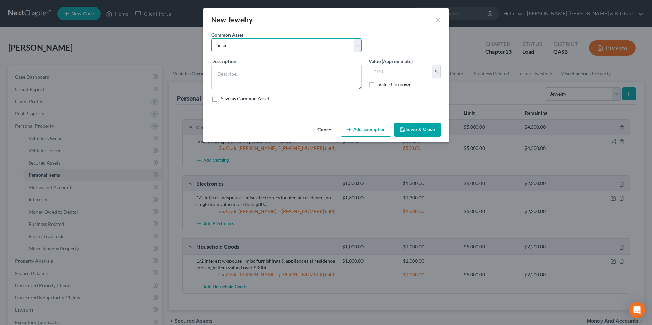
drag, startPoint x: 237, startPoint y: 43, endPoint x: 233, endPoint y: 52, distance: 10.5
click at [236, 43] on select "Select misc jewelry on person & at residence" at bounding box center [286, 46] width 150 height 14
click at [211, 39] on select "Select misc jewelry on person & at residence" at bounding box center [286, 46] width 150 height 14
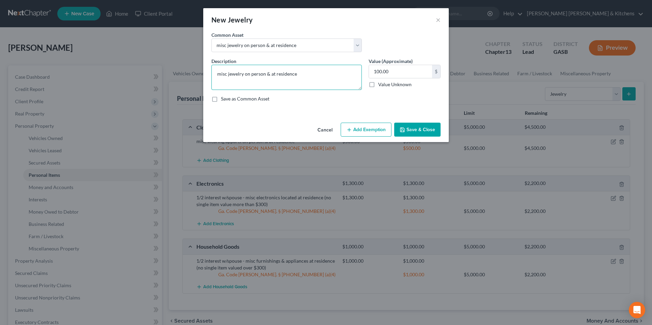
click at [228, 75] on textarea "misc jewelry on person & at residence" at bounding box center [286, 77] width 150 height 25
click at [360, 132] on button "Add Exemption" at bounding box center [366, 130] width 51 height 14
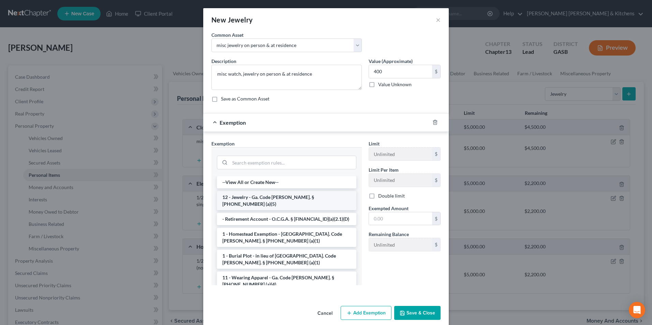
click at [268, 194] on li "12 - Jewelry - Ga. Code [PERSON_NAME]. § [PHONE_NUMBER] (a)(5)" at bounding box center [286, 200] width 139 height 19
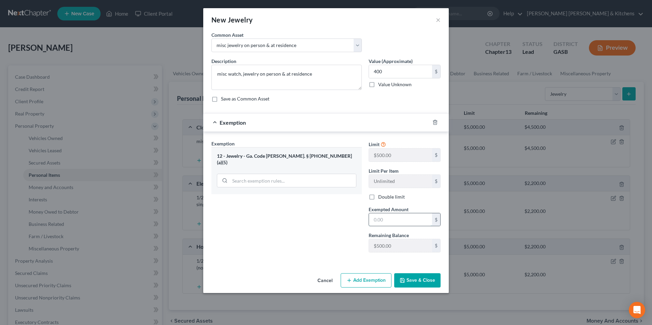
click at [381, 224] on input "text" at bounding box center [400, 219] width 63 height 13
click at [425, 280] on button "Save & Close" at bounding box center [417, 280] width 46 height 14
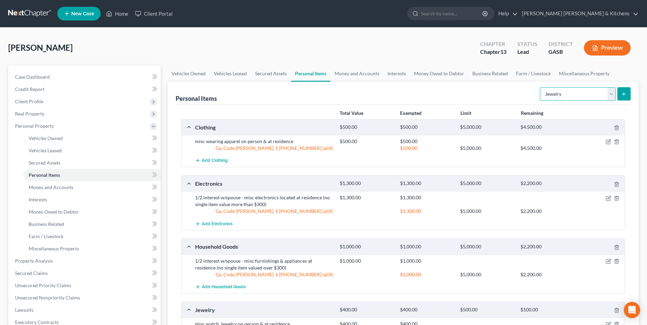
click at [576, 99] on select "Select Item Type Clothing Collectibles Of Value Electronics Firearms Household …" at bounding box center [578, 94] width 76 height 14
click at [540, 87] on select "Select Item Type Clothing Collectibles Of Value Electronics Firearms Household …" at bounding box center [578, 94] width 76 height 14
click at [618, 96] on button "submit" at bounding box center [623, 93] width 13 height 13
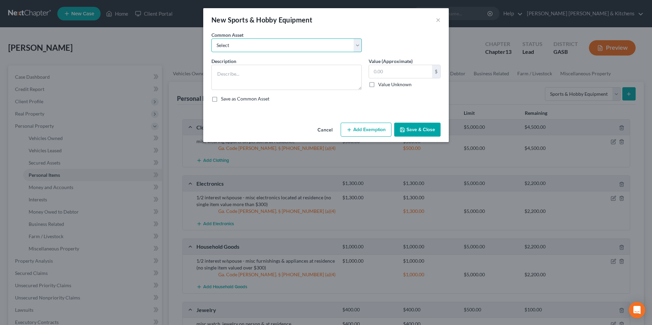
drag, startPoint x: 246, startPoint y: 42, endPoint x: 238, endPoint y: 53, distance: 13.6
click at [246, 42] on select "Select misc items located at residence" at bounding box center [286, 46] width 150 height 14
click at [211, 39] on select "Select misc items located at residence" at bounding box center [286, 46] width 150 height 14
click at [362, 131] on button "Add Exemption" at bounding box center [366, 130] width 51 height 14
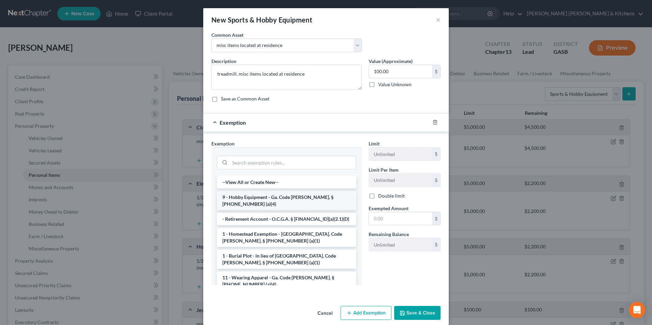
click at [269, 200] on li "9 - Hobby Equipment - Ga. Code [PERSON_NAME]. § [PHONE_NUMBER] (a)(4)" at bounding box center [286, 200] width 139 height 19
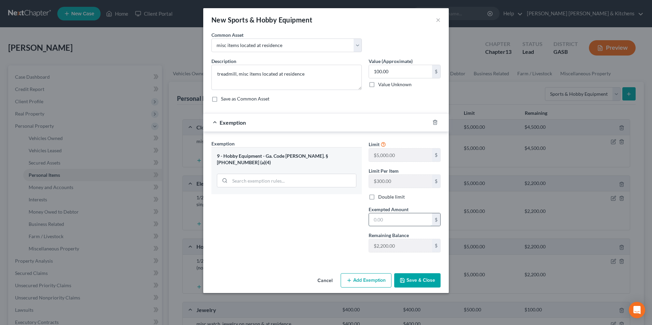
click at [397, 220] on input "text" at bounding box center [400, 219] width 63 height 13
click at [423, 284] on button "Save & Close" at bounding box center [417, 280] width 46 height 14
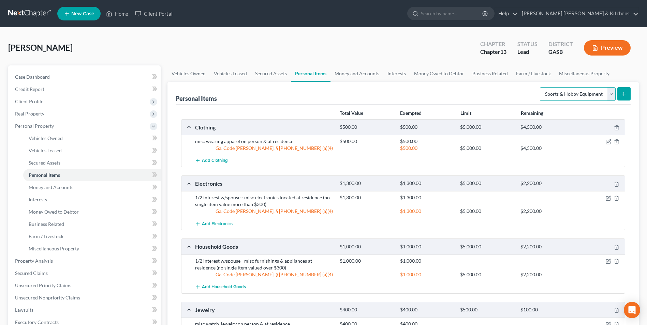
drag, startPoint x: 577, startPoint y: 95, endPoint x: 577, endPoint y: 101, distance: 5.5
click at [577, 95] on select "Select Item Type Clothing Collectibles Of Value Electronics Firearms Household …" at bounding box center [578, 94] width 76 height 14
click at [540, 87] on select "Select Item Type Clothing Collectibles Of Value Electronics Firearms Household …" at bounding box center [578, 94] width 76 height 14
click at [625, 94] on icon "submit" at bounding box center [623, 93] width 5 height 5
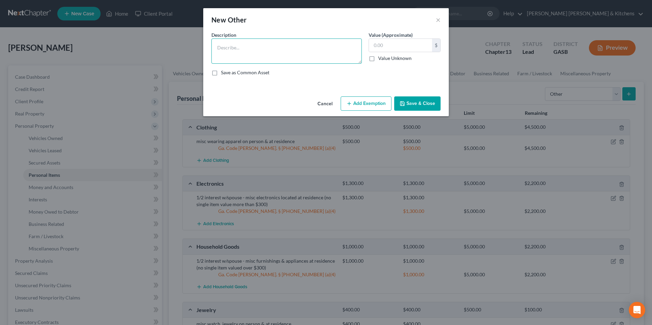
click at [231, 48] on textarea at bounding box center [286, 51] width 150 height 25
click at [371, 101] on button "Add Exemption" at bounding box center [366, 103] width 51 height 14
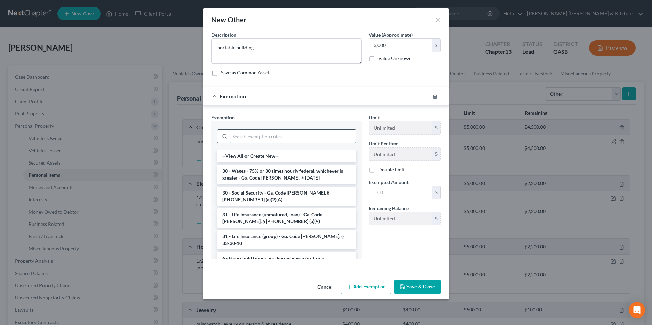
click at [275, 141] on input "search" at bounding box center [293, 136] width 126 height 13
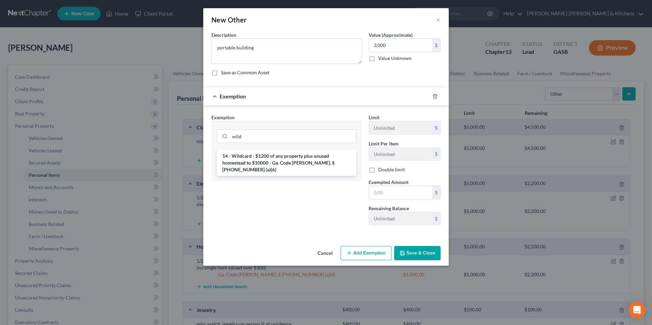
drag, startPoint x: 275, startPoint y: 157, endPoint x: 365, endPoint y: 193, distance: 97.5
click at [276, 158] on li "14 - Wildcard - $1200 of any property plus unused homestead to $10000 - Ga. Cod…" at bounding box center [286, 163] width 139 height 26
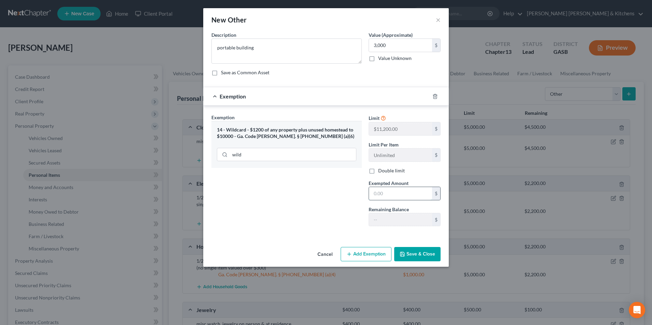
click at [380, 194] on input "text" at bounding box center [400, 193] width 63 height 13
click at [435, 253] on button "Save & Close" at bounding box center [417, 254] width 46 height 14
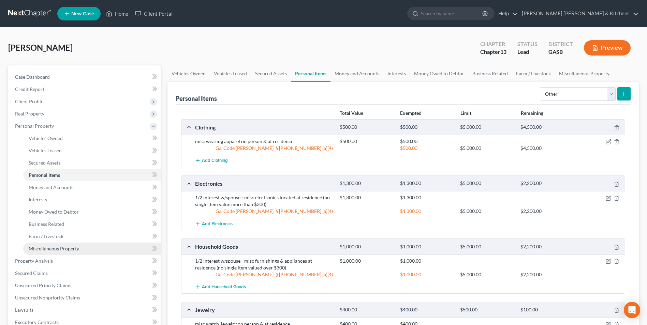
click at [45, 247] on span "Miscellaneous Property" at bounding box center [54, 249] width 50 height 6
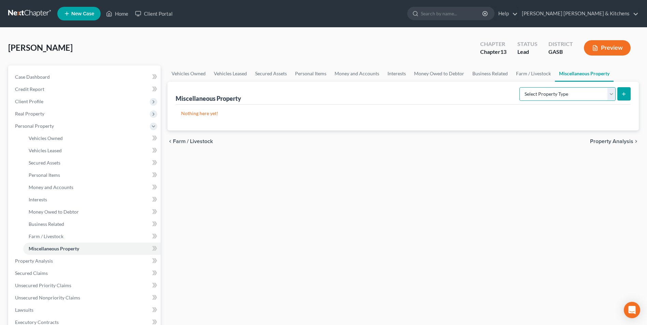
drag, startPoint x: 510, startPoint y: 95, endPoint x: 516, endPoint y: 99, distance: 7.2
click at [519, 95] on select "Select Property Type Assigned for Creditor Benefit Within 1 Year Holding for An…" at bounding box center [567, 94] width 96 height 14
click at [519, 87] on select "Select Property Type Assigned for Creditor Benefit Within 1 Year Holding for An…" at bounding box center [567, 94] width 96 height 14
click at [622, 92] on icon "submit" at bounding box center [623, 93] width 5 height 5
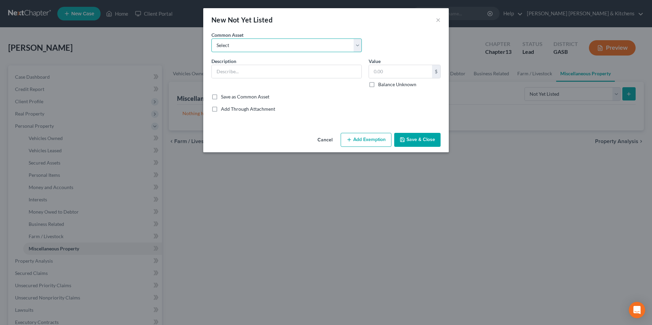
drag, startPoint x: 266, startPoint y: 41, endPoint x: 262, endPoint y: 49, distance: 9.6
click at [265, 42] on select "Select 2 acres that mobile home sits on mower, household/yard tools 1/2 interes…" at bounding box center [286, 46] width 150 height 14
click at [211, 39] on select "Select 2 acres that mobile home sits on mower, household/yard tools 1/2 interes…" at bounding box center [286, 46] width 150 height 14
click at [400, 74] on input "300.00" at bounding box center [400, 71] width 63 height 13
click at [379, 141] on button "Add Exemption" at bounding box center [366, 140] width 51 height 14
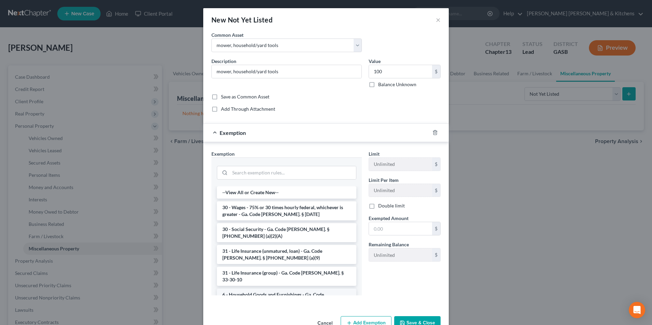
click at [256, 289] on li "6 - Household Goods and Furnishings - Ga. Code [PERSON_NAME]. § [PHONE_NUMBER] …" at bounding box center [286, 298] width 139 height 19
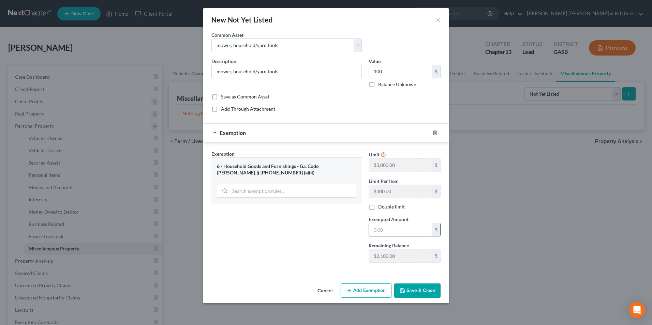
click at [398, 226] on input "text" at bounding box center [400, 229] width 63 height 13
click at [414, 296] on button "Save & Close" at bounding box center [417, 291] width 46 height 14
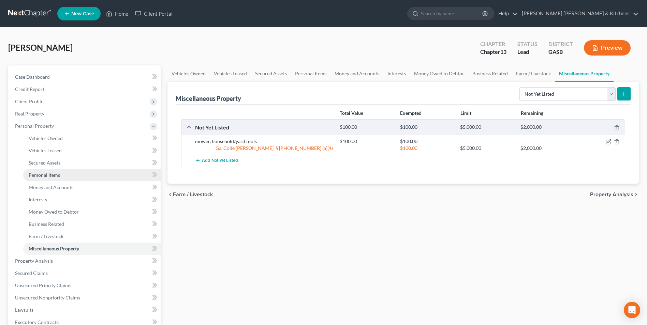
click at [59, 177] on span "Personal Items" at bounding box center [44, 175] width 31 height 6
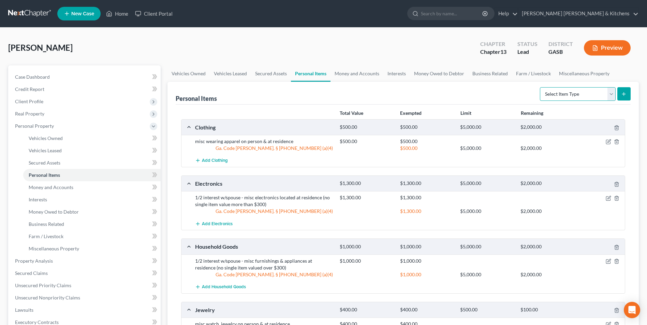
click at [571, 96] on select "Select Item Type Clothing Collectibles Of Value Electronics Firearms Household …" at bounding box center [578, 94] width 76 height 14
click at [540, 87] on select "Select Item Type Clothing Collectibles Of Value Electronics Firearms Household …" at bounding box center [578, 94] width 76 height 14
drag, startPoint x: 577, startPoint y: 90, endPoint x: 573, endPoint y: 102, distance: 12.8
click at [576, 91] on select "Select Item Type Clothing Collectibles Of Value Electronics Firearms Household …" at bounding box center [578, 94] width 76 height 14
click at [540, 87] on select "Select Item Type Clothing Collectibles Of Value Electronics Firearms Household …" at bounding box center [578, 94] width 76 height 14
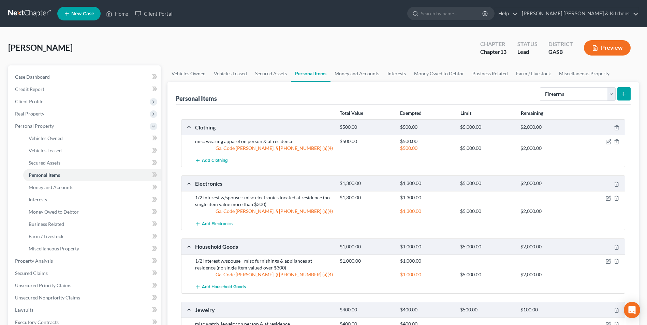
click at [632, 92] on div "Personal Items Select Item Type Clothing Collectibles Of Value Electronics Fire…" at bounding box center [402, 280] width 471 height 397
drag, startPoint x: 619, startPoint y: 95, endPoint x: 405, endPoint y: 73, distance: 215.2
click at [615, 95] on form "Select Item Type Clothing Collectibles Of Value Electronics Firearms Household …" at bounding box center [585, 94] width 91 height 14
click at [624, 91] on icon "submit" at bounding box center [623, 93] width 5 height 5
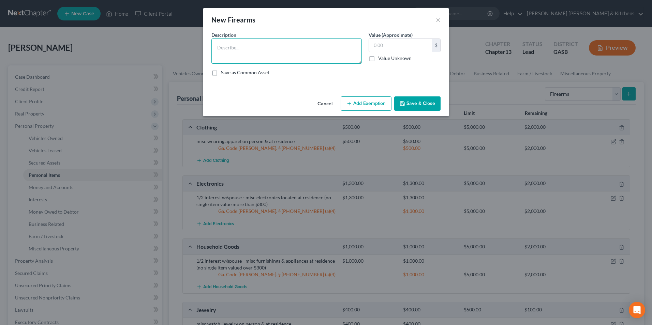
click at [256, 49] on textarea at bounding box center [286, 51] width 150 height 25
click at [366, 101] on button "Add Exemption" at bounding box center [366, 103] width 51 height 14
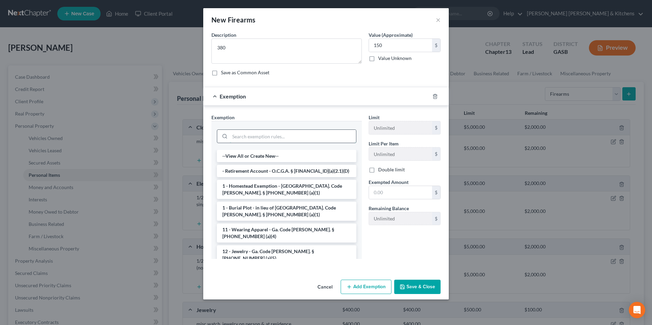
click at [237, 140] on input "search" at bounding box center [293, 136] width 126 height 13
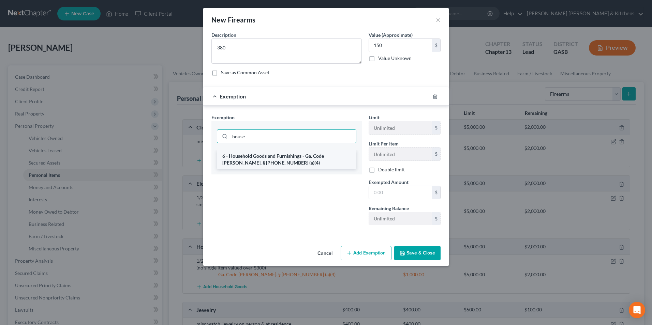
click at [247, 162] on li "6 - Household Goods and Furnishings - Ga. Code [PERSON_NAME]. § [PHONE_NUMBER] …" at bounding box center [286, 159] width 139 height 19
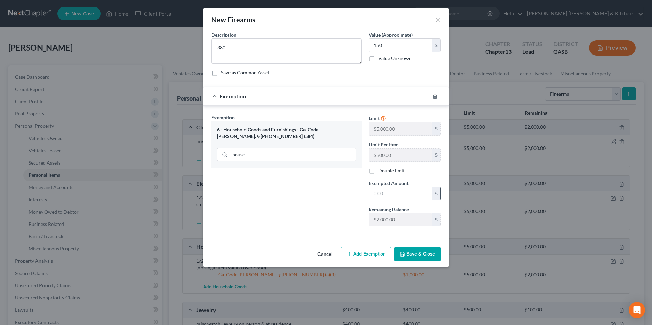
click at [394, 192] on input "text" at bounding box center [400, 193] width 63 height 13
click at [432, 254] on button "Save & Close" at bounding box center [417, 254] width 46 height 14
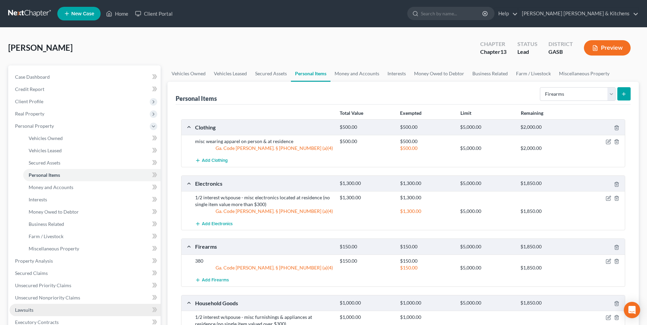
click at [33, 308] on span "Lawsuits" at bounding box center [24, 310] width 18 height 6
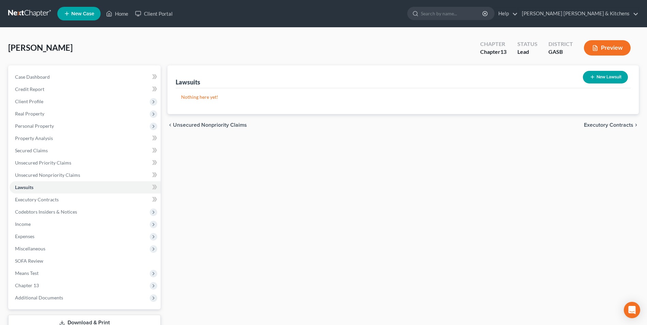
click at [605, 76] on button "New Lawsuit" at bounding box center [605, 77] width 45 height 13
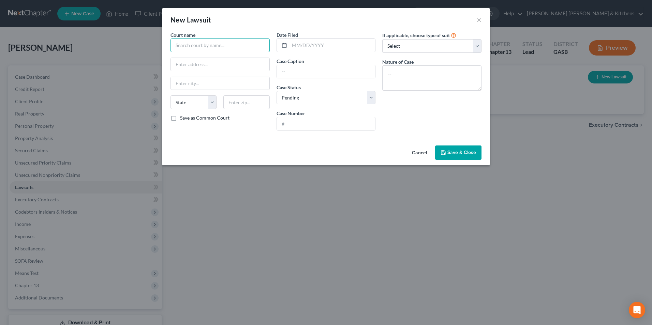
click at [172, 45] on input "text" at bounding box center [219, 46] width 99 height 14
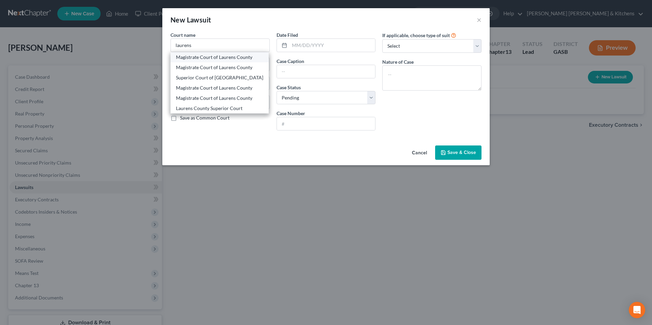
click at [218, 58] on div "Magistrate Court of Laurens County" at bounding box center [219, 57] width 87 height 7
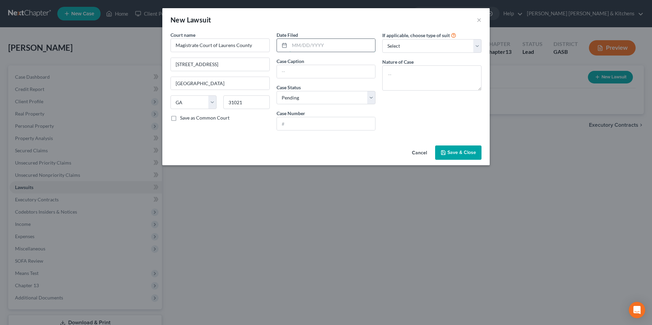
click at [301, 44] on input "text" at bounding box center [332, 45] width 86 height 13
click at [263, 43] on input "Magistrate Court of Laurens County" at bounding box center [219, 46] width 99 height 14
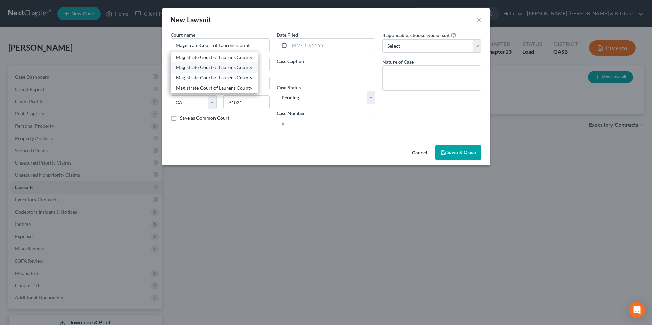
click at [229, 64] on div "Magistrate Court of Laurens County" at bounding box center [214, 67] width 76 height 7
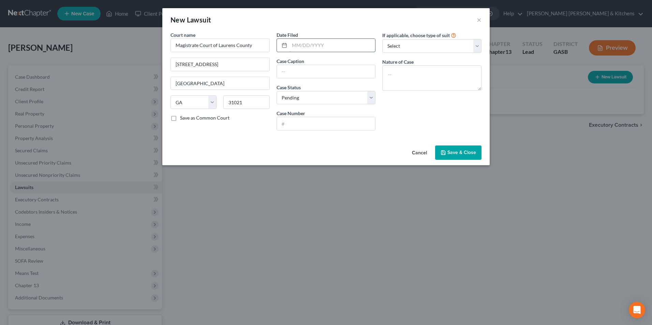
click at [329, 49] on input "text" at bounding box center [332, 45] width 86 height 13
drag, startPoint x: 355, startPoint y: 72, endPoint x: 406, endPoint y: 74, distance: 50.8
click at [406, 74] on div "Court name * Magistrate Court of Laurens County 101 N Jefferson Street Dublin S…" at bounding box center [326, 83] width 318 height 105
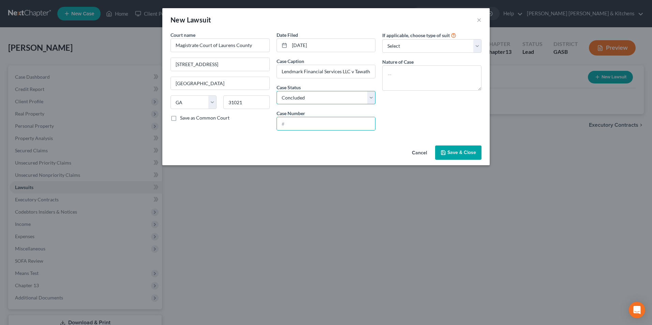
click at [367, 102] on select "Select Pending On Appeal Concluded" at bounding box center [325, 98] width 99 height 14
click at [276, 91] on select "Select Pending On Appeal Concluded" at bounding box center [325, 98] width 99 height 14
click at [309, 123] on input "text" at bounding box center [326, 123] width 99 height 13
click at [406, 68] on textarea at bounding box center [431, 77] width 99 height 25
click at [466, 153] on span "Save & Close" at bounding box center [461, 153] width 29 height 6
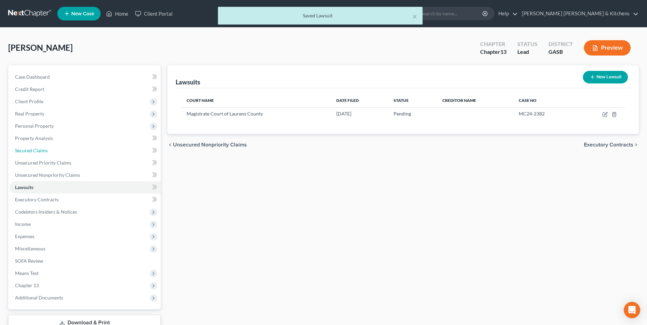
drag, startPoint x: 27, startPoint y: 147, endPoint x: 151, endPoint y: 143, distance: 124.1
click at [27, 147] on link "Secured Claims" at bounding box center [85, 151] width 151 height 12
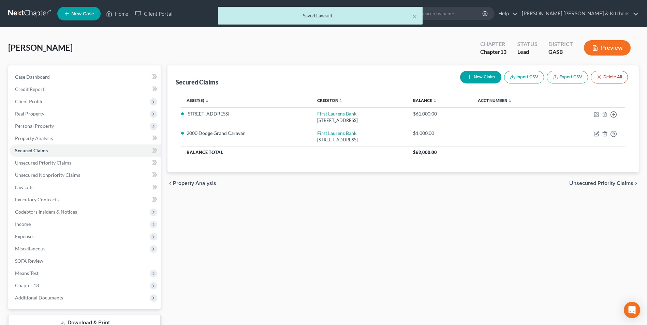
click at [476, 78] on button "New Claim" at bounding box center [480, 77] width 41 height 13
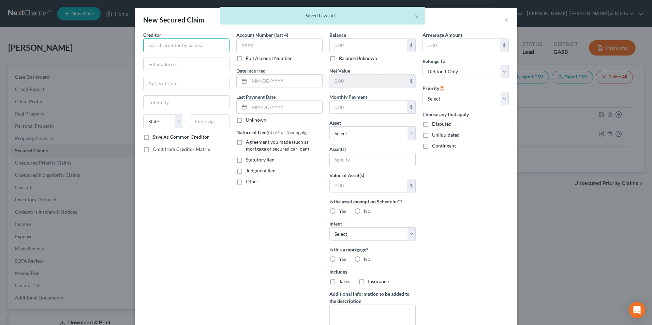
click at [203, 46] on input "text" at bounding box center [186, 46] width 86 height 14
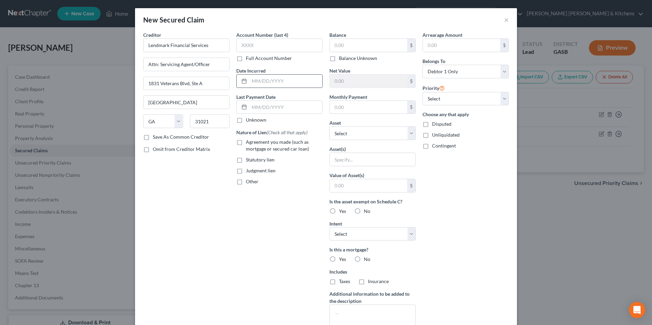
click at [256, 79] on input "text" at bounding box center [285, 81] width 73 height 13
click at [256, 45] on input "text" at bounding box center [279, 46] width 86 height 14
click at [246, 142] on label "Agreement you made (such as mortgage or secured car loan)" at bounding box center [284, 146] width 77 height 14
click at [248, 142] on input "Agreement you made (such as mortgage or secured car loan)" at bounding box center [250, 141] width 4 height 4
click at [338, 49] on input "text" at bounding box center [368, 45] width 77 height 13
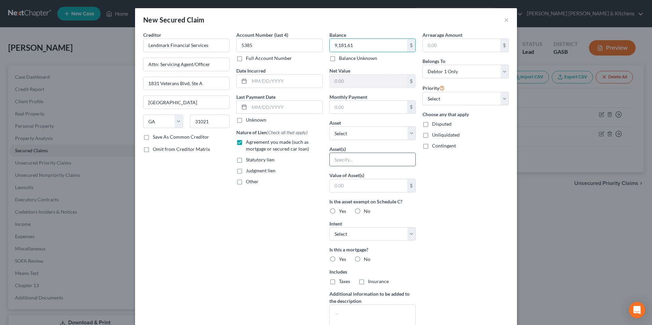
click at [351, 159] on input "text" at bounding box center [373, 159] width 86 height 13
click at [348, 187] on input "text" at bounding box center [368, 185] width 77 height 13
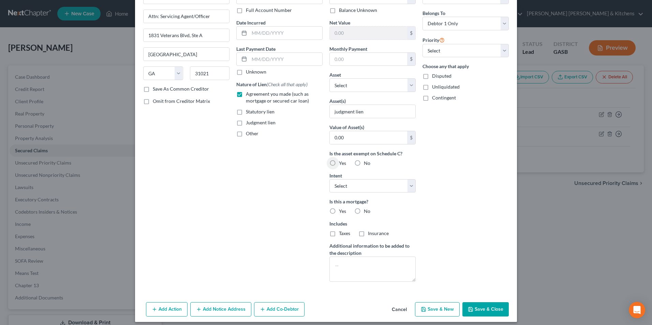
scroll to position [53, 0]
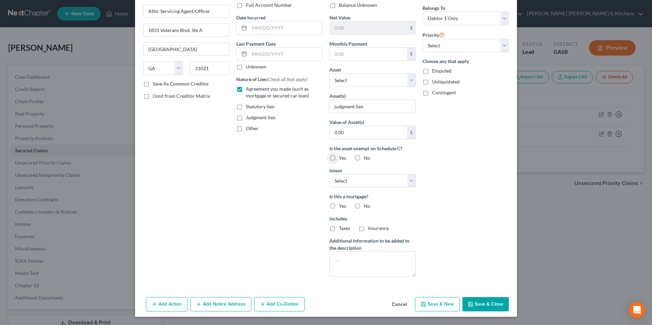
click at [473, 308] on button "Save & Close" at bounding box center [485, 304] width 46 height 14
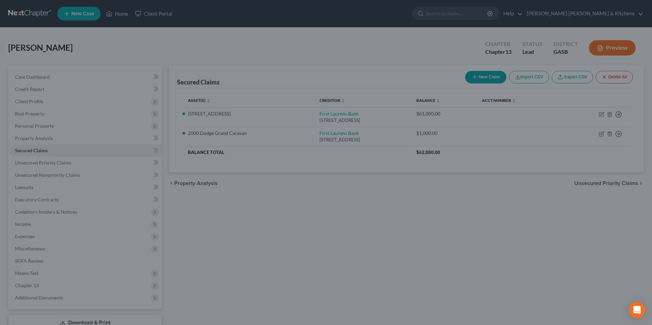
scroll to position [0, 0]
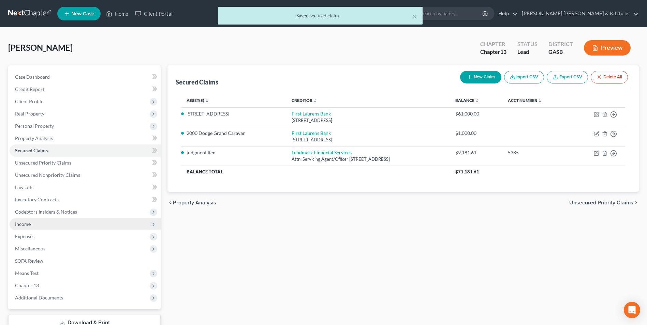
click at [22, 223] on span "Income" at bounding box center [23, 224] width 16 height 6
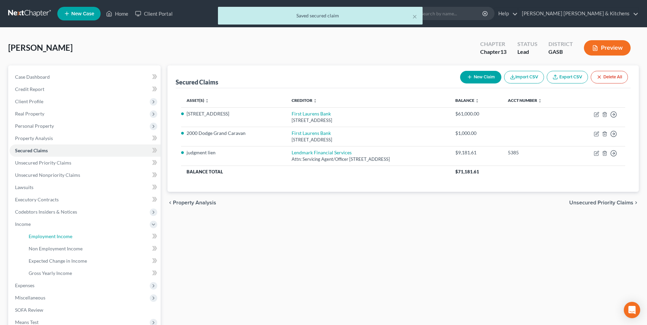
drag, startPoint x: 41, startPoint y: 232, endPoint x: 187, endPoint y: 235, distance: 146.6
click at [41, 232] on link "Employment Income" at bounding box center [91, 236] width 137 height 12
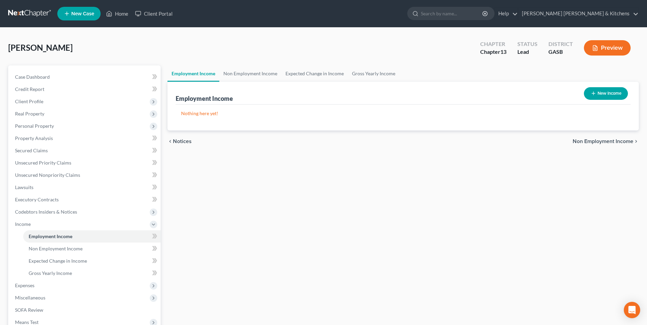
click at [598, 90] on button "New Income" at bounding box center [606, 93] width 44 height 13
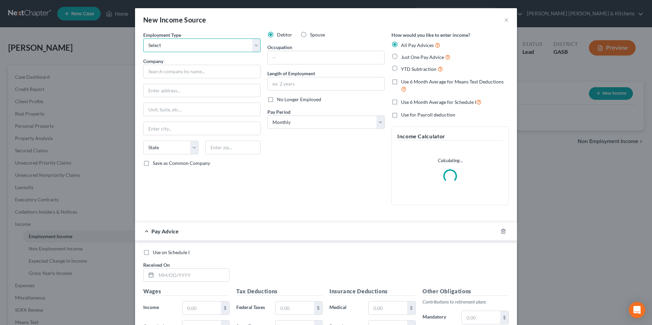
drag, startPoint x: 185, startPoint y: 47, endPoint x: 181, endPoint y: 53, distance: 6.9
click at [185, 47] on select "Select Full or Part Time Employment Self Employment" at bounding box center [201, 46] width 117 height 14
click at [143, 39] on select "Select Full or Part Time Employment Self Employment" at bounding box center [201, 46] width 117 height 14
click at [169, 76] on input "text" at bounding box center [201, 72] width 117 height 14
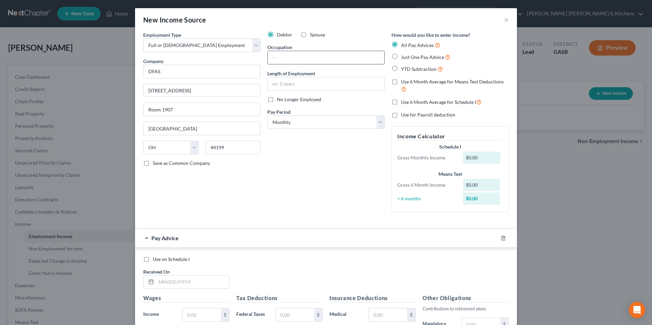
click at [288, 62] on input "text" at bounding box center [326, 57] width 117 height 13
click at [277, 58] on input "LPN" at bounding box center [326, 57] width 117 height 13
drag, startPoint x: 391, startPoint y: 68, endPoint x: 318, endPoint y: 182, distance: 134.9
click at [401, 68] on label "YTD Subtraction" at bounding box center [422, 69] width 42 height 8
click at [404, 68] on input "YTD Subtraction" at bounding box center [406, 67] width 4 height 4
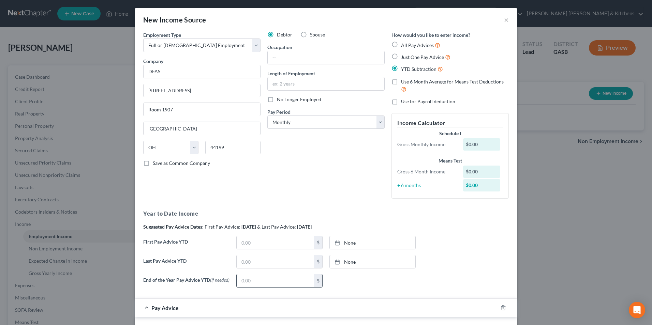
click at [262, 281] on input "text" at bounding box center [275, 280] width 77 height 13
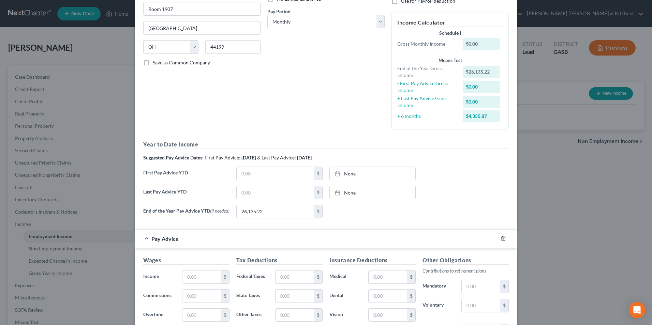
scroll to position [102, 0]
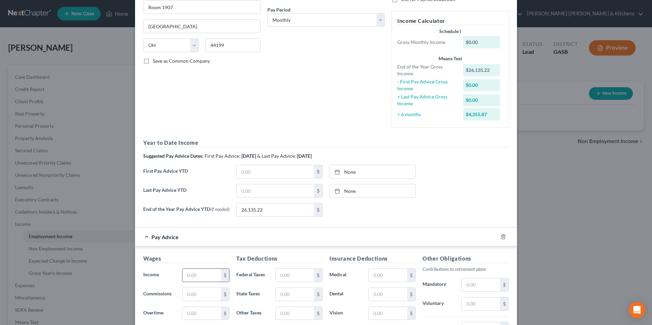
click at [185, 279] on input "text" at bounding box center [201, 275] width 39 height 13
click at [303, 275] on input "text" at bounding box center [294, 275] width 39 height 13
click at [374, 277] on input "text" at bounding box center [387, 275] width 39 height 13
click at [485, 306] on input "text" at bounding box center [481, 304] width 39 height 13
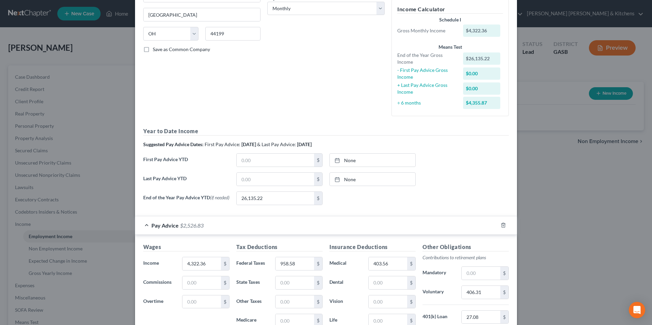
scroll to position [229, 0]
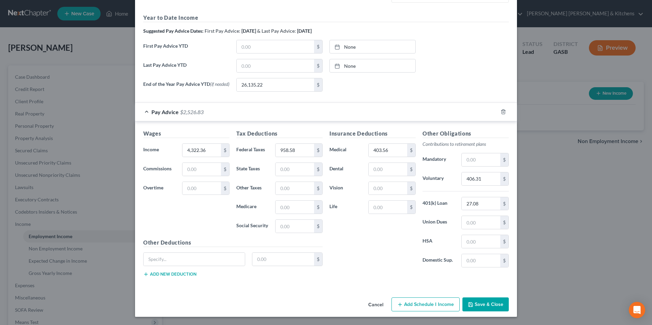
click at [481, 306] on button "Save & Close" at bounding box center [485, 305] width 46 height 14
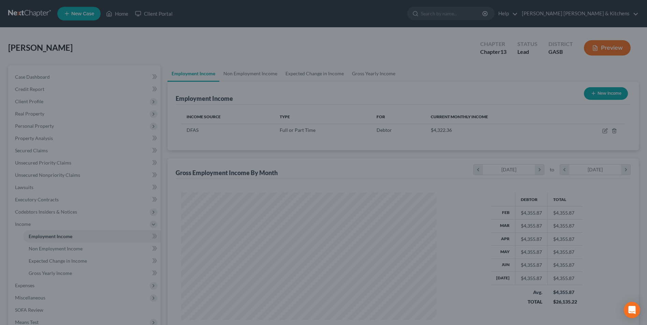
scroll to position [340720, 340580]
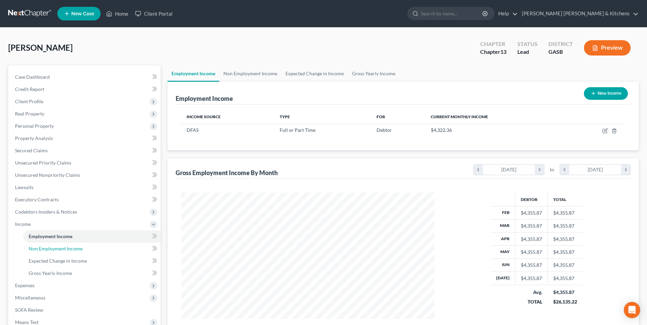
drag, startPoint x: 77, startPoint y: 251, endPoint x: 180, endPoint y: 229, distance: 105.2
click at [77, 251] on span "Non Employment Income" at bounding box center [56, 249] width 54 height 6
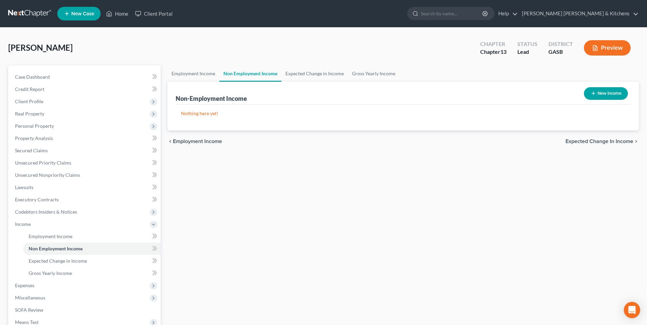
click at [602, 96] on button "New Income" at bounding box center [606, 93] width 44 height 13
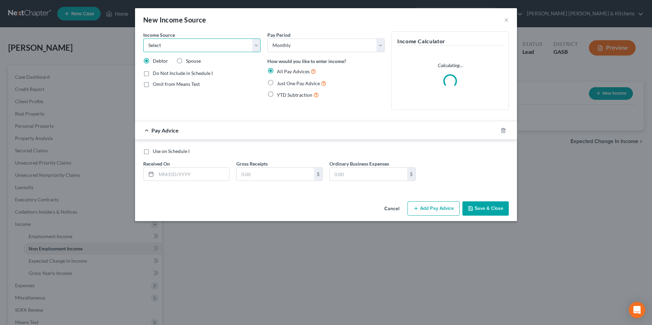
click at [190, 48] on select "Select Unemployment Disability (from employer) Pension Retirement Social Securi…" at bounding box center [201, 46] width 117 height 14
click at [143, 39] on select "Select Unemployment Disability (from employer) Pension Retirement Social Securi…" at bounding box center [201, 46] width 117 height 14
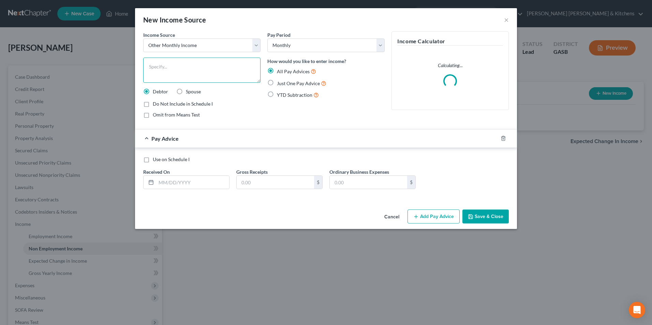
click at [161, 58] on textarea at bounding box center [201, 70] width 117 height 25
click at [277, 84] on label "Just One Pay Advice" at bounding box center [301, 83] width 49 height 8
click at [279, 84] on input "Just One Pay Advice" at bounding box center [281, 81] width 4 height 4
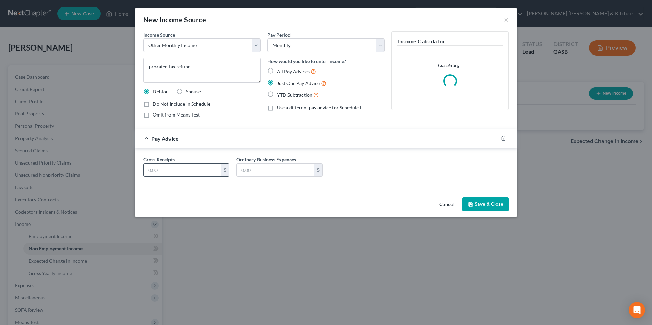
drag, startPoint x: 168, startPoint y: 176, endPoint x: 167, endPoint y: 173, distance: 3.7
click at [168, 176] on input "text" at bounding box center [181, 170] width 77 height 13
click at [493, 205] on button "Save & Close" at bounding box center [485, 204] width 46 height 14
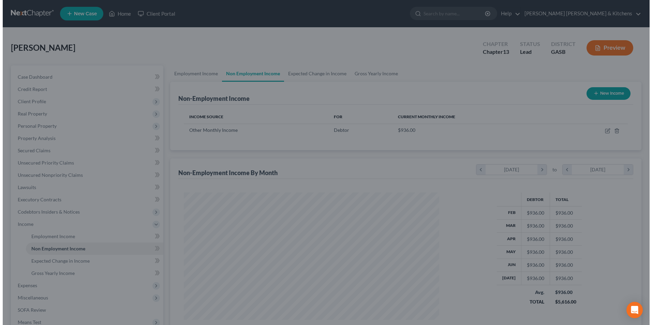
scroll to position [340720, 340580]
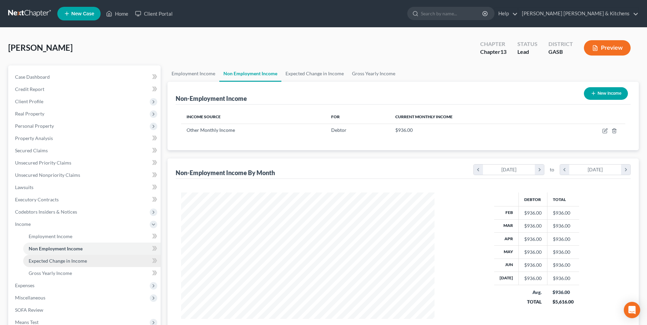
click at [68, 259] on span "Expected Change in Income" at bounding box center [58, 261] width 58 height 6
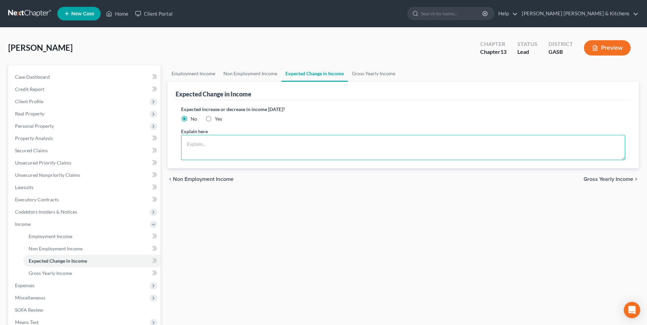
click at [212, 143] on textarea at bounding box center [403, 147] width 444 height 25
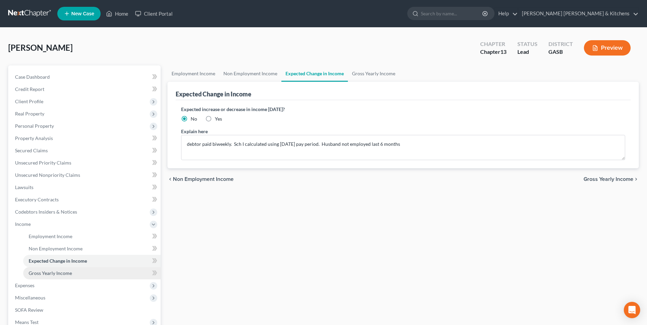
click at [31, 275] on span "Gross Yearly Income" at bounding box center [50, 273] width 43 height 6
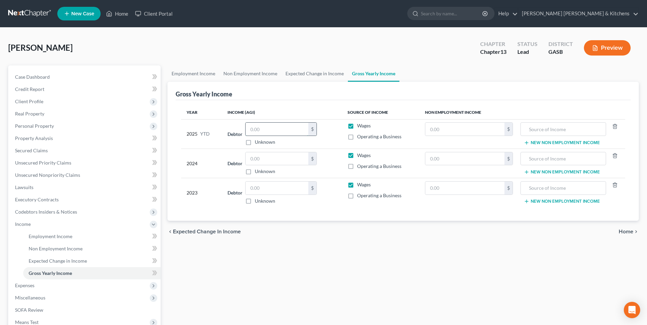
click at [277, 129] on input "text" at bounding box center [276, 129] width 63 height 13
click at [465, 132] on input "text" at bounding box center [464, 129] width 79 height 13
click at [536, 133] on input "text" at bounding box center [563, 129] width 78 height 13
click at [440, 192] on input "text" at bounding box center [464, 188] width 79 height 13
click at [537, 189] on input "text" at bounding box center [563, 188] width 78 height 13
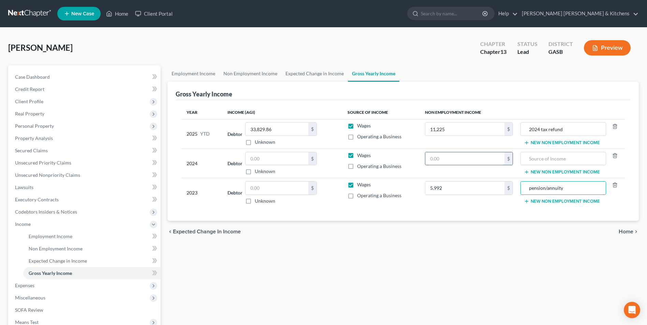
click at [479, 161] on input "text" at bounding box center [464, 158] width 79 height 13
click at [533, 160] on input "text" at bounding box center [563, 158] width 78 height 13
click at [268, 188] on input "text" at bounding box center [276, 188] width 63 height 13
click at [262, 162] on input "text" at bounding box center [276, 158] width 63 height 13
click at [26, 287] on span "Expenses" at bounding box center [24, 286] width 19 height 6
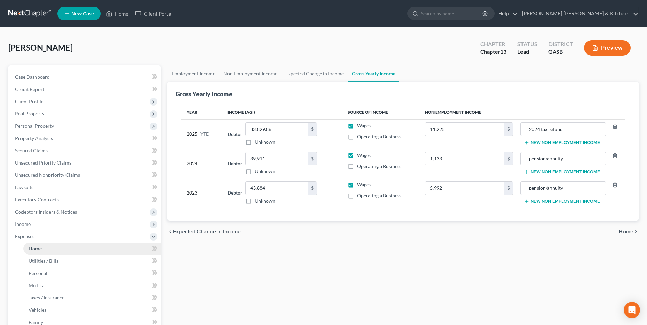
click at [40, 253] on link "Home" at bounding box center [91, 249] width 137 height 12
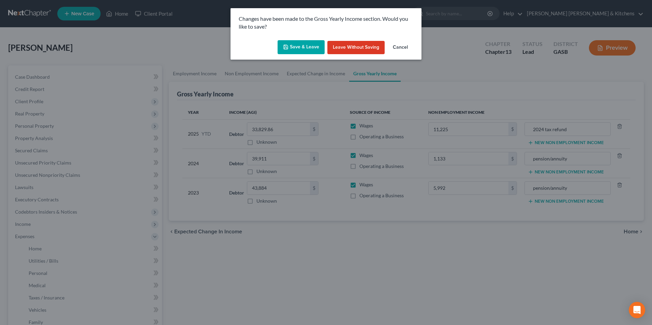
click at [296, 49] on button "Save & Leave" at bounding box center [300, 47] width 47 height 14
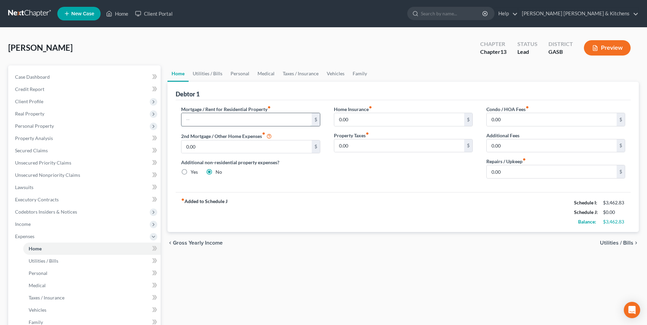
click at [222, 122] on input "text" at bounding box center [246, 119] width 130 height 13
click at [619, 244] on span "Utilities / Bills" at bounding box center [616, 242] width 33 height 5
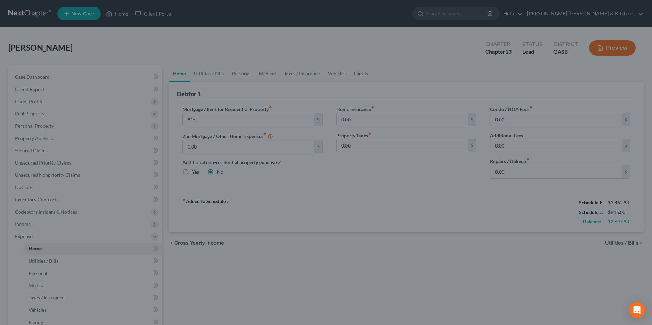
click at [619, 244] on div at bounding box center [326, 162] width 652 height 325
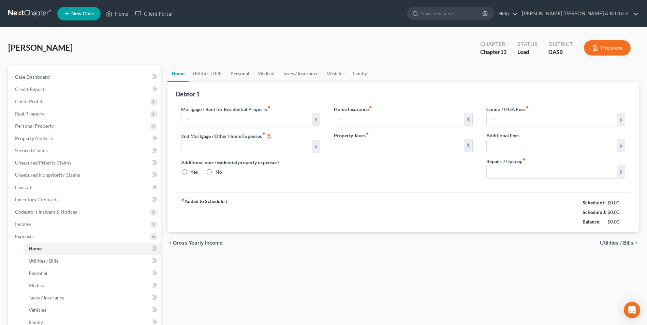
type input "0.00"
radio input "true"
type input "0.00"
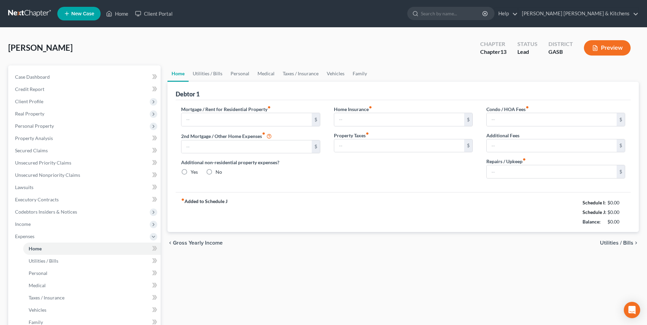
type input "0.00"
click at [193, 121] on input "text" at bounding box center [246, 119] width 130 height 13
type input "815"
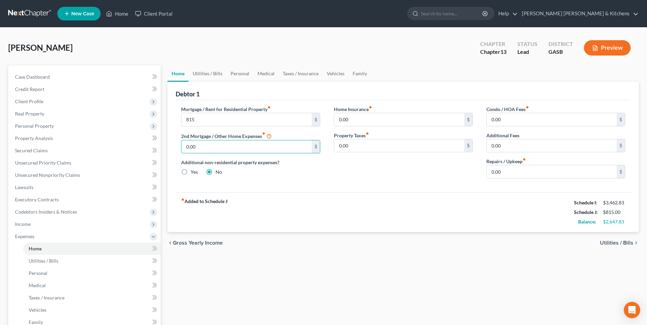
click at [611, 245] on span "Utilities / Bills" at bounding box center [616, 242] width 33 height 5
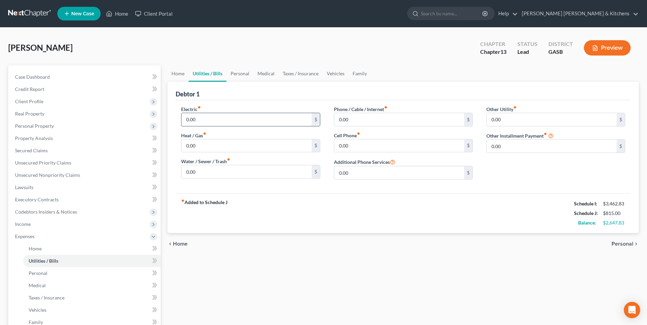
click at [224, 123] on input "0.00" at bounding box center [246, 119] width 130 height 13
type input "225"
type input "150"
type input "7"
type input "120"
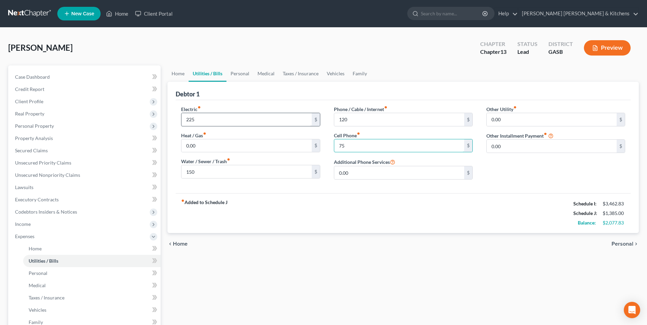
type input "75"
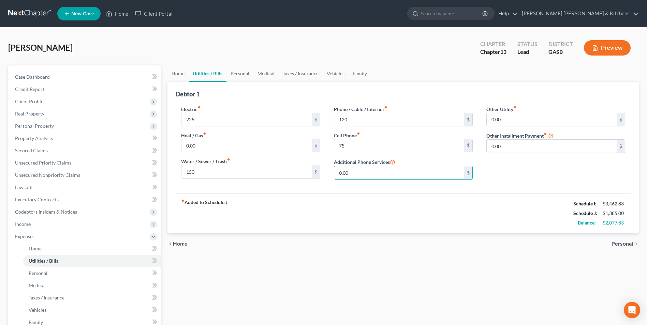
click at [622, 243] on span "Personal" at bounding box center [622, 243] width 22 height 5
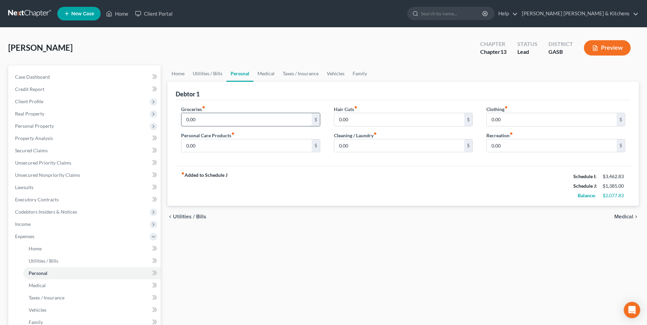
click at [200, 118] on input "0.00" at bounding box center [246, 119] width 130 height 13
type input "500"
type input "150"
type input "350"
click at [629, 215] on span "Medical" at bounding box center [623, 216] width 19 height 5
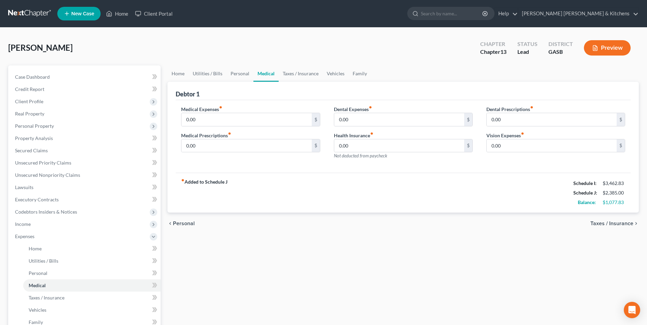
click at [608, 223] on span "Taxes / Insurance" at bounding box center [611, 223] width 43 height 5
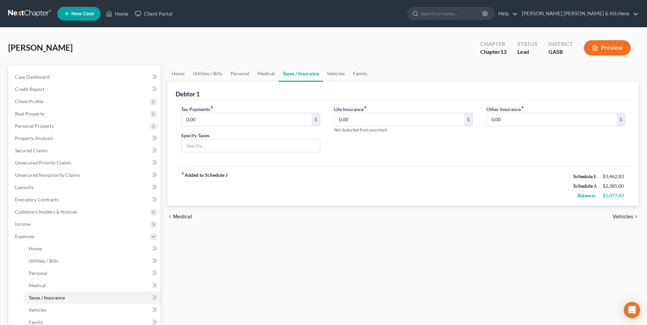
click at [621, 216] on span "Vehicles" at bounding box center [622, 216] width 21 height 5
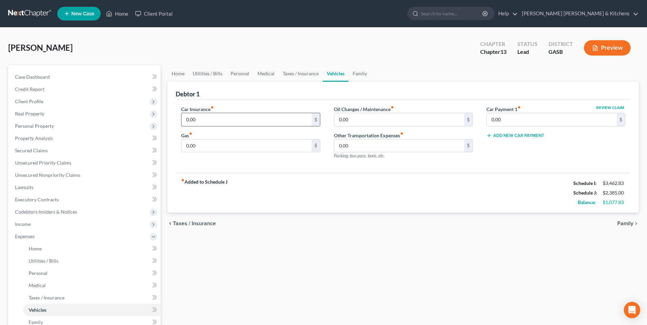
click at [247, 117] on input "0.00" at bounding box center [246, 119] width 130 height 13
type input "100"
type input "500"
click at [623, 226] on span "Family" at bounding box center [625, 223] width 16 height 5
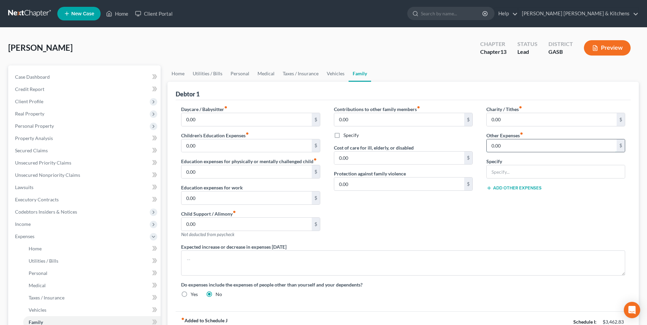
click at [510, 147] on input "0.00" at bounding box center [551, 145] width 130 height 13
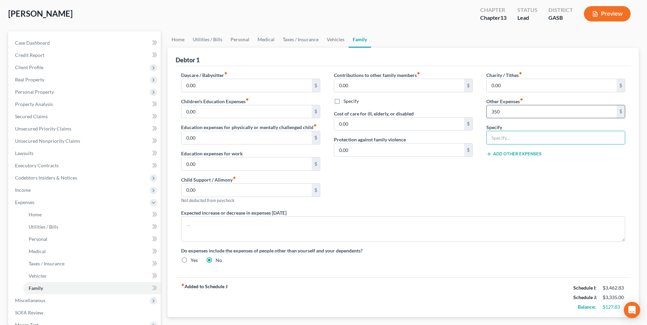
click at [501, 113] on input "350" at bounding box center [551, 111] width 130 height 13
type input "1"
click at [34, 238] on span "Personal" at bounding box center [38, 239] width 19 height 6
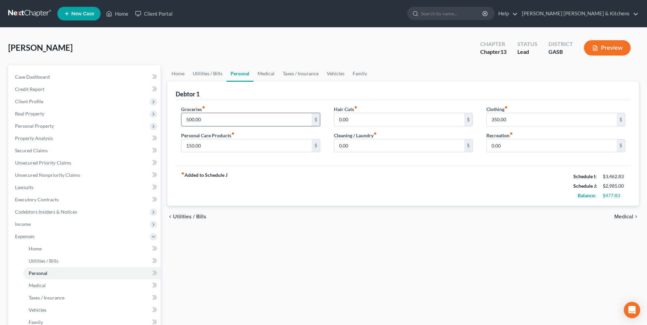
click at [236, 121] on input "500.00" at bounding box center [246, 119] width 130 height 13
click at [225, 119] on input "650" at bounding box center [246, 119] width 130 height 13
click at [28, 149] on span "Secured Claims" at bounding box center [31, 151] width 33 height 6
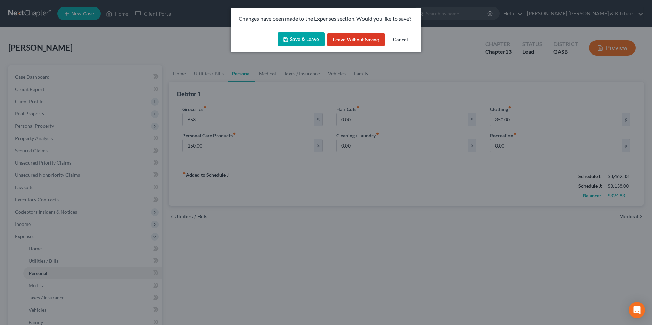
click at [307, 41] on button "Save & Leave" at bounding box center [300, 39] width 47 height 14
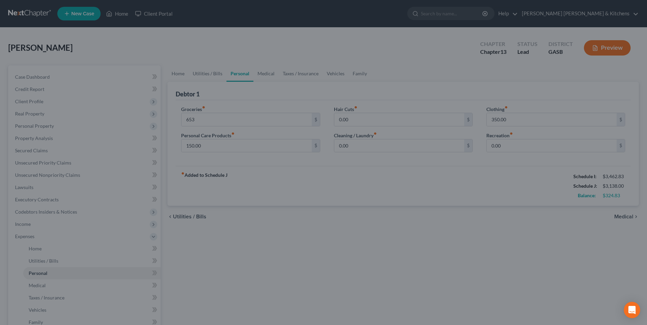
type input "653.00"
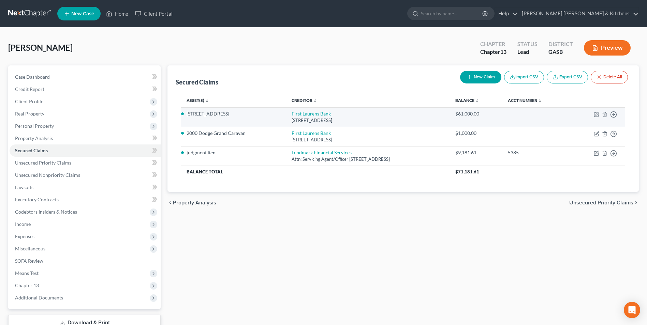
click at [599, 114] on td "Move to E Move to F Move to G Move to Notice Only" at bounding box center [597, 116] width 55 height 19
click at [595, 113] on icon "button" at bounding box center [595, 114] width 5 height 5
select select "10"
select select "3"
select select "0"
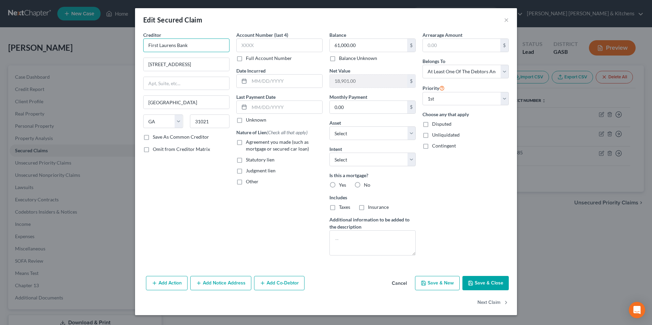
drag, startPoint x: 148, startPoint y: 45, endPoint x: 149, endPoint y: 49, distance: 4.4
click at [149, 49] on input "First Laurens Bank" at bounding box center [186, 46] width 86 height 14
type input "State Bank of CochranFirst Laurens Bank"
type input "aka First Laurens Bank"
type input "PO Box 39"
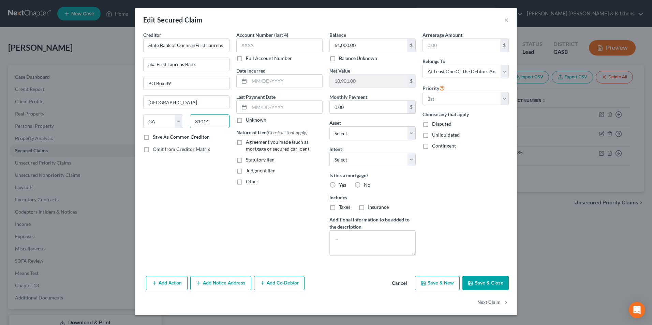
type input "31014"
type input "Cochran"
click at [271, 80] on input "text" at bounding box center [285, 81] width 73 height 13
type input "2022"
click at [235, 142] on div "Account Number (last 4) Full Account Number Date Incurred 2022 Last Payment Dat…" at bounding box center [279, 146] width 93 height 230
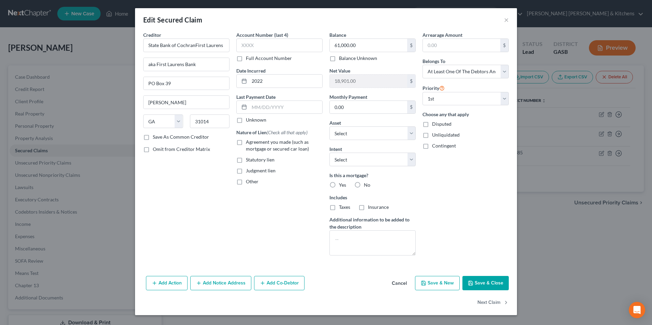
click at [246, 143] on label "Agreement you made (such as mortgage or secured car loan)" at bounding box center [284, 146] width 77 height 14
click at [248, 143] on input "Agreement you made (such as mortgage or secured car loan)" at bounding box center [250, 141] width 4 height 4
checkbox input "true"
click at [262, 43] on input "text" at bounding box center [279, 46] width 86 height 14
type input "5905"
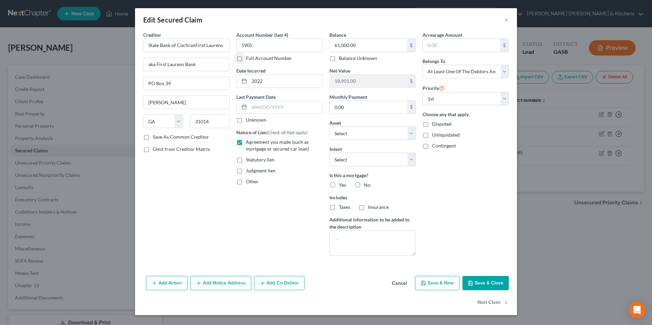
click at [487, 285] on button "Save & Close" at bounding box center [485, 283] width 46 height 14
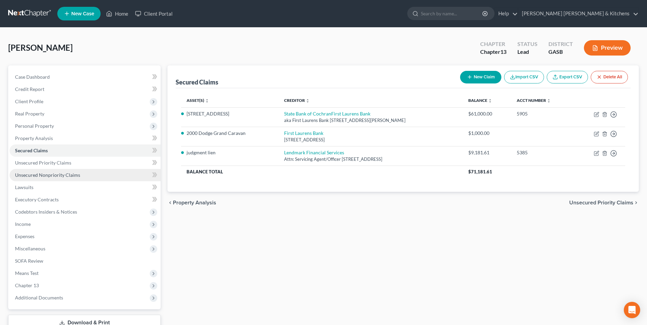
click at [70, 177] on span "Unsecured Nonpriority Claims" at bounding box center [47, 175] width 65 height 6
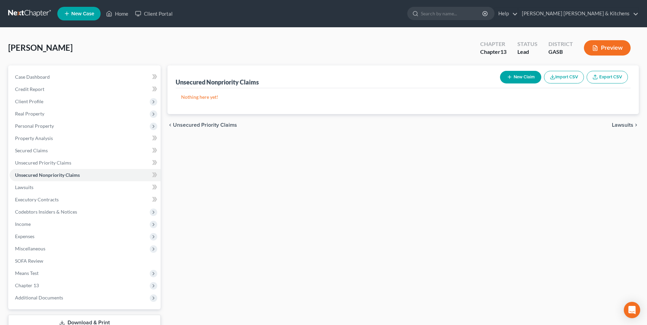
click at [518, 79] on button "New Claim" at bounding box center [520, 77] width 41 height 13
select select "0"
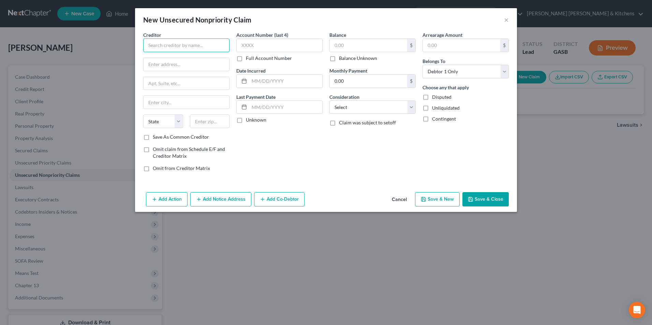
click at [164, 45] on input "text" at bounding box center [186, 46] width 86 height 14
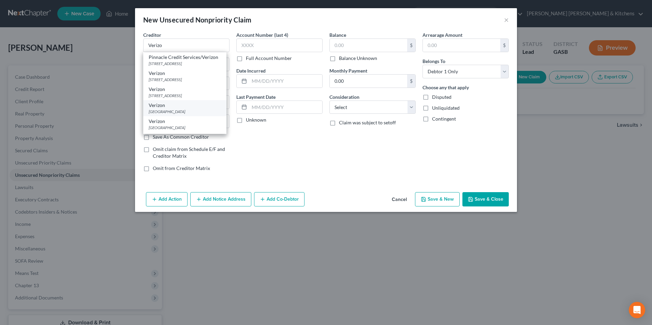
click at [177, 112] on div "PO Box 650051, Dallas, TX 75265" at bounding box center [185, 112] width 72 height 6
type input "Verizon"
type input "PO Box 650051"
type input "Dallas"
select select "45"
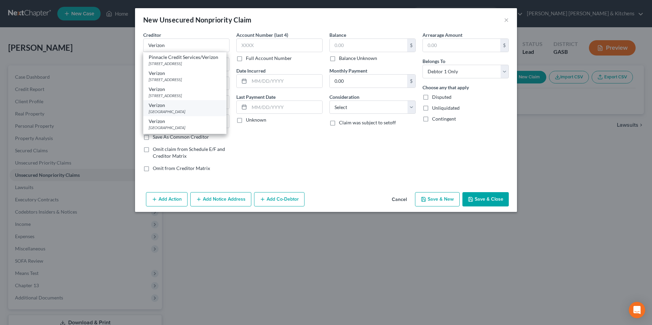
type input "75265"
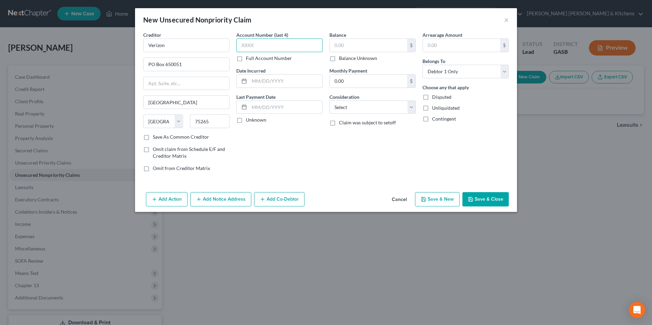
click at [278, 45] on input "text" at bounding box center [279, 46] width 86 height 14
type input "0001"
type input "2017"
click at [360, 49] on input "text" at bounding box center [368, 45] width 77 height 13
type input "2,164"
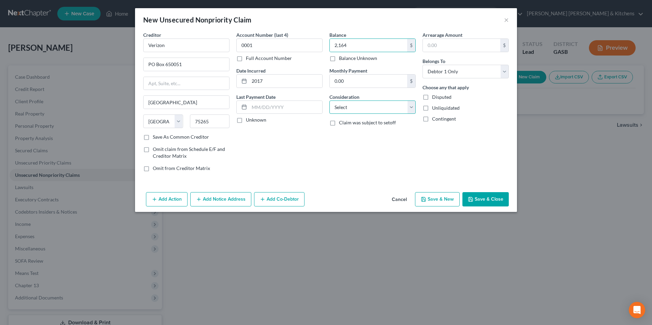
click at [353, 110] on select "Select Cable / Satellite Services Collection Agency Credit Card Debt Debt Couns…" at bounding box center [372, 108] width 86 height 14
select select "1"
click at [329, 101] on select "Select Cable / Satellite Services Collection Agency Credit Card Debt Debt Couns…" at bounding box center [372, 108] width 86 height 14
click at [494, 202] on button "Save & Close" at bounding box center [485, 199] width 46 height 14
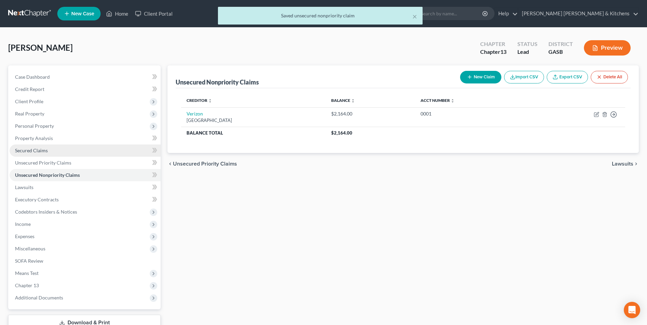
click at [18, 151] on span "Secured Claims" at bounding box center [31, 151] width 33 height 6
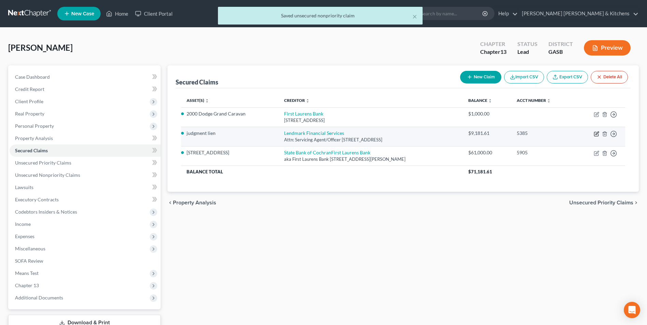
click at [594, 134] on icon "button" at bounding box center [596, 134] width 4 height 4
select select "10"
select select "0"
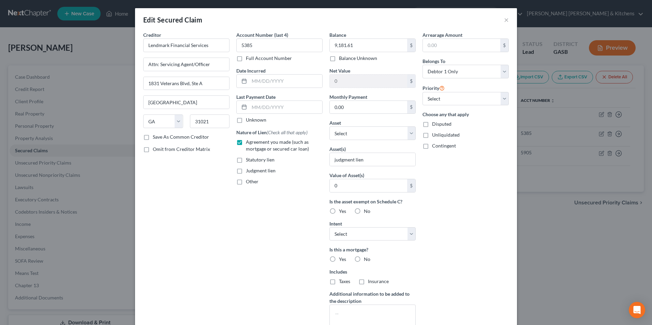
scroll to position [73, 0]
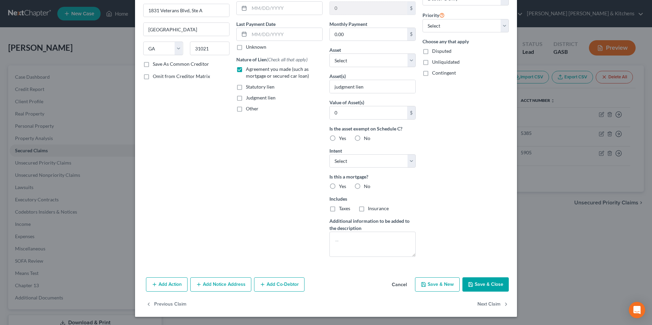
click at [399, 282] on button "Cancel" at bounding box center [399, 285] width 26 height 14
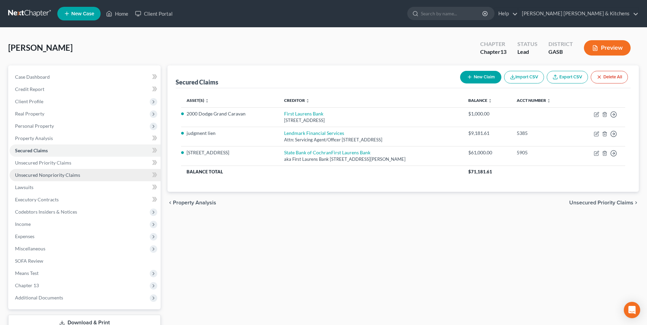
click at [50, 177] on span "Unsecured Nonpriority Claims" at bounding box center [47, 175] width 65 height 6
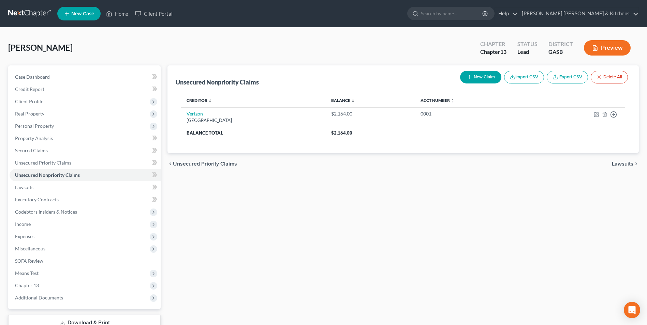
click at [481, 79] on button "New Claim" at bounding box center [480, 77] width 41 height 13
select select "0"
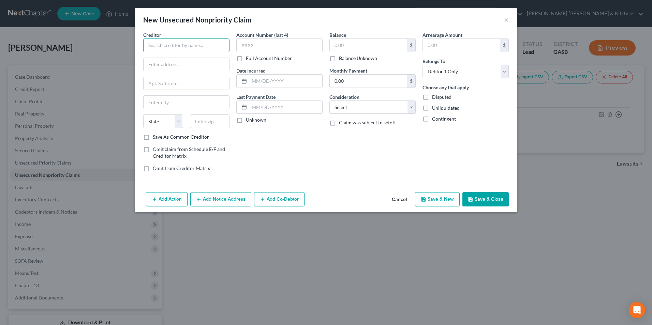
click at [166, 49] on input "text" at bounding box center [186, 46] width 86 height 14
click at [170, 62] on div "444 Brickell Avenue Ste 250, Miami, FL 33131" at bounding box center [184, 64] width 71 height 6
type input "BMG Money"
type input "444 Brickell Avenue"
type input "Ste 250"
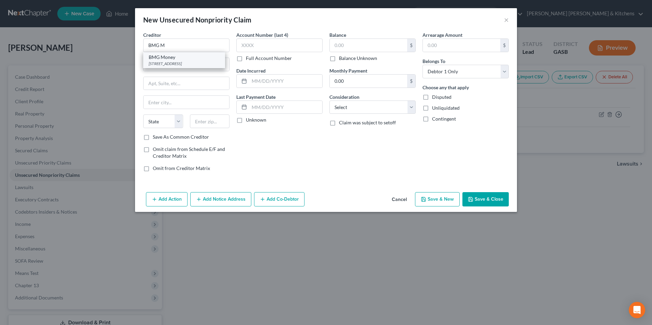
type input "Miami"
select select "9"
type input "33131"
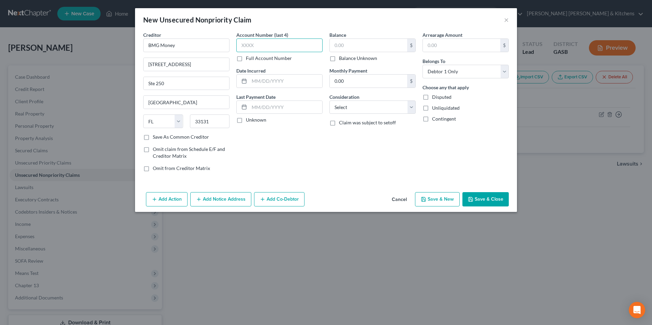
click at [286, 47] on input "text" at bounding box center [279, 46] width 86 height 14
type input "3460"
type input "2024"
click at [346, 48] on input "text" at bounding box center [368, 45] width 77 height 13
type input "7,049"
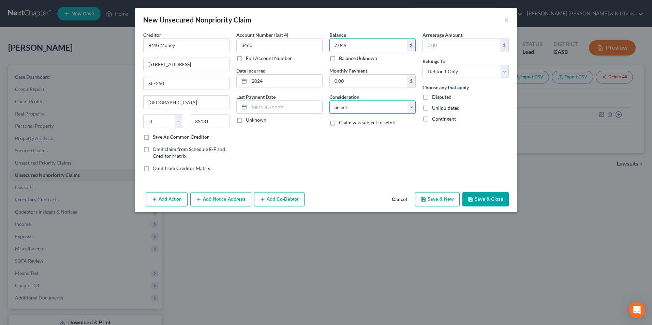
click at [363, 109] on select "Select Cable / Satellite Services Collection Agency Credit Card Debt Debt Couns…" at bounding box center [372, 108] width 86 height 14
select select "10"
click at [329, 101] on select "Select Cable / Satellite Services Collection Agency Credit Card Debt Debt Couns…" at bounding box center [372, 108] width 86 height 14
click at [480, 196] on button "Save & Close" at bounding box center [485, 199] width 46 height 14
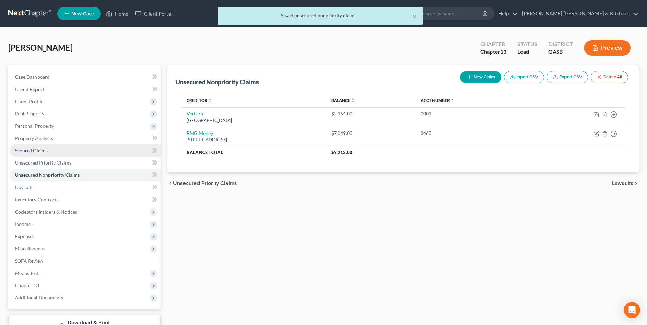
click at [27, 150] on span "Secured Claims" at bounding box center [31, 151] width 33 height 6
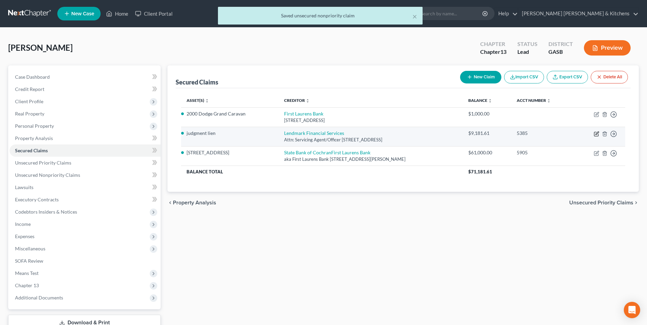
click at [594, 133] on icon "button" at bounding box center [595, 133] width 5 height 5
select select "10"
select select "0"
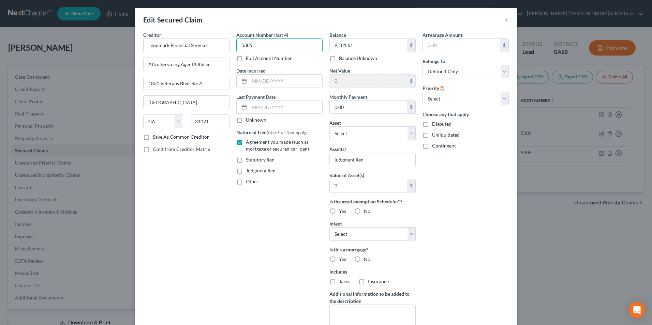
click at [276, 48] on input "5385" at bounding box center [279, 46] width 86 height 14
drag, startPoint x: 276, startPoint y: 48, endPoint x: 187, endPoint y: 45, distance: 89.0
click at [190, 45] on div "Creditor * Lendmark Financial Services Attn: Servicing Agent/Officer 1831 Veter…" at bounding box center [326, 183] width 372 height 304
type input "8500"
click at [271, 87] on input "text" at bounding box center [285, 81] width 73 height 13
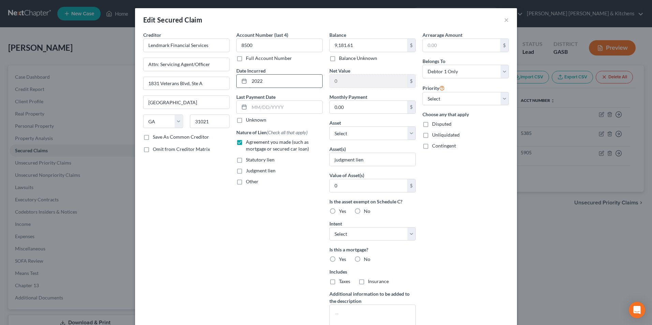
type input "2022"
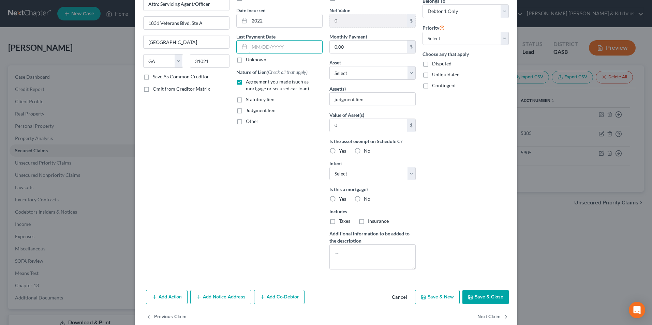
scroll to position [73, 0]
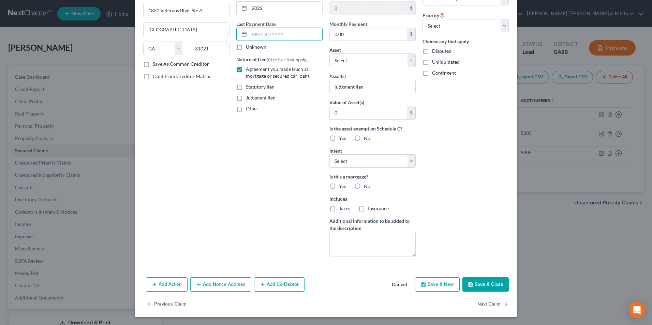
click at [481, 286] on button "Save & Close" at bounding box center [485, 284] width 46 height 14
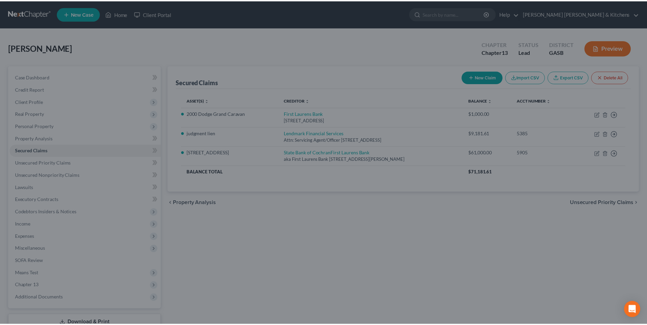
scroll to position [0, 0]
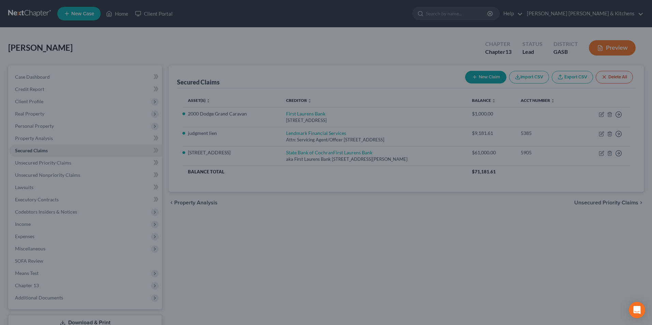
type input "0"
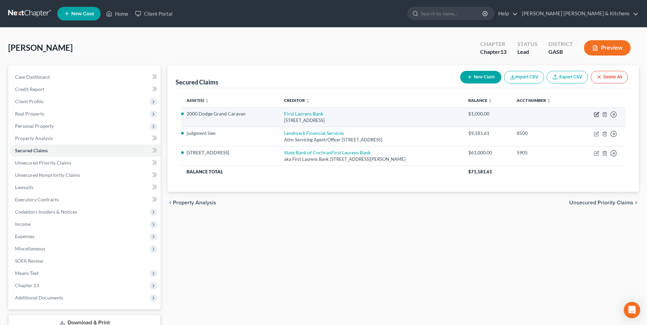
click at [594, 113] on icon "button" at bounding box center [595, 114] width 5 height 5
select select "10"
select select "0"
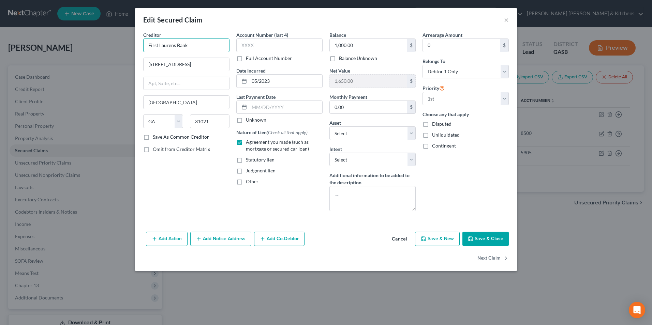
click at [196, 43] on input "First Laurens Bank" at bounding box center [186, 46] width 86 height 14
drag, startPoint x: 180, startPoint y: 47, endPoint x: 128, endPoint y: 48, distance: 52.2
click at [128, 48] on div "Edit Secured Claim × Creditor * First Laurens Bank 2040 Veterans Blvd Dublin St…" at bounding box center [326, 162] width 652 height 325
type input "State Bank of Cochran"
type input "aka First Laurens Bank"
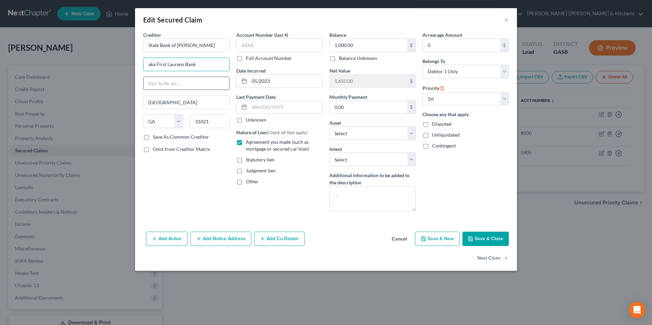
type input "PO Box 39"
type input "5905"
click at [210, 122] on input "31021" at bounding box center [210, 122] width 40 height 14
drag, startPoint x: 210, startPoint y: 122, endPoint x: 125, endPoint y: 116, distance: 85.5
click at [130, 116] on div "Edit Secured Claim × Creditor * State Bank of Cochran aka First Laurens Bank PO…" at bounding box center [326, 162] width 652 height 325
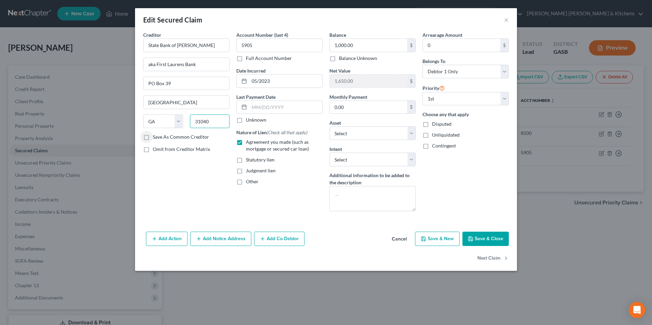
click at [212, 123] on input "31040" at bounding box center [210, 122] width 40 height 14
type input "31014"
type input "Cochran"
click at [263, 45] on input "5905" at bounding box center [279, 46] width 86 height 14
drag, startPoint x: 263, startPoint y: 45, endPoint x: 234, endPoint y: 44, distance: 29.3
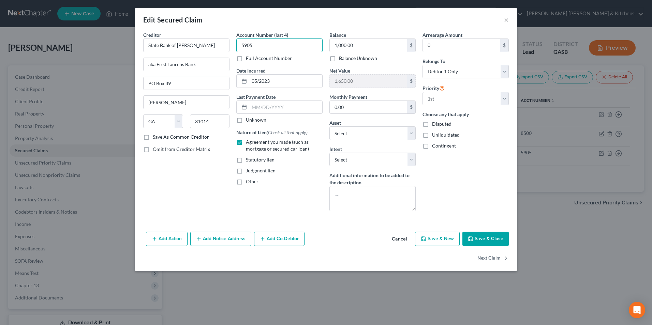
click at [234, 44] on div "Account Number (last 4) 5905 Full Account Number Date Incurred 05/2023 Last Pay…" at bounding box center [279, 123] width 93 height 185
type input "8042"
click at [471, 236] on button "Save & Close" at bounding box center [485, 239] width 46 height 14
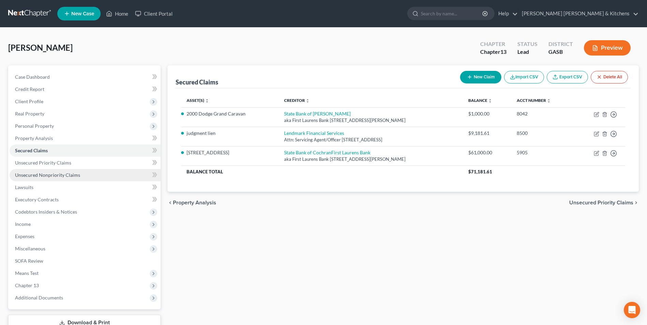
click at [48, 176] on span "Unsecured Nonpriority Claims" at bounding box center [47, 175] width 65 height 6
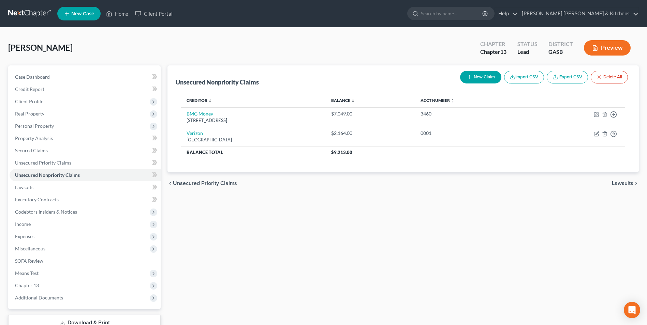
click at [480, 77] on button "New Claim" at bounding box center [480, 77] width 41 height 13
select select "0"
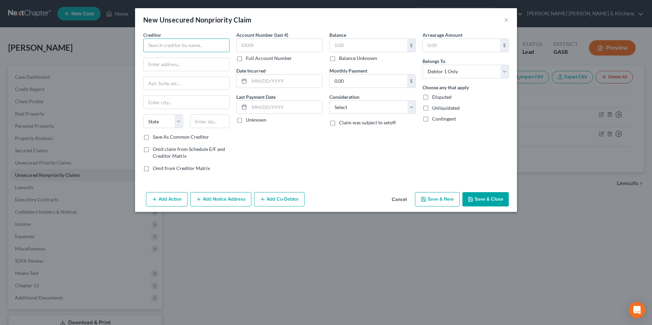
click at [156, 43] on input "text" at bounding box center [186, 46] width 86 height 14
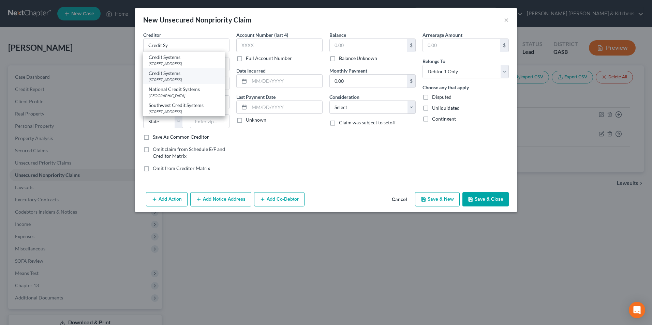
click at [170, 80] on div "1277 Country Club Lane, Fort Worth, TX 76112" at bounding box center [184, 80] width 71 height 6
type input "Credit Systems"
type input "1277 Country Club Lane"
type input "Fort Worth"
select select "45"
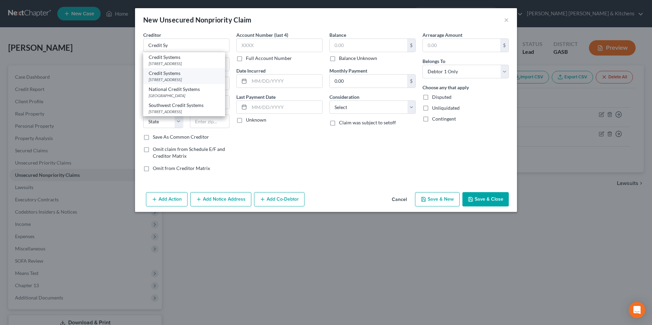
type input "76112"
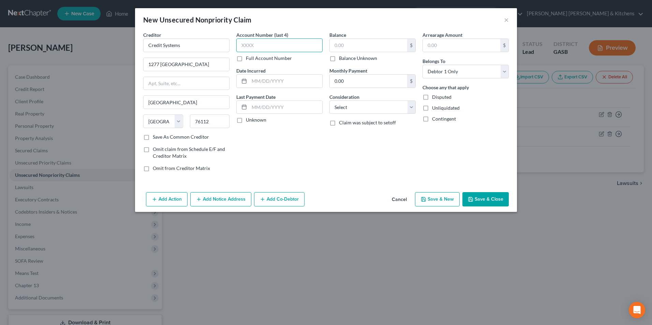
click at [256, 45] on input "text" at bounding box center [279, 46] width 86 height 14
type input "6450"
type input "2025"
click at [366, 46] on input "text" at bounding box center [368, 45] width 77 height 13
type input "1,277"
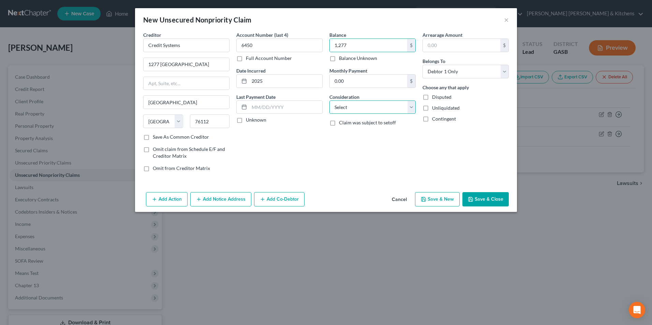
click at [350, 110] on select "Select Cable / Satellite Services Collection Agency Credit Card Debt Debt Couns…" at bounding box center [372, 108] width 86 height 14
select select "14"
click at [329, 101] on select "Select Cable / Satellite Services Collection Agency Credit Card Debt Debt Couns…" at bounding box center [372, 108] width 86 height 14
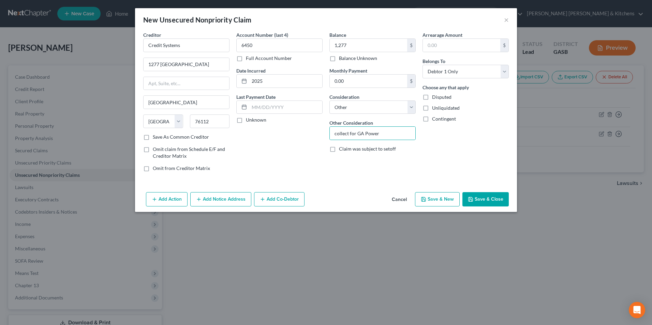
type input "collect for GA Power"
click at [491, 197] on button "Save & Close" at bounding box center [485, 199] width 46 height 14
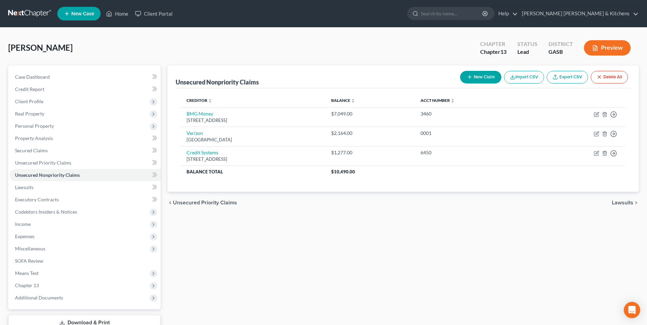
click at [486, 77] on button "New Claim" at bounding box center [480, 77] width 41 height 13
select select "0"
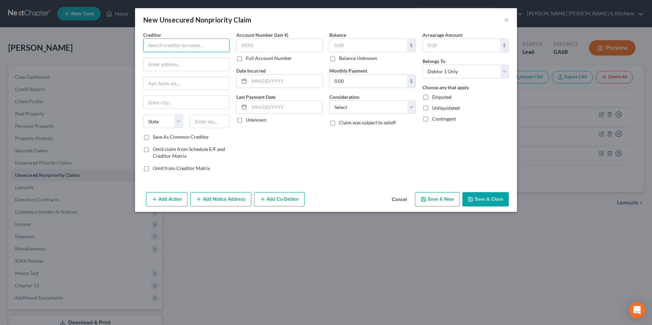
click at [180, 48] on input "text" at bounding box center [186, 46] width 86 height 14
type input "Exeter"
click at [347, 45] on input "text" at bounding box center [368, 45] width 77 height 13
type input "1.00"
click at [432, 96] on label "Disputed" at bounding box center [441, 97] width 19 height 7
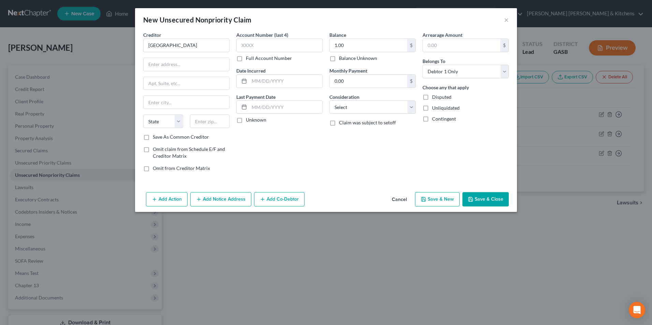
click at [435, 96] on input "Disputed" at bounding box center [437, 96] width 4 height 4
checkbox input "true"
click at [372, 110] on select "Select Cable / Satellite Services Collection Agency Credit Card Debt Debt Couns…" at bounding box center [372, 108] width 86 height 14
select select "4"
click at [329, 101] on select "Select Cable / Satellite Services Collection Agency Credit Card Debt Debt Couns…" at bounding box center [372, 108] width 86 height 14
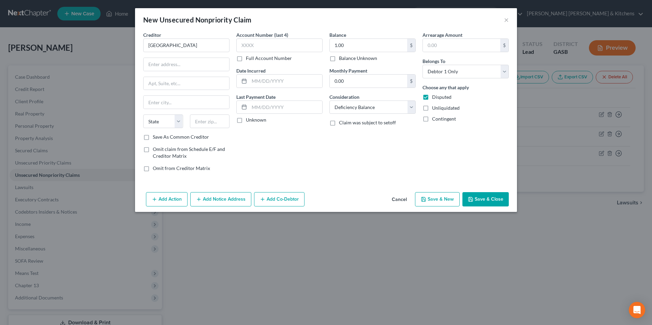
click at [477, 200] on button "Save & Close" at bounding box center [485, 199] width 46 height 14
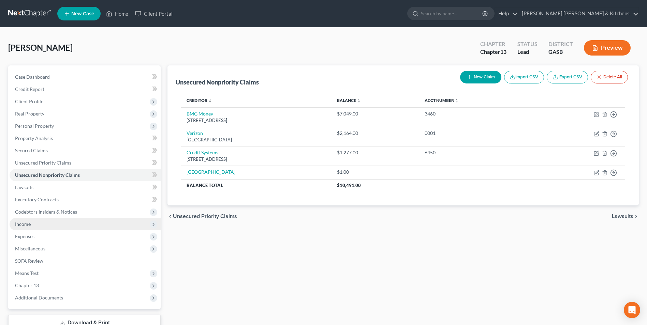
click at [18, 222] on span "Income" at bounding box center [23, 224] width 16 height 6
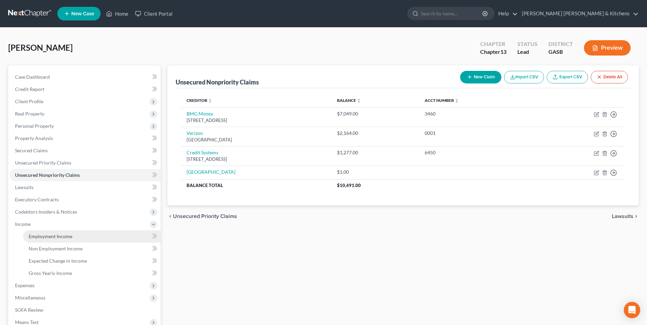
click at [31, 238] on span "Employment Income" at bounding box center [51, 236] width 44 height 6
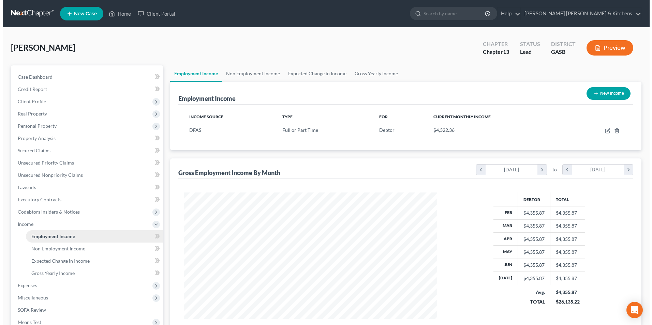
scroll to position [126, 267]
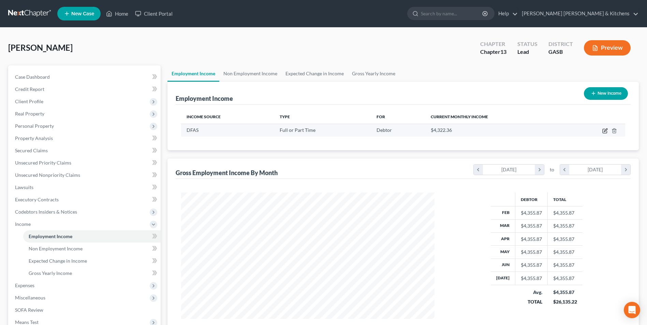
click at [606, 131] on icon "button" at bounding box center [604, 130] width 5 height 5
select select "0"
select select "36"
select select "0"
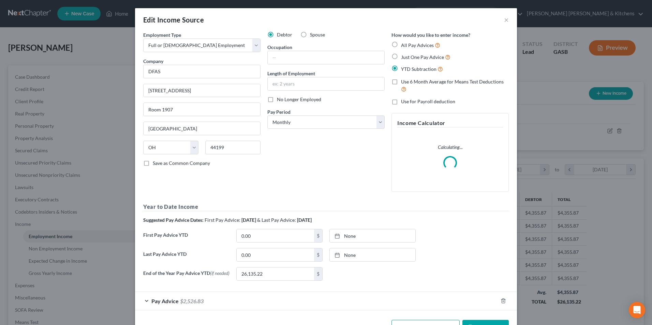
scroll to position [127, 269]
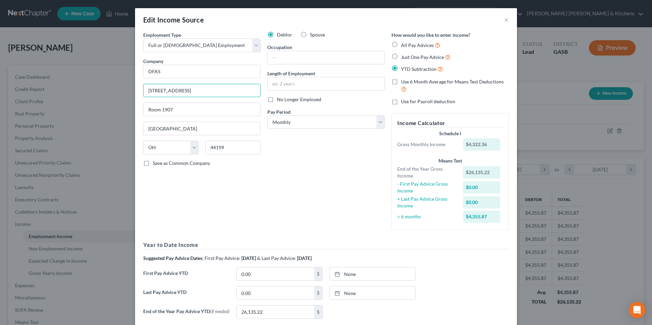
drag, startPoint x: 195, startPoint y: 93, endPoint x: 133, endPoint y: 92, distance: 62.0
click at [135, 92] on div "Employment Type * Select Full or Part Time Employment Self Employment Company *…" at bounding box center [326, 193] width 382 height 324
type input "PO Box 998002"
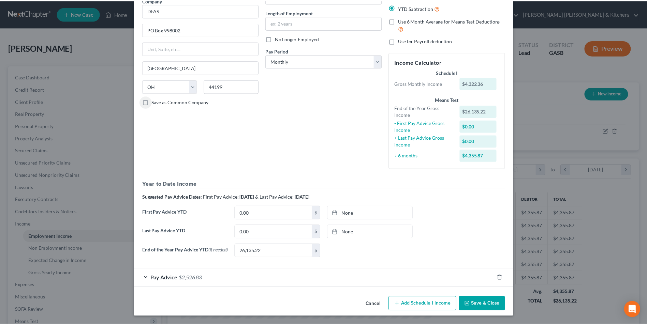
scroll to position [62, 0]
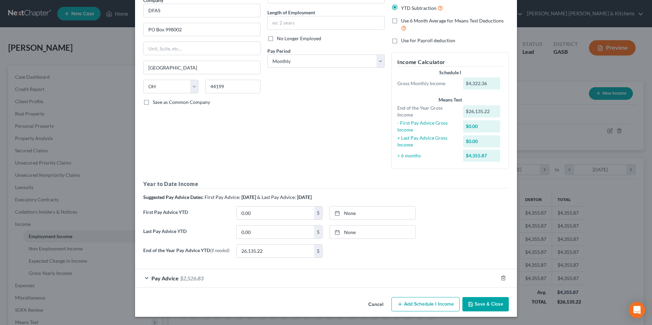
click at [482, 297] on button "Save & Close" at bounding box center [485, 304] width 46 height 14
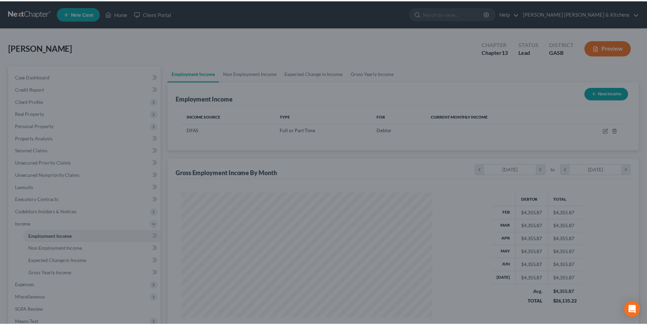
scroll to position [340720, 340580]
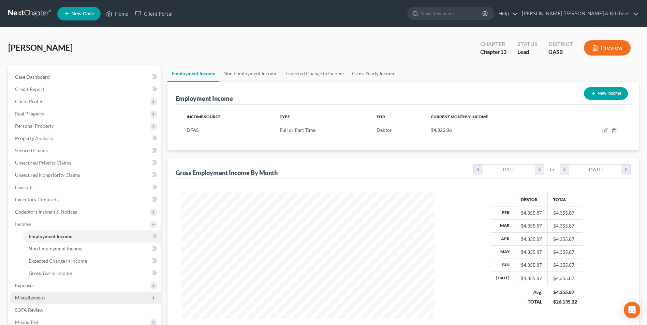
click at [19, 297] on span "Miscellaneous" at bounding box center [30, 298] width 30 height 6
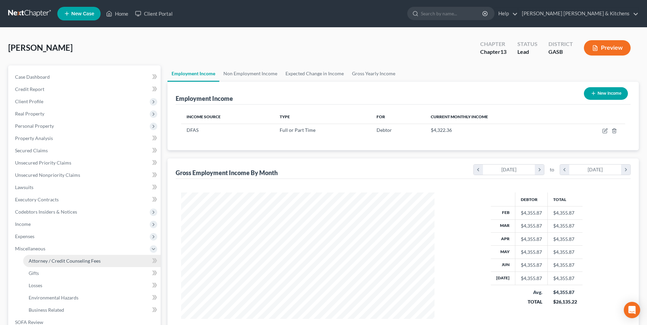
click at [62, 261] on span "Attorney / Credit Counseling Fees" at bounding box center [65, 261] width 72 height 6
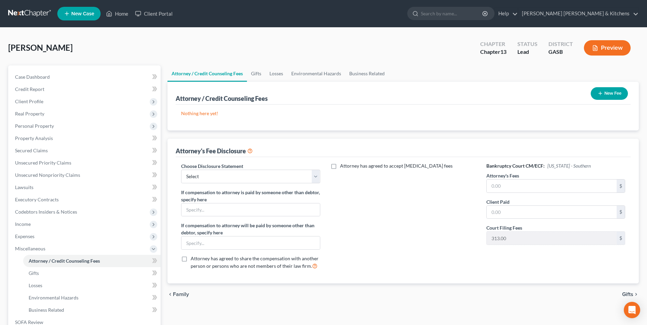
click at [614, 92] on button "New Fee" at bounding box center [608, 93] width 37 height 13
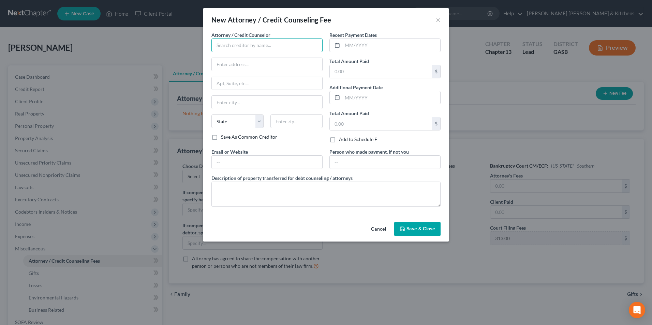
click at [283, 44] on input "text" at bounding box center [266, 46] width 111 height 14
type input "[PERSON_NAME] Credit & Debt Counseling"
type input "online"
click at [359, 70] on input "text" at bounding box center [381, 71] width 102 height 13
type input "25.00"
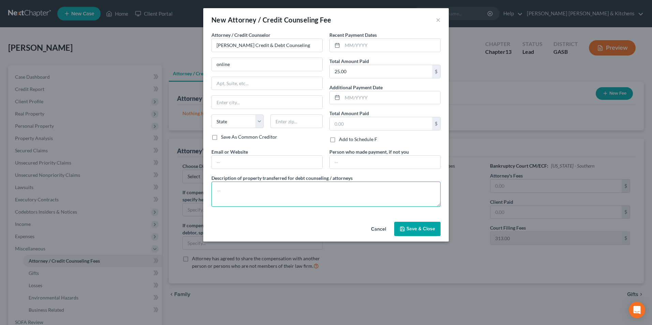
click at [220, 192] on textarea at bounding box center [325, 194] width 229 height 25
type textarea "$25 for pre counseling"
click at [410, 227] on span "Save & Close" at bounding box center [420, 229] width 29 height 6
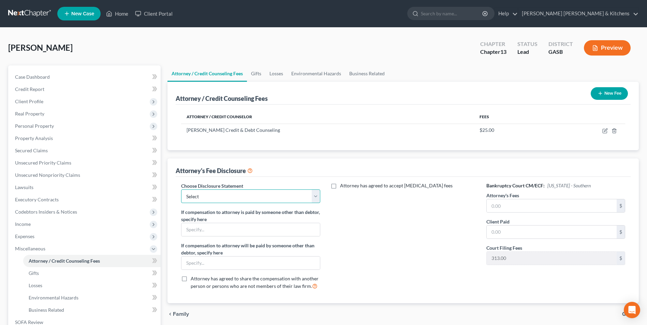
click at [233, 201] on select "Select Disclosure of Compensation of Attorney For Debtors" at bounding box center [250, 197] width 139 height 14
select select "0"
click at [181, 190] on select "Select Disclosure of Compensation of Attorney For Debtors" at bounding box center [250, 197] width 139 height 14
click at [508, 206] on input "text" at bounding box center [551, 205] width 130 height 13
type input "4,500.00"
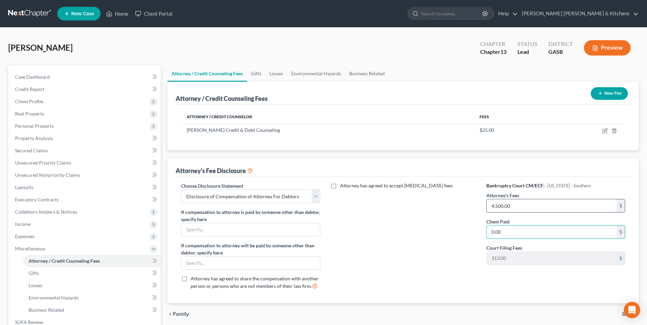
type input "0.00"
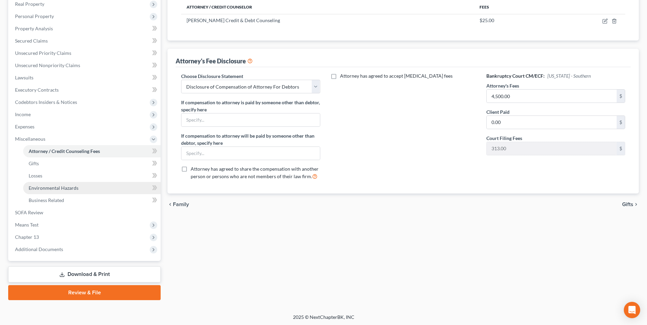
scroll to position [111, 0]
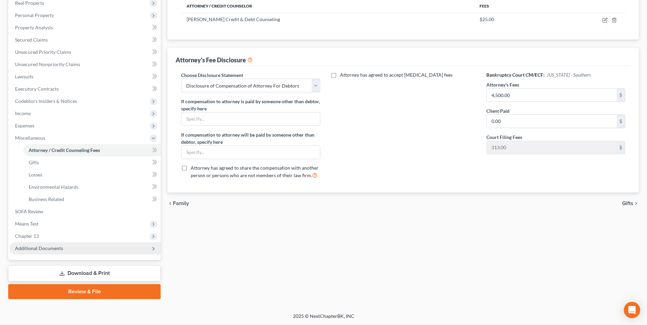
click at [33, 249] on span "Additional Documents" at bounding box center [39, 248] width 48 height 6
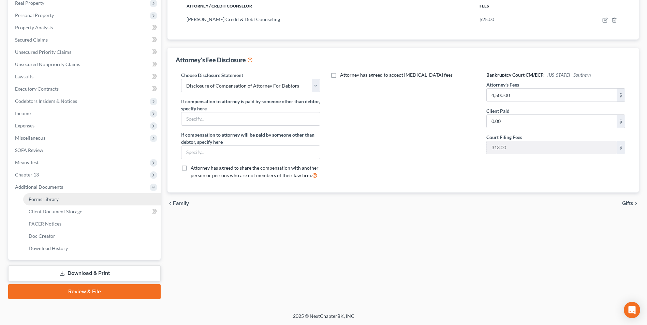
click at [42, 193] on link "Forms Library" at bounding box center [91, 199] width 137 height 12
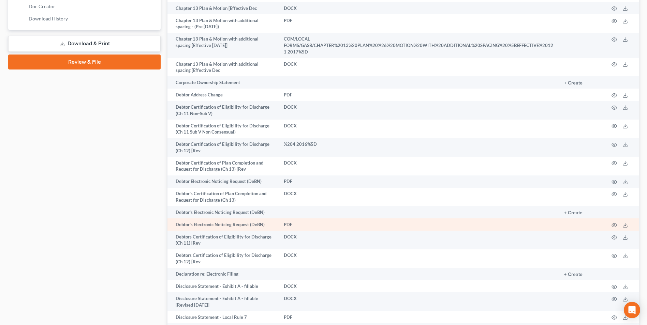
scroll to position [341, 0]
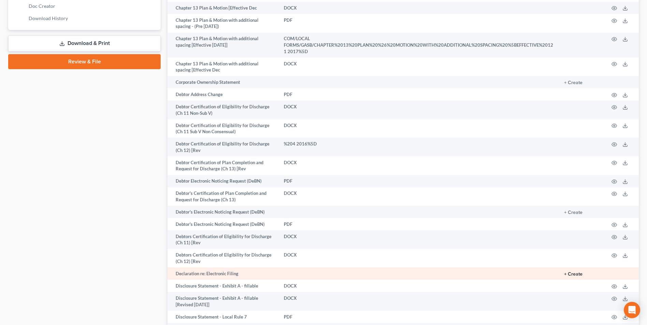
click at [580, 272] on button "+ Create" at bounding box center [573, 274] width 18 height 5
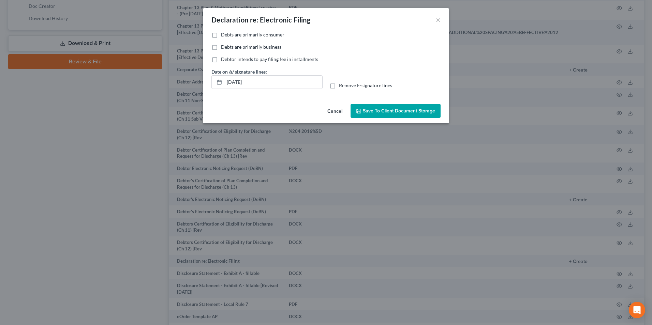
click at [221, 36] on label "Debts are primarily consumer" at bounding box center [252, 34] width 63 height 7
click at [224, 36] on input "Debts are primarily consumer" at bounding box center [226, 33] width 4 height 4
checkbox input "true"
drag, startPoint x: 261, startPoint y: 87, endPoint x: 214, endPoint y: 88, distance: 46.4
click at [215, 87] on div "[DATE]" at bounding box center [266, 82] width 111 height 14
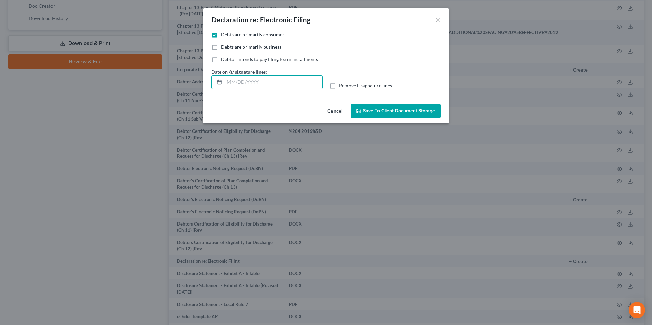
click at [339, 87] on label "Remove E-signature lines" at bounding box center [365, 85] width 53 height 7
click at [342, 87] on input "Remove E-signature lines" at bounding box center [344, 84] width 4 height 4
checkbox input "true"
click at [408, 119] on div "Cancel Save to Client Document Storage" at bounding box center [325, 112] width 245 height 22
click at [403, 116] on button "Save to Client Document Storage" at bounding box center [395, 111] width 90 height 14
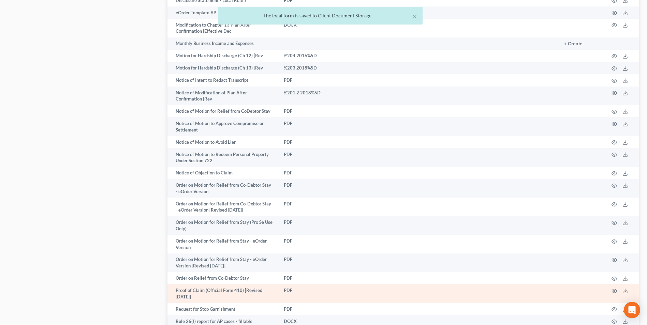
scroll to position [733, 0]
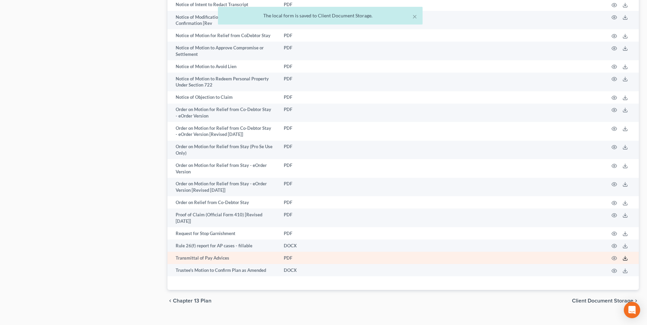
click at [625, 256] on icon at bounding box center [624, 258] width 5 height 5
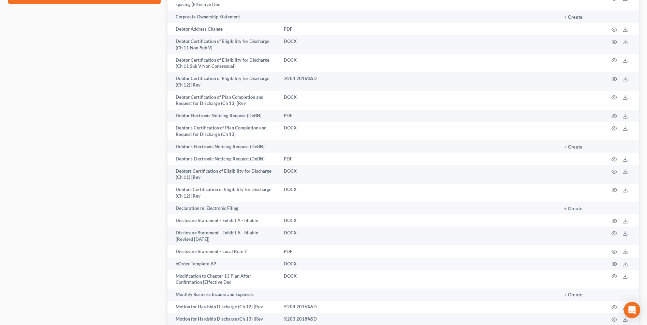
scroll to position [256, 0]
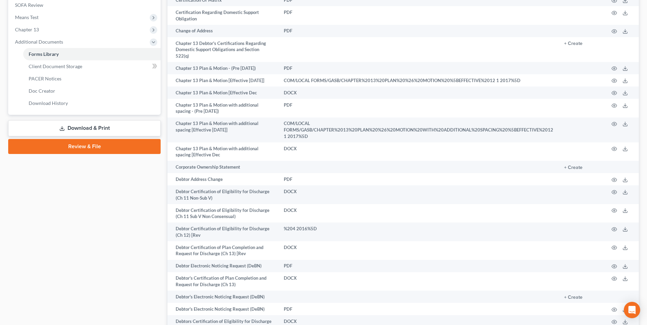
drag, startPoint x: 65, startPoint y: 126, endPoint x: 135, endPoint y: 141, distance: 71.1
click at [65, 126] on link "Download & Print" at bounding box center [84, 128] width 152 height 16
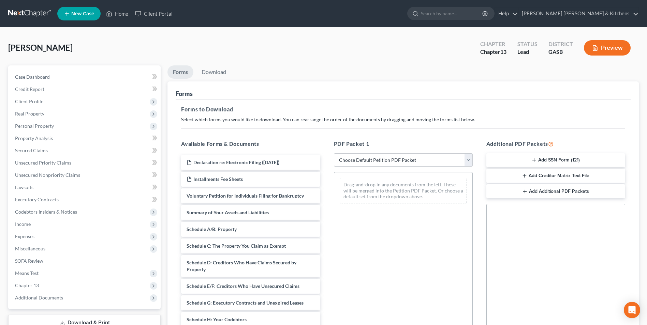
click at [374, 161] on select "Choose Default Petition PDF Packet Complete Bankruptcy Petition (all forms and …" at bounding box center [403, 160] width 139 height 14
select select "0"
click at [334, 153] on select "Choose Default Petition PDF Packet Complete Bankruptcy Petition (all forms and …" at bounding box center [403, 160] width 139 height 14
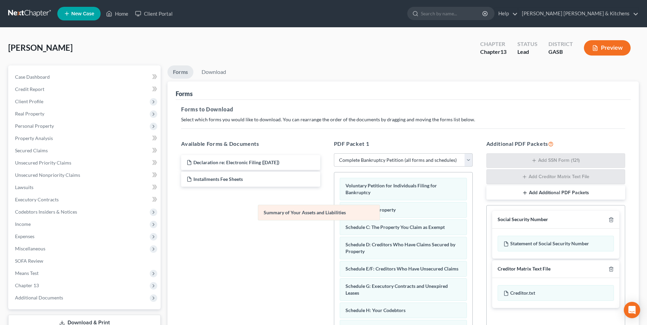
drag, startPoint x: 367, startPoint y: 210, endPoint x: 202, endPoint y: 199, distance: 166.0
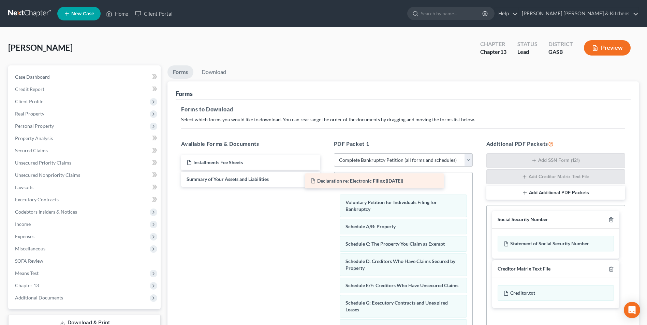
drag, startPoint x: 218, startPoint y: 161, endPoint x: 346, endPoint y: 179, distance: 129.1
click at [325, 179] on div "Declaration re: Electronic Filing (08/18/2025) Declaration re: Electronic Filin…" at bounding box center [251, 171] width 150 height 32
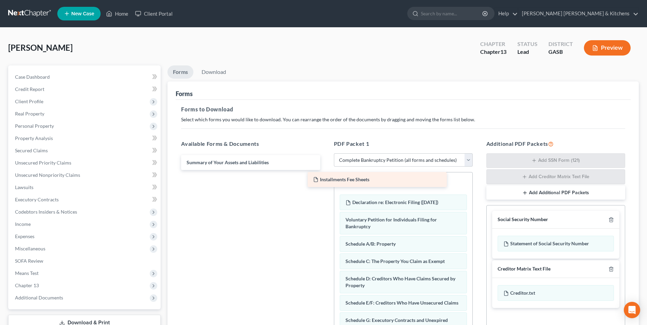
drag, startPoint x: 235, startPoint y: 167, endPoint x: 365, endPoint y: 184, distance: 131.0
click at [325, 170] on div "Installments Fee Sheets Installments Fee Sheets Summary of Your Assets and Liab…" at bounding box center [251, 162] width 150 height 15
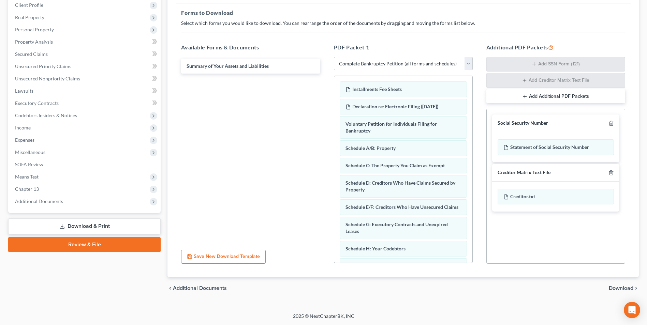
scroll to position [178, 0]
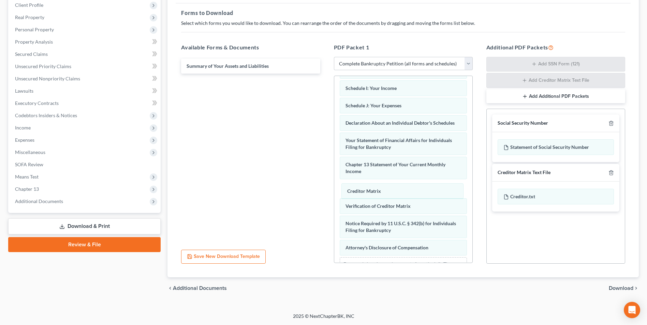
drag, startPoint x: 374, startPoint y: 201, endPoint x: 395, endPoint y: 204, distance: 21.3
click at [394, 198] on div "Creditor Matrix Installments Fee Sheets Declaration re: Electronic Filing (08/1…" at bounding box center [403, 93] width 138 height 390
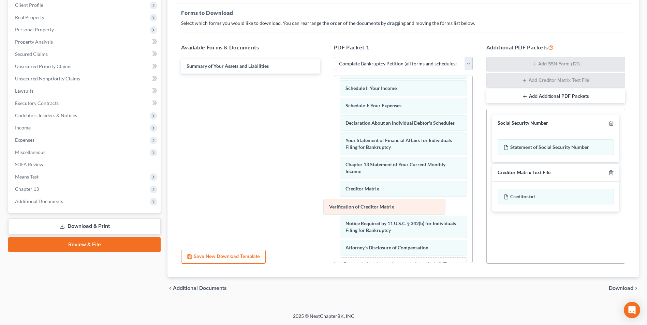
drag, startPoint x: 386, startPoint y: 218, endPoint x: 239, endPoint y: 124, distance: 174.9
click at [334, 126] on div "Verification of Creditor Matrix Installments Fee Sheets Declaration re: Electro…" at bounding box center [403, 93] width 138 height 390
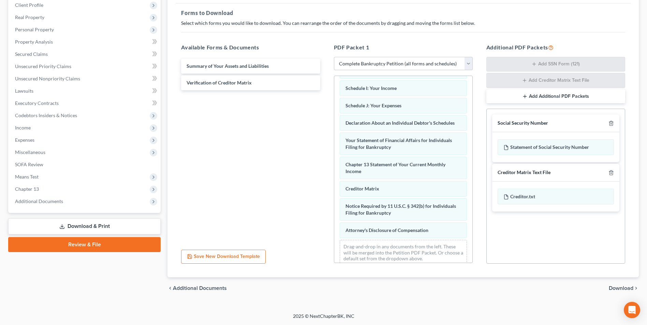
click at [616, 288] on span "Download" at bounding box center [620, 288] width 25 height 5
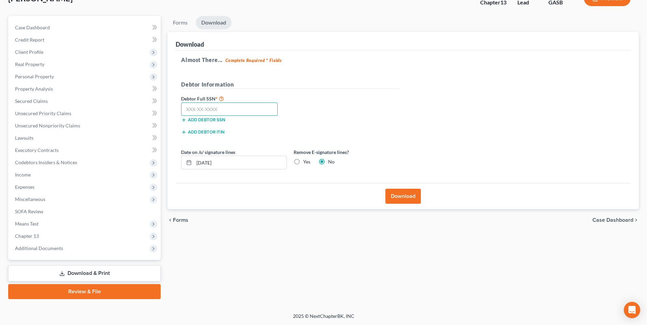
click at [229, 111] on input "text" at bounding box center [229, 110] width 96 height 14
type input "256-79-3389"
drag, startPoint x: 242, startPoint y: 166, endPoint x: 180, endPoint y: 165, distance: 61.4
click at [181, 166] on div "[DATE]" at bounding box center [234, 163] width 106 height 14
click at [303, 164] on label "Yes" at bounding box center [306, 161] width 7 height 7
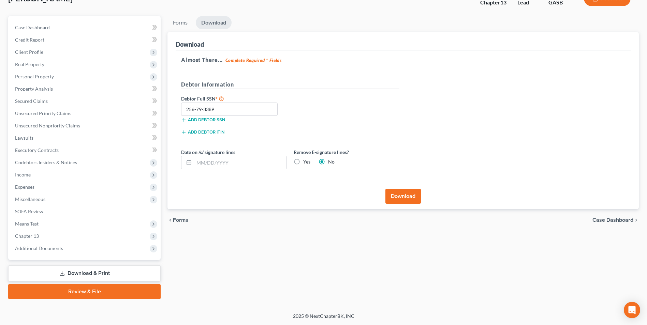
click at [306, 163] on input "Yes" at bounding box center [308, 160] width 4 height 4
radio input "true"
radio input "false"
click at [407, 197] on button "Download" at bounding box center [402, 196] width 35 height 15
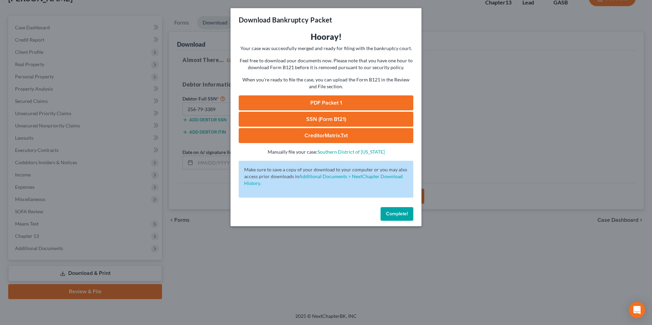
click at [354, 124] on link "SSN (Form B121)" at bounding box center [326, 119] width 175 height 15
drag, startPoint x: 290, startPoint y: 99, endPoint x: 294, endPoint y: 101, distance: 5.3
click at [290, 99] on link "PDF Packet 1" at bounding box center [326, 102] width 175 height 15
click at [207, 288] on div "Download Bankruptcy Packet Hooray! Your case was successfully merged and ready …" at bounding box center [326, 162] width 652 height 325
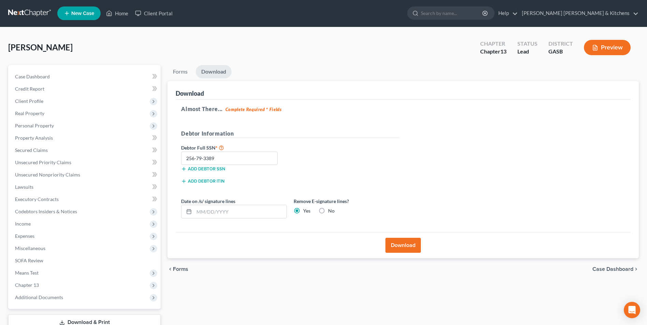
scroll to position [0, 0]
click at [119, 15] on link "Home" at bounding box center [117, 13] width 29 height 12
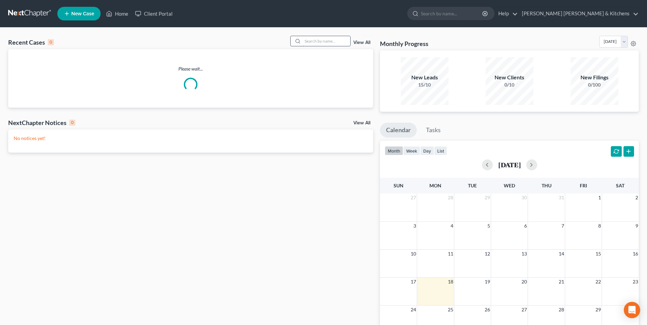
click at [318, 43] on input "search" at bounding box center [326, 41] width 48 height 10
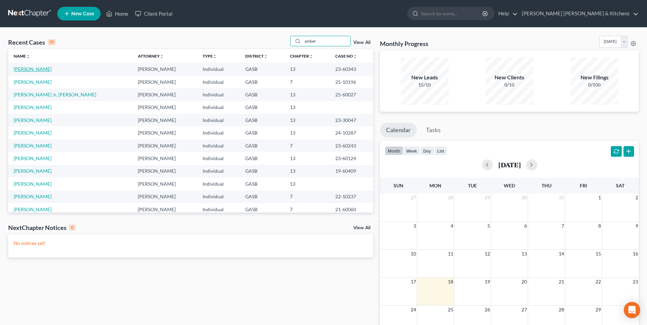
type input "amber"
click at [38, 69] on link "[PERSON_NAME]" at bounding box center [33, 69] width 38 height 6
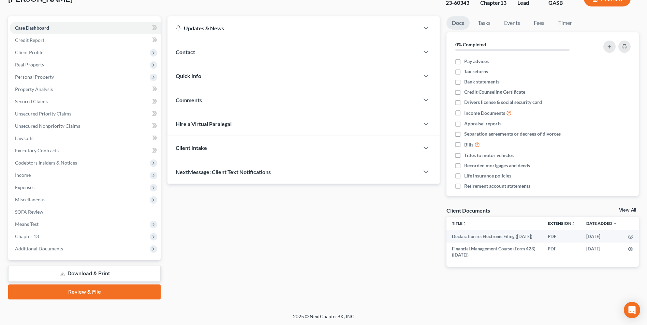
scroll to position [49, 0]
click at [96, 271] on link "Download & Print" at bounding box center [84, 274] width 152 height 16
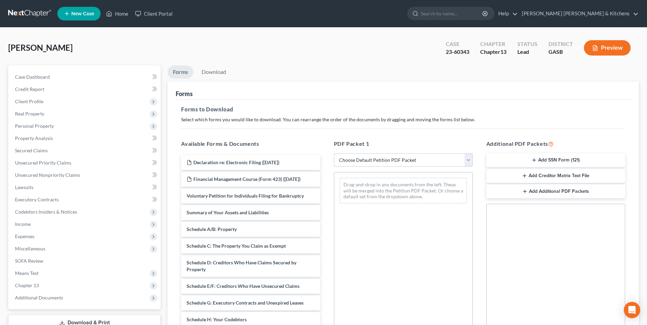
drag, startPoint x: 358, startPoint y: 158, endPoint x: 361, endPoint y: 162, distance: 5.4
click at [358, 158] on select "Choose Default Petition PDF Packet Complete Bankruptcy Petition (all forms and …" at bounding box center [403, 160] width 139 height 14
select select "2"
click at [334, 153] on select "Choose Default Petition PDF Packet Complete Bankruptcy Petition (all forms and …" at bounding box center [403, 160] width 139 height 14
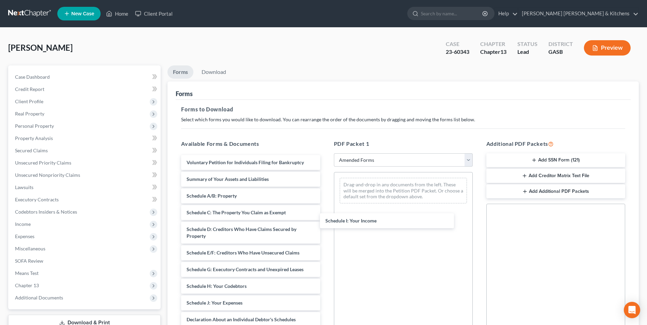
drag, startPoint x: 247, startPoint y: 300, endPoint x: 394, endPoint y: 200, distance: 177.4
click at [325, 169] on div "Schedule I: Your Income Voluntary Petition for Individuals Filing for Bankruptc…" at bounding box center [251, 306] width 150 height 303
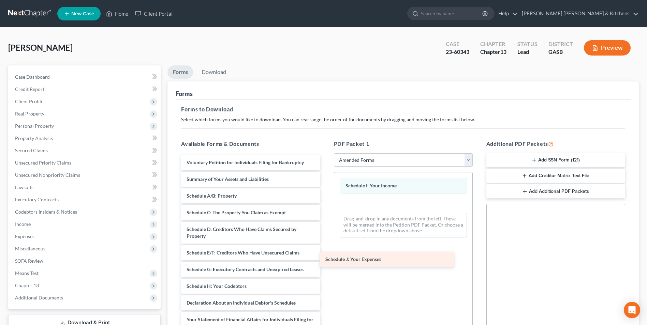
drag, startPoint x: 231, startPoint y: 304, endPoint x: 395, endPoint y: 229, distance: 180.1
click at [325, 234] on div "Schedule J: Your Expenses Voluntary Petition for Individuals Filing for Bankrup…" at bounding box center [251, 298] width 150 height 286
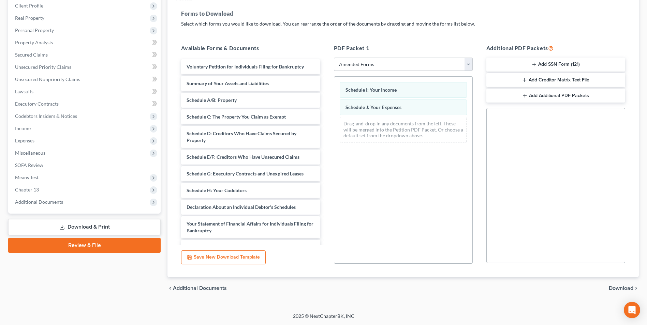
click at [629, 288] on span "Download" at bounding box center [620, 288] width 25 height 5
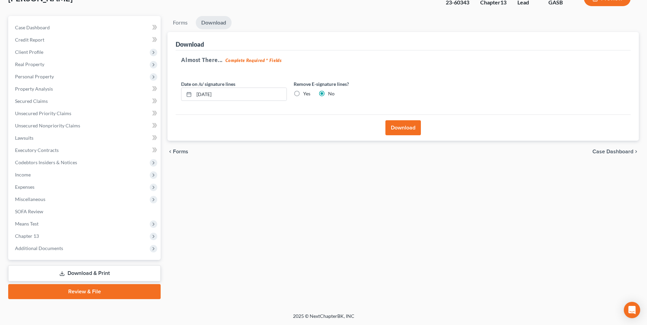
scroll to position [49, 0]
click at [402, 132] on button "Download" at bounding box center [402, 127] width 35 height 15
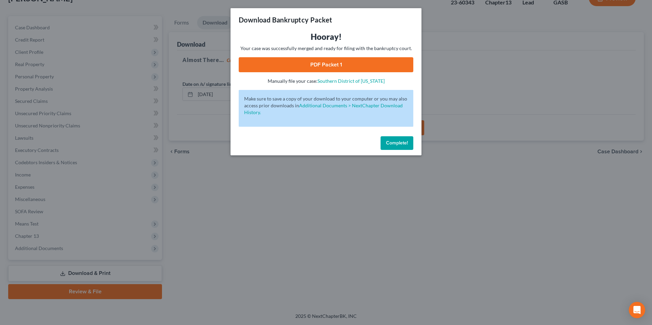
click at [324, 66] on link "PDF Packet 1" at bounding box center [326, 64] width 175 height 15
click at [249, 278] on div "Download Bankruptcy Packet Hooray! Your case was successfully merged and ready …" at bounding box center [326, 162] width 652 height 325
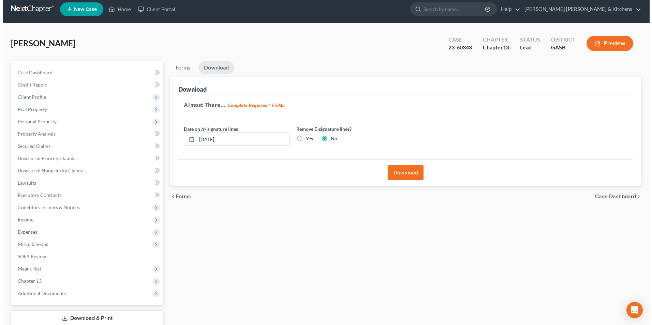
scroll to position [0, 0]
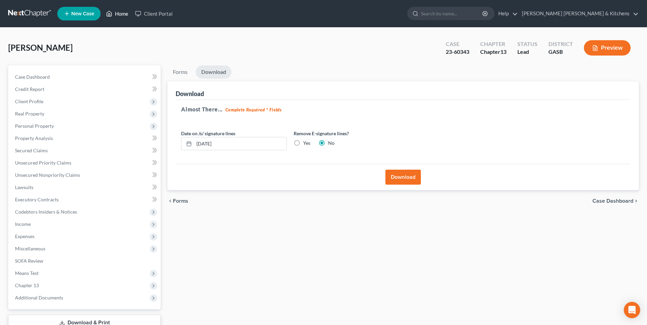
click at [112, 11] on icon at bounding box center [109, 14] width 6 height 8
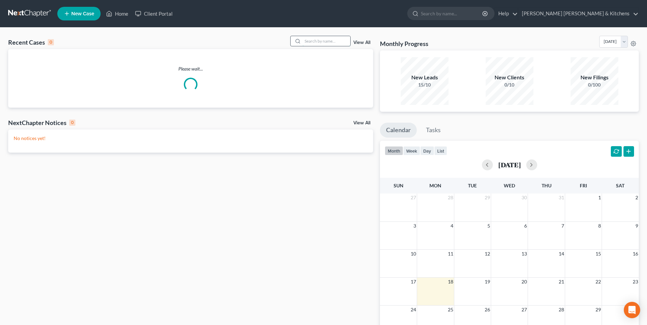
click at [331, 42] on input "search" at bounding box center [326, 41] width 48 height 10
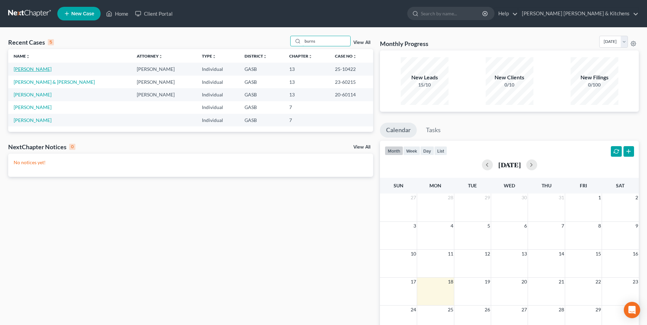
type input "burns"
click at [18, 71] on link "[PERSON_NAME]" at bounding box center [33, 69] width 38 height 6
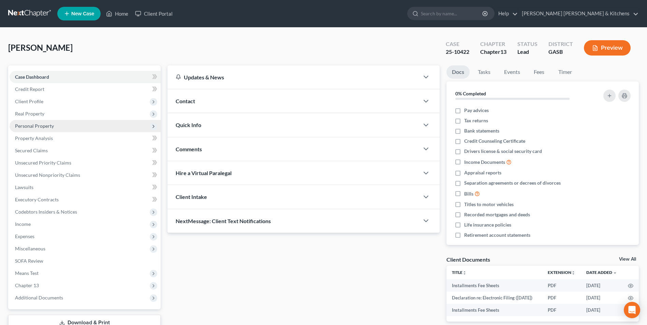
click at [29, 125] on span "Personal Property" at bounding box center [34, 126] width 39 height 6
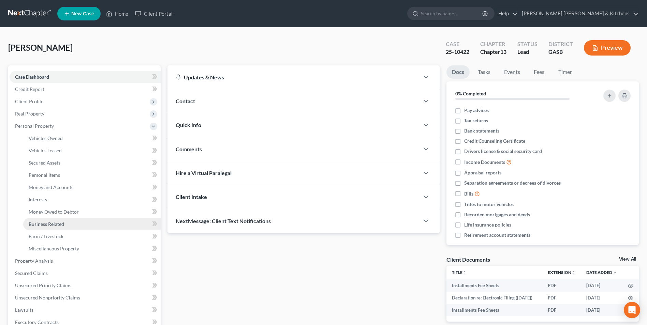
click at [41, 222] on span "Business Related" at bounding box center [46, 224] width 35 height 6
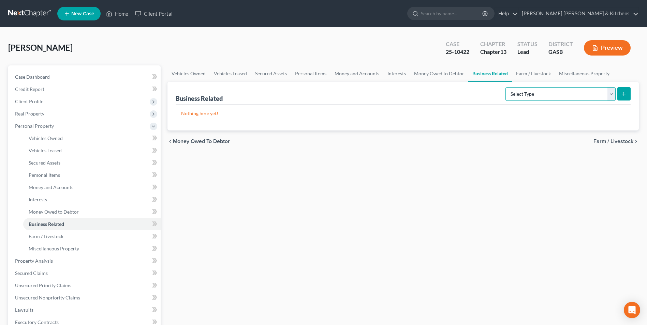
click at [556, 95] on select "Select Type Customer Lists Franchises Inventory Licenses Machinery Office Equip…" at bounding box center [560, 94] width 110 height 14
select select "office_equipment"
click at [505, 87] on select "Select Type Customer Lists Franchises Inventory Licenses Machinery Office Equip…" at bounding box center [560, 94] width 110 height 14
click at [611, 94] on select "Select Type Customer Lists Franchises Inventory Licenses Machinery Office Equip…" at bounding box center [560, 94] width 110 height 14
click at [505, 87] on select "Select Type Customer Lists Franchises Inventory Licenses Machinery Office Equip…" at bounding box center [560, 94] width 110 height 14
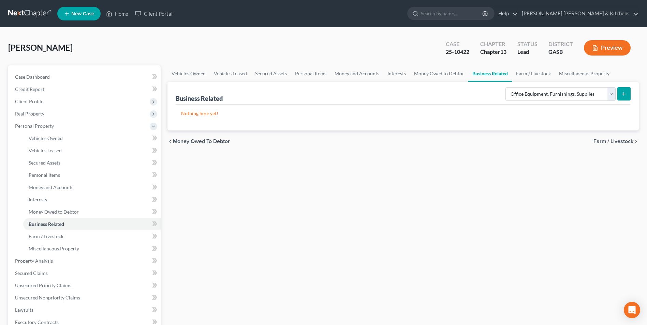
click at [624, 94] on icon "submit" at bounding box center [623, 93] width 5 height 5
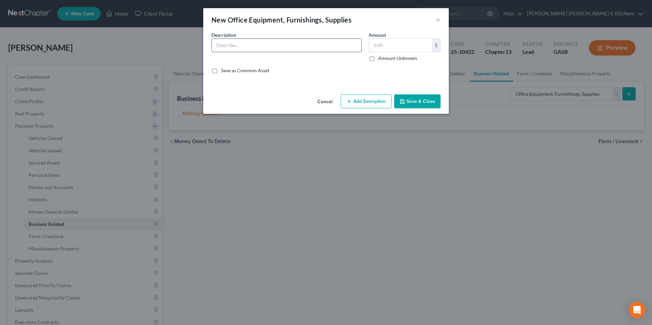
click at [242, 49] on input "text" at bounding box center [287, 45] width 150 height 13
click at [356, 45] on input "3 mixers, 2 blenders, 2 turky fryers, 4 grills, 2 freezers, 8 warmers, 4 big po…" at bounding box center [287, 45] width 150 height 13
drag, startPoint x: 356, startPoint y: 45, endPoint x: 370, endPoint y: 55, distance: 16.8
click at [356, 46] on input "3 mixers, 2 blenders, 2 turky fryers, 4 grills, 2 freezers, 8 warmers, 4 big po…" at bounding box center [287, 45] width 150 height 13
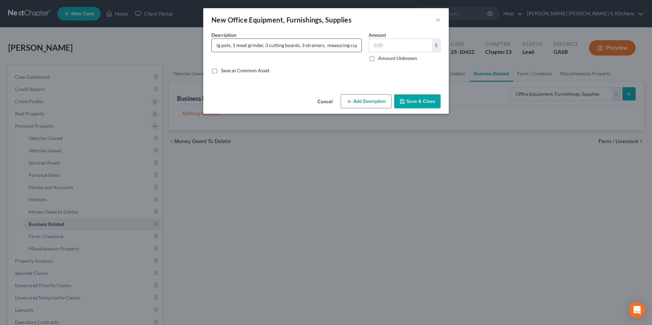
scroll to position [0, 0]
click at [337, 47] on input "3 mixers, 2 blenders, 2 turky fryers, 4 grills, 2 freezers, 8 warmers, 4 big po…" at bounding box center [287, 45] width 150 height 13
type input "3 mixers, 2 blenders, 2 turky fryers, 4 grills, 2 freezers, 8 warmers, 4 big po…"
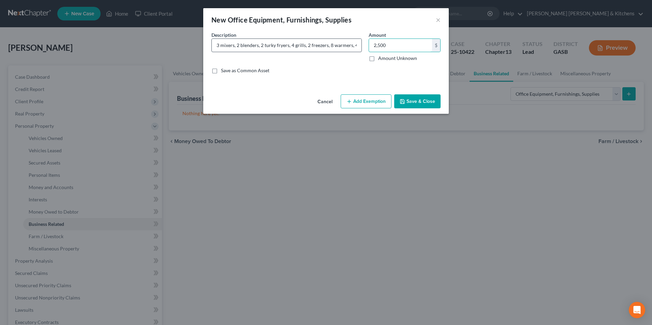
type input "2,500"
click at [364, 106] on button "Add Exemption" at bounding box center [366, 101] width 51 height 14
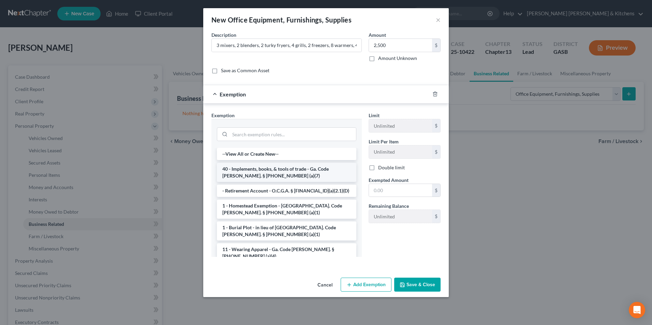
click at [300, 168] on li "40 - Implements, books, & tools of trade - Ga. Code [PERSON_NAME]. § [PHONE_NUM…" at bounding box center [286, 172] width 139 height 19
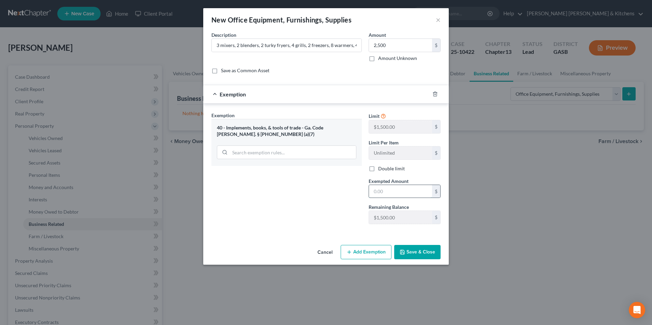
click at [381, 194] on input "text" at bounding box center [400, 191] width 63 height 13
type input "1,500"
click at [379, 254] on button "Add Exemption" at bounding box center [366, 252] width 51 height 14
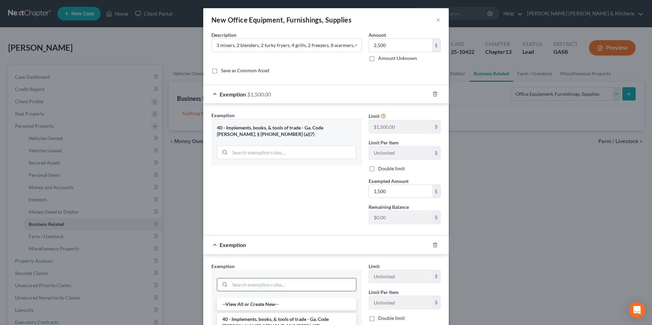
click at [248, 284] on input "search" at bounding box center [293, 284] width 126 height 13
type input "wild"
click at [258, 306] on li "14 - Wildcard - $1200 of any property plus unused homestead to $10000 - Ga. Cod…" at bounding box center [286, 311] width 139 height 26
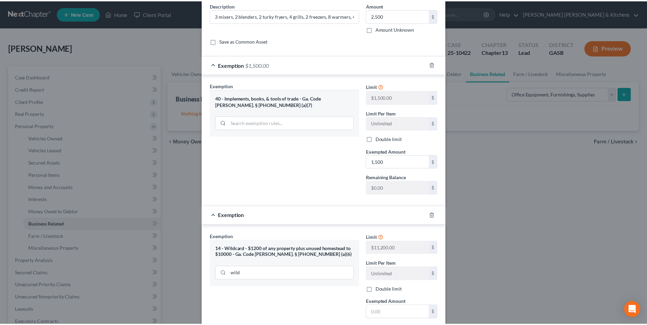
scroll to position [99, 0]
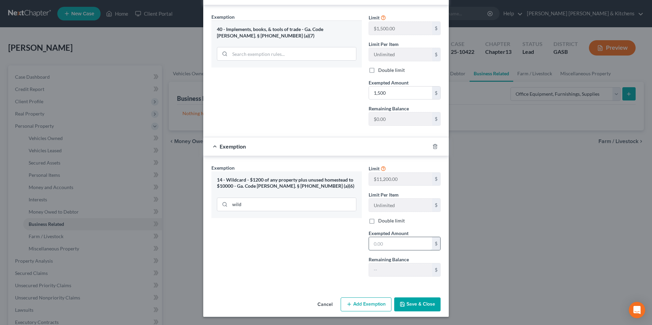
click at [392, 248] on input "text" at bounding box center [400, 243] width 63 height 13
type input "1,000"
click at [410, 312] on div "Cancel Add Exemption Save & Close" at bounding box center [325, 306] width 245 height 22
click at [435, 307] on button "Save & Close" at bounding box center [417, 305] width 46 height 14
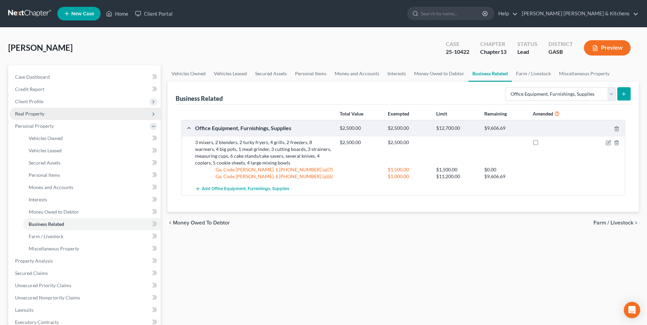
click at [28, 116] on span "Real Property" at bounding box center [29, 114] width 29 height 6
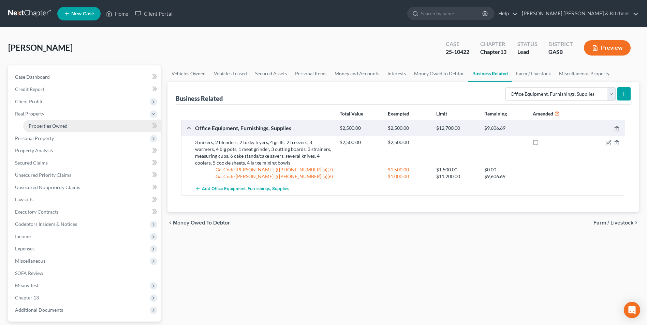
click at [34, 128] on span "Properties Owned" at bounding box center [48, 126] width 39 height 6
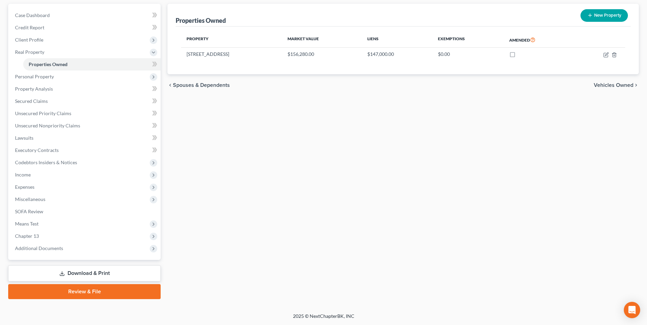
click at [83, 273] on link "Download & Print" at bounding box center [84, 274] width 152 height 16
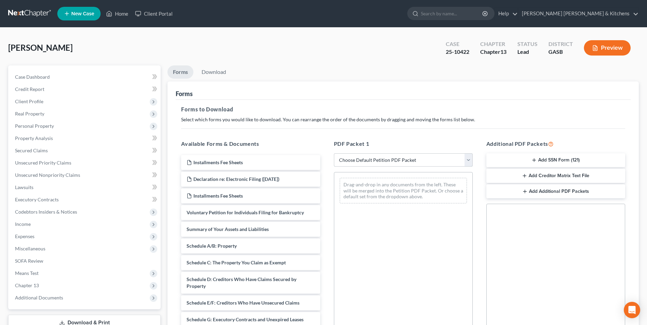
click at [364, 162] on select "Choose Default Petition PDF Packet Complete Bankruptcy Petition (all forms and …" at bounding box center [403, 160] width 139 height 14
select select "2"
click at [334, 153] on select "Choose Default Petition PDF Packet Complete Bankruptcy Petition (all forms and …" at bounding box center [403, 160] width 139 height 14
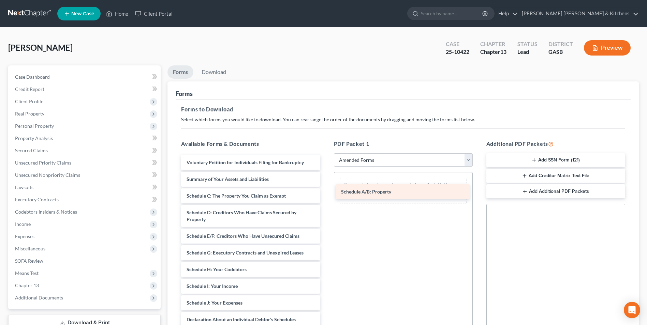
drag, startPoint x: 228, startPoint y: 195, endPoint x: 385, endPoint y: 191, distance: 156.9
click at [325, 191] on div "Schedule A/B: Property Voluntary Petition for Individuals Filing for Bankruptcy…" at bounding box center [251, 298] width 150 height 286
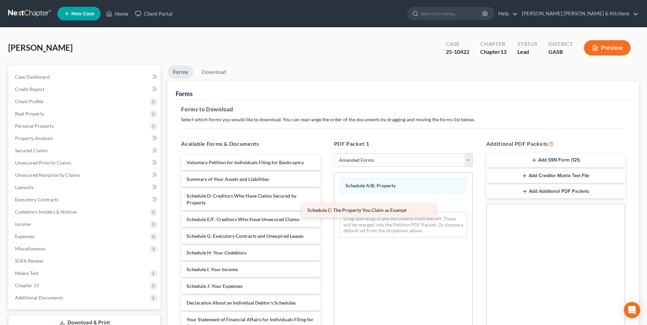
drag, startPoint x: 229, startPoint y: 194, endPoint x: 349, endPoint y: 208, distance: 121.5
click at [325, 208] on div "Schedule C: The Property You Claim as Exempt Voluntary Petition for Individuals…" at bounding box center [251, 289] width 150 height 269
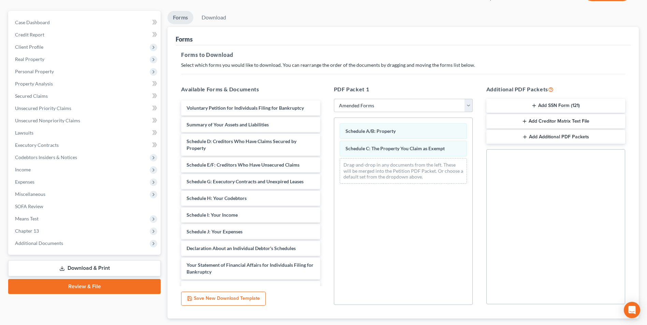
scroll to position [96, 0]
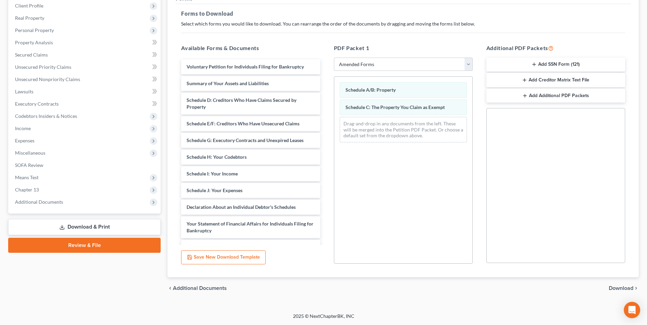
click at [627, 290] on span "Download" at bounding box center [620, 288] width 25 height 5
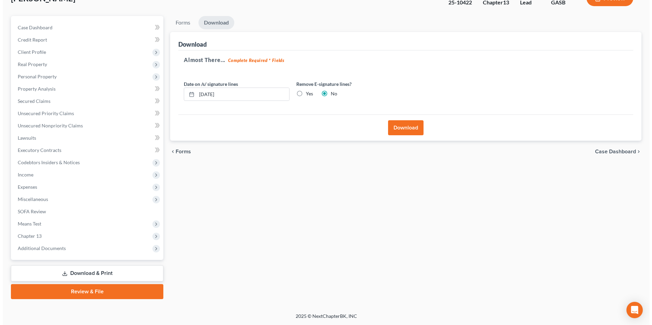
scroll to position [49, 0]
click at [399, 127] on button "Download" at bounding box center [402, 127] width 35 height 15
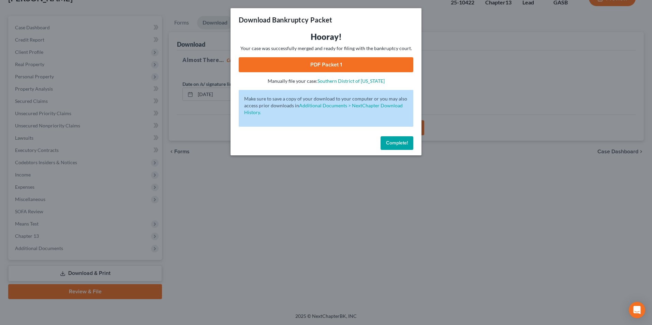
click at [339, 66] on link "PDF Packet 1" at bounding box center [326, 64] width 175 height 15
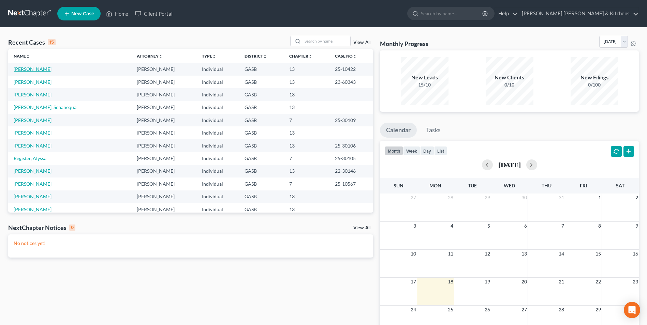
click at [36, 71] on link "[PERSON_NAME]" at bounding box center [33, 69] width 38 height 6
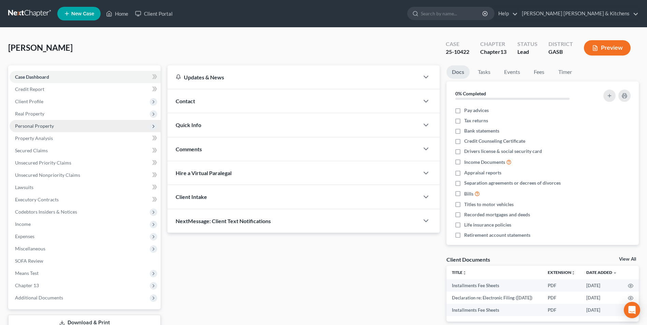
click at [27, 124] on span "Personal Property" at bounding box center [34, 126] width 39 height 6
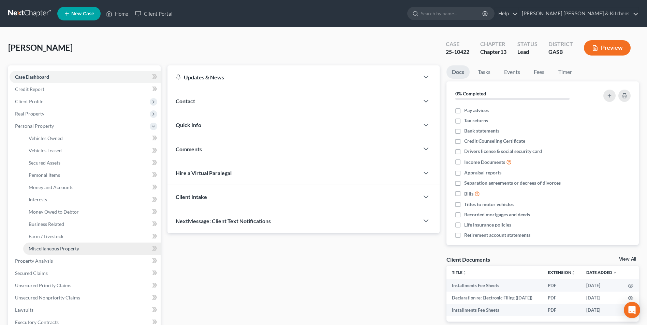
click at [48, 250] on span "Miscellaneous Property" at bounding box center [54, 249] width 50 height 6
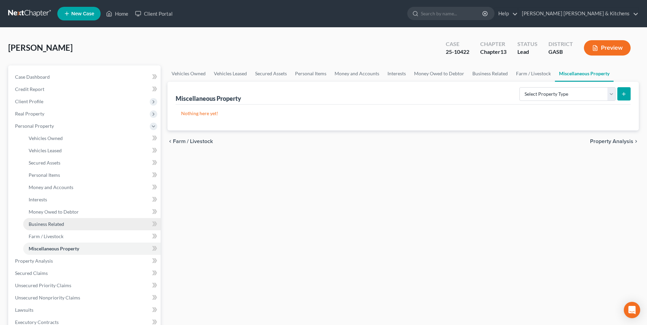
click at [45, 226] on span "Business Related" at bounding box center [46, 224] width 35 height 6
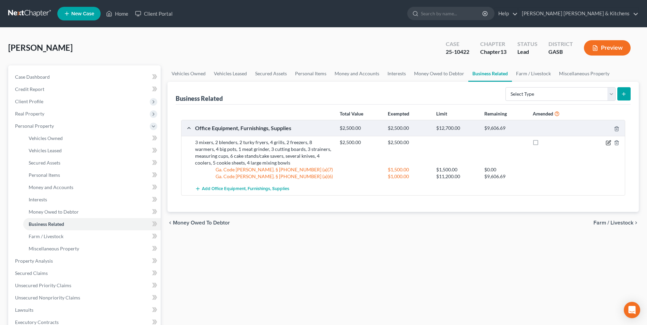
click at [607, 143] on icon "button" at bounding box center [607, 142] width 5 height 5
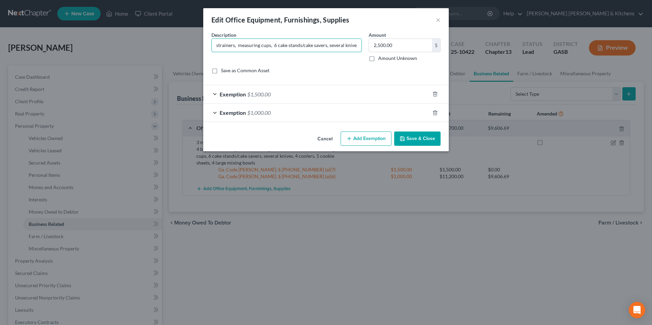
scroll to position [0, 329]
drag, startPoint x: 213, startPoint y: 45, endPoint x: 379, endPoint y: 55, distance: 165.9
click at [379, 55] on div "Description * 3 mixers, 2 blenders, 2 turky fryers, 4 grills, 2 freezers, 8 war…" at bounding box center [326, 55] width 236 height 48
click at [326, 136] on button "Cancel" at bounding box center [325, 139] width 26 height 14
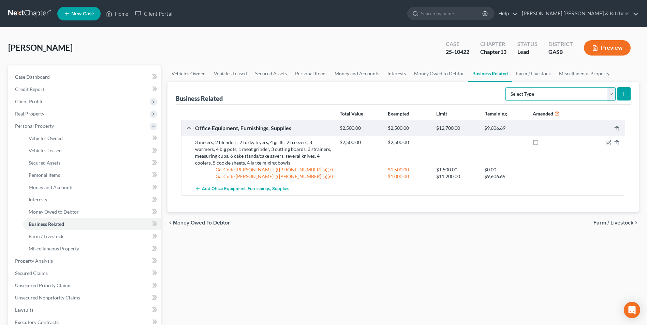
click at [531, 97] on select "Select Type Customer Lists Franchises Inventory Licenses Machinery Office Equip…" at bounding box center [560, 94] width 110 height 14
select select "machinery"
click at [505, 87] on select "Select Type Customer Lists Franchises Inventory Licenses Machinery Office Equip…" at bounding box center [560, 94] width 110 height 14
click at [623, 94] on line "submit" at bounding box center [623, 93] width 0 height 3
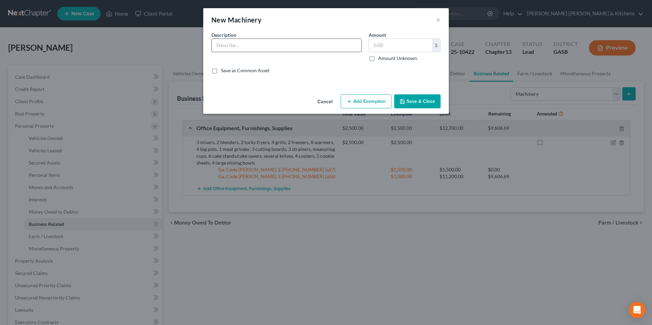
click at [235, 49] on input "text" at bounding box center [287, 45] width 150 height 13
paste input "3 mixers, 2 blenders, 2 turky fryers, 4 grills, 2 freezers, 8 warmers, 4 big po…"
type input "3 mixers, 2 blenders, 2 turky fryers, 4 grills, 2 freezers, 8 warmers, 4 big po…"
click at [388, 46] on input "text" at bounding box center [400, 45] width 63 height 13
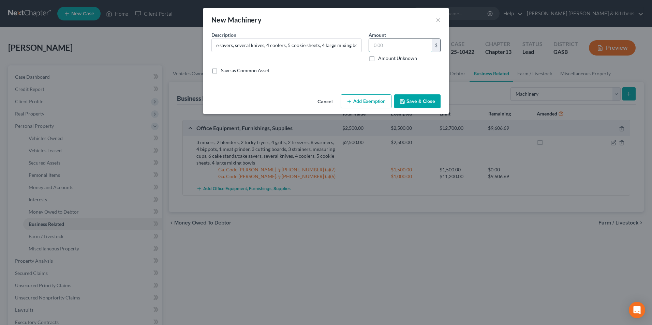
scroll to position [0, 0]
type input "2,500"
click at [371, 96] on button "Add Exemption" at bounding box center [366, 101] width 51 height 14
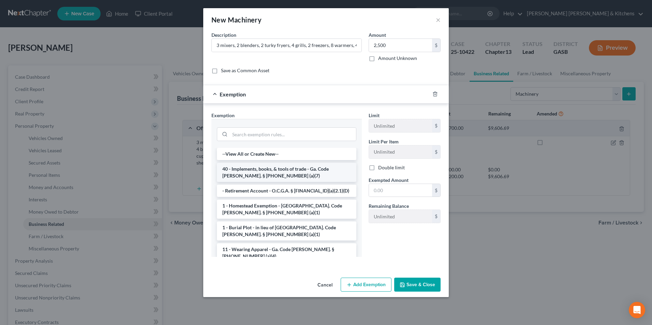
click at [290, 172] on li "40 - Implements, books, & tools of trade - Ga. Code [PERSON_NAME]. § [PHONE_NUM…" at bounding box center [286, 172] width 139 height 19
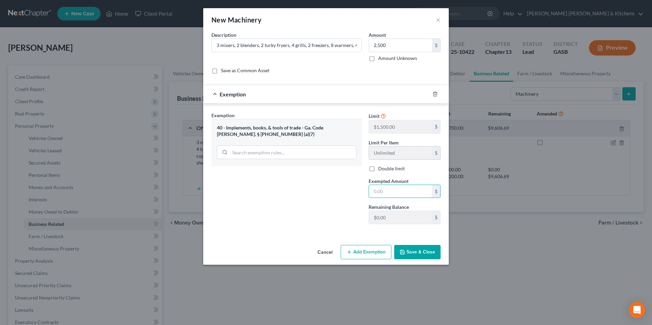
drag, startPoint x: 409, startPoint y: 194, endPoint x: 394, endPoint y: 154, distance: 42.6
click at [409, 194] on input "text" at bounding box center [400, 191] width 63 height 13
type input "1,500"
click at [367, 253] on button "Add Exemption" at bounding box center [366, 252] width 51 height 14
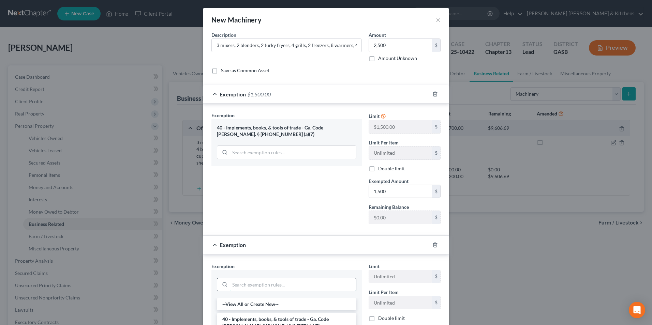
click at [269, 289] on input "search" at bounding box center [293, 284] width 126 height 13
type input "wild"
click at [276, 308] on li "14 - Wildcard - $1200 of any property plus unused homestead to $10000 - Ga. Cod…" at bounding box center [286, 311] width 139 height 26
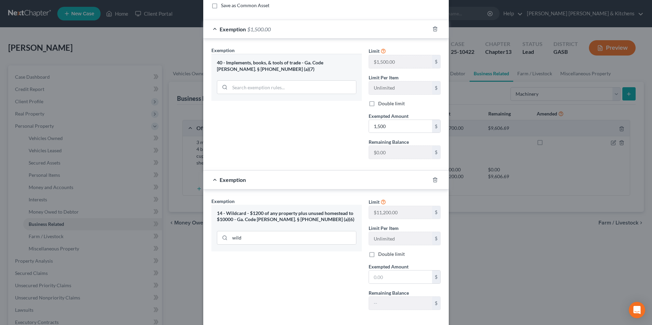
scroll to position [68, 0]
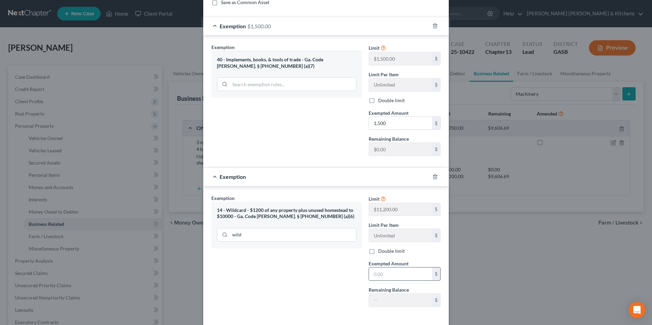
click at [375, 275] on input "text" at bounding box center [400, 274] width 63 height 13
type input "1,000"
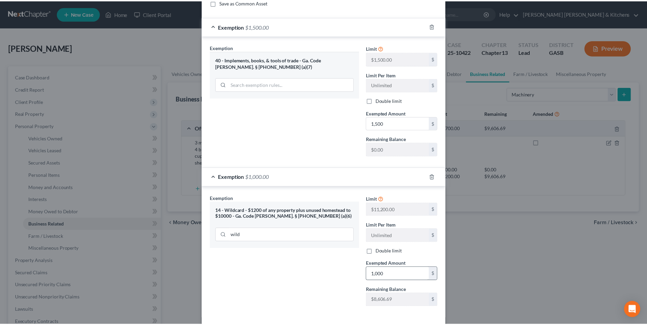
scroll to position [99, 0]
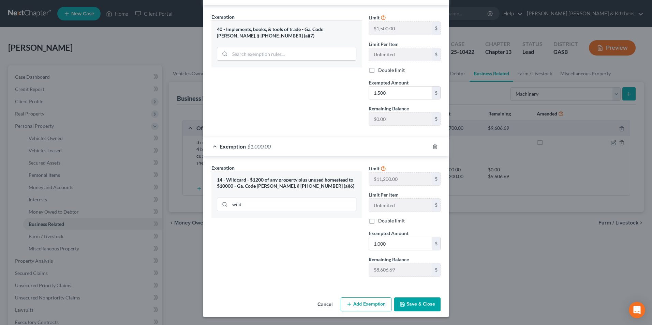
click at [425, 308] on button "Save & Close" at bounding box center [417, 305] width 46 height 14
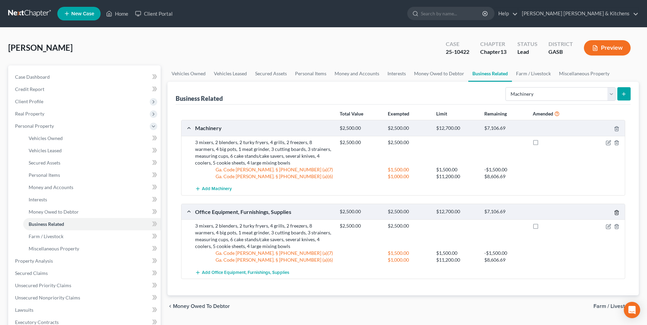
click at [617, 214] on icon "button" at bounding box center [616, 212] width 5 height 5
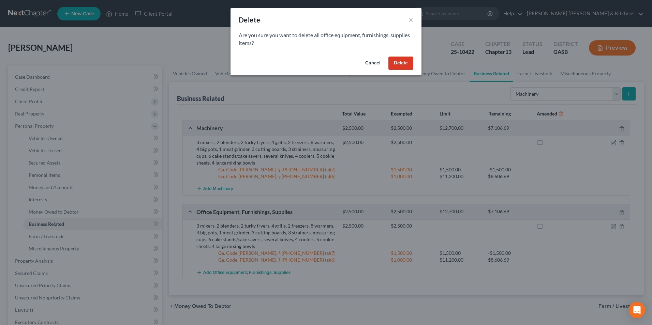
click at [397, 69] on button "Delete" at bounding box center [400, 64] width 25 height 14
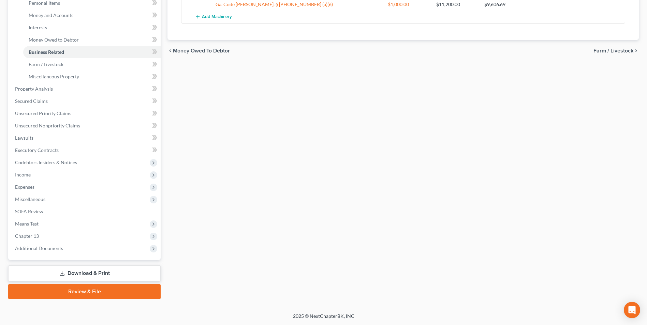
drag, startPoint x: 88, startPoint y: 272, endPoint x: 93, endPoint y: 272, distance: 4.4
click at [88, 272] on link "Download & Print" at bounding box center [84, 274] width 152 height 16
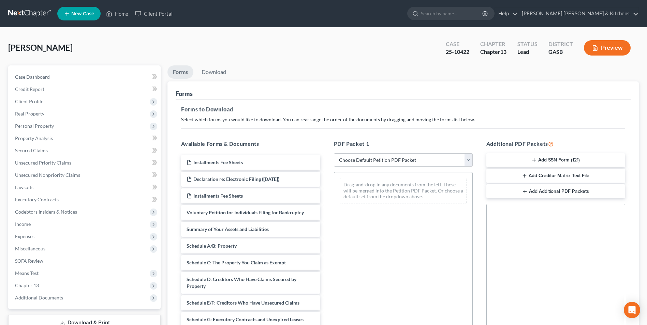
click at [365, 163] on select "Choose Default Petition PDF Packet Complete Bankruptcy Petition (all forms and …" at bounding box center [403, 160] width 139 height 14
select select "2"
click at [334, 153] on select "Choose Default Petition PDF Packet Complete Bankruptcy Petition (all forms and …" at bounding box center [403, 160] width 139 height 14
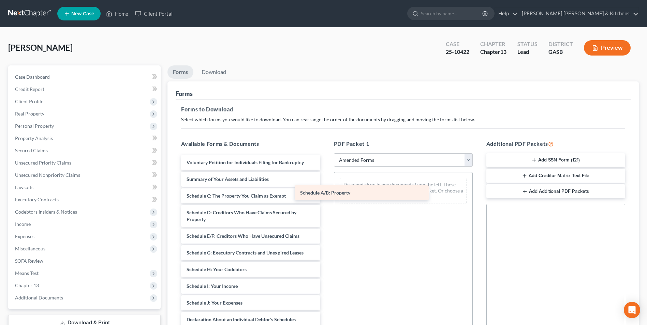
drag, startPoint x: 228, startPoint y: 194, endPoint x: 385, endPoint y: 185, distance: 156.7
click at [325, 185] on div "Schedule A/B: Property Voluntary Petition for Individuals Filing for Bankruptcy…" at bounding box center [251, 298] width 150 height 286
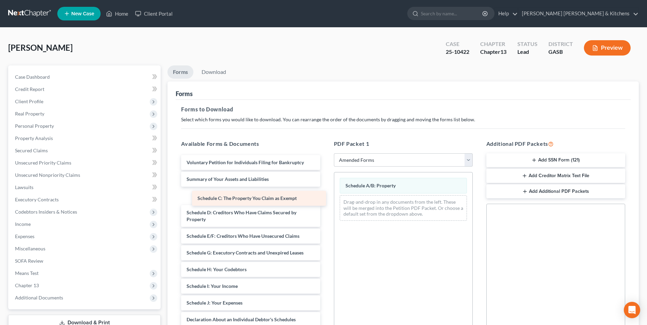
drag, startPoint x: 249, startPoint y: 202, endPoint x: 358, endPoint y: 205, distance: 108.8
click at [325, 205] on div "Schedule C: The Property You Claim as Exempt Voluntary Petition for Individuals…" at bounding box center [251, 298] width 150 height 286
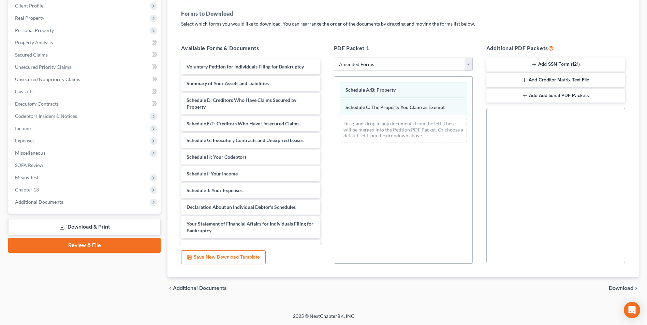
click at [627, 288] on span "Download" at bounding box center [620, 288] width 25 height 5
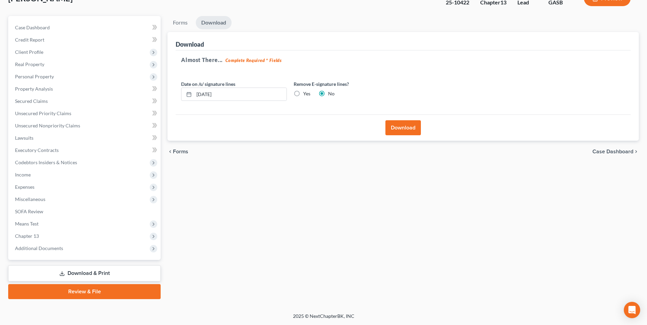
scroll to position [49, 0]
click at [415, 129] on button "Download" at bounding box center [402, 127] width 35 height 15
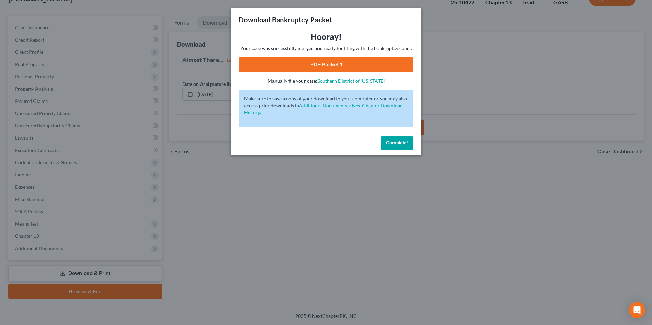
click at [333, 63] on link "PDF Packet 1" at bounding box center [326, 64] width 175 height 15
click at [206, 283] on div "Download Bankruptcy Packet Hooray! Your case was successfully merged and ready …" at bounding box center [326, 162] width 652 height 325
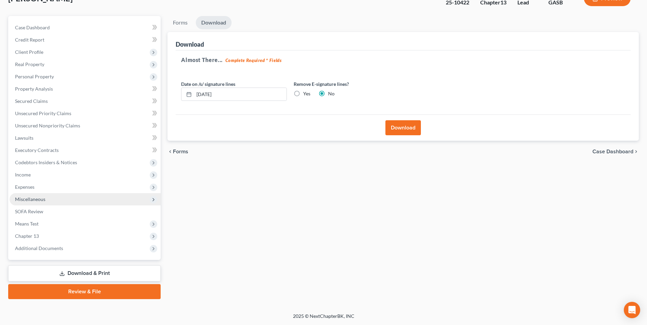
click at [34, 203] on span "Miscellaneous" at bounding box center [85, 199] width 151 height 12
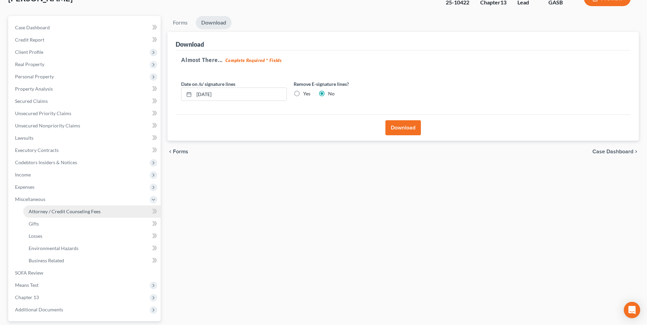
click at [35, 210] on span "Attorney / Credit Counseling Fees" at bounding box center [65, 212] width 72 height 6
select select "0"
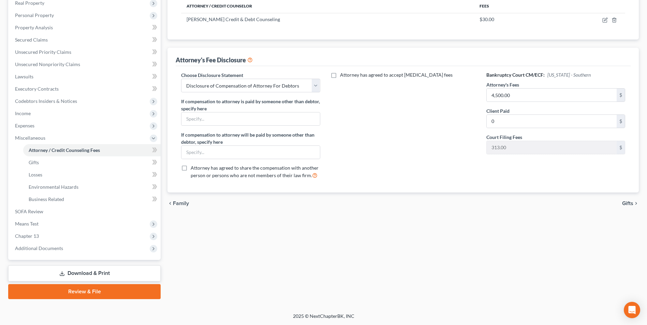
drag, startPoint x: 73, startPoint y: 268, endPoint x: 79, endPoint y: 269, distance: 6.2
click at [73, 268] on link "Download & Print" at bounding box center [84, 274] width 152 height 16
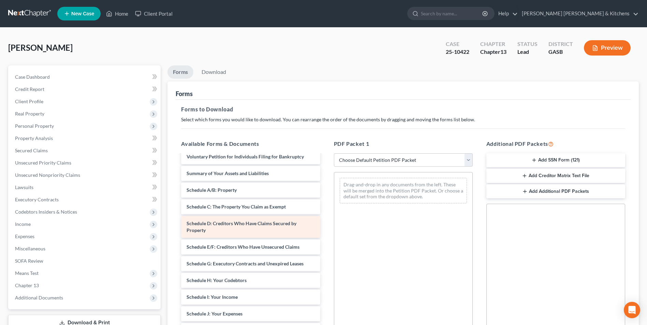
scroll to position [68, 0]
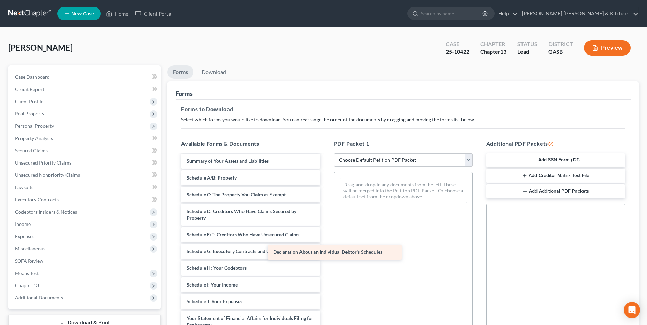
drag, startPoint x: 273, startPoint y: 317, endPoint x: 393, endPoint y: 206, distance: 163.5
click at [325, 207] on div "Declaration About an Individual Debtor's Schedules Installments Fee Sheets Decl…" at bounding box center [251, 255] width 150 height 336
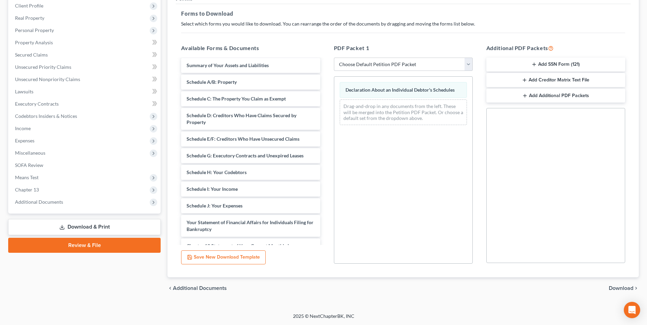
click at [624, 289] on span "Download" at bounding box center [620, 288] width 25 height 5
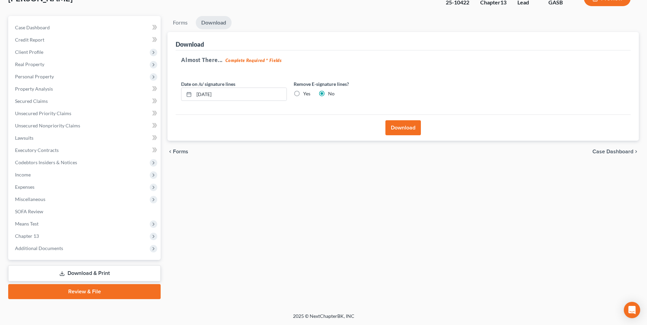
click at [397, 133] on button "Download" at bounding box center [402, 127] width 35 height 15
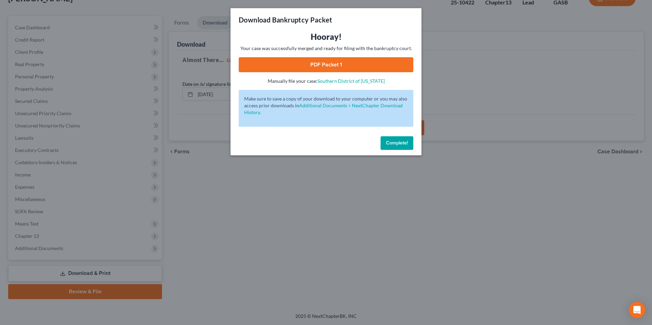
click at [325, 67] on link "PDF Packet 1" at bounding box center [326, 64] width 175 height 15
click at [461, 124] on div "Download Bankruptcy Packet Hooray! Your case was successfully merged and ready …" at bounding box center [326, 162] width 652 height 325
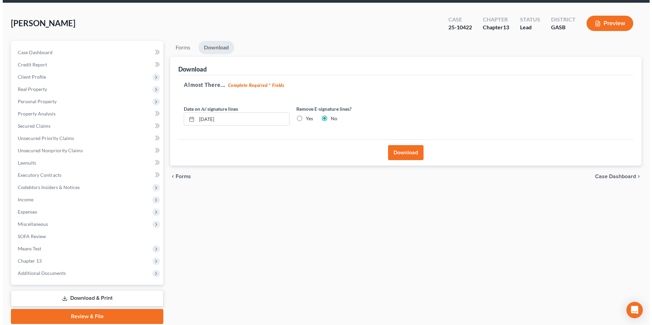
scroll to position [0, 0]
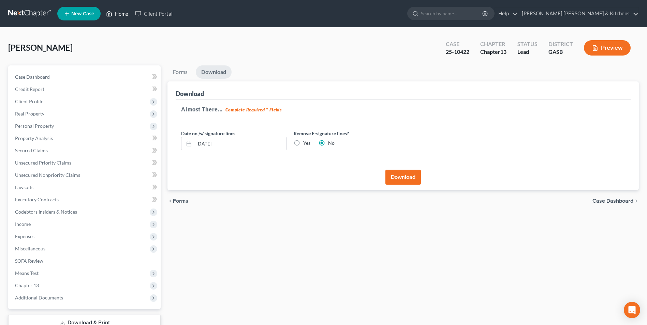
drag, startPoint x: 119, startPoint y: 13, endPoint x: 121, endPoint y: 19, distance: 5.8
click at [119, 13] on link "Home" at bounding box center [117, 13] width 29 height 12
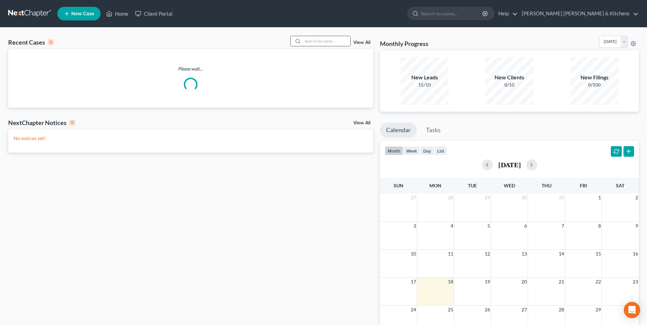
click at [318, 40] on input "search" at bounding box center [326, 41] width 48 height 10
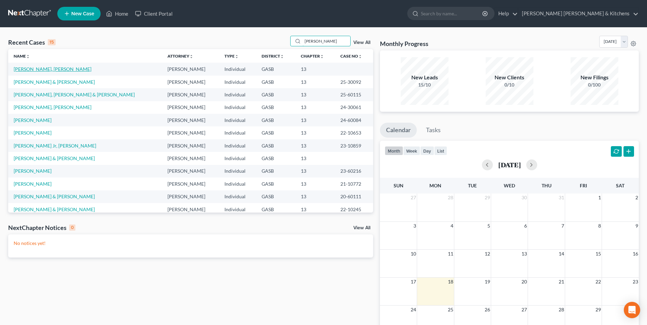
type input "[PERSON_NAME]"
click at [40, 70] on link "[PERSON_NAME], [PERSON_NAME]" at bounding box center [53, 69] width 78 height 6
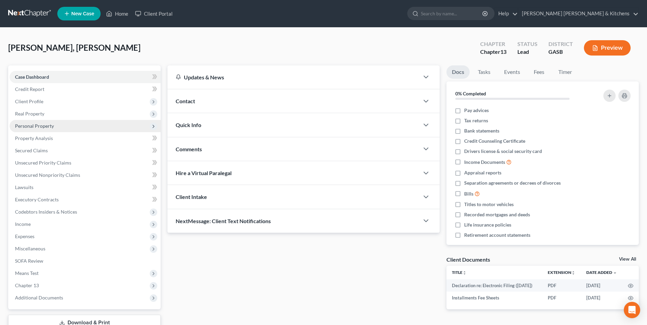
click at [42, 125] on span "Personal Property" at bounding box center [34, 126] width 39 height 6
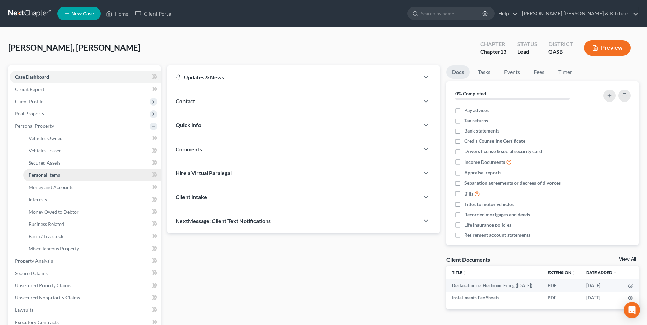
click at [44, 175] on span "Personal Items" at bounding box center [44, 175] width 31 height 6
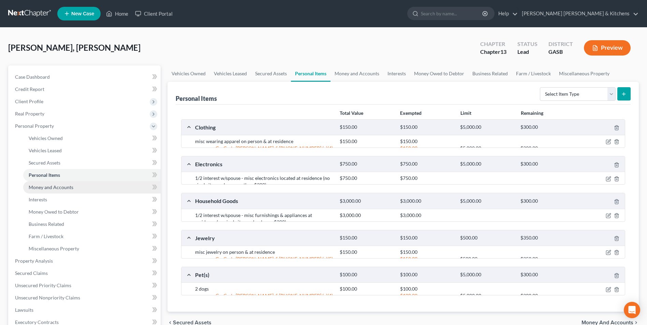
click at [46, 186] on span "Money and Accounts" at bounding box center [51, 187] width 45 height 6
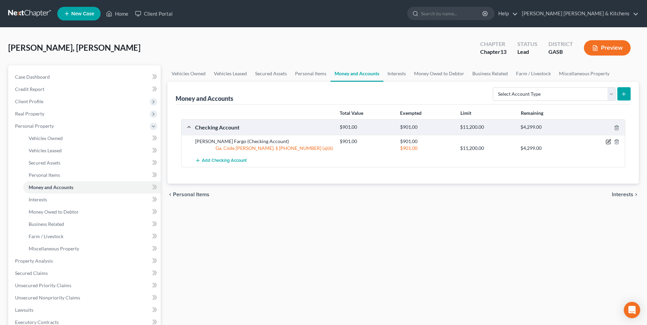
click at [607, 141] on icon "button" at bounding box center [607, 141] width 5 height 5
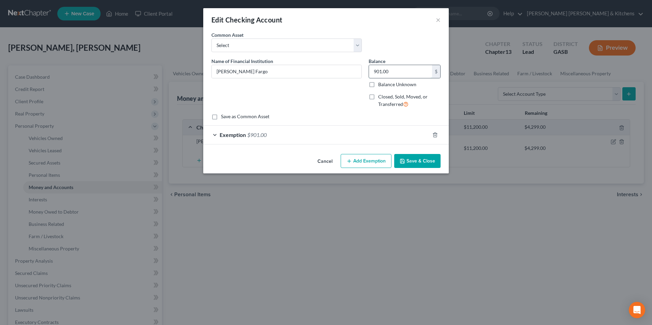
click at [409, 72] on input "901.00" at bounding box center [400, 71] width 63 height 13
type input "450"
click at [258, 136] on span "$901.00" at bounding box center [256, 135] width 19 height 6
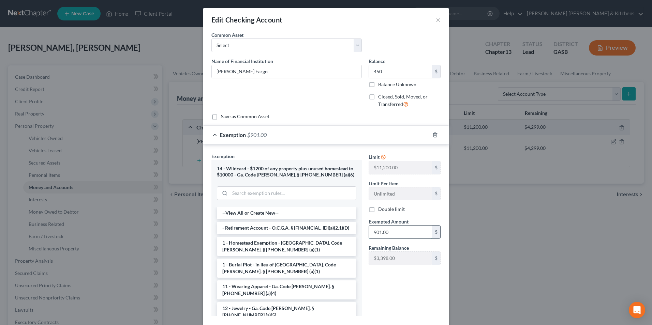
click at [393, 235] on input "901.00" at bounding box center [400, 232] width 63 height 13
type input "450"
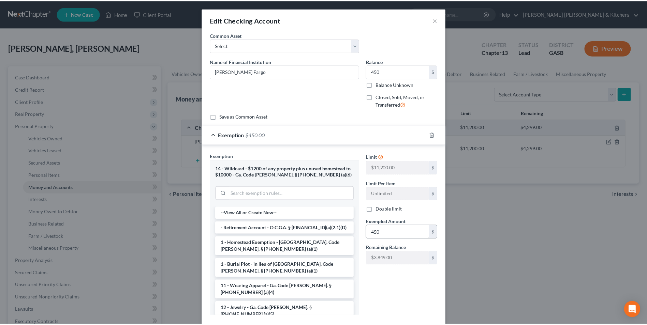
scroll to position [39, 0]
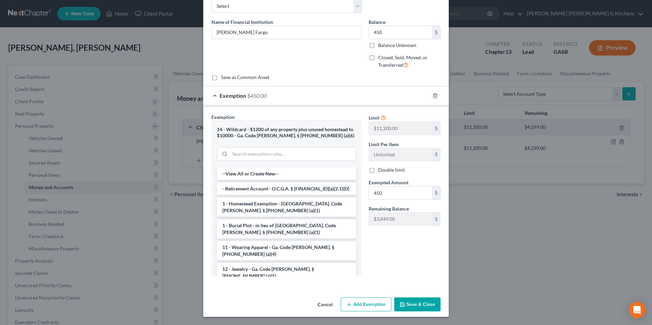
click at [432, 303] on button "Save & Close" at bounding box center [417, 305] width 46 height 14
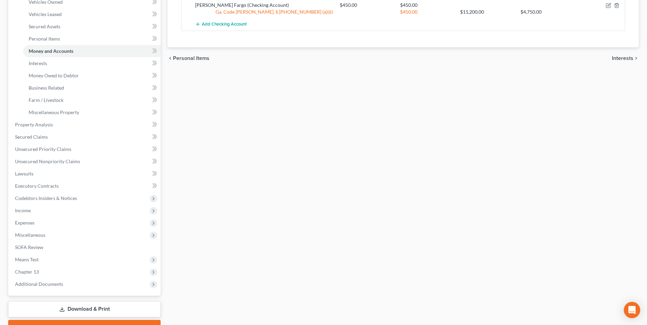
click at [82, 307] on link "Download & Print" at bounding box center [84, 309] width 152 height 16
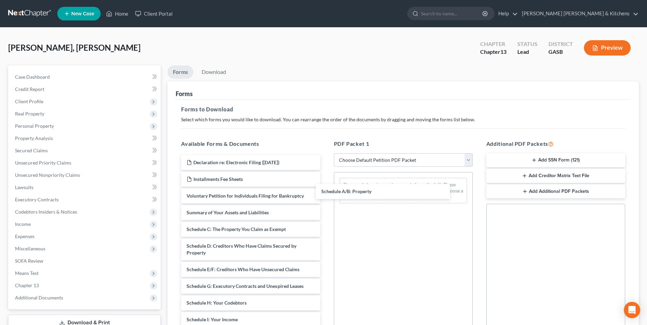
drag, startPoint x: 232, startPoint y: 230, endPoint x: 391, endPoint y: 191, distance: 164.1
click at [325, 184] on div "Schedule A/B: Property Declaration re: Electronic Filing ([DATE]) Installments …" at bounding box center [251, 314] width 150 height 319
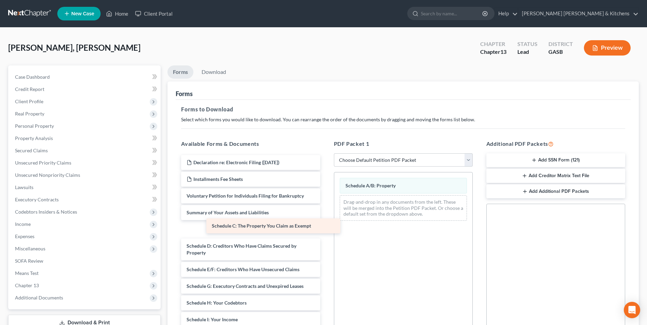
drag, startPoint x: 264, startPoint y: 233, endPoint x: 385, endPoint y: 206, distance: 124.5
click at [325, 206] on div "Schedule C: The Property You Claim as Exempt Declaration re: Electronic Filing …" at bounding box center [251, 314] width 150 height 319
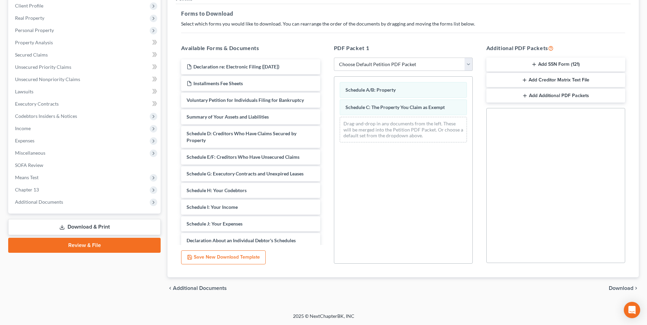
click at [618, 288] on span "Download" at bounding box center [620, 288] width 25 height 5
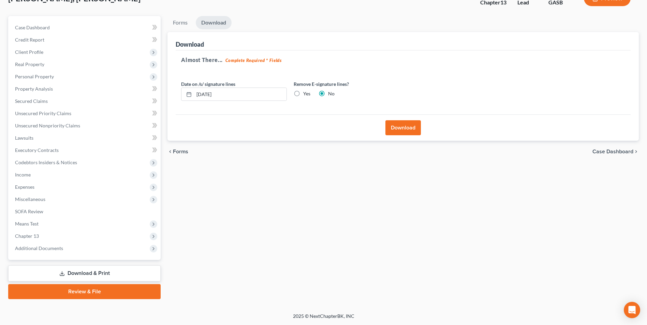
click at [401, 125] on button "Download" at bounding box center [402, 127] width 35 height 15
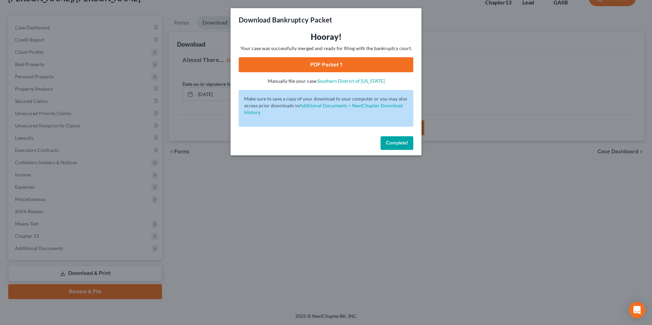
click at [339, 66] on link "PDF Packet 1" at bounding box center [326, 64] width 175 height 15
click at [290, 201] on div "Download Bankruptcy Packet Hooray! Your case was successfully merged and ready …" at bounding box center [326, 162] width 652 height 325
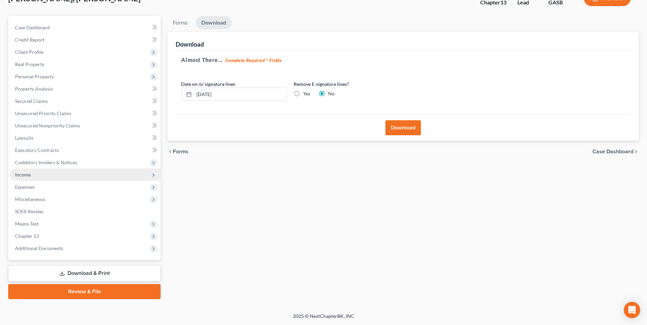
click at [17, 175] on span "Income" at bounding box center [23, 175] width 16 height 6
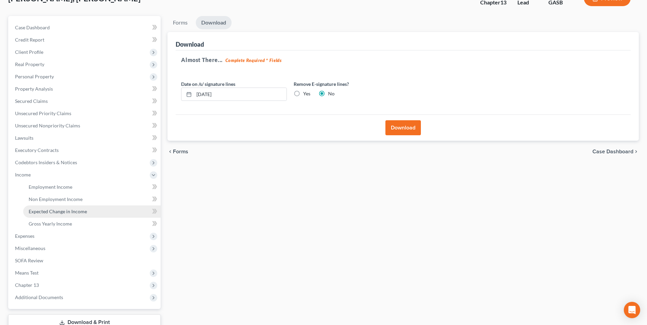
click at [40, 213] on span "Expected Change in Income" at bounding box center [58, 212] width 58 height 6
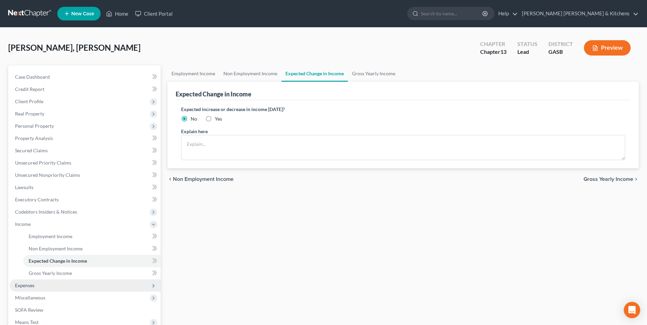
click at [31, 287] on span "Expenses" at bounding box center [24, 286] width 19 height 6
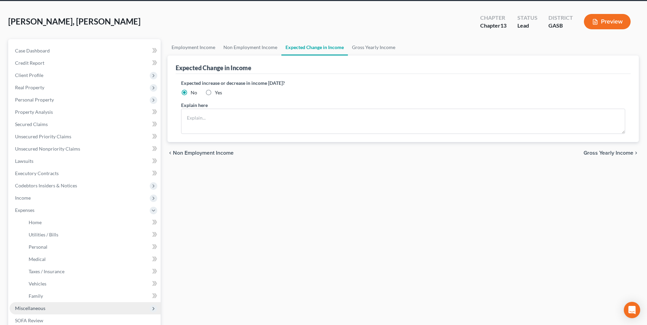
scroll to position [34, 0]
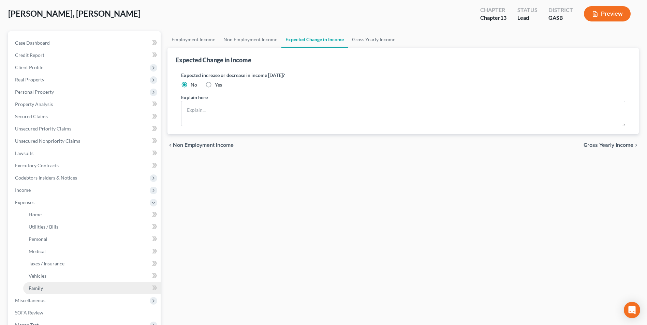
click at [37, 290] on span "Family" at bounding box center [36, 288] width 14 height 6
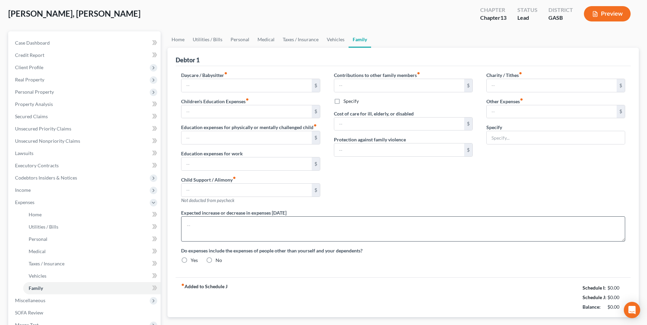
scroll to position [17, 0]
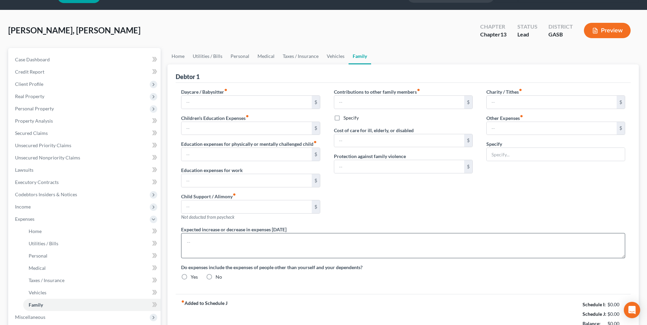
type input "0.00"
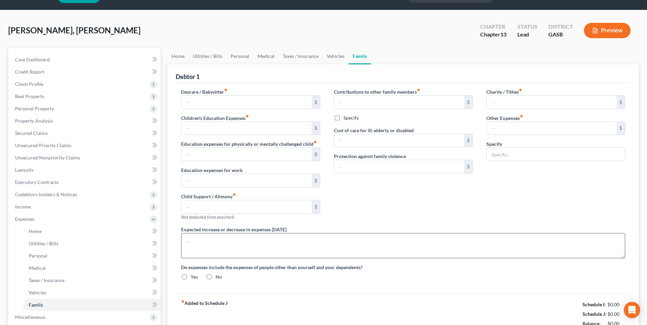
type input "0.00"
type input "1,126.00"
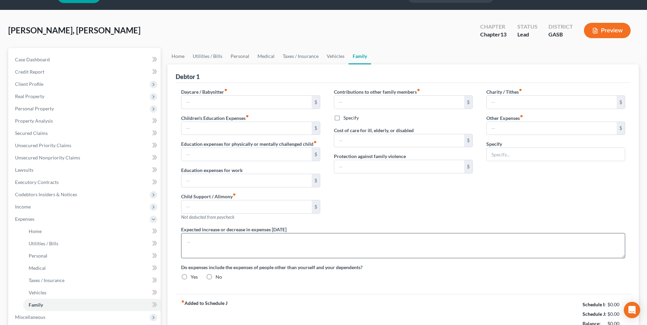
type input "wife's bankruptcy pmt"
radio input "true"
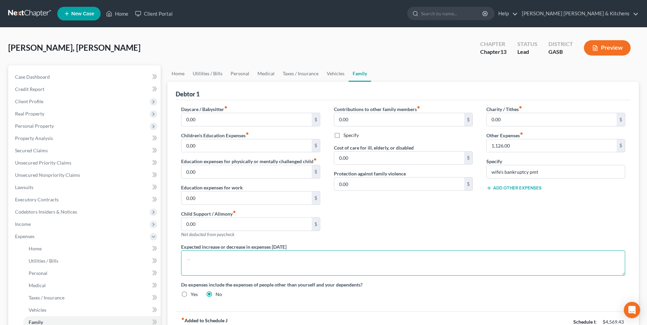
click at [204, 262] on textarea at bounding box center [403, 263] width 444 height 25
type textarea "debtor has increased food expense b/c of [MEDICAL_DATA]."
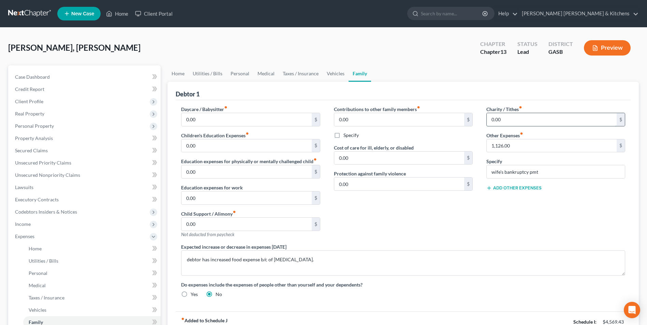
click at [517, 118] on input "0.00" at bounding box center [551, 119] width 130 height 13
click at [498, 122] on input "4" at bounding box center [551, 119] width 130 height 13
type input "0"
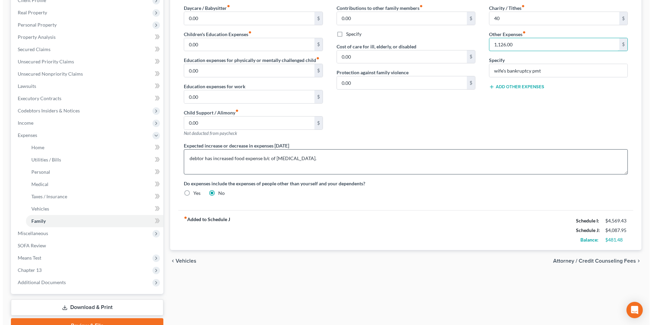
scroll to position [102, 0]
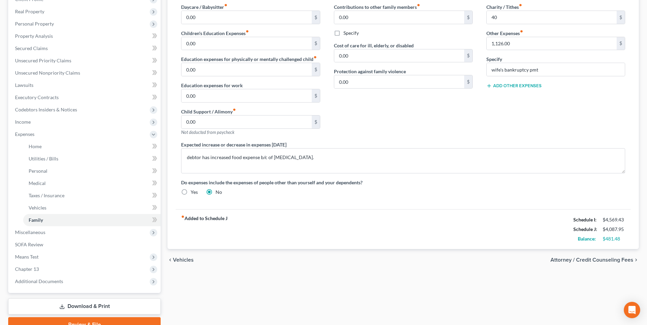
click at [71, 309] on link "Download & Print" at bounding box center [84, 307] width 152 height 16
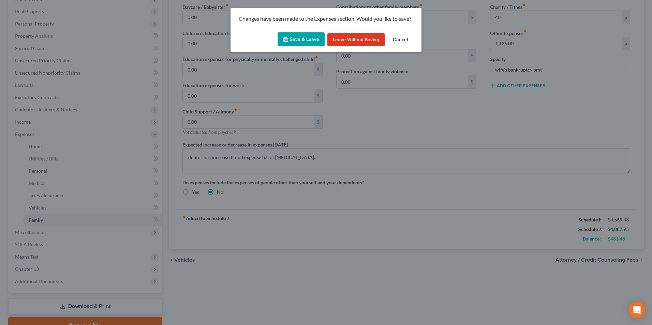
click at [293, 41] on button "Save & Leave" at bounding box center [300, 39] width 47 height 14
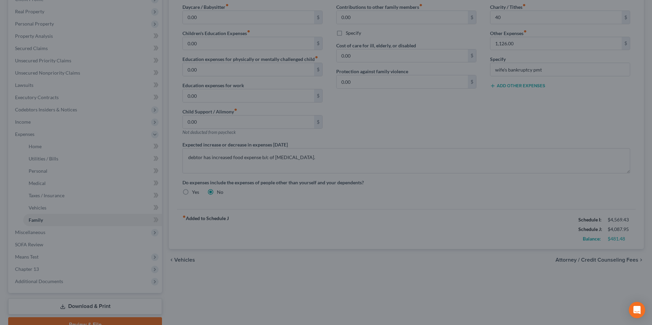
type input "40.00"
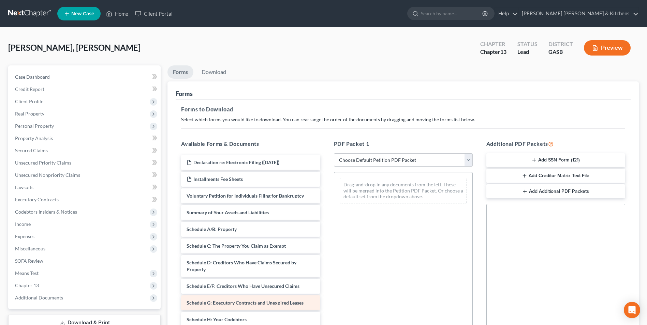
scroll to position [34, 0]
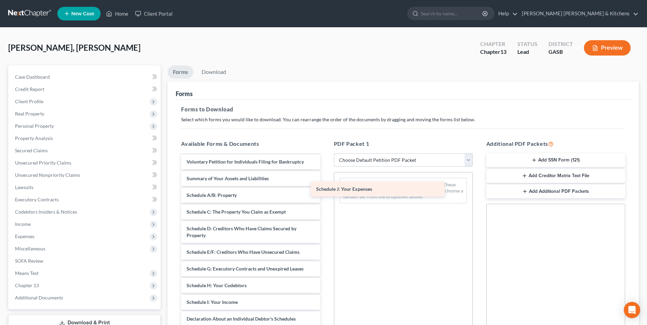
drag, startPoint x: 263, startPoint y: 316, endPoint x: 393, endPoint y: 186, distance: 183.4
click at [325, 186] on div "Schedule J: Your Expenses Declaration re: Electronic Filing ([DATE]) Installmen…" at bounding box center [251, 280] width 150 height 319
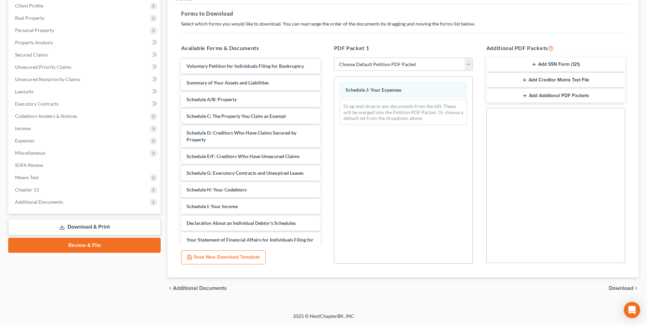
click at [615, 287] on span "Download" at bounding box center [620, 288] width 25 height 5
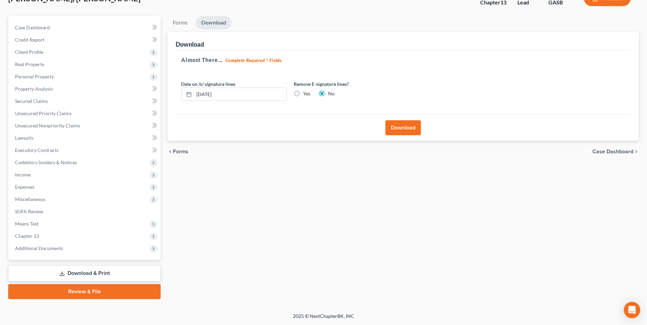
click at [397, 129] on button "Download" at bounding box center [402, 127] width 35 height 15
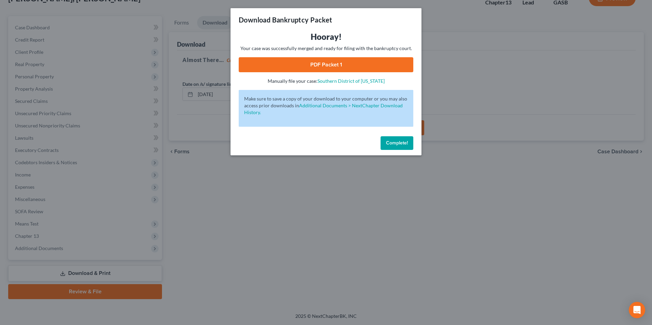
click at [337, 64] on link "PDF Packet 1" at bounding box center [326, 64] width 175 height 15
click at [239, 239] on div "Download Bankruptcy Packet Hooray! Your case was successfully merged and ready …" at bounding box center [326, 162] width 652 height 325
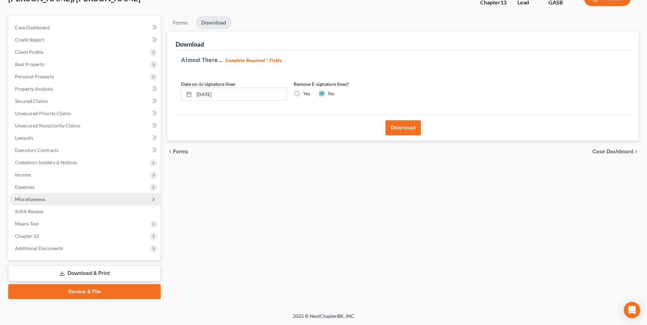
click at [27, 198] on span "Miscellaneous" at bounding box center [30, 199] width 30 height 6
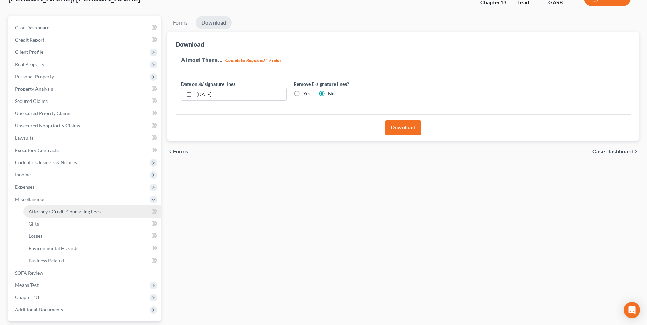
click at [36, 209] on span "Attorney / Credit Counseling Fees" at bounding box center [65, 212] width 72 height 6
select select "0"
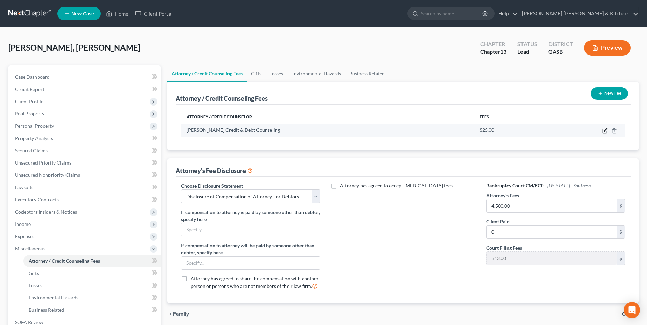
click at [604, 130] on icon "button" at bounding box center [604, 130] width 5 height 5
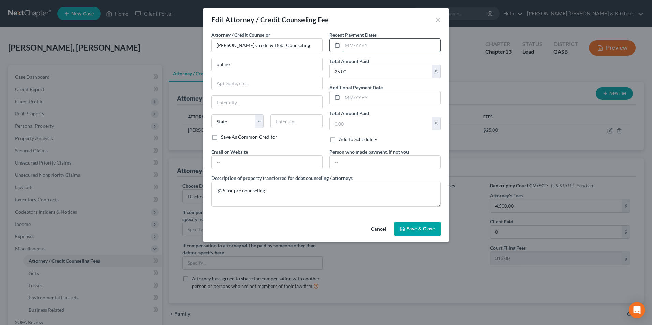
click at [385, 46] on input "text" at bounding box center [391, 45] width 98 height 13
type input "[DATE]"
type input "30.00"
drag, startPoint x: 234, startPoint y: 68, endPoint x: 209, endPoint y: 70, distance: 25.0
click at [210, 70] on div "Attorney / Credit Counselor * [PERSON_NAME] Credit & Debt Counseling online Sta…" at bounding box center [267, 89] width 118 height 117
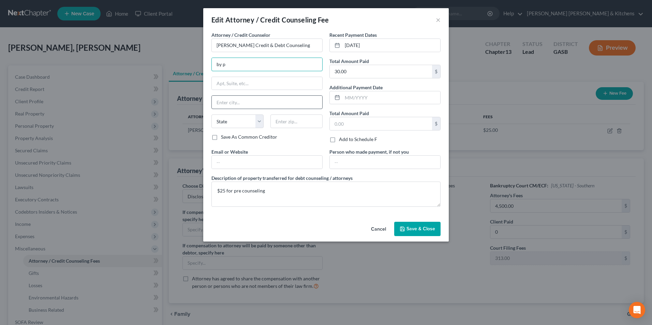
type input "by phone"
click at [220, 189] on textarea "$25 for pre counseling" at bounding box center [325, 194] width 229 height 25
type textarea "$30 for pre counseling"
click at [417, 230] on span "Save & Close" at bounding box center [420, 229] width 29 height 6
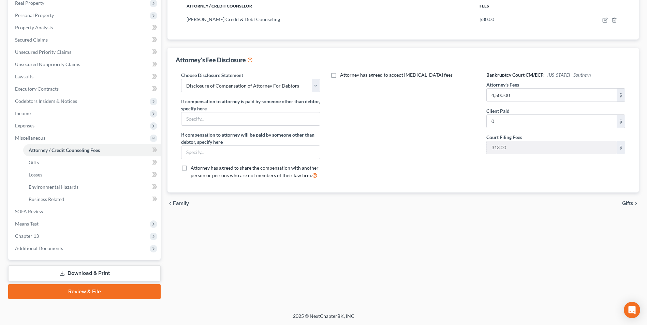
click at [93, 275] on link "Download & Print" at bounding box center [84, 274] width 152 height 16
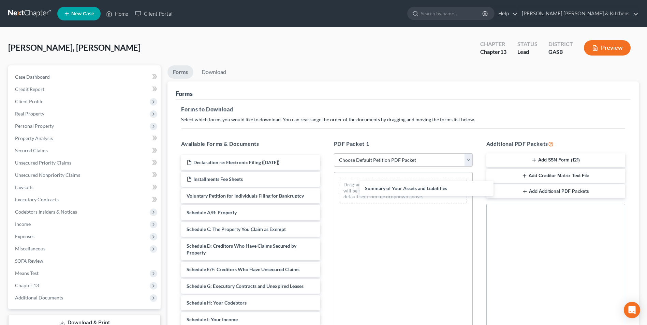
click at [325, 189] on div "Summary of Your Assets and Liabilities Declaration re: Electronic Filing ([DATE…" at bounding box center [251, 314] width 150 height 319
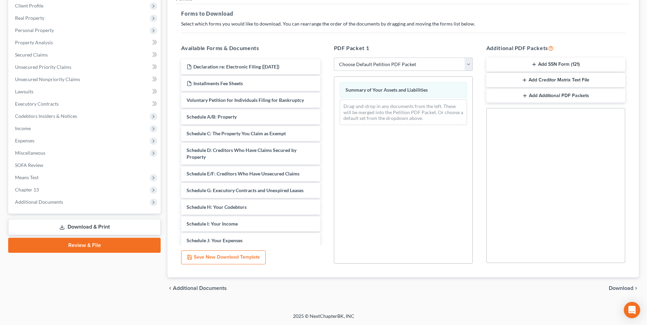
click at [623, 290] on span "Download" at bounding box center [620, 288] width 25 height 5
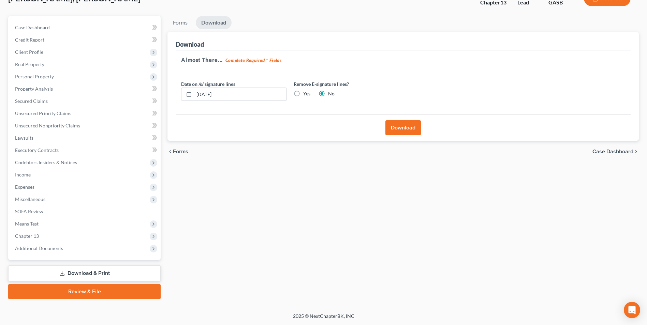
click at [401, 134] on button "Download" at bounding box center [402, 127] width 35 height 15
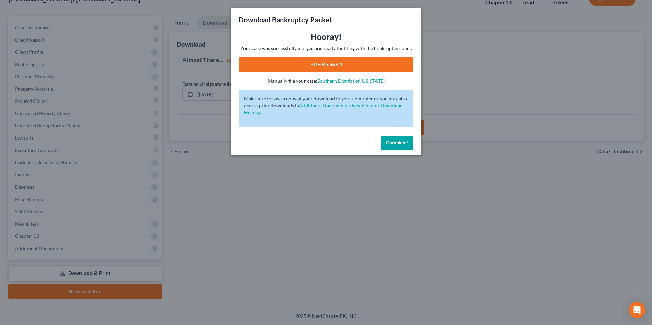
click at [327, 66] on link "PDF Packet 1" at bounding box center [326, 64] width 175 height 15
click at [286, 279] on div "Download Bankruptcy Packet Hooray! Your case was successfully merged and ready …" at bounding box center [326, 162] width 652 height 325
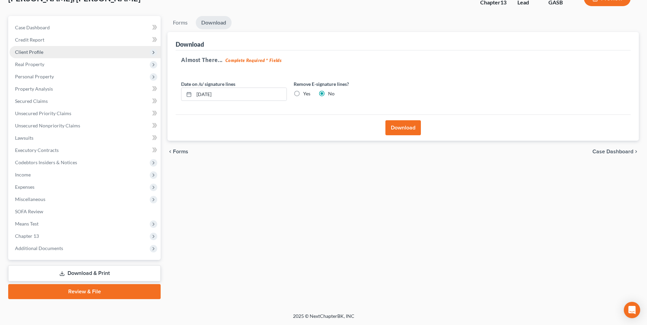
click at [24, 53] on span "Client Profile" at bounding box center [29, 52] width 28 height 6
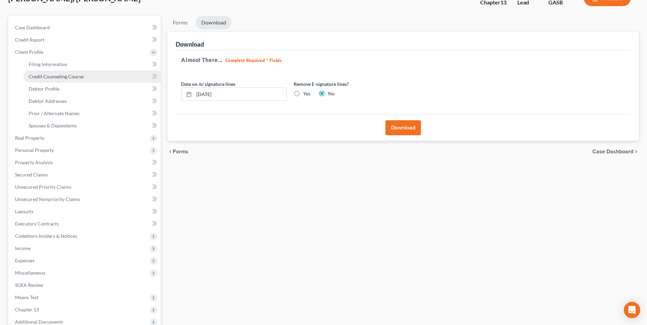
click at [37, 75] on span "Credit Counseling Course" at bounding box center [56, 77] width 55 height 6
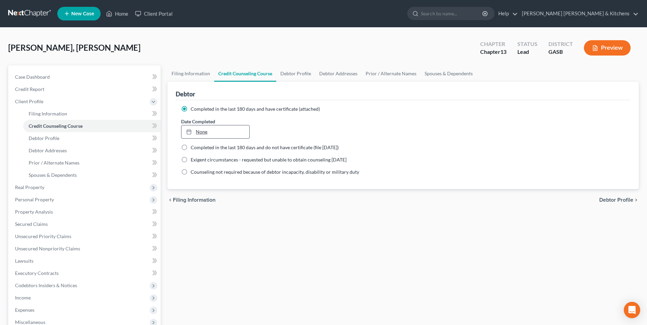
type input "[DATE]"
click at [197, 135] on link "None" at bounding box center [214, 131] width 67 height 13
click at [47, 115] on span "Filing Information" at bounding box center [48, 114] width 39 height 6
select select "1"
select select "0"
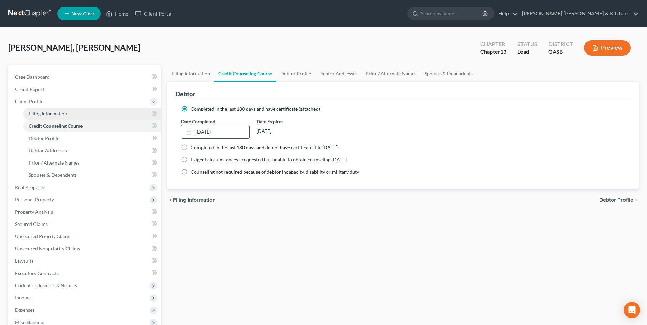
select select "3"
select select "10"
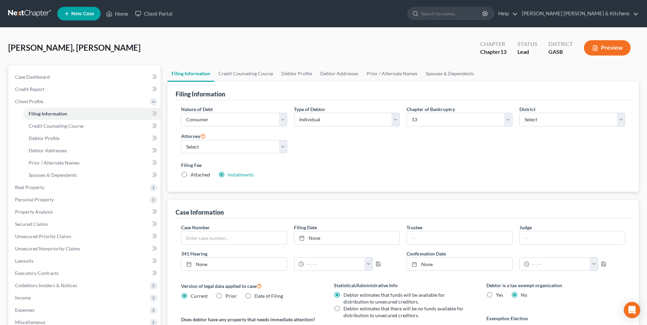
click at [191, 172] on label "Attached" at bounding box center [200, 174] width 19 height 7
click at [193, 172] on input "Attached" at bounding box center [195, 173] width 4 height 4
radio input "true"
click at [228, 172] on label "Installments Installments" at bounding box center [241, 174] width 26 height 7
click at [230, 172] on input "Installments Installments" at bounding box center [232, 173] width 4 height 4
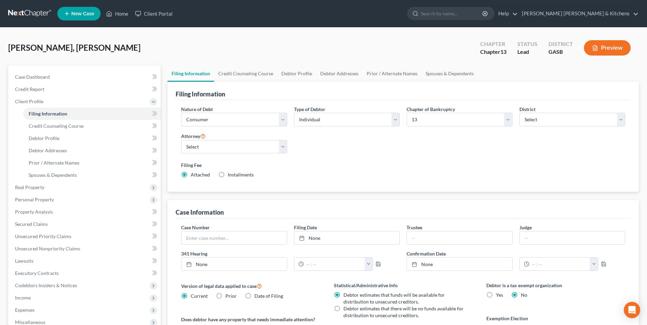
radio input "true"
radio input "false"
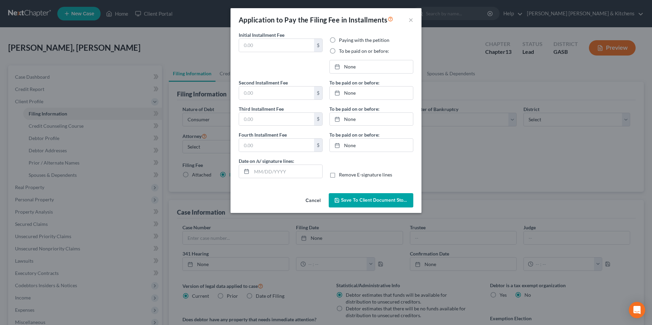
type input "313.00"
radio input "true"
type input "0.00"
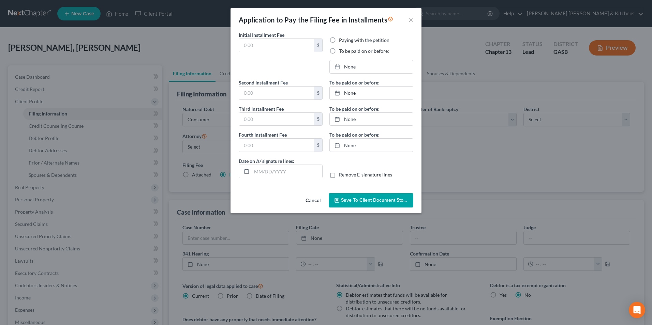
type input "[DATE]"
click at [339, 39] on label "Paying with the petition" at bounding box center [364, 40] width 50 height 7
click at [342, 39] on input "Paying with the petition" at bounding box center [344, 39] width 4 height 4
radio input "true"
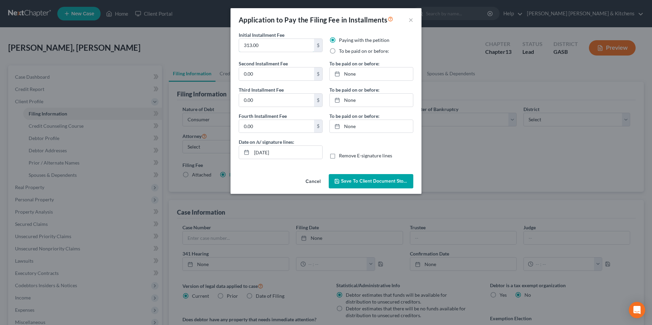
drag, startPoint x: 262, startPoint y: 47, endPoint x: 237, endPoint y: 49, distance: 25.6
click at [238, 49] on div "Initial Installment Fee 313.00 $" at bounding box center [280, 45] width 91 height 29
type input "100.00"
click at [263, 73] on input "0.00" at bounding box center [276, 73] width 75 height 13
type input "213"
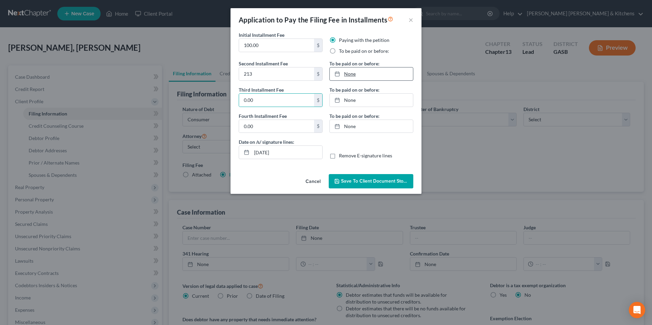
type input "[DATE]"
click at [353, 73] on link "None" at bounding box center [371, 73] width 83 height 13
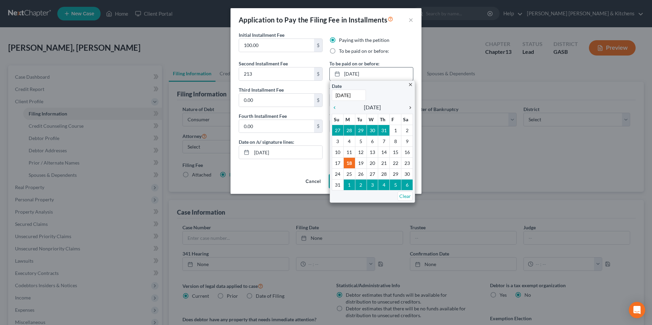
click at [406, 108] on icon "chevron_right" at bounding box center [408, 107] width 9 height 5
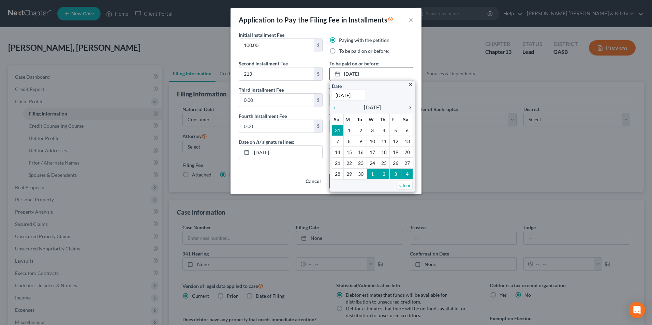
click at [406, 108] on icon "chevron_right" at bounding box center [408, 107] width 9 height 5
click at [407, 108] on icon "chevron_right" at bounding box center [408, 107] width 9 height 5
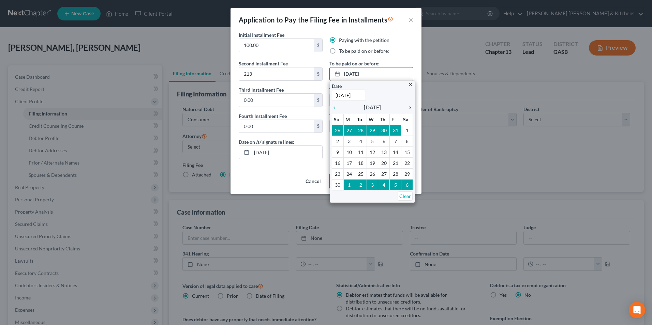
click at [407, 109] on icon "chevron_right" at bounding box center [408, 107] width 9 height 5
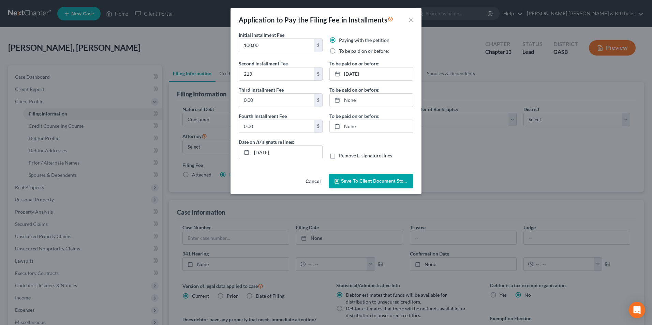
drag, startPoint x: 361, startPoint y: 182, endPoint x: 370, endPoint y: 205, distance: 24.8
click at [361, 184] on span "Save to Client Document Storage" at bounding box center [377, 181] width 72 height 6
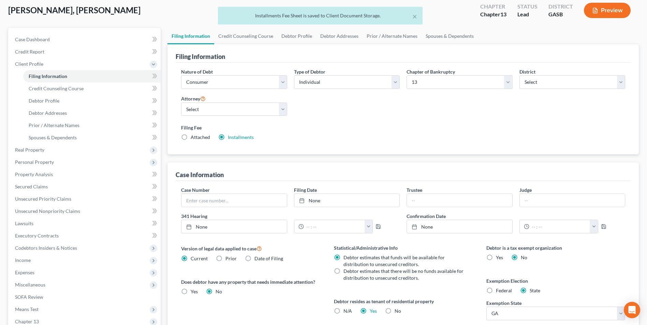
scroll to position [124, 0]
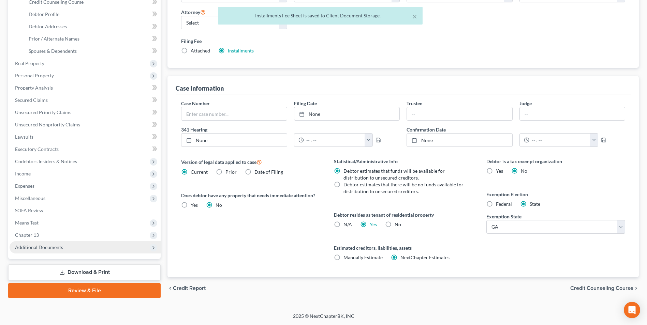
click at [44, 246] on span "Additional Documents" at bounding box center [39, 247] width 48 height 6
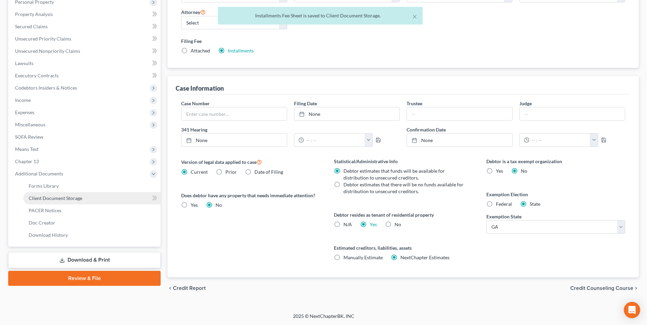
click at [48, 199] on span "Client Document Storage" at bounding box center [56, 198] width 54 height 6
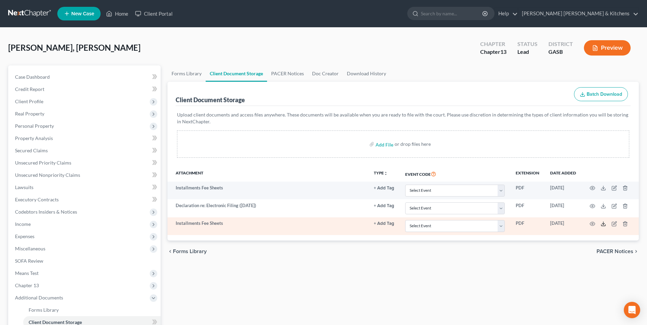
click at [603, 225] on icon at bounding box center [602, 223] width 5 height 5
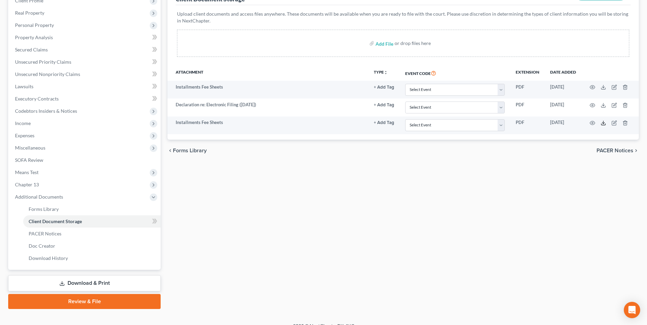
scroll to position [102, 0]
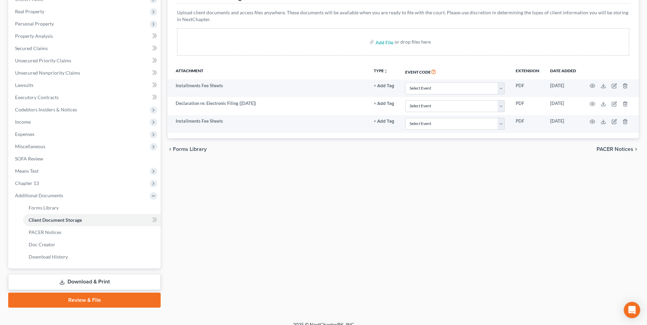
click at [95, 280] on link "Download & Print" at bounding box center [84, 282] width 152 height 16
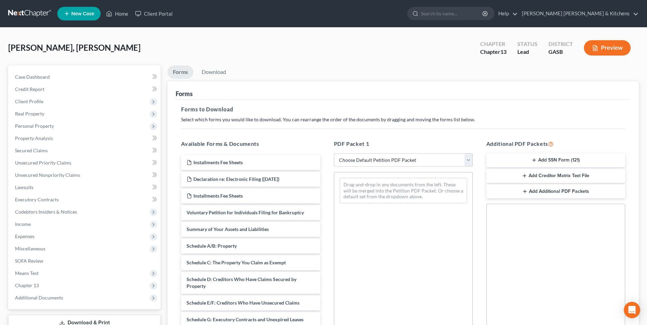
click at [379, 160] on select "Choose Default Petition PDF Packet Complete Bankruptcy Petition (all forms and …" at bounding box center [403, 160] width 139 height 14
select select "0"
click at [334, 153] on select "Choose Default Petition PDF Packet Complete Bankruptcy Petition (all forms and …" at bounding box center [403, 160] width 139 height 14
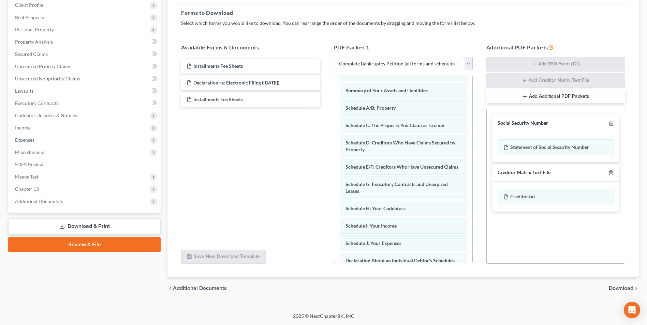
scroll to position [24, 0]
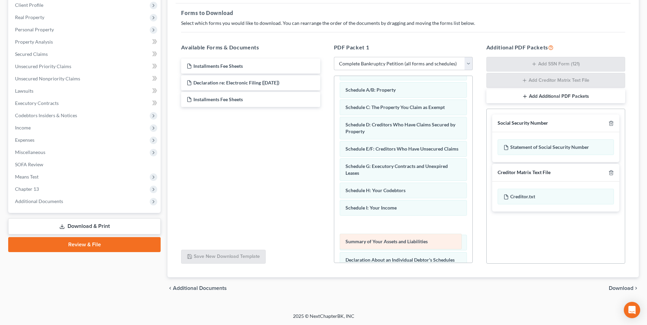
drag, startPoint x: 413, startPoint y: 92, endPoint x: 411, endPoint y: 258, distance: 165.7
click at [411, 258] on div "Summary of Your Assets and Liabilities Voluntary Petition for Individuals Filin…" at bounding box center [403, 238] width 138 height 373
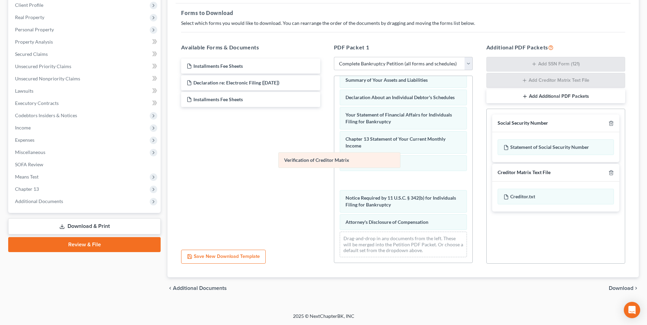
drag, startPoint x: 384, startPoint y: 186, endPoint x: 286, endPoint y: 155, distance: 102.9
click at [334, 156] on div "Verification of Creditor Matrix Voluntary Petition for Individuals Filing for B…" at bounding box center [403, 76] width 138 height 373
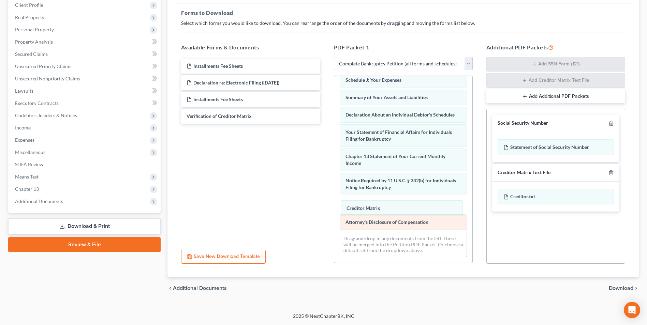
drag, startPoint x: 358, startPoint y: 182, endPoint x: 359, endPoint y: 214, distance: 32.4
click at [359, 212] on div "Creditor Matrix Voluntary Petition for Individuals Filing for Bankruptcy Schedu…" at bounding box center [403, 85] width 138 height 356
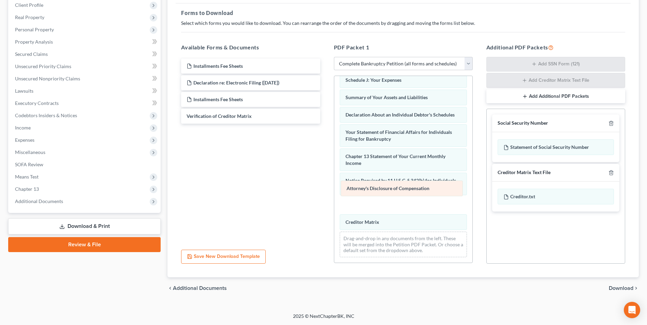
drag, startPoint x: 360, startPoint y: 223, endPoint x: 361, endPoint y: 180, distance: 43.0
click at [361, 180] on div "Attorney's Disclosure of Compensation Voluntary Petition for Individuals Filing…" at bounding box center [403, 85] width 138 height 356
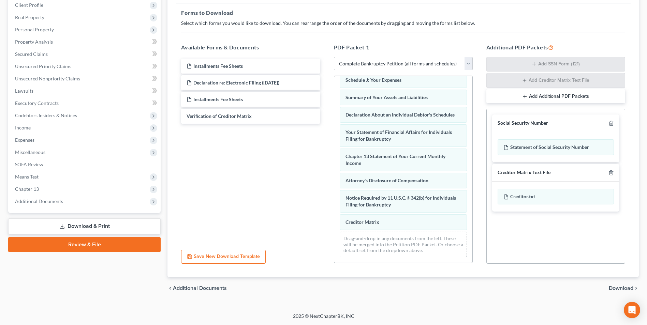
click at [620, 288] on span "Download" at bounding box center [620, 288] width 25 height 5
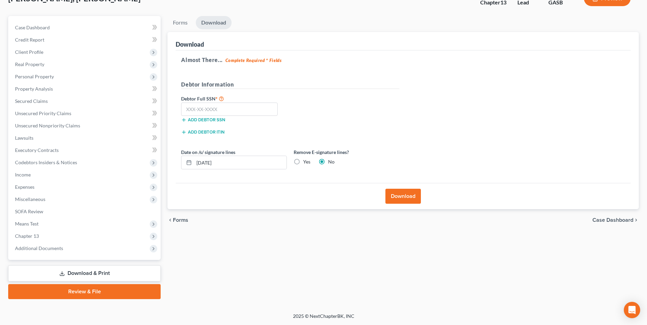
scroll to position [49, 0]
click at [203, 113] on input "text" at bounding box center [229, 110] width 96 height 14
type input "259-13-7840"
click at [397, 197] on button "Download" at bounding box center [402, 196] width 35 height 15
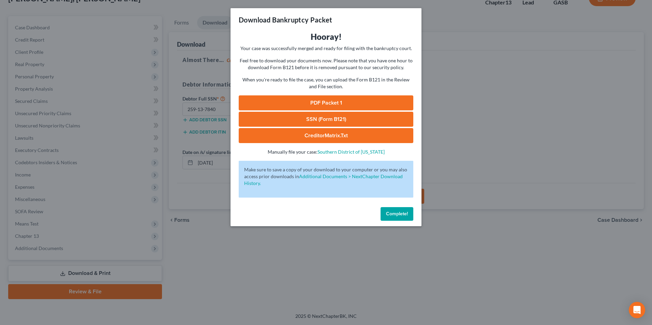
click at [326, 117] on link "SSN (Form B121)" at bounding box center [326, 119] width 175 height 15
click at [296, 100] on link "PDF Packet 1" at bounding box center [326, 102] width 175 height 15
click at [321, 136] on link "CreditorMatrix.txt" at bounding box center [326, 135] width 175 height 15
click at [362, 252] on div "Download Bankruptcy Packet Hooray! Your case was successfully merged and ready …" at bounding box center [326, 162] width 652 height 325
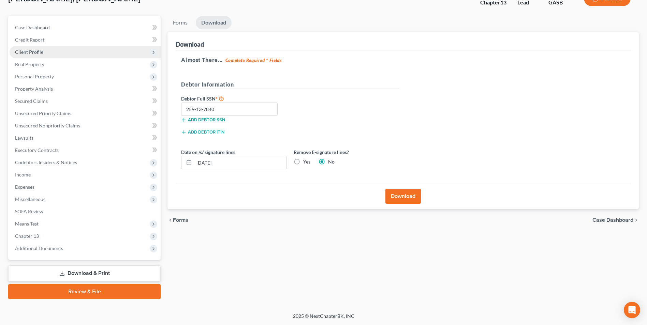
click at [26, 54] on span "Client Profile" at bounding box center [29, 52] width 28 height 6
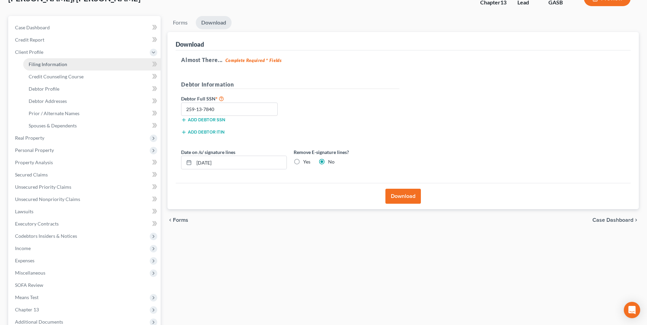
click at [31, 62] on span "Filing Information" at bounding box center [48, 64] width 39 height 6
select select "1"
select select "0"
select select "3"
select select "20"
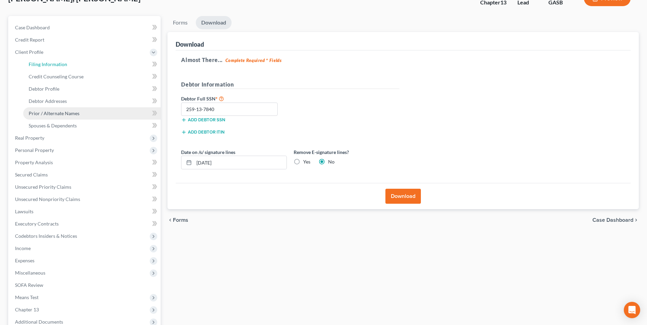
select select "0"
select select "10"
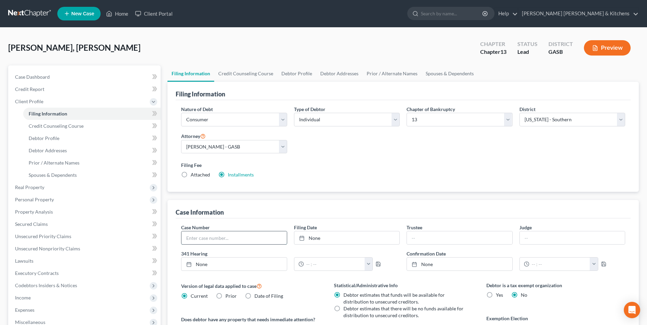
click at [213, 242] on input "text" at bounding box center [233, 237] width 105 height 13
type input "25-60202"
click at [121, 16] on link "Home" at bounding box center [117, 13] width 29 height 12
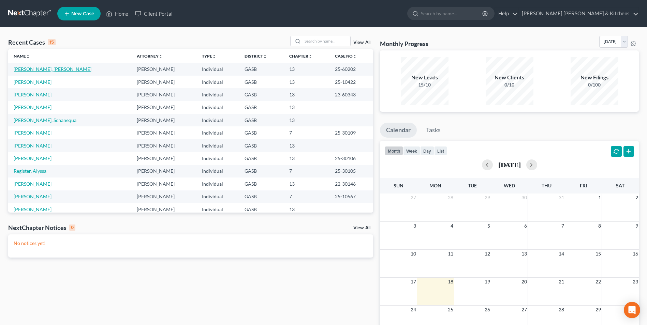
click at [21, 70] on link "[PERSON_NAME], [PERSON_NAME]" at bounding box center [53, 69] width 78 height 6
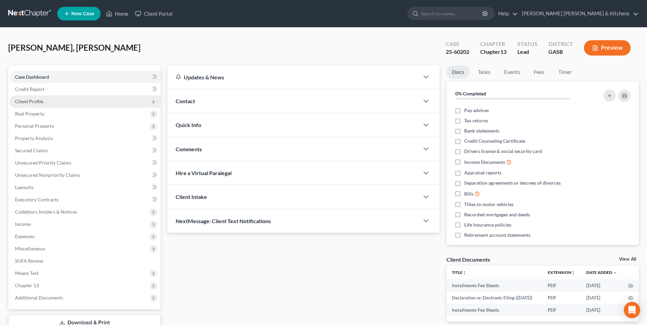
click at [30, 101] on span "Client Profile" at bounding box center [29, 102] width 28 height 6
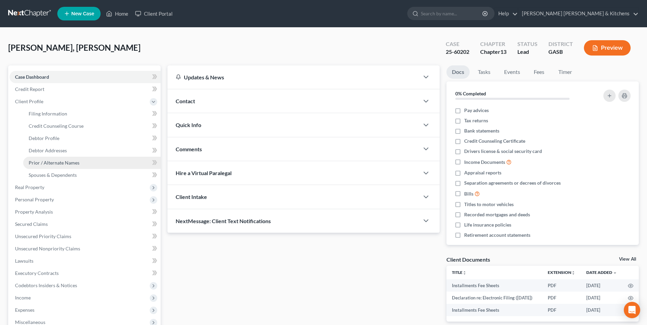
click at [60, 164] on span "Prior / Alternate Names" at bounding box center [54, 163] width 51 height 6
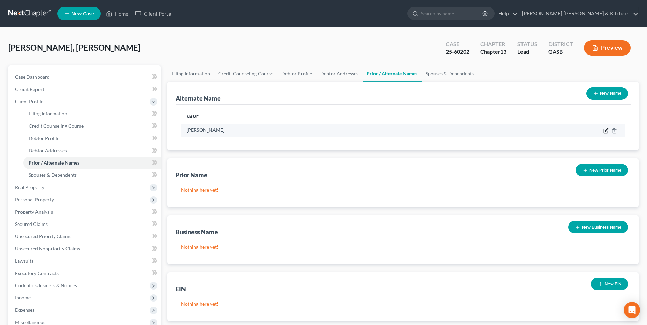
click at [606, 133] on icon at bounding box center [605, 130] width 5 height 5
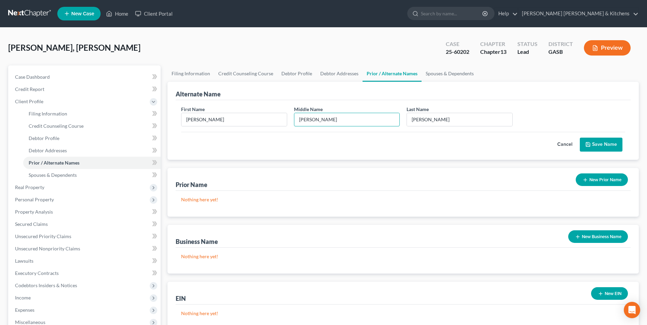
drag, startPoint x: 305, startPoint y: 120, endPoint x: 304, endPoint y: 126, distance: 6.6
click at [304, 124] on input "[PERSON_NAME]" at bounding box center [346, 119] width 105 height 13
type input "[PERSON_NAME]"
click at [591, 146] on button "Save Name" at bounding box center [600, 145] width 43 height 14
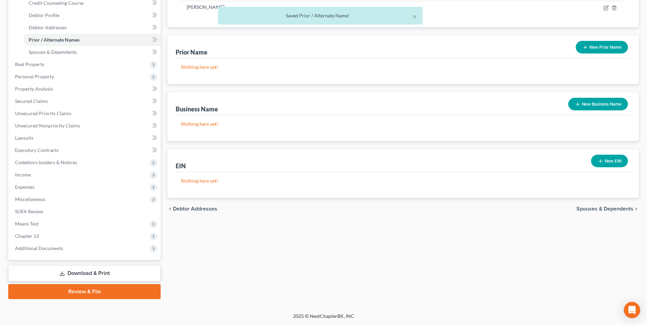
click at [85, 277] on link "Download & Print" at bounding box center [84, 274] width 152 height 16
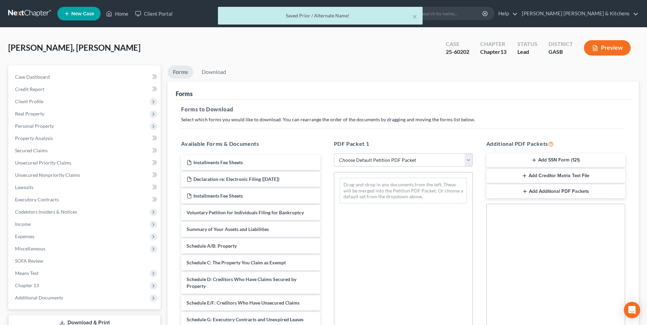
click at [352, 161] on select "Choose Default Petition PDF Packet Complete Bankruptcy Petition (all forms and …" at bounding box center [403, 160] width 139 height 14
select select "2"
click at [334, 153] on select "Choose Default Petition PDF Packet Complete Bankruptcy Petition (all forms and …" at bounding box center [403, 160] width 139 height 14
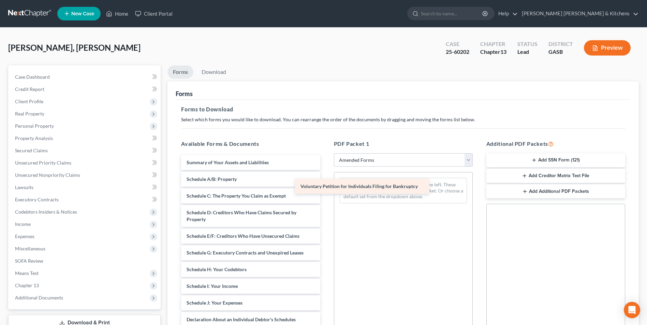
drag, startPoint x: 234, startPoint y: 163, endPoint x: 355, endPoint y: 187, distance: 123.4
click at [325, 187] on div "Voluntary Petition for Individuals Filing for Bankruptcy Voluntary Petition for…" at bounding box center [251, 298] width 150 height 286
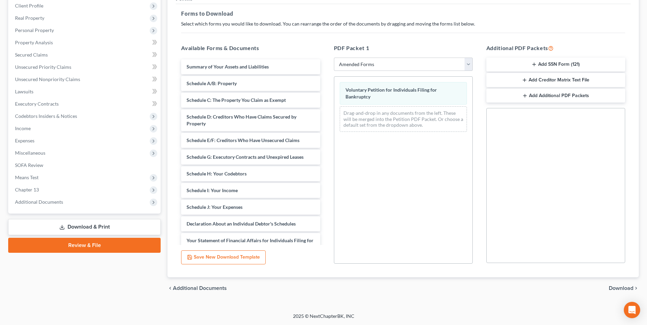
click at [624, 289] on span "Download" at bounding box center [620, 288] width 25 height 5
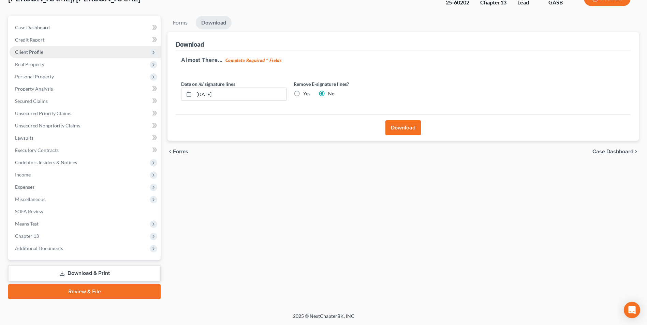
click at [21, 50] on span "Client Profile" at bounding box center [29, 52] width 28 height 6
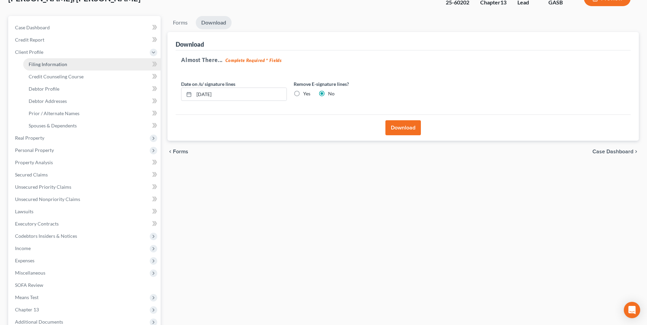
click at [30, 63] on span "Filing Information" at bounding box center [48, 64] width 39 height 6
select select "1"
select select "0"
select select "3"
select select "20"
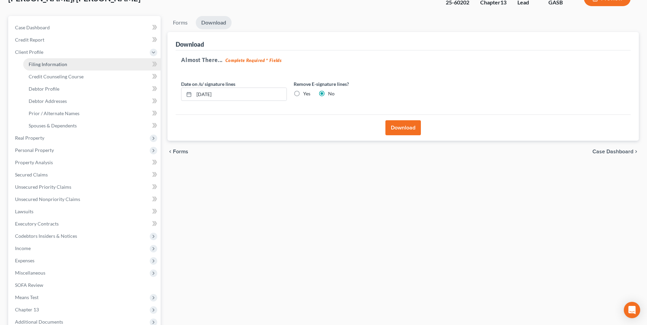
select select "0"
select select "10"
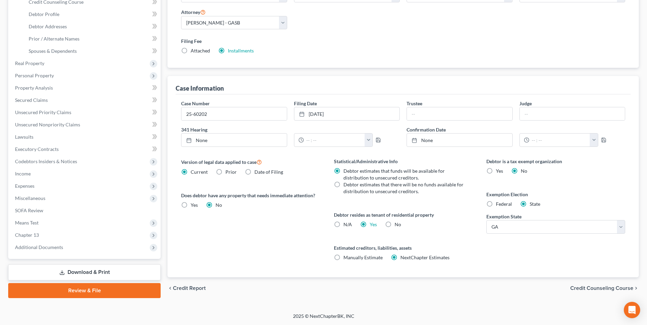
click at [97, 271] on link "Download & Print" at bounding box center [84, 272] width 152 height 16
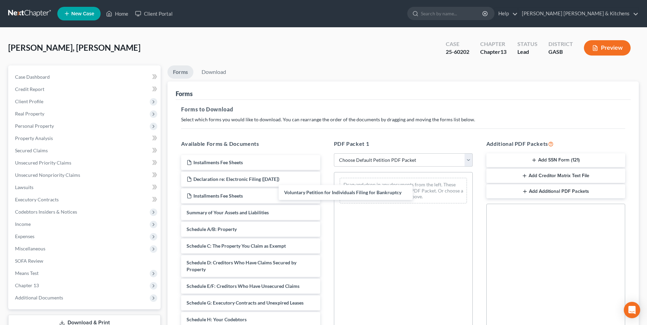
drag, startPoint x: 237, startPoint y: 211, endPoint x: 354, endPoint y: 197, distance: 117.8
click at [325, 189] on div "Voluntary Petition for Individuals Filing for Bankruptcy Installments Fee Sheet…" at bounding box center [251, 323] width 150 height 336
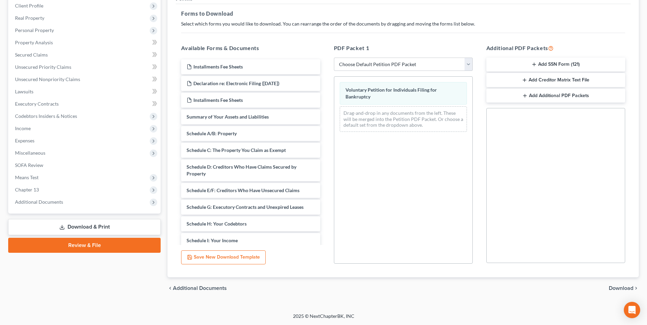
click at [617, 289] on span "Download" at bounding box center [620, 288] width 25 height 5
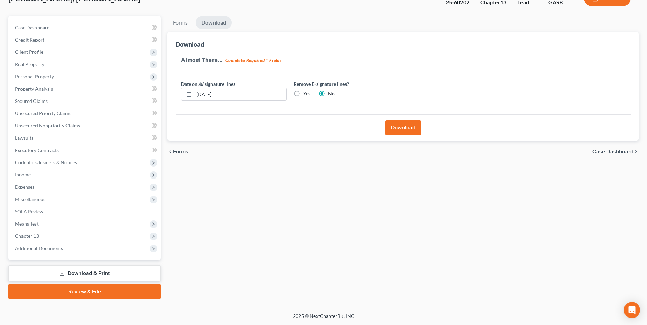
scroll to position [49, 0]
click at [407, 132] on button "Download" at bounding box center [402, 127] width 35 height 15
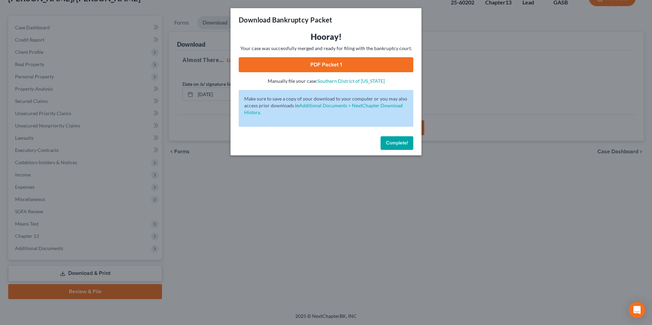
click at [346, 65] on link "PDF Packet 1" at bounding box center [326, 64] width 175 height 15
click at [202, 242] on div "Download Bankruptcy Packet Hooray! Your case was successfully merged and ready …" at bounding box center [326, 162] width 652 height 325
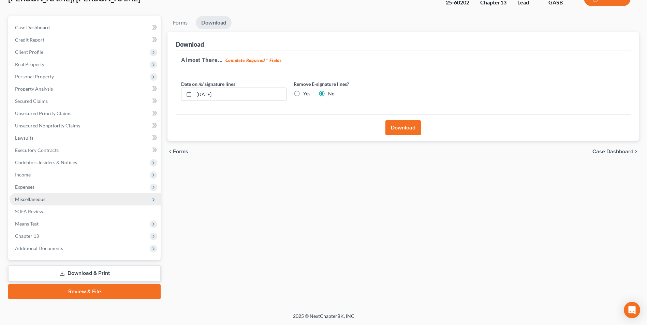
click at [40, 201] on span "Miscellaneous" at bounding box center [30, 199] width 30 height 6
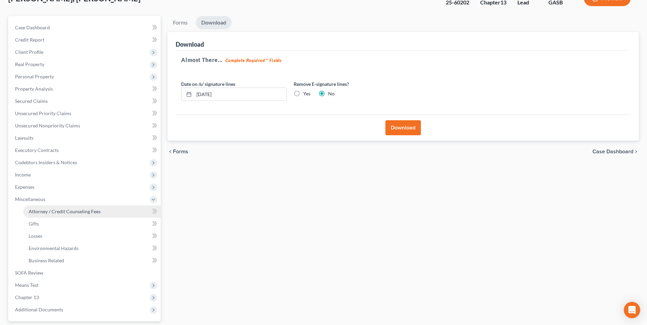
click at [47, 210] on span "Attorney / Credit Counseling Fees" at bounding box center [65, 212] width 72 height 6
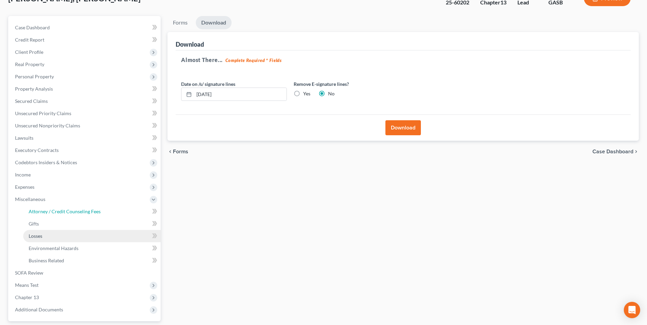
select select "0"
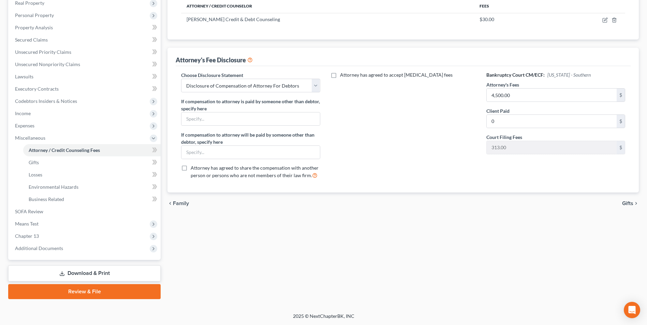
click at [82, 273] on link "Download & Print" at bounding box center [84, 274] width 152 height 16
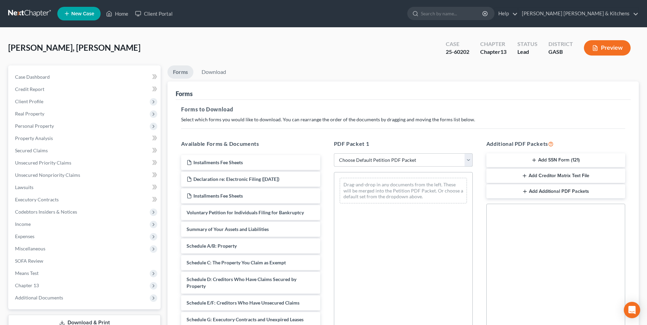
click at [352, 163] on select "Choose Default Petition PDF Packet Complete Bankruptcy Petition (all forms and …" at bounding box center [403, 160] width 139 height 14
select select "2"
click at [334, 153] on select "Choose Default Petition PDF Packet Complete Bankruptcy Petition (all forms and …" at bounding box center [403, 160] width 139 height 14
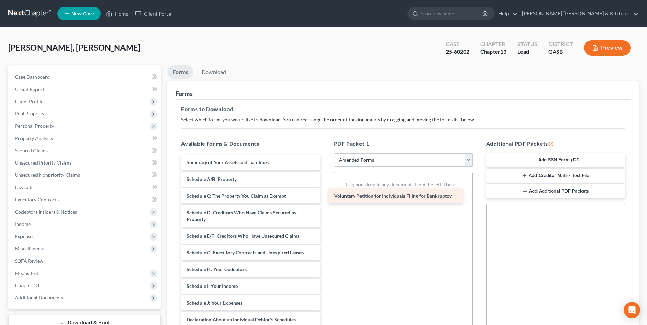
drag, startPoint x: 222, startPoint y: 158, endPoint x: 374, endPoint y: 192, distance: 155.6
click at [325, 192] on div "Voluntary Petition for Individuals Filing for Bankruptcy Voluntary Petition for…" at bounding box center [251, 298] width 150 height 286
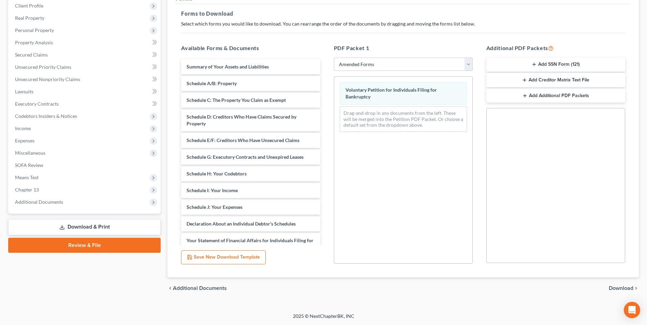
click at [623, 287] on span "Download" at bounding box center [620, 288] width 25 height 5
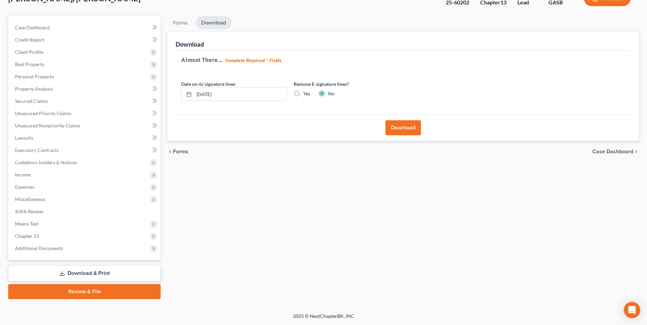
scroll to position [49, 0]
click at [392, 123] on button "Download" at bounding box center [402, 127] width 35 height 15
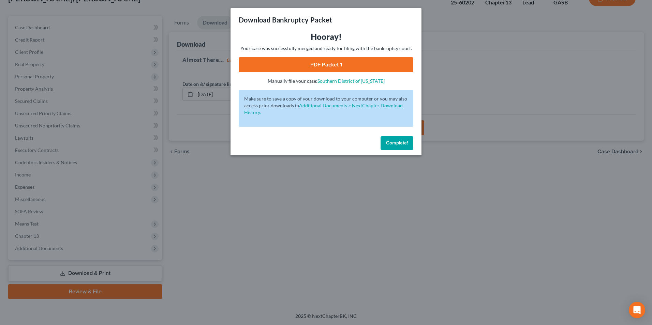
click at [304, 70] on link "PDF Packet 1" at bounding box center [326, 64] width 175 height 15
click at [266, 238] on div "Download Bankruptcy Packet Hooray! Your case was successfully merged and ready …" at bounding box center [326, 162] width 652 height 325
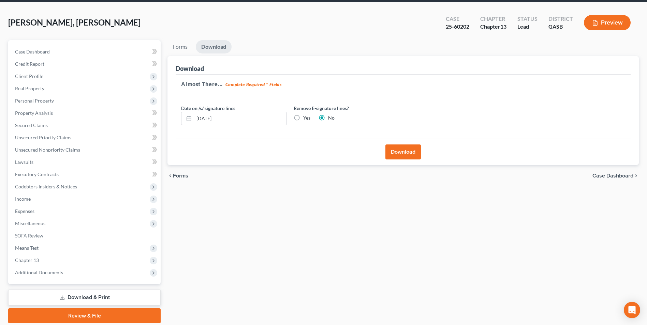
scroll to position [0, 0]
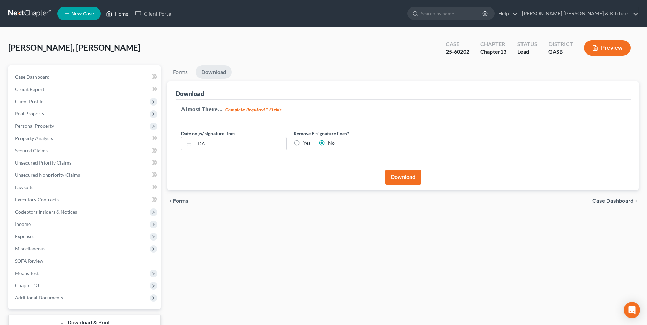
click at [117, 16] on link "Home" at bounding box center [117, 13] width 29 height 12
